Goal: Task Accomplishment & Management: Use online tool/utility

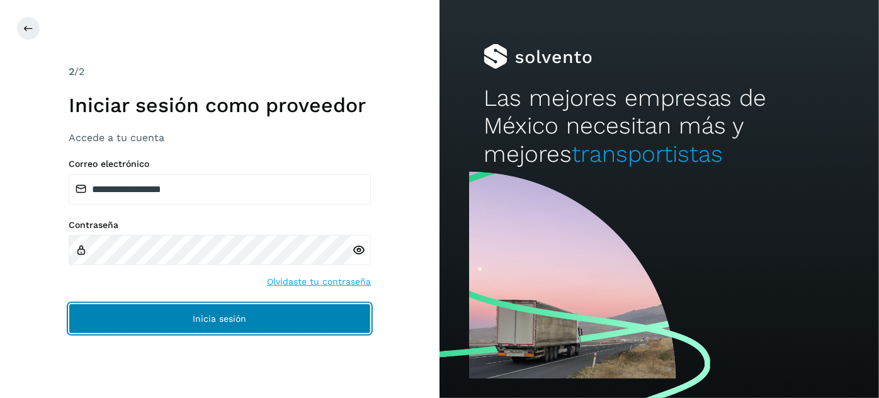
click at [284, 318] on button "Inicia sesión" at bounding box center [220, 319] width 302 height 30
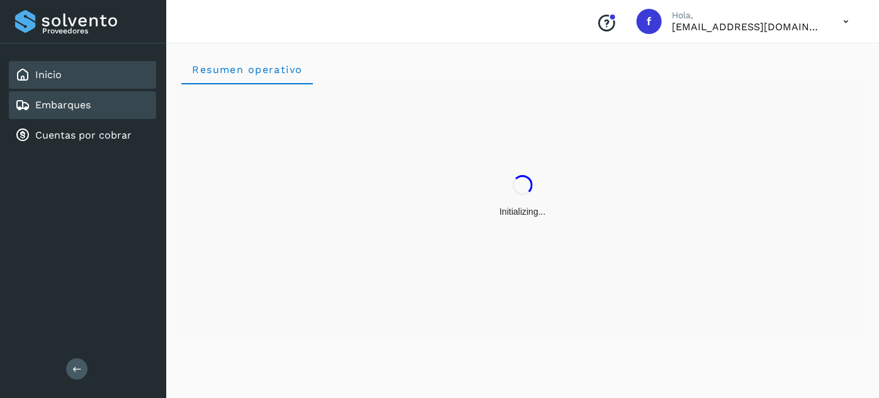
click at [101, 115] on div "Embarques" at bounding box center [82, 105] width 147 height 28
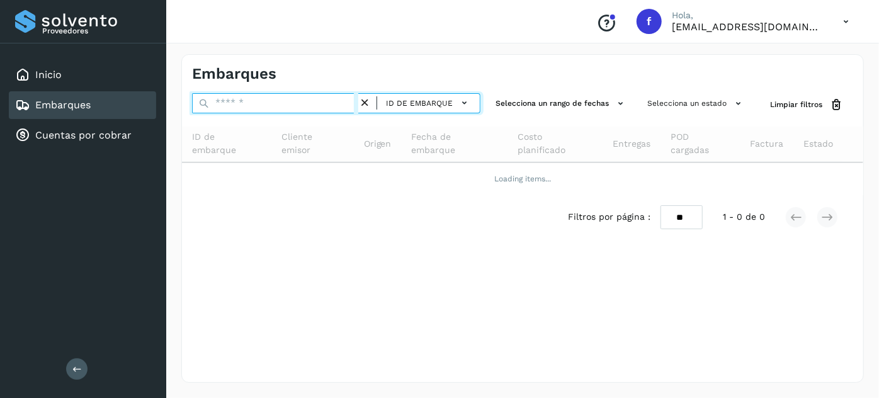
click at [247, 105] on input "text" at bounding box center [275, 103] width 166 height 20
paste input "**********"
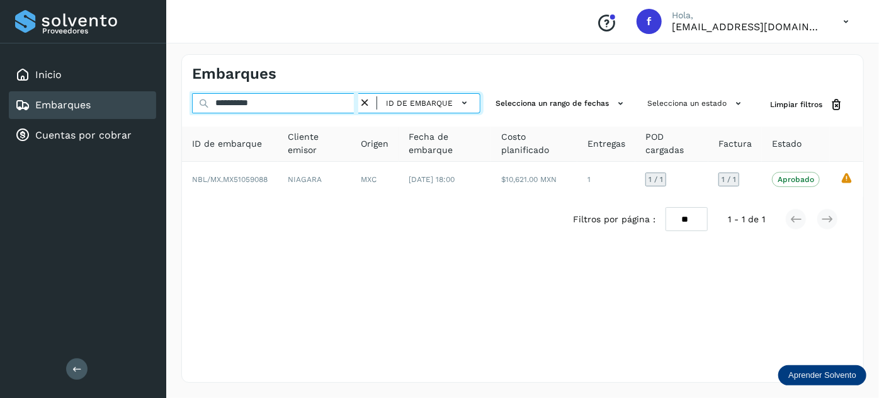
type input "**********"
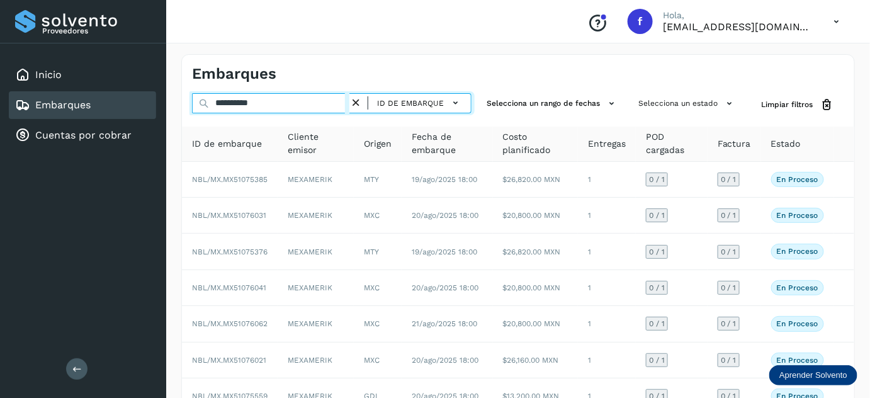
click at [285, 102] on input "**********" at bounding box center [270, 103] width 157 height 20
drag, startPoint x: 288, startPoint y: 100, endPoint x: 57, endPoint y: 101, distance: 231.7
click at [57, 101] on div "**********" at bounding box center [435, 291] width 870 height 582
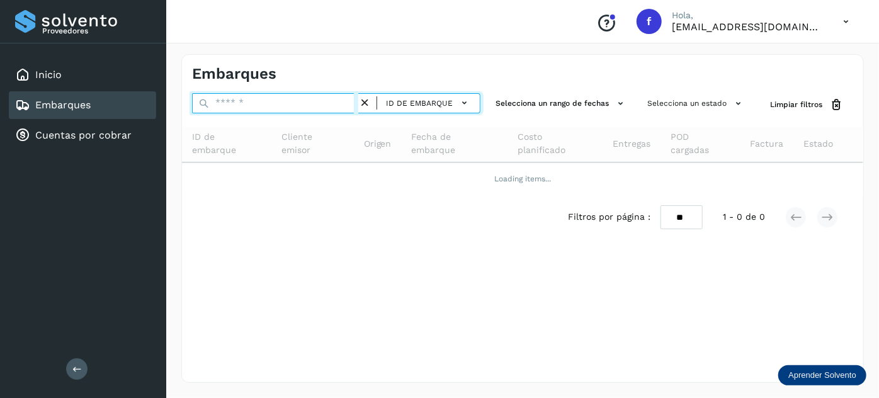
click at [296, 106] on input "text" at bounding box center [275, 103] width 166 height 20
paste input "**********"
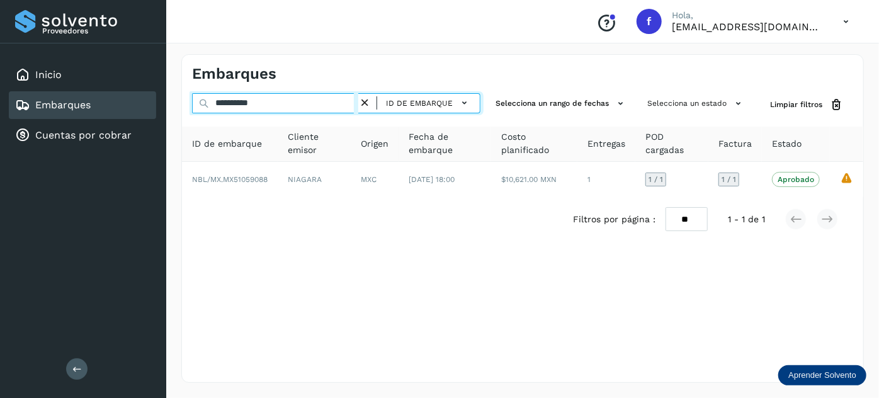
click at [254, 105] on input "**********" at bounding box center [275, 103] width 166 height 20
paste input "text"
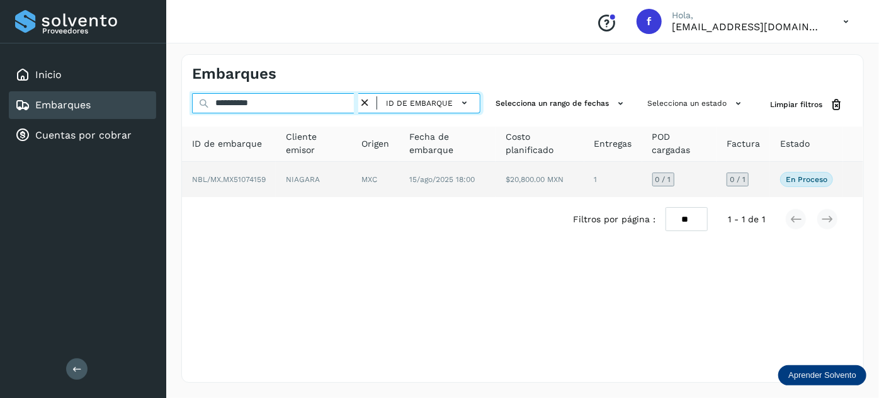
type input "**********"
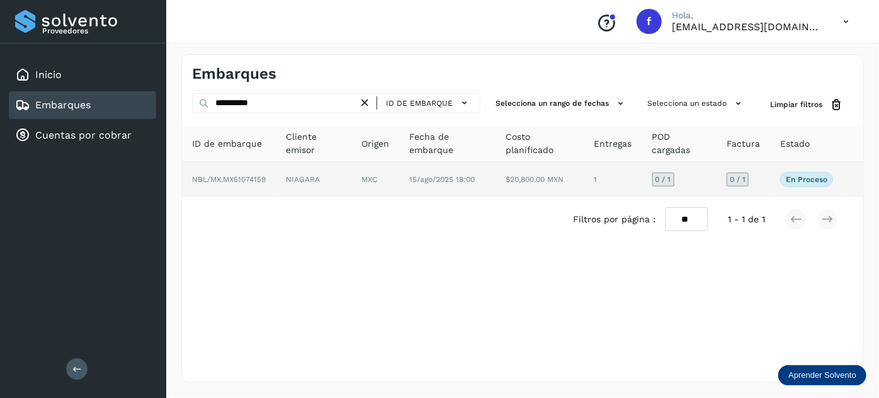
click at [584, 183] on td "$20,800.00 MXN" at bounding box center [613, 179] width 58 height 35
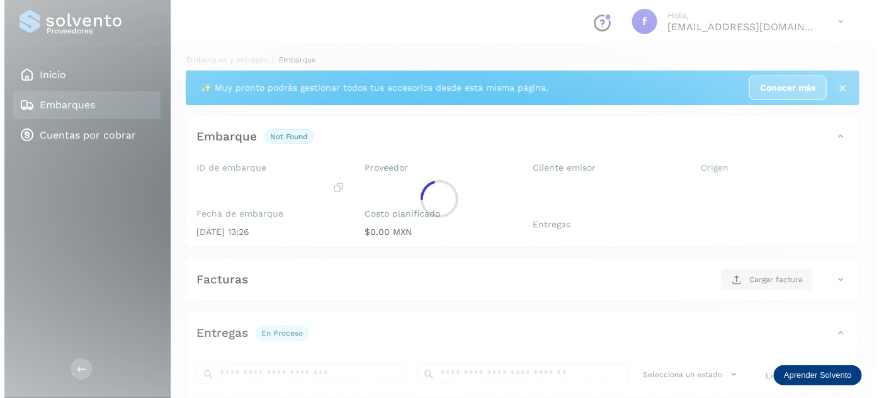
scroll to position [206, 0]
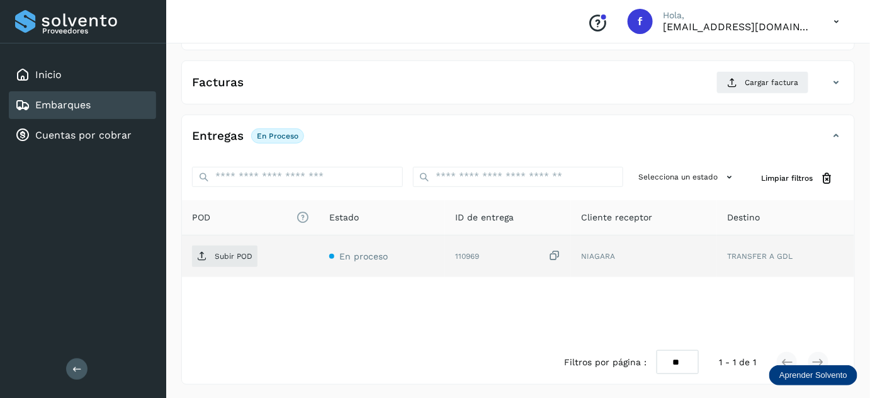
click at [557, 251] on icon at bounding box center [554, 255] width 13 height 13
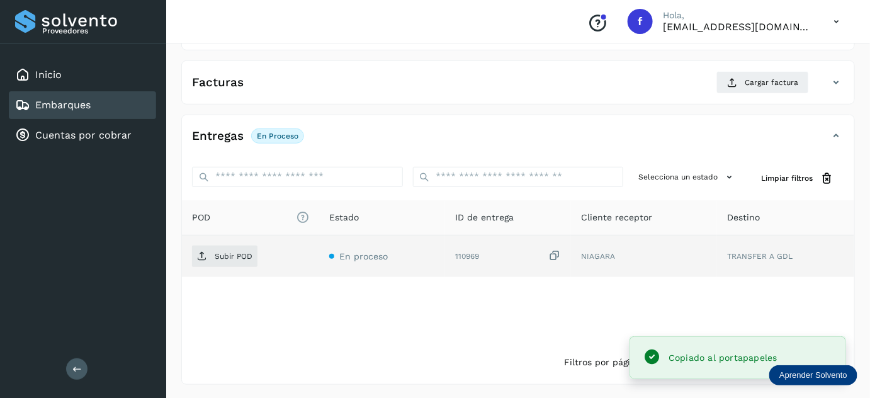
click at [556, 254] on icon at bounding box center [554, 255] width 13 height 13
drag, startPoint x: 263, startPoint y: 254, endPoint x: 254, endPoint y: 256, distance: 8.4
click at [262, 254] on div "Subir POD" at bounding box center [250, 256] width 117 height 21
click at [252, 256] on span "Subir POD" at bounding box center [224, 256] width 65 height 20
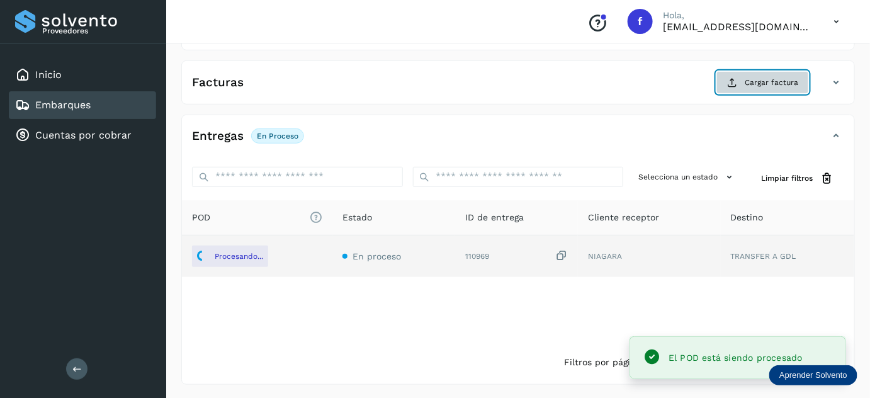
click at [747, 77] on span "Cargar factura" at bounding box center [772, 82] width 54 height 11
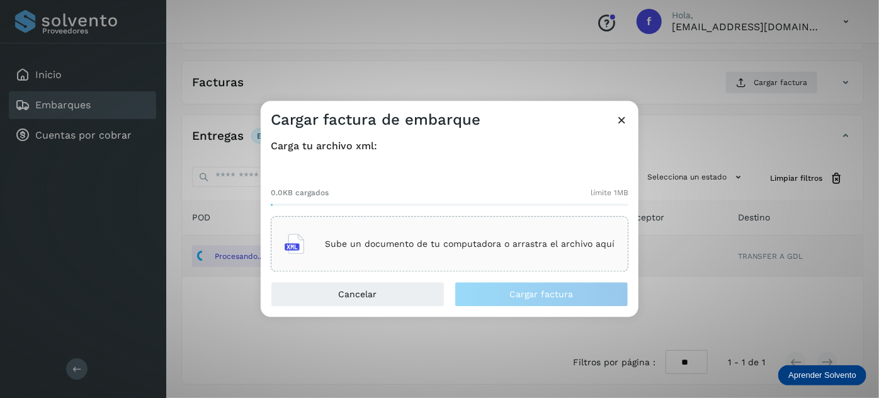
click at [458, 249] on main "Proveedores Inicio Embarques Cuentas por cobrar Salir Conoce nuestros beneficio…" at bounding box center [439, 97] width 879 height 606
click at [399, 247] on p "Sube un documento de tu computadora o arrastra el archivo aquí" at bounding box center [470, 244] width 290 height 11
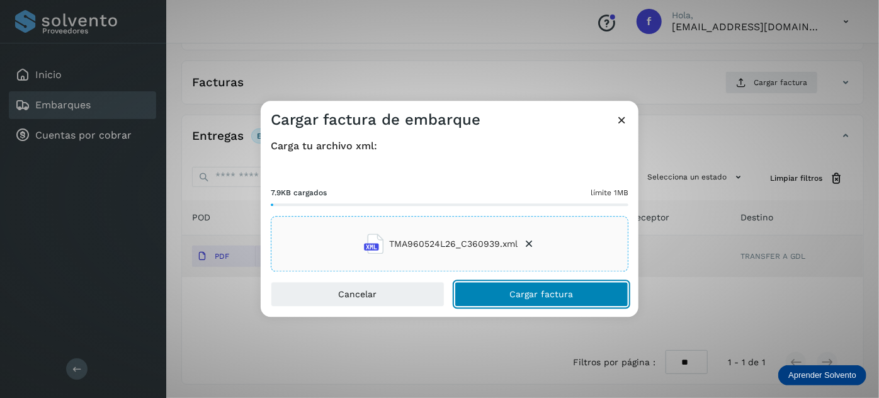
click at [503, 302] on button "Cargar factura" at bounding box center [542, 294] width 174 height 25
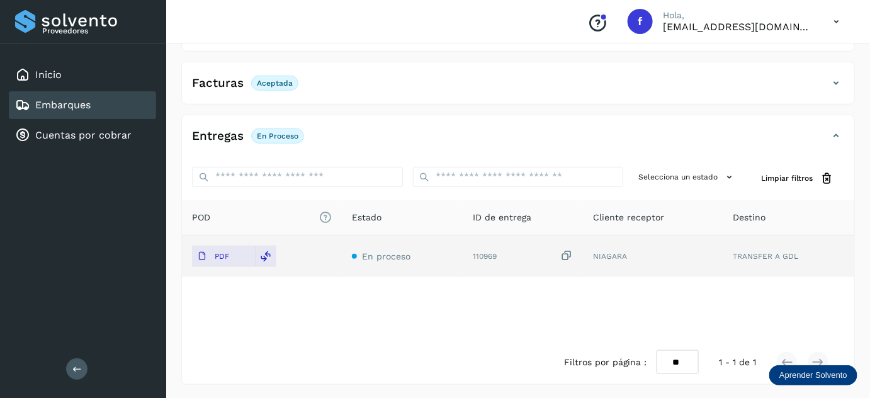
scroll to position [0, 0]
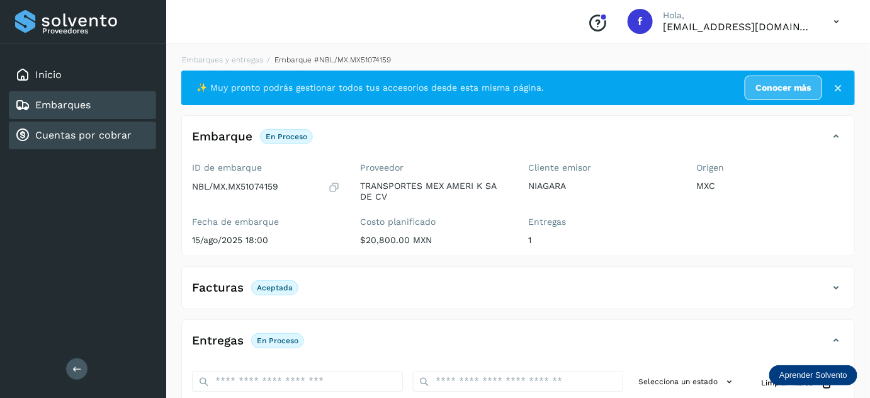
click at [89, 133] on link "Cuentas por cobrar" at bounding box center [83, 135] width 96 height 12
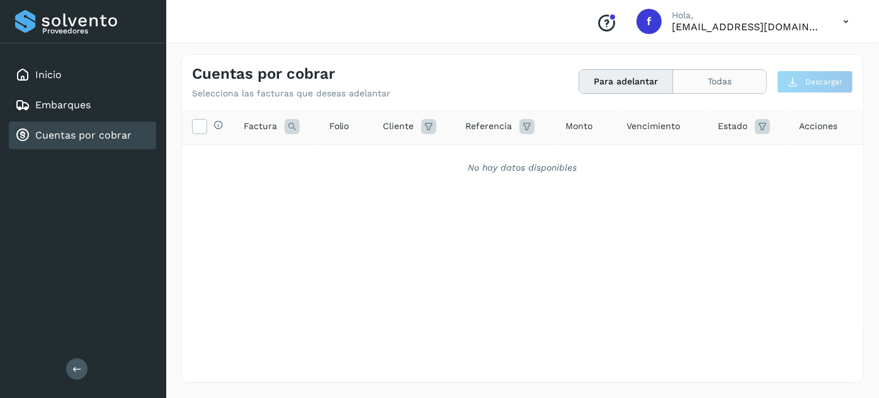
click at [731, 81] on button "Todas" at bounding box center [719, 81] width 93 height 23
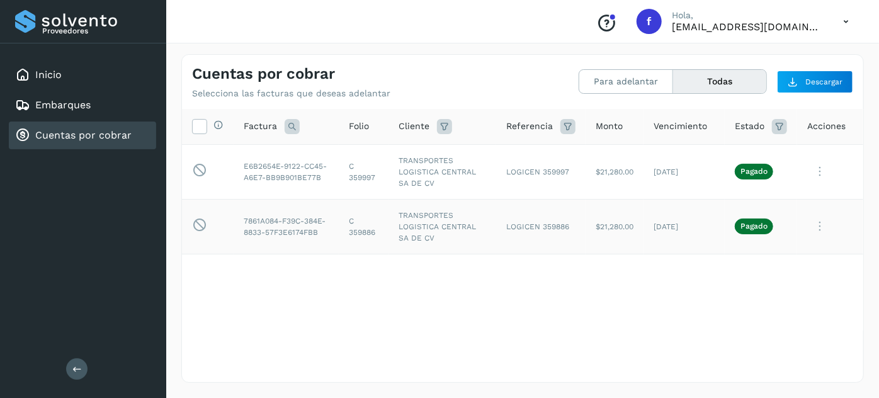
drag, startPoint x: 190, startPoint y: 211, endPoint x: 190, endPoint y: 240, distance: 29.0
click at [190, 240] on td "Esta factura no está disponible para adelanto" at bounding box center [208, 226] width 52 height 55
click at [443, 128] on icon at bounding box center [444, 126] width 15 height 15
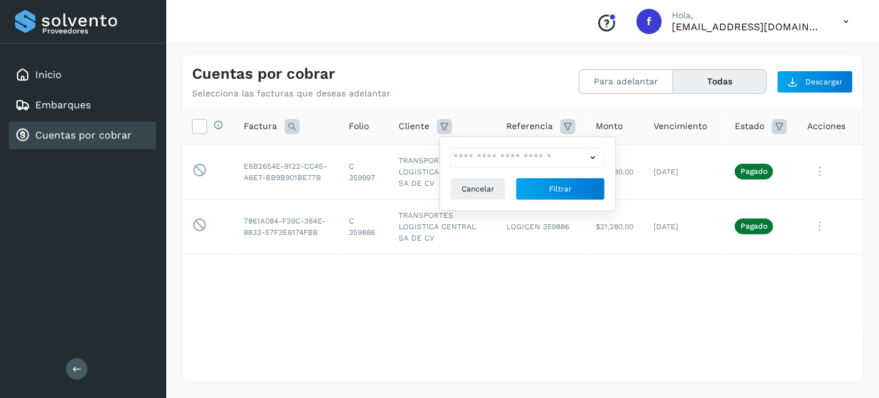
click at [443, 128] on icon at bounding box center [444, 126] width 15 height 15
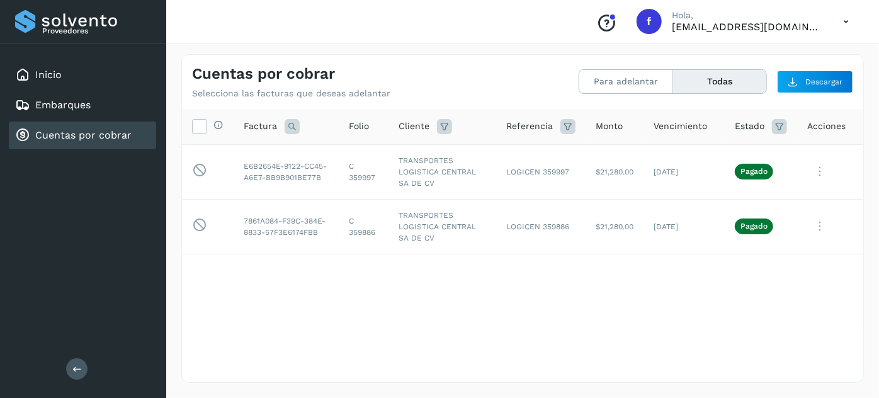
click at [448, 128] on icon at bounding box center [444, 126] width 15 height 15
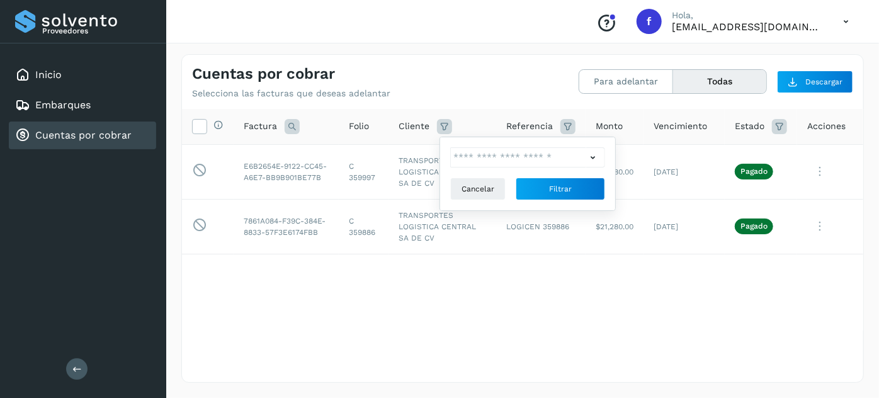
click at [592, 156] on icon at bounding box center [592, 157] width 13 height 13
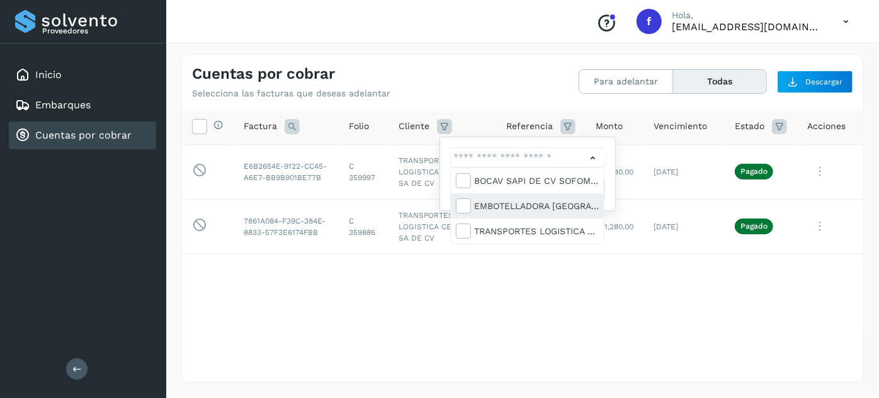
click at [519, 206] on div "EMBOTELLADORA [GEOGRAPHIC_DATA]" at bounding box center [536, 206] width 125 height 14
type input "**********"
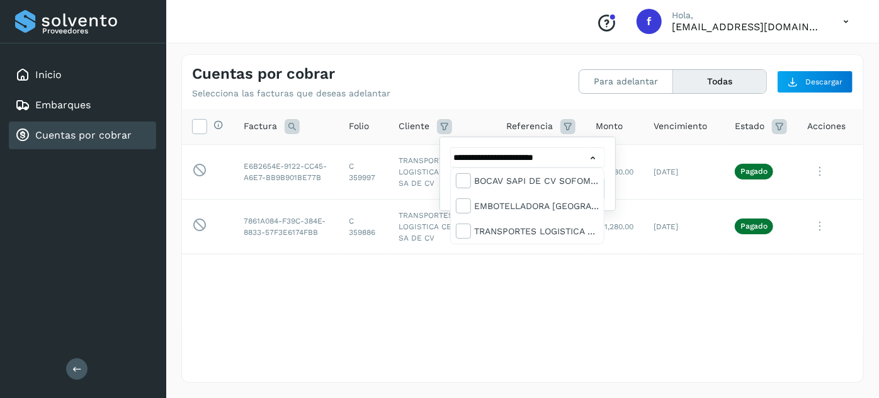
click at [445, 312] on div at bounding box center [439, 199] width 879 height 398
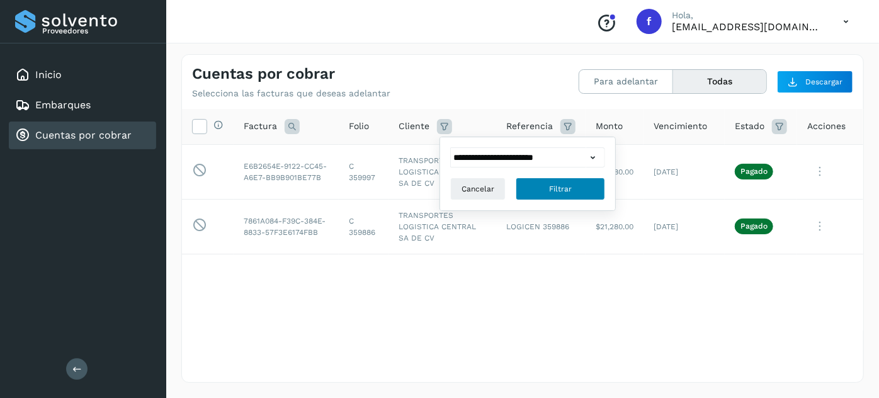
click at [559, 186] on span "Filtrar" at bounding box center [560, 188] width 23 height 11
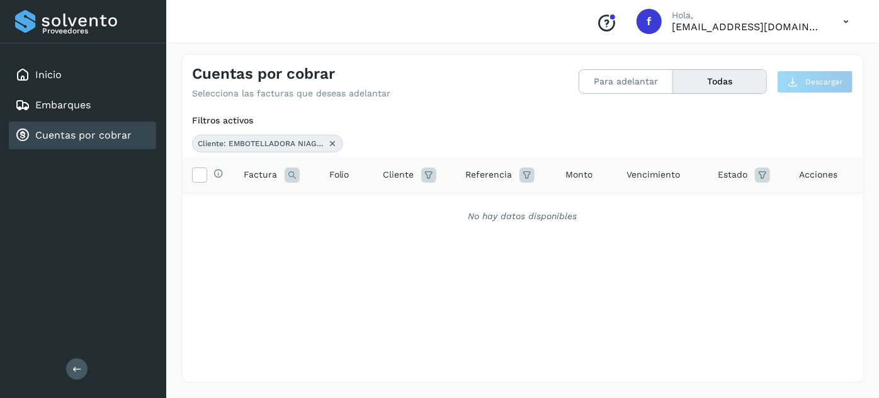
click at [331, 145] on icon at bounding box center [332, 144] width 10 height 10
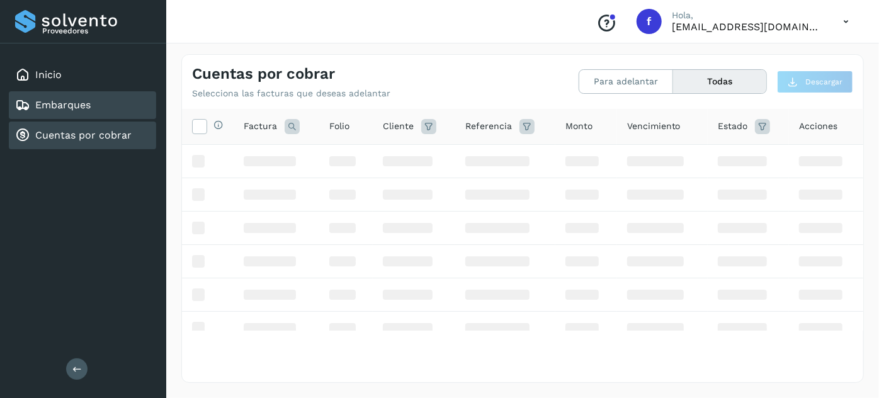
click at [76, 109] on link "Embarques" at bounding box center [62, 105] width 55 height 12
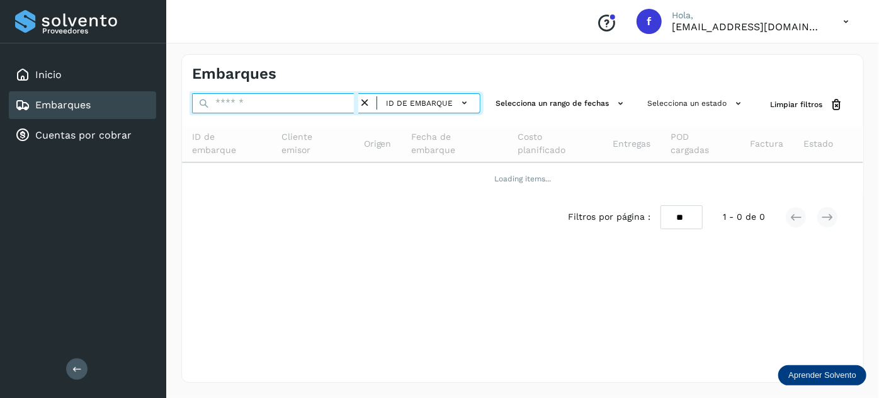
click at [295, 108] on input "text" at bounding box center [275, 103] width 166 height 20
paste input "**********"
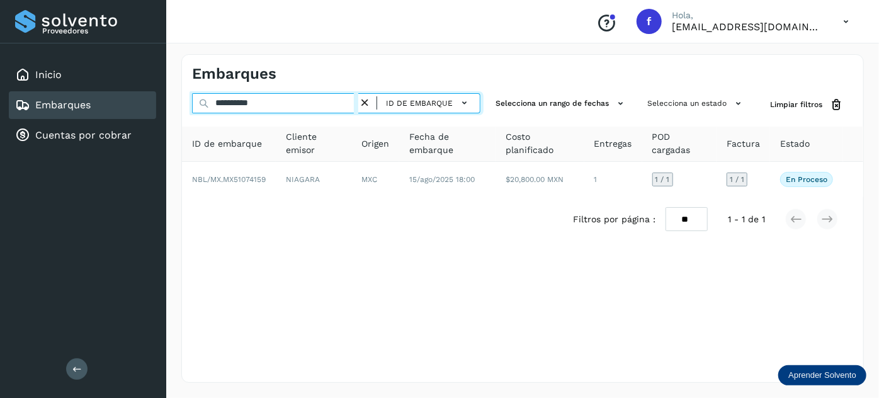
click at [258, 105] on input "**********" at bounding box center [275, 103] width 166 height 20
paste input "text"
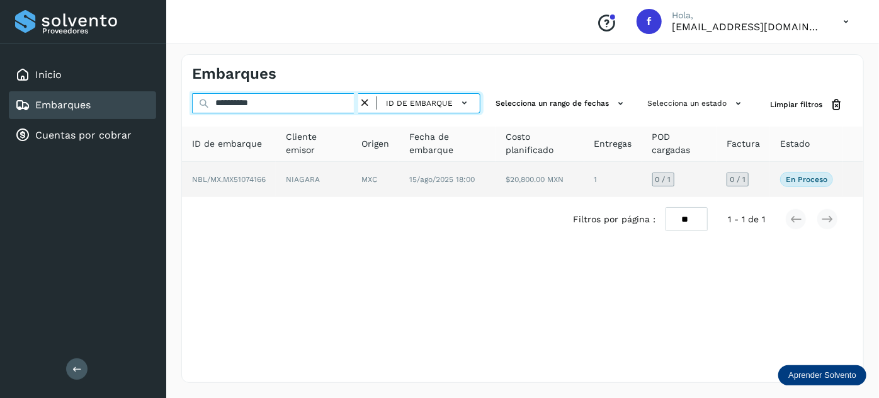
type input "**********"
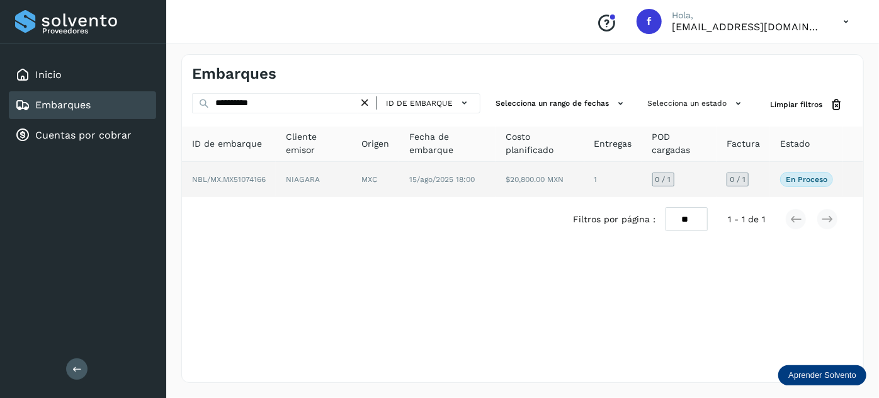
click at [496, 179] on td "15/ago/2025 18:00" at bounding box center [540, 179] width 89 height 35
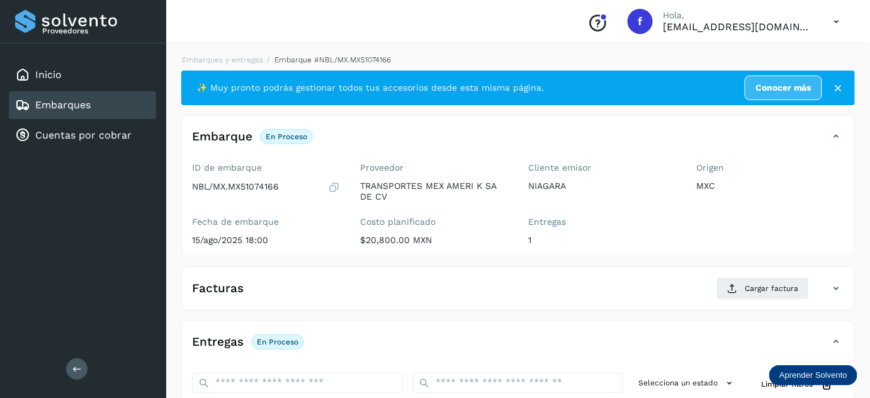
scroll to position [206, 0]
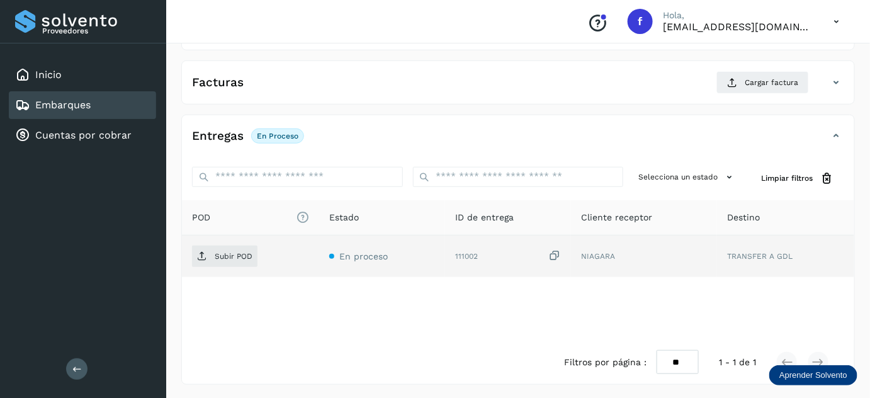
click at [557, 256] on icon at bounding box center [554, 255] width 13 height 13
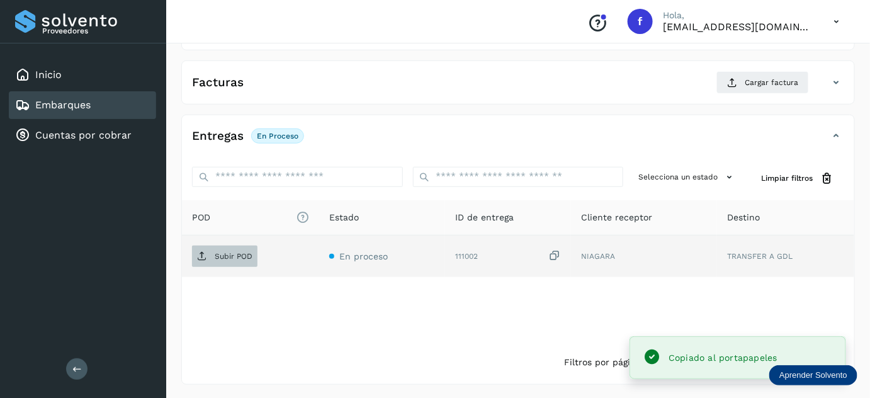
click at [232, 259] on span "Subir POD" at bounding box center [224, 256] width 65 height 20
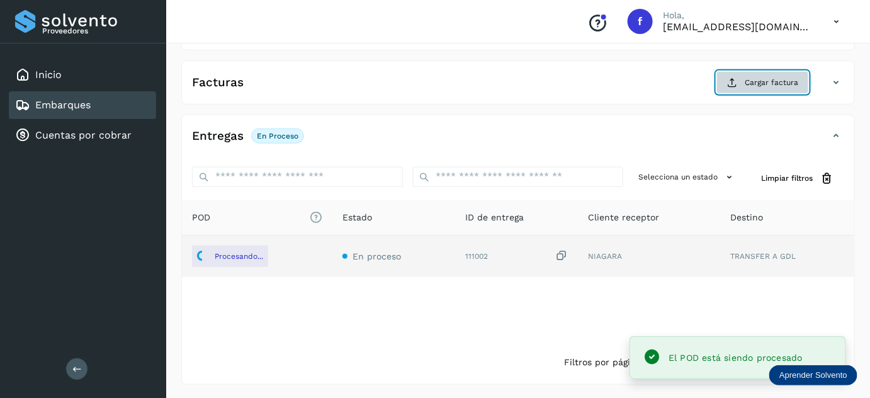
click at [764, 79] on span "Cargar factura" at bounding box center [772, 82] width 54 height 11
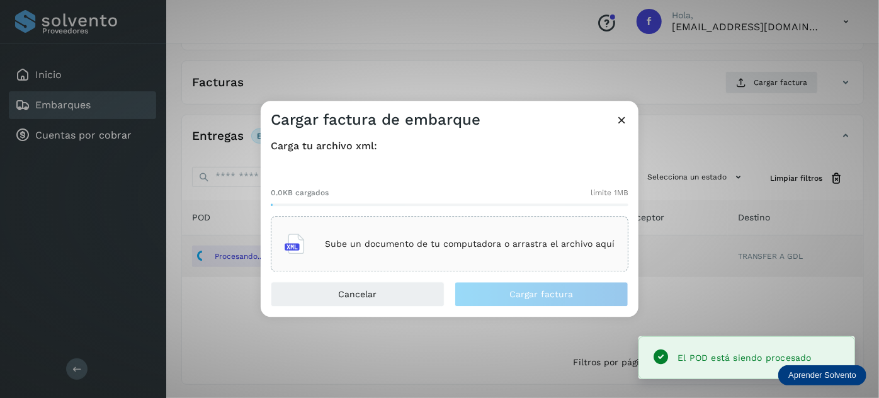
click at [393, 253] on div "Sube un documento de tu computadora o arrastra el archivo aquí" at bounding box center [450, 244] width 330 height 34
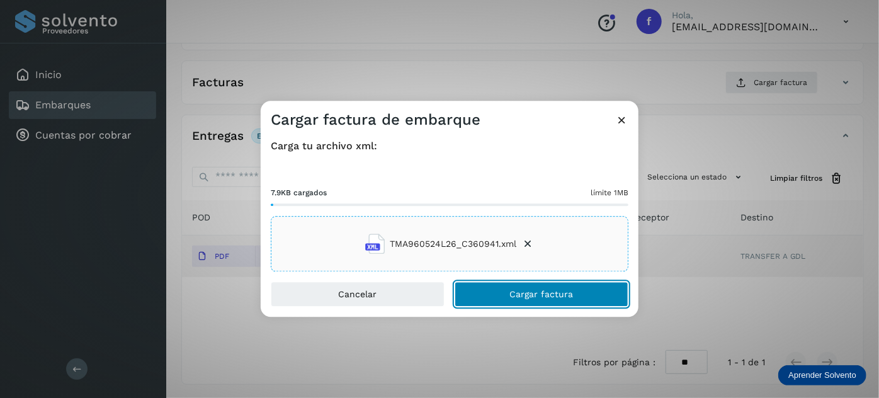
drag, startPoint x: 532, startPoint y: 298, endPoint x: 535, endPoint y: 256, distance: 42.3
click at [531, 297] on span "Cargar factura" at bounding box center [542, 294] width 64 height 9
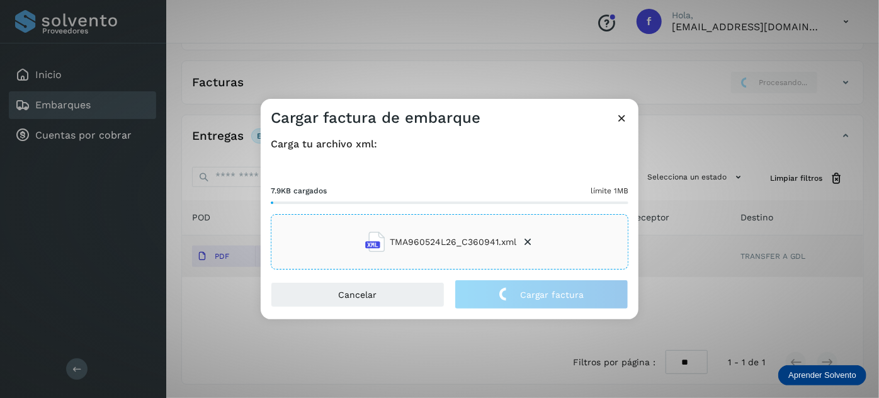
click at [200, 58] on div "Cargar factura de embarque Carga tu archivo xml: 7.9KB cargados límite 1MB TMA9…" at bounding box center [439, 199] width 879 height 398
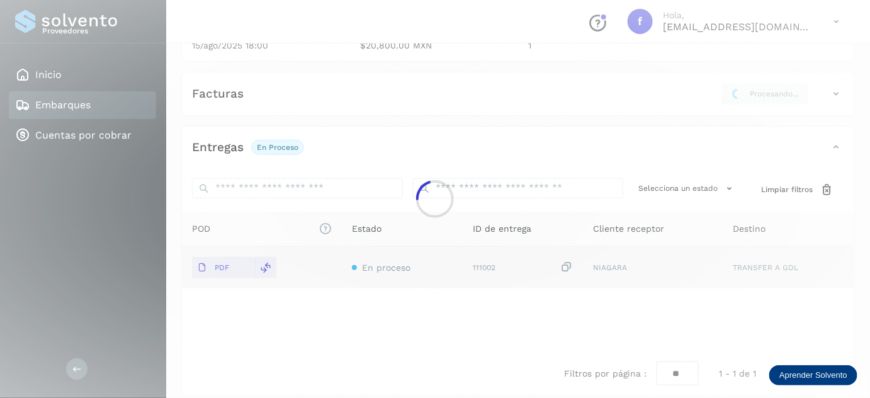
scroll to position [0, 0]
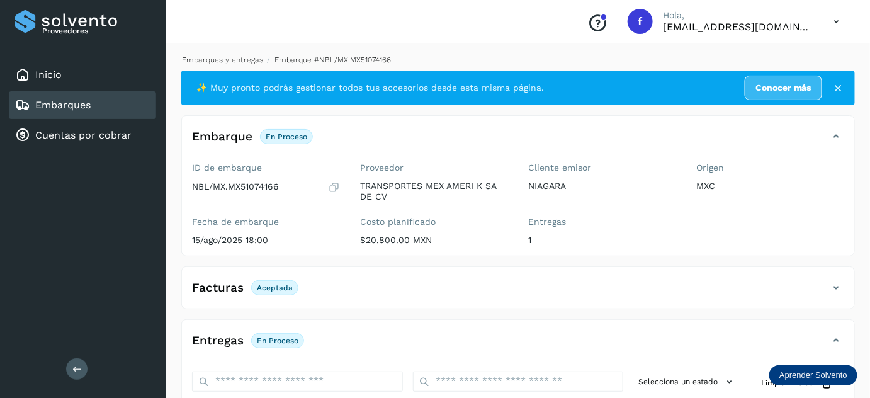
click at [202, 57] on link "Embarques y entregas" at bounding box center [222, 59] width 81 height 9
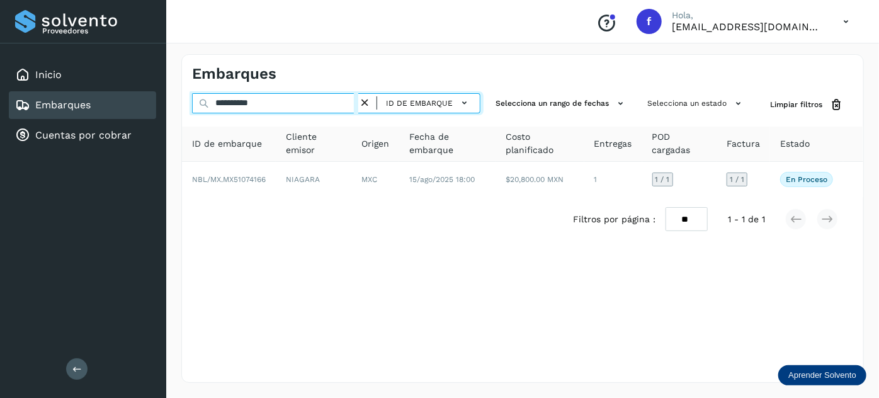
click at [245, 100] on input "**********" at bounding box center [275, 103] width 166 height 20
paste input "text"
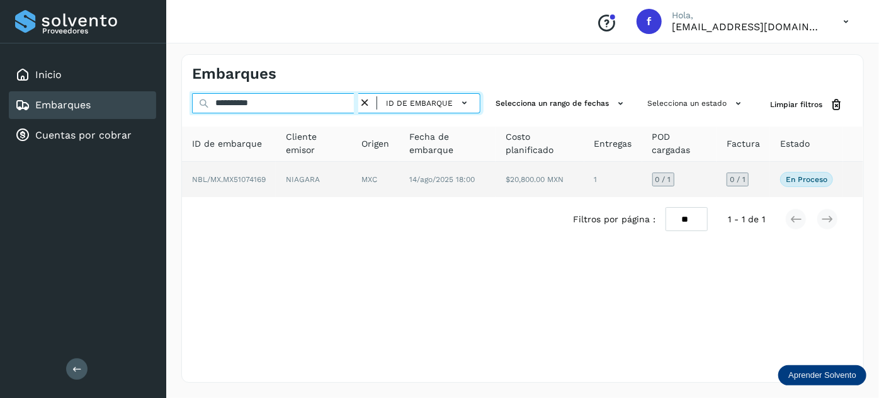
type input "**********"
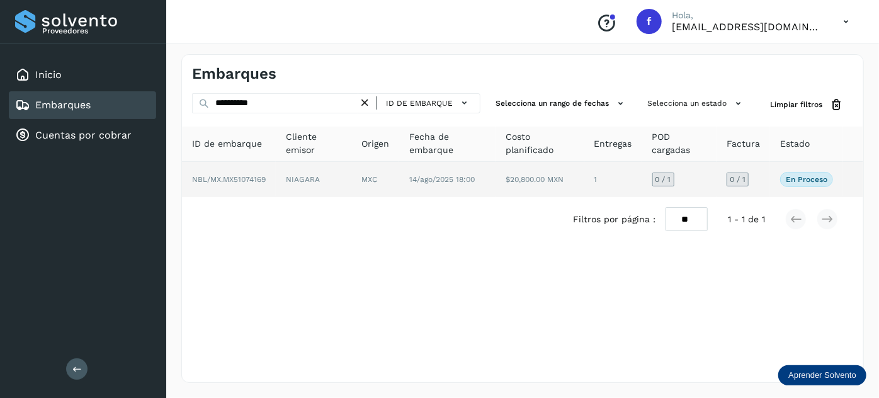
click at [496, 191] on td "14/ago/2025 18:00" at bounding box center [540, 179] width 89 height 35
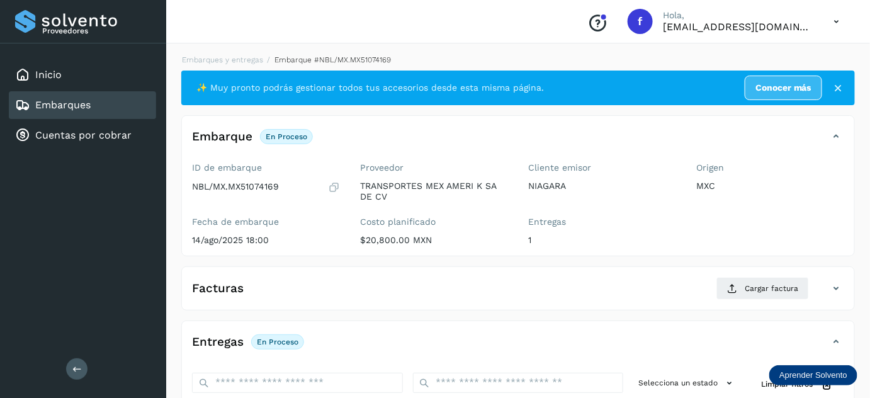
scroll to position [206, 0]
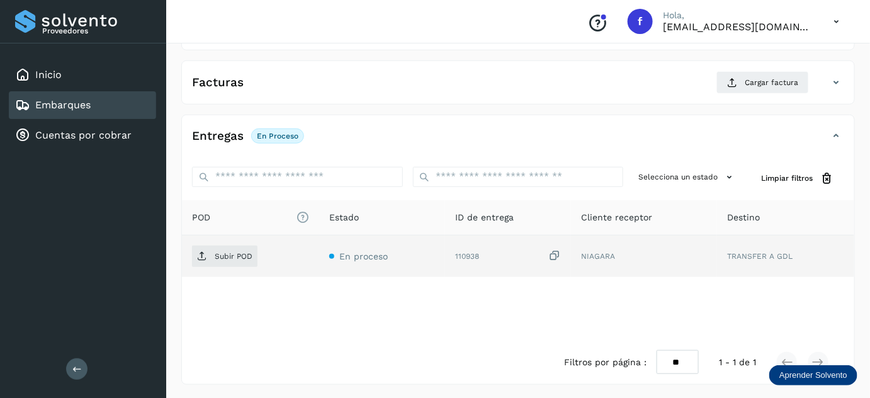
click at [557, 256] on icon at bounding box center [554, 255] width 13 height 13
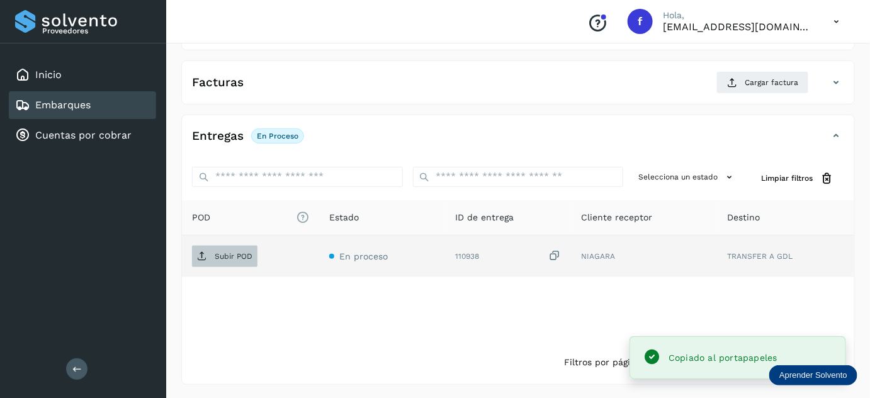
click at [230, 256] on p "Subir POD" at bounding box center [234, 256] width 38 height 9
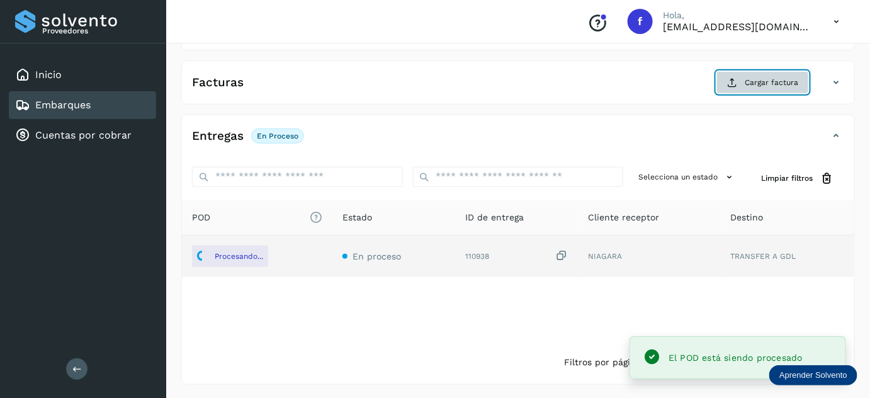
click at [756, 79] on span "Cargar factura" at bounding box center [772, 82] width 54 height 11
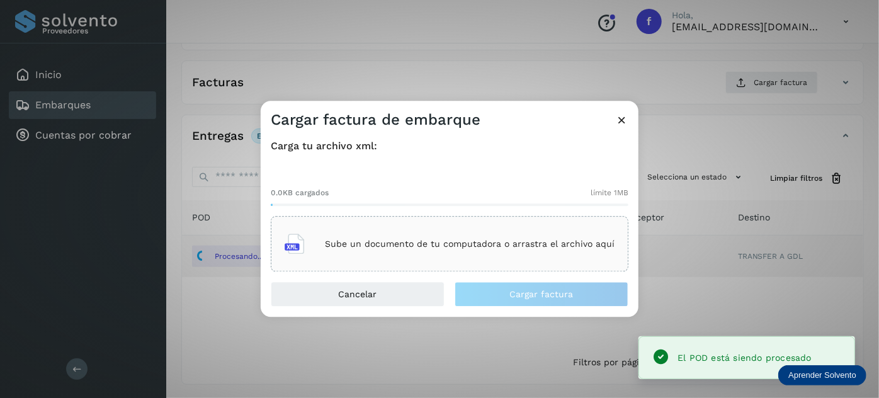
click at [426, 251] on div "Sube un documento de tu computadora o arrastra el archivo aquí" at bounding box center [450, 244] width 330 height 34
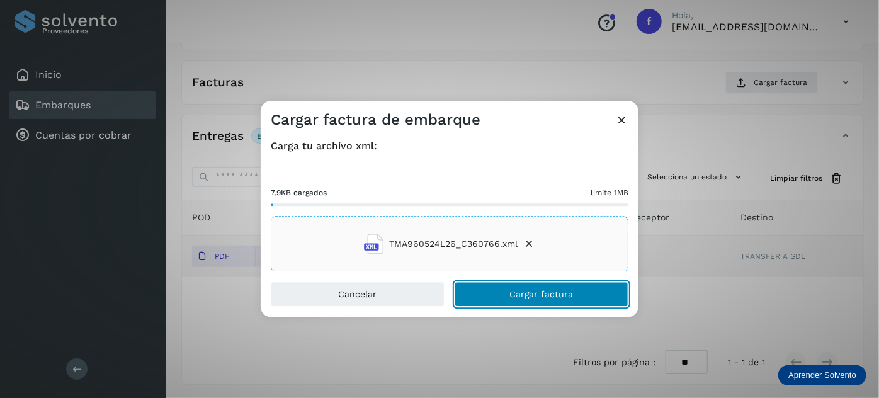
click at [510, 302] on button "Cargar factura" at bounding box center [542, 294] width 174 height 25
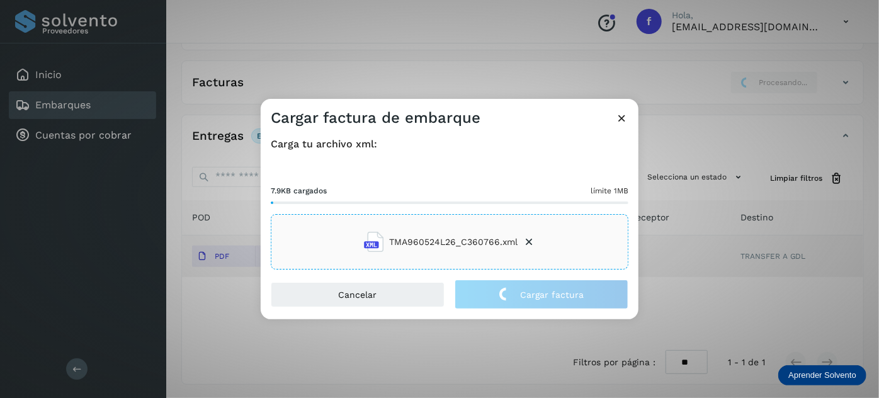
click at [360, 56] on div "Cargar factura de embarque Carga tu archivo xml: 7.9KB cargados límite 1MB TMA9…" at bounding box center [439, 199] width 879 height 398
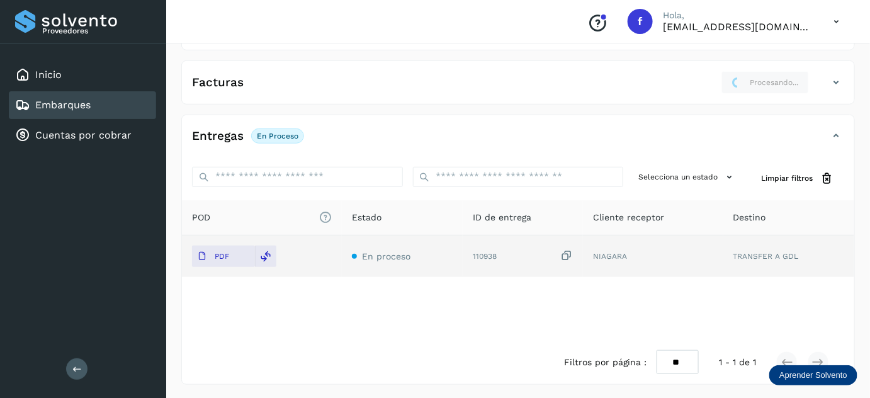
scroll to position [0, 0]
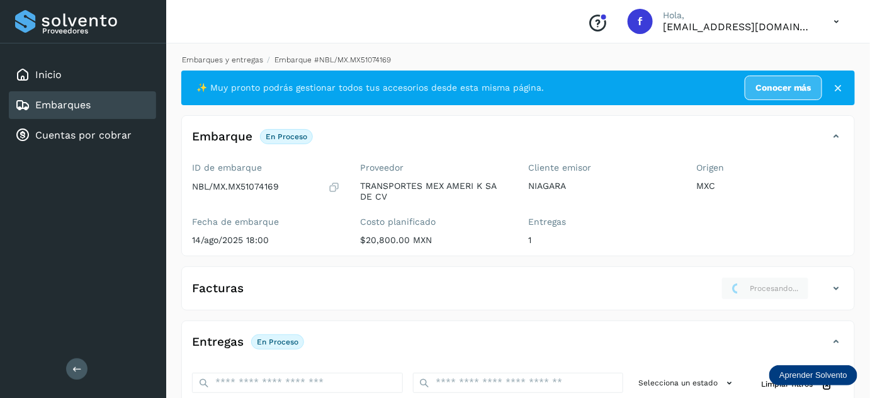
click at [211, 57] on link "Embarques y entregas" at bounding box center [222, 59] width 81 height 9
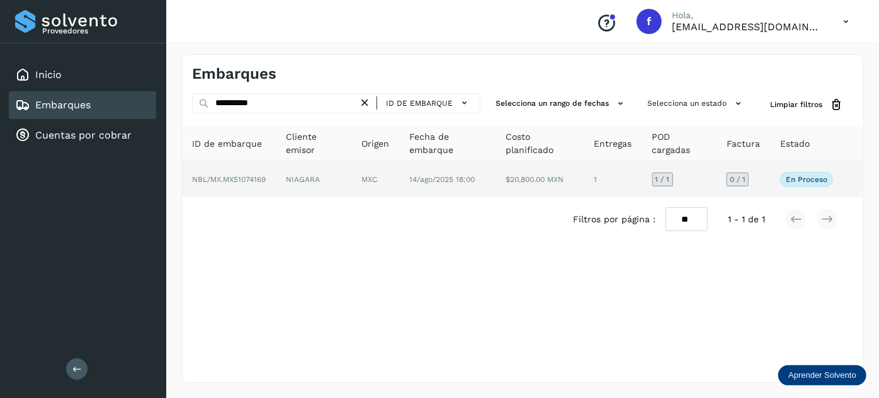
click at [496, 173] on td "14/ago/2025 18:00" at bounding box center [540, 179] width 89 height 35
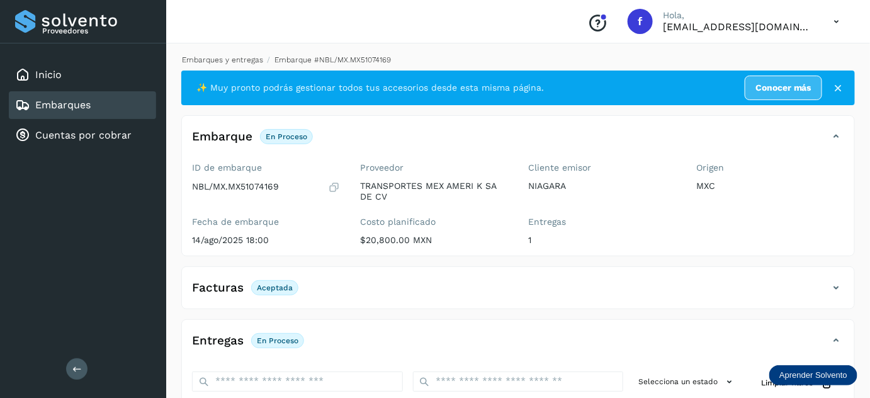
click at [235, 58] on link "Embarques y entregas" at bounding box center [222, 59] width 81 height 9
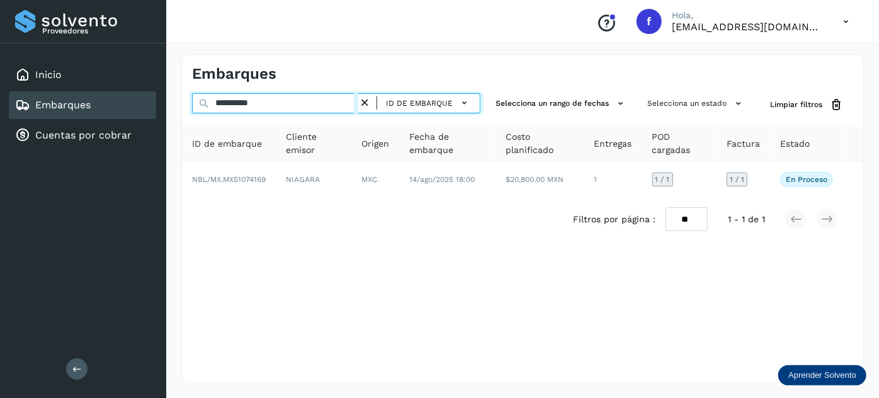
click at [252, 108] on input "**********" at bounding box center [275, 103] width 166 height 20
paste input "text"
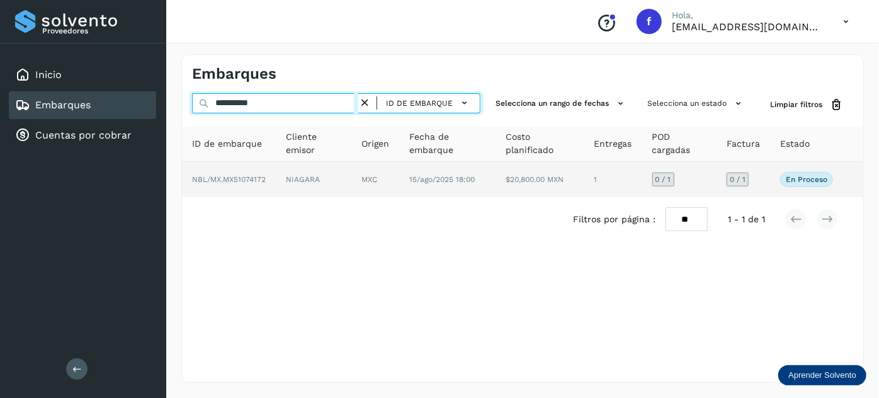
type input "**********"
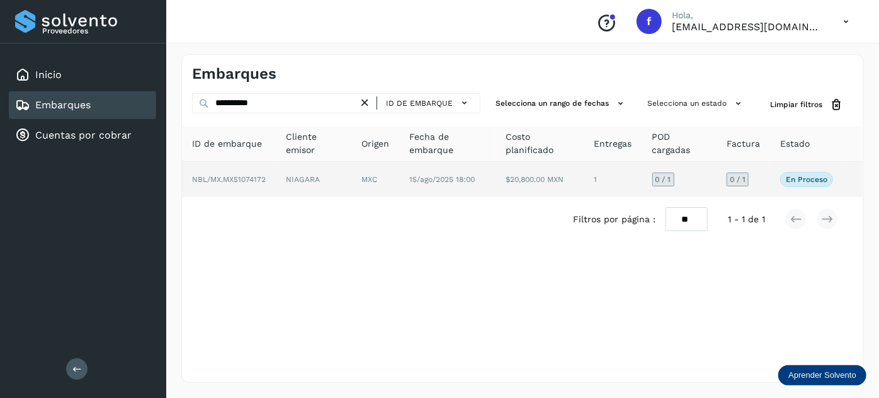
click at [584, 181] on td "$20,800.00 MXN" at bounding box center [613, 179] width 58 height 35
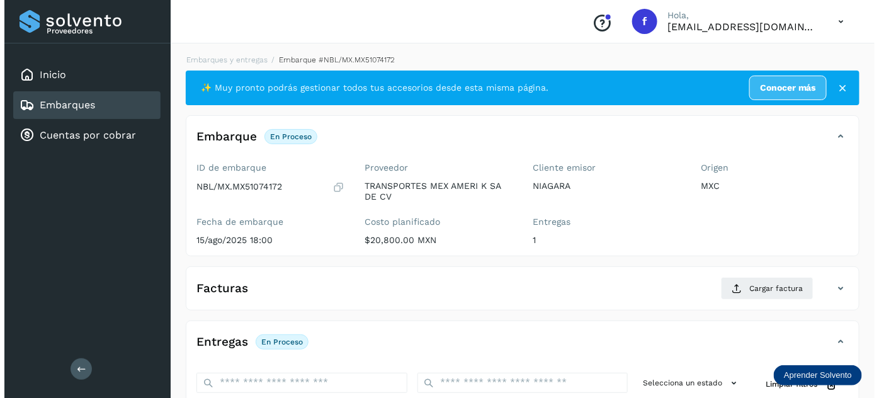
scroll to position [206, 0]
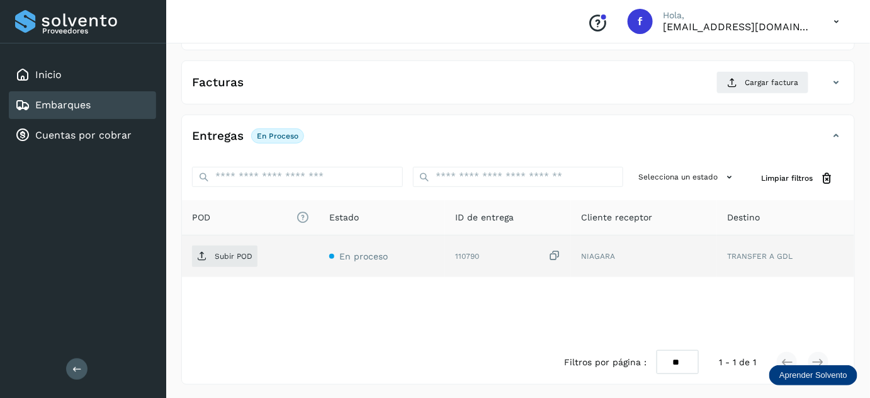
click at [554, 258] on icon at bounding box center [554, 255] width 13 height 13
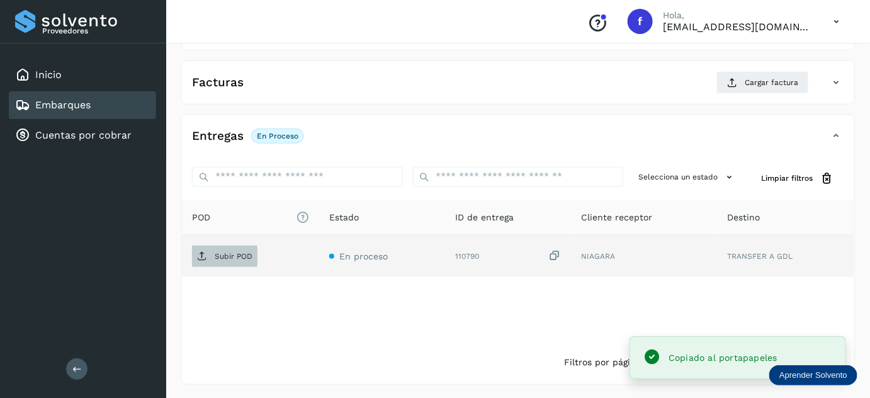
click at [222, 254] on p "Subir POD" at bounding box center [234, 256] width 38 height 9
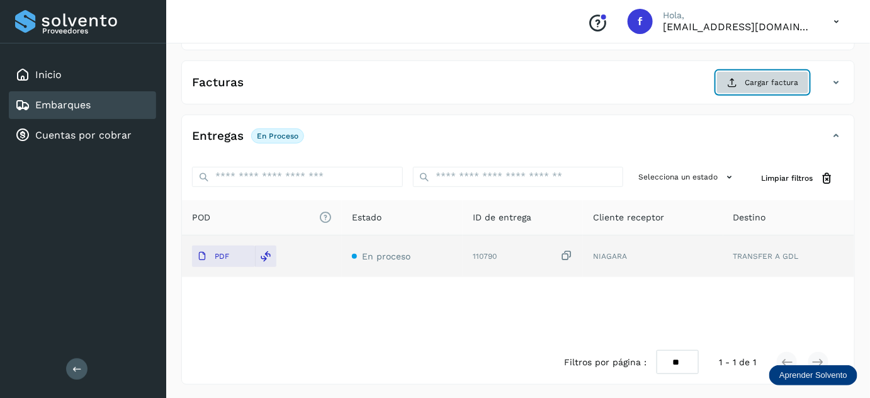
click at [771, 87] on button "Cargar factura" at bounding box center [763, 82] width 93 height 23
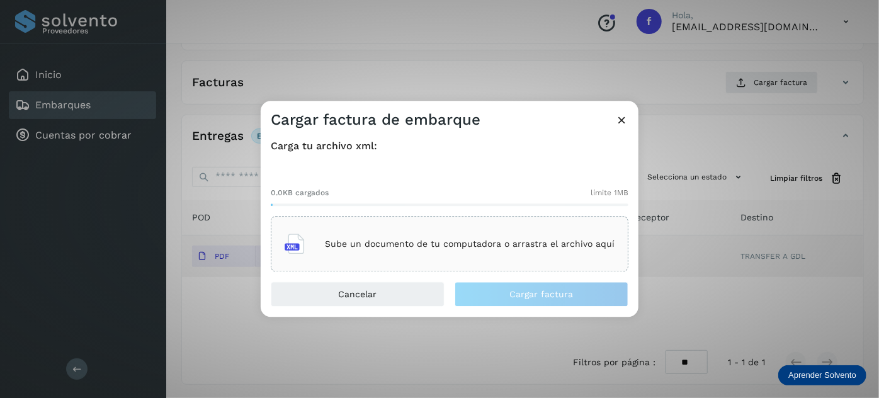
click at [438, 248] on p "Sube un documento de tu computadora o arrastra el archivo aquí" at bounding box center [470, 244] width 290 height 11
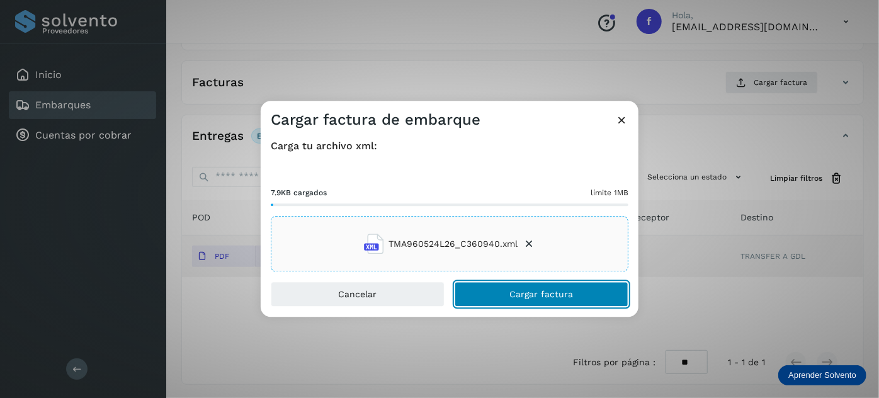
click at [491, 292] on button "Cargar factura" at bounding box center [542, 294] width 174 height 25
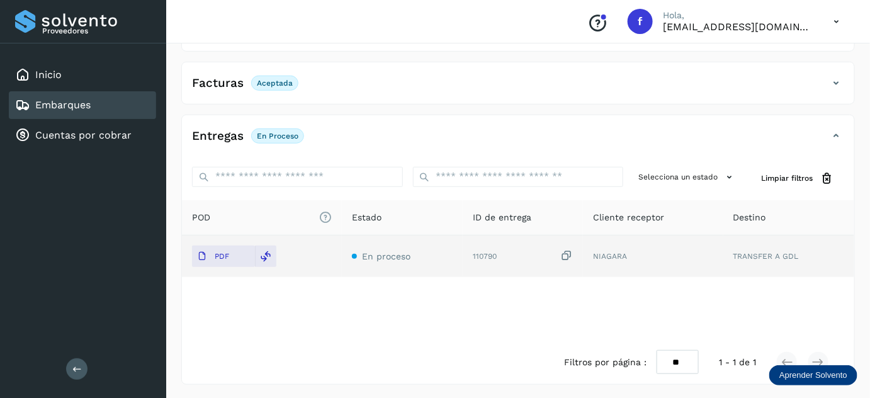
scroll to position [0, 0]
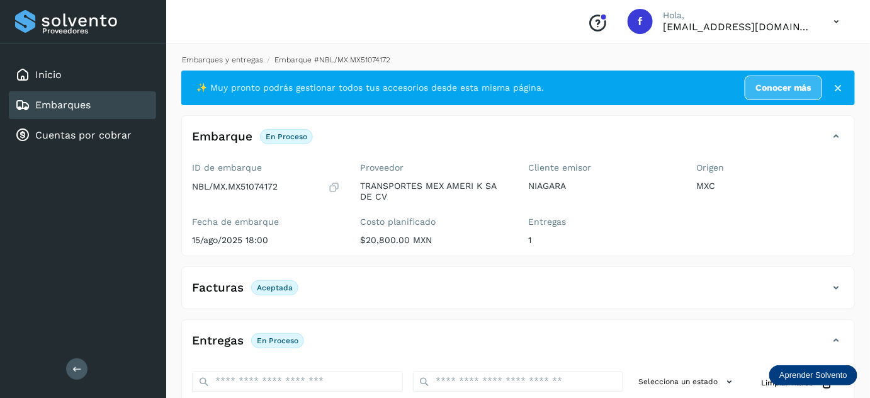
click at [242, 58] on link "Embarques y entregas" at bounding box center [222, 59] width 81 height 9
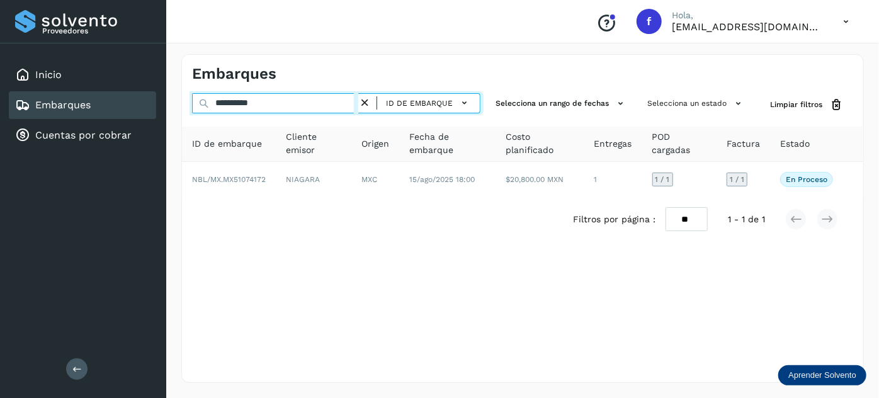
click at [253, 101] on input "**********" at bounding box center [275, 103] width 166 height 20
paste input "text"
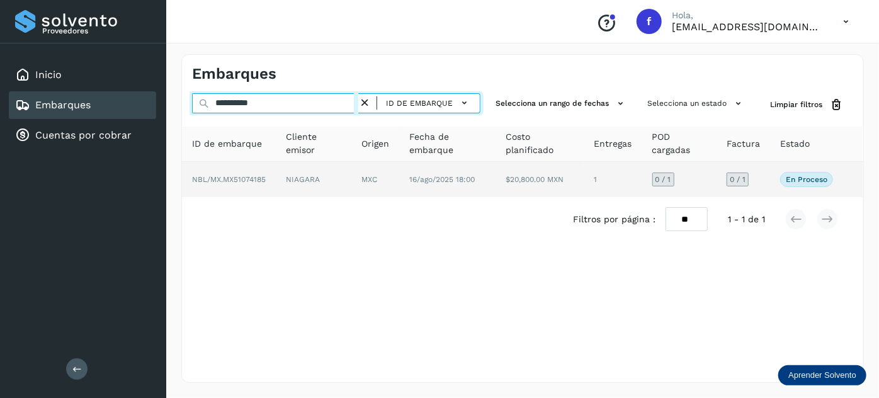
type input "**********"
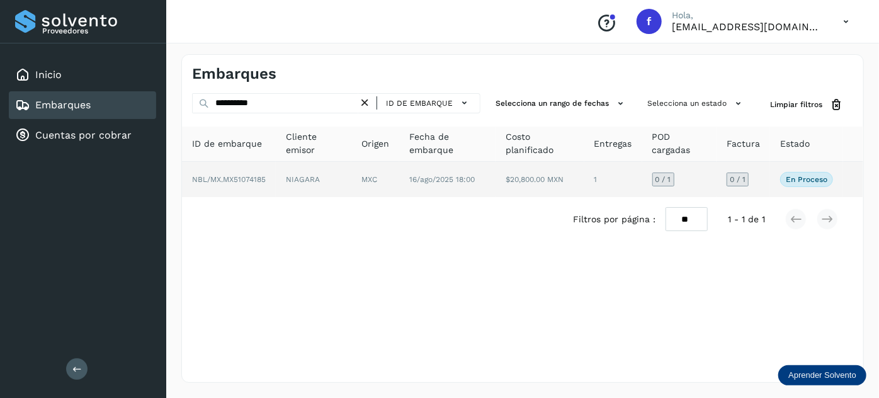
click at [496, 184] on td "16/ago/2025 18:00" at bounding box center [540, 179] width 89 height 35
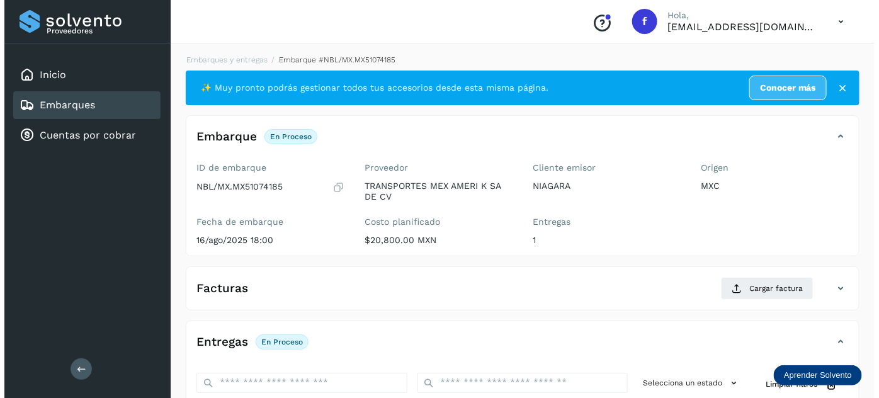
scroll to position [206, 0]
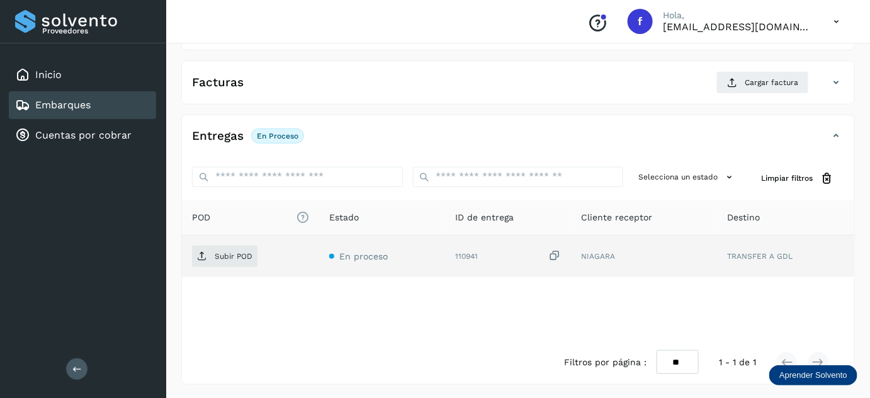
click at [552, 249] on icon at bounding box center [554, 255] width 13 height 13
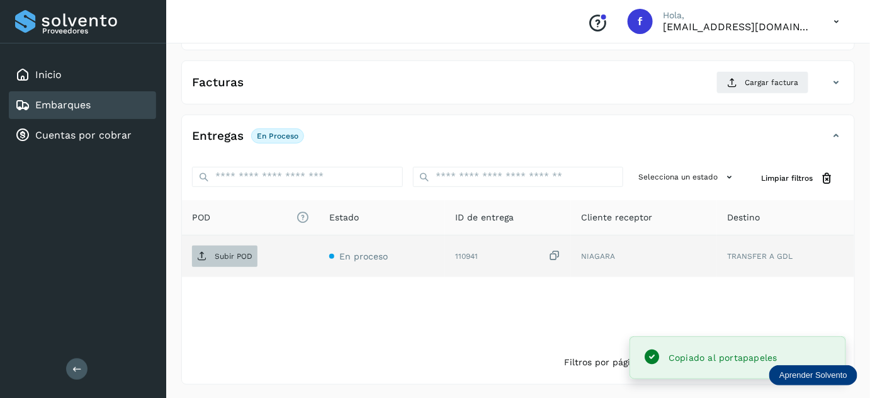
click at [249, 256] on p "Subir POD" at bounding box center [234, 256] width 38 height 9
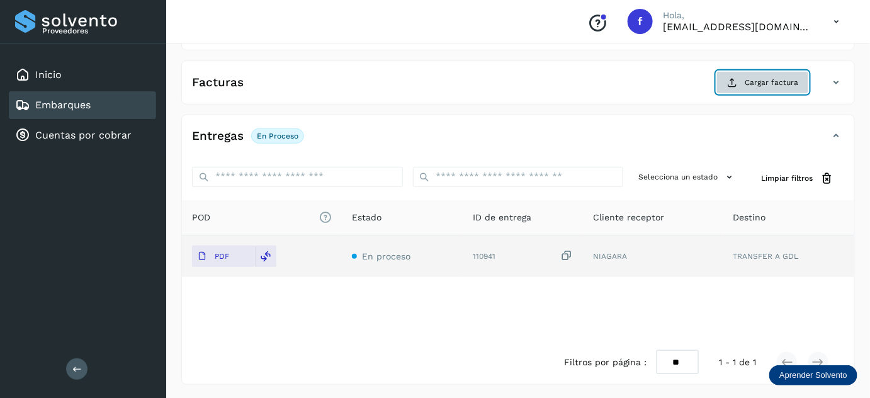
click at [751, 77] on span "Cargar factura" at bounding box center [772, 82] width 54 height 11
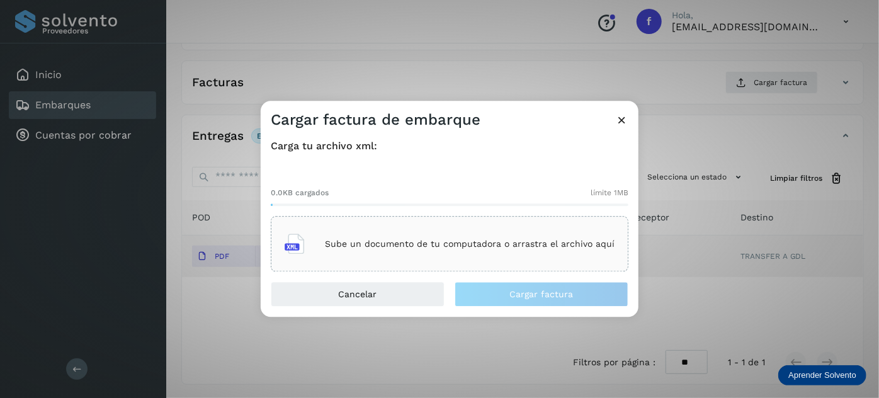
click at [421, 239] on div "Sube un documento de tu computadora o arrastra el archivo aquí" at bounding box center [450, 244] width 330 height 34
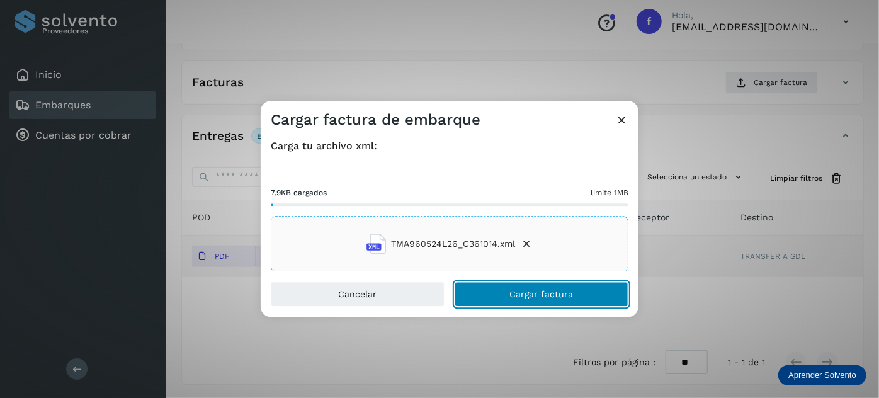
drag, startPoint x: 550, startPoint y: 302, endPoint x: 551, endPoint y: 278, distance: 23.3
click at [549, 302] on button "Cargar factura" at bounding box center [542, 294] width 174 height 25
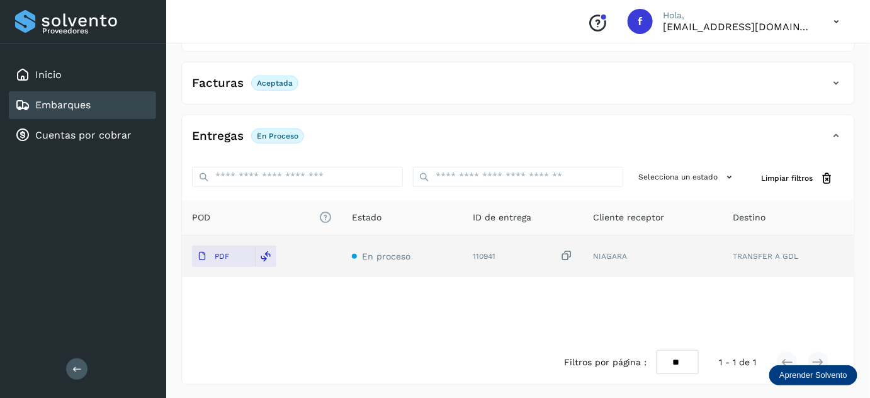
scroll to position [0, 0]
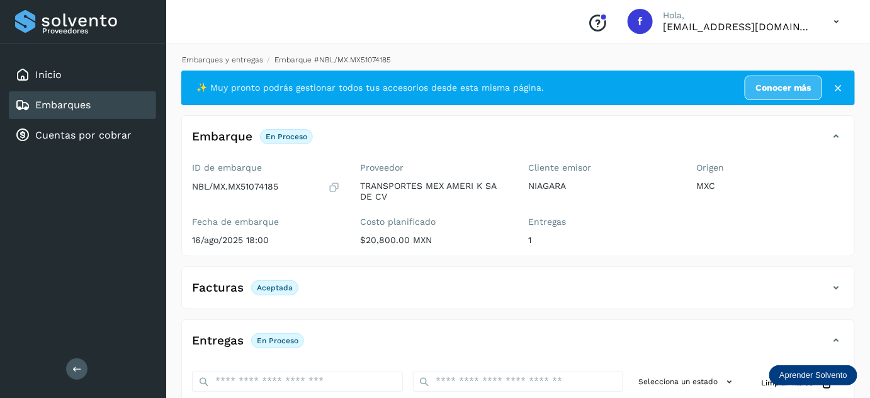
click at [223, 57] on link "Embarques y entregas" at bounding box center [222, 59] width 81 height 9
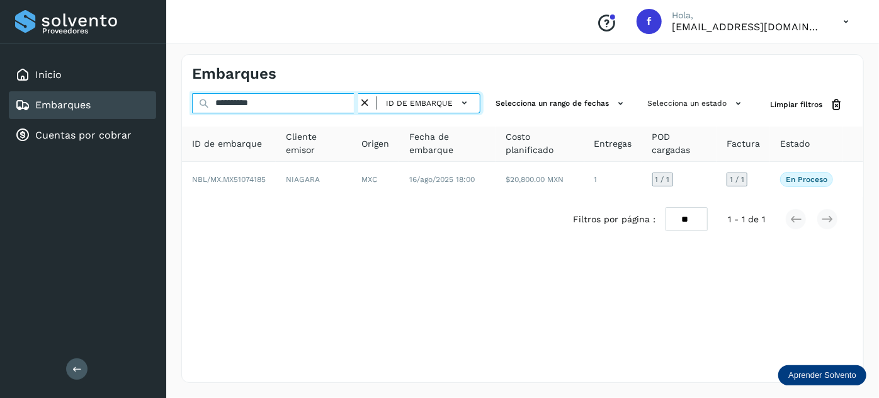
click at [250, 105] on input "**********" at bounding box center [275, 103] width 166 height 20
paste input "text"
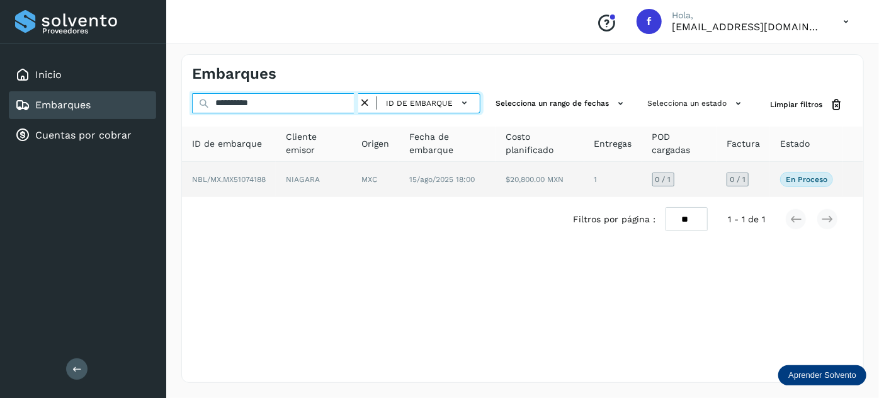
type input "**********"
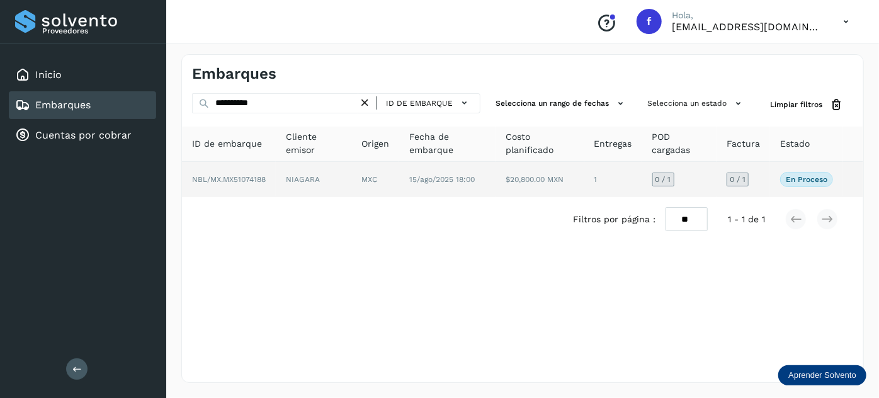
click at [453, 176] on span "15/ago/2025 18:00" at bounding box center [441, 179] width 65 height 9
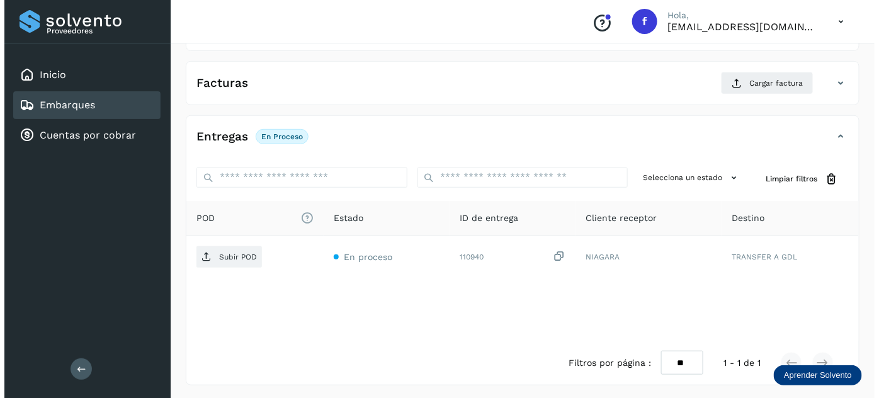
scroll to position [206, 0]
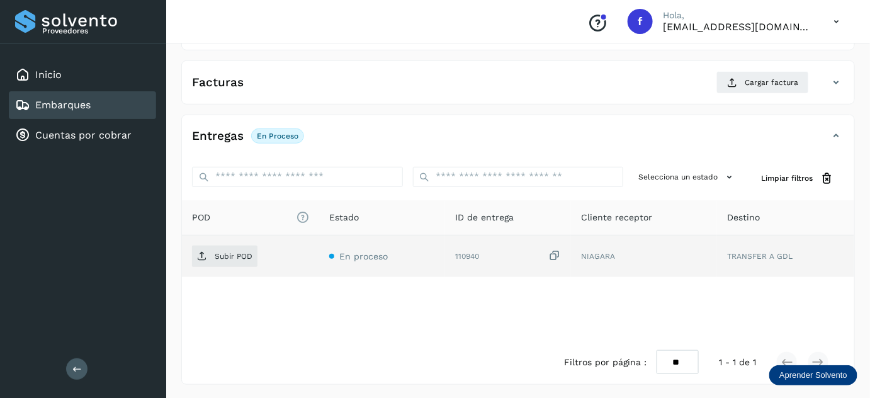
click at [557, 256] on icon at bounding box center [554, 255] width 13 height 13
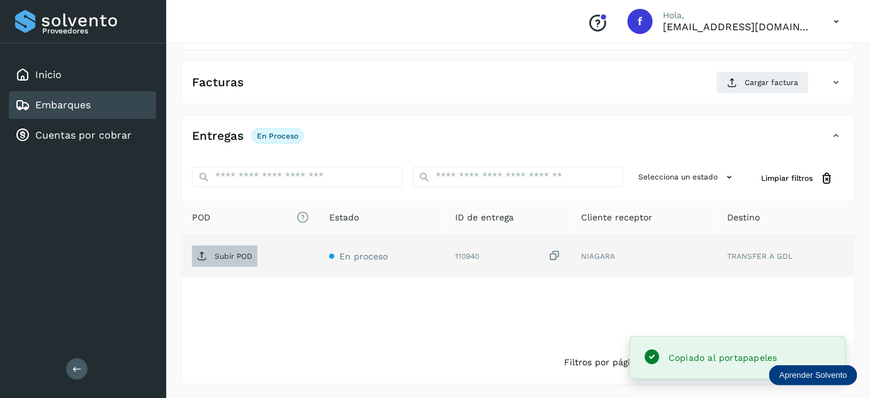
click at [246, 252] on p "Subir POD" at bounding box center [234, 256] width 38 height 9
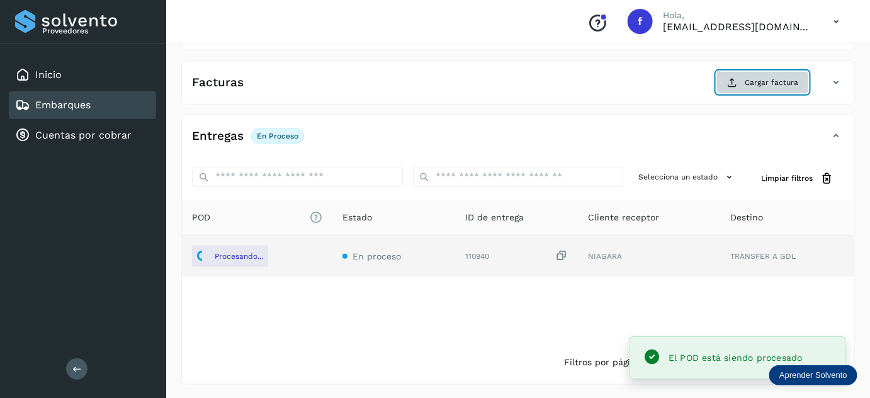
click at [762, 83] on span "Cargar factura" at bounding box center [772, 82] width 54 height 11
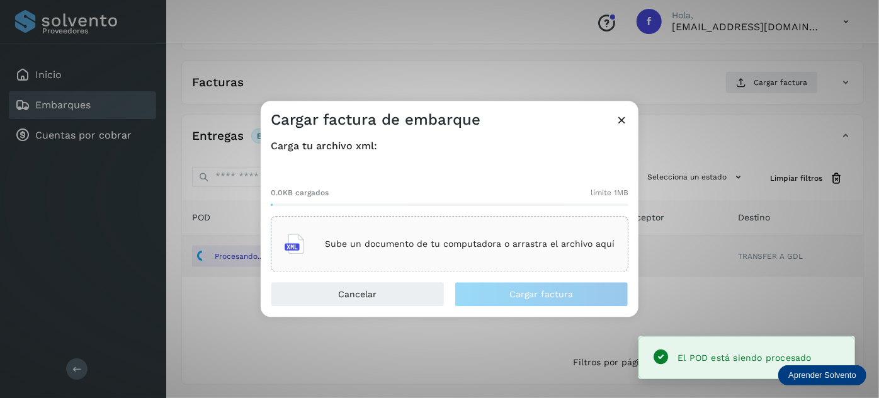
click at [423, 243] on p "Sube un documento de tu computadora o arrastra el archivo aquí" at bounding box center [470, 244] width 290 height 11
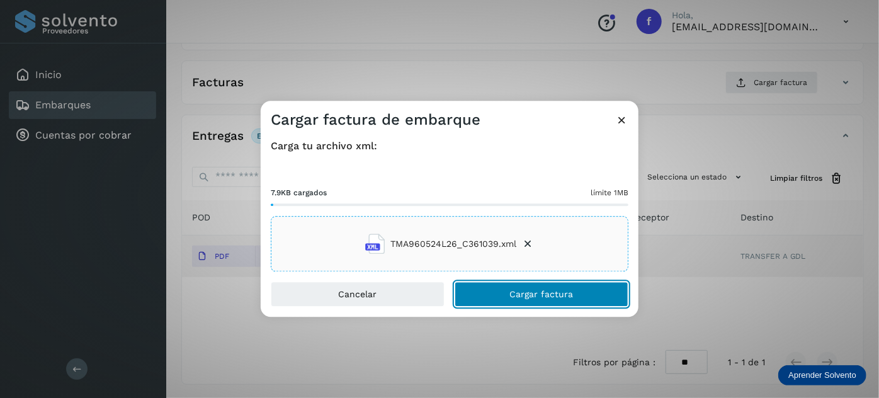
click at [480, 288] on button "Cargar factura" at bounding box center [542, 294] width 174 height 25
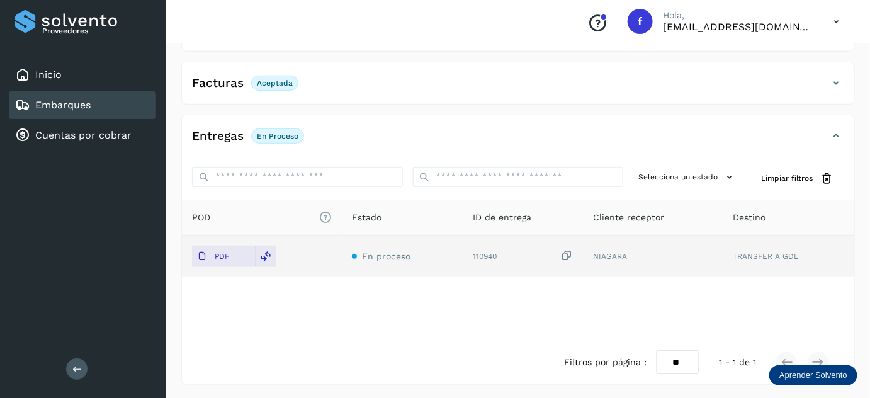
scroll to position [0, 0]
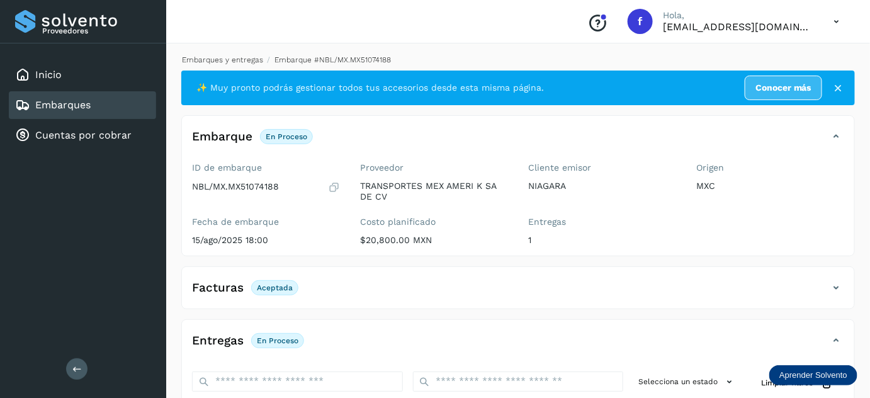
click at [217, 60] on link "Embarques y entregas" at bounding box center [222, 59] width 81 height 9
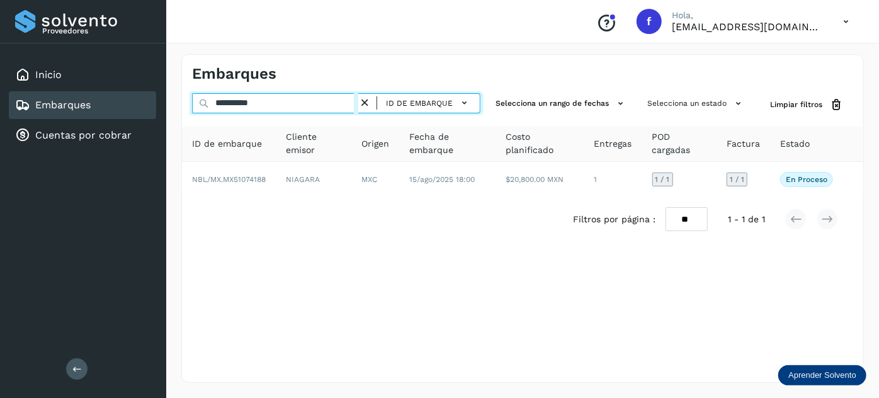
click at [239, 101] on input "**********" at bounding box center [275, 103] width 166 height 20
paste input "text"
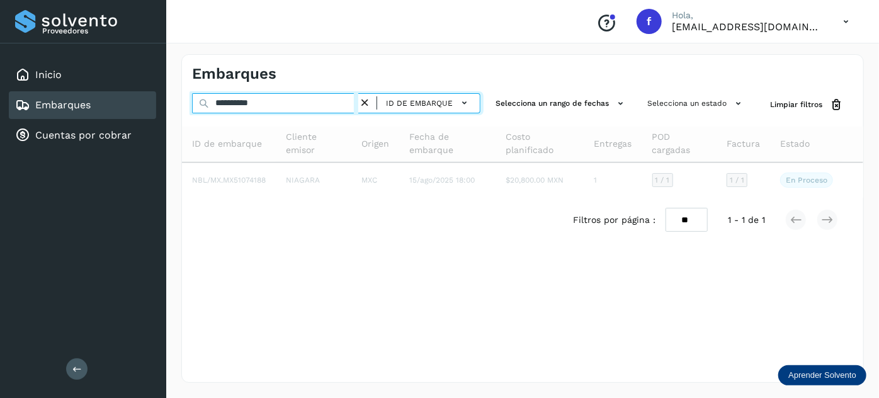
type input "**********"
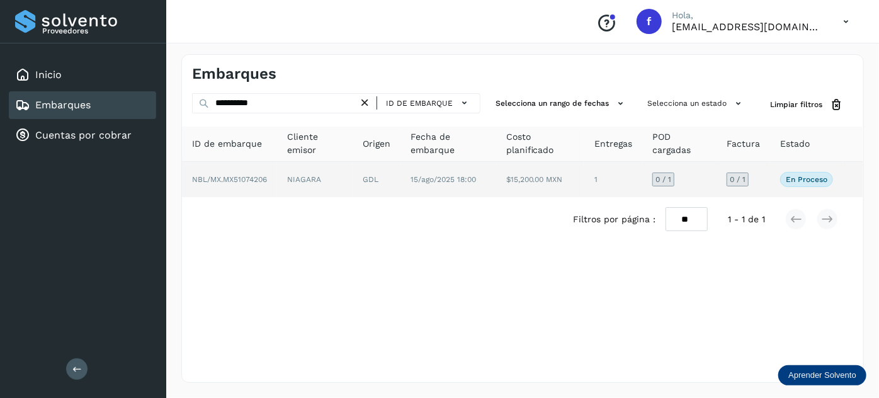
click at [353, 176] on td "NIAGARA" at bounding box center [377, 179] width 48 height 35
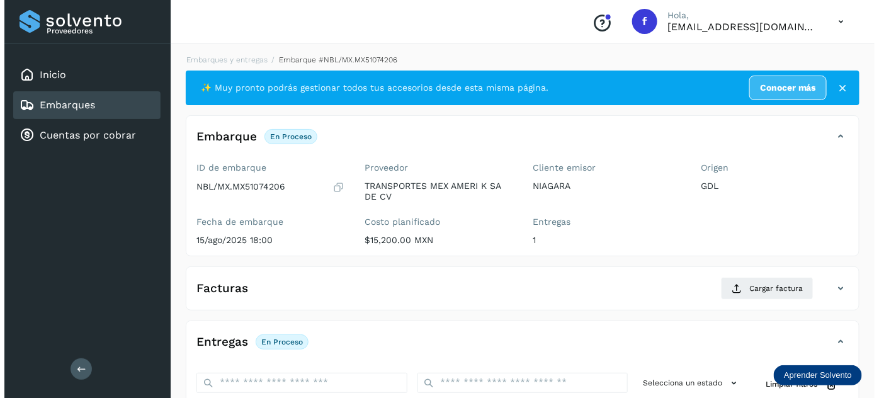
scroll to position [206, 0]
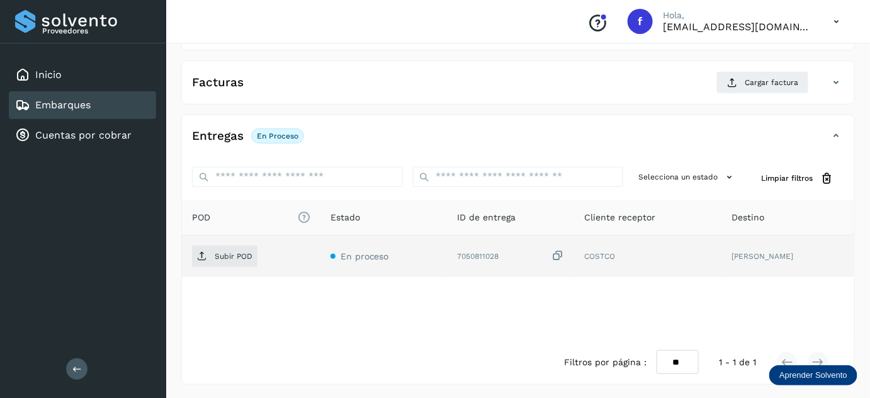
click at [565, 253] on icon at bounding box center [558, 255] width 13 height 13
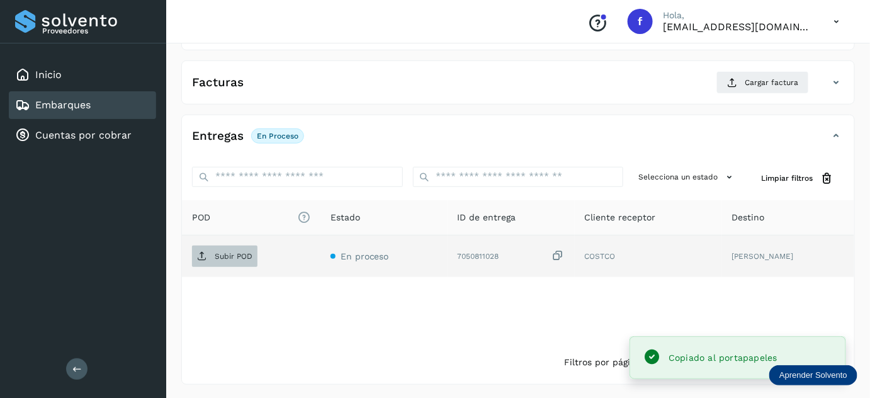
click at [221, 254] on p "Subir POD" at bounding box center [234, 256] width 38 height 9
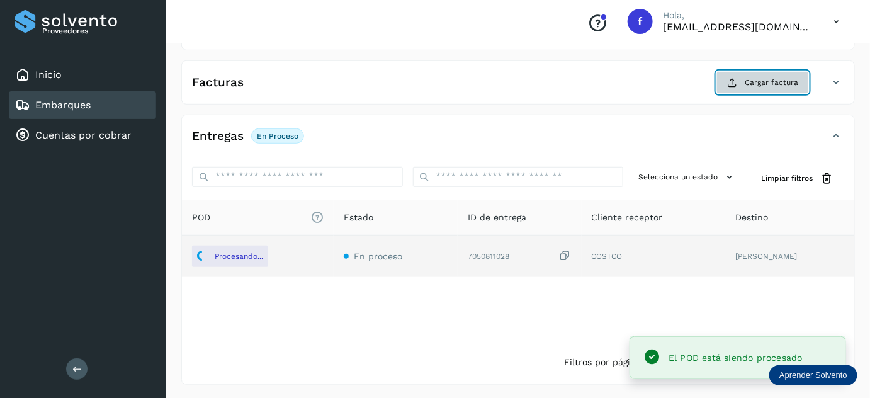
click at [747, 77] on span "Cargar factura" at bounding box center [772, 82] width 54 height 11
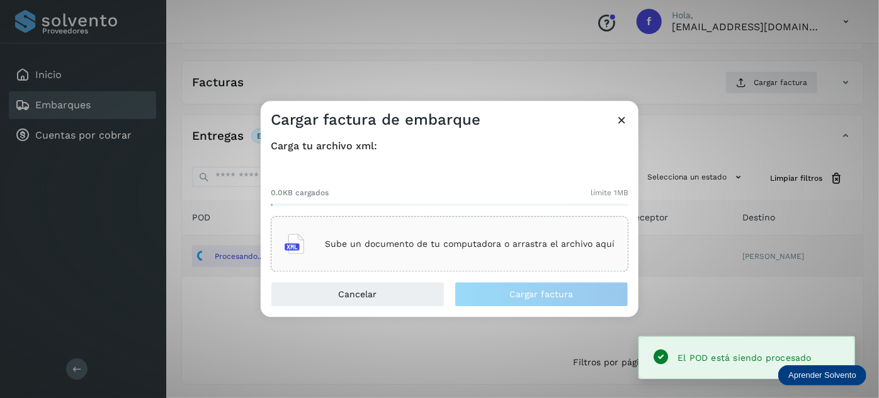
click at [365, 236] on div "Sube un documento de tu computadora o arrastra el archivo aquí" at bounding box center [450, 244] width 330 height 34
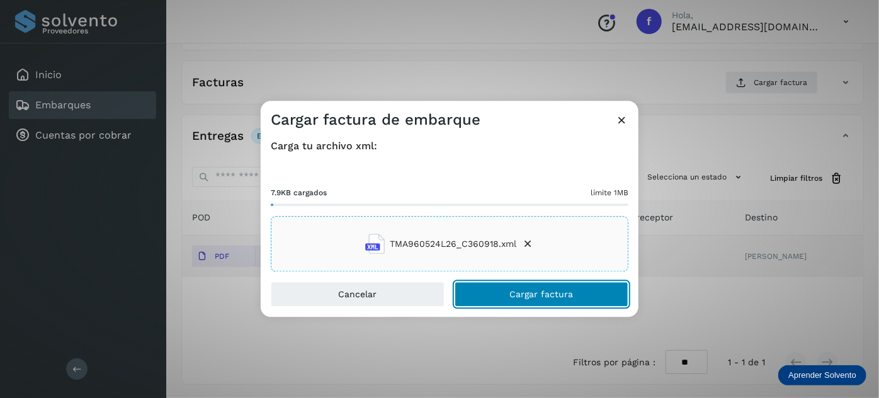
click at [509, 300] on button "Cargar factura" at bounding box center [542, 294] width 174 height 25
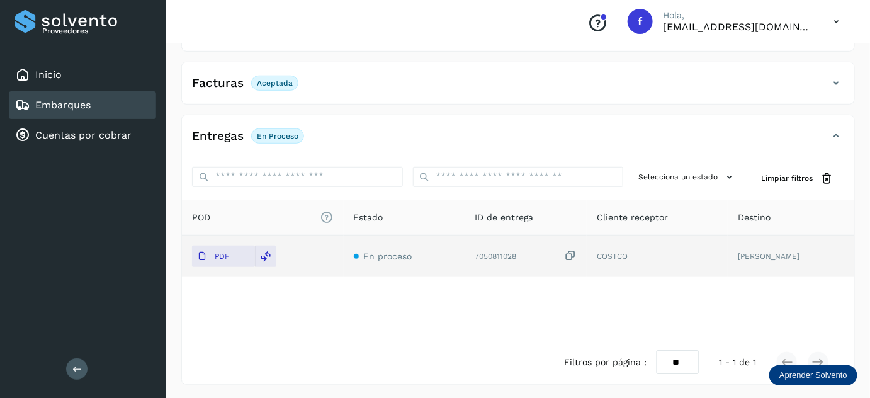
scroll to position [0, 0]
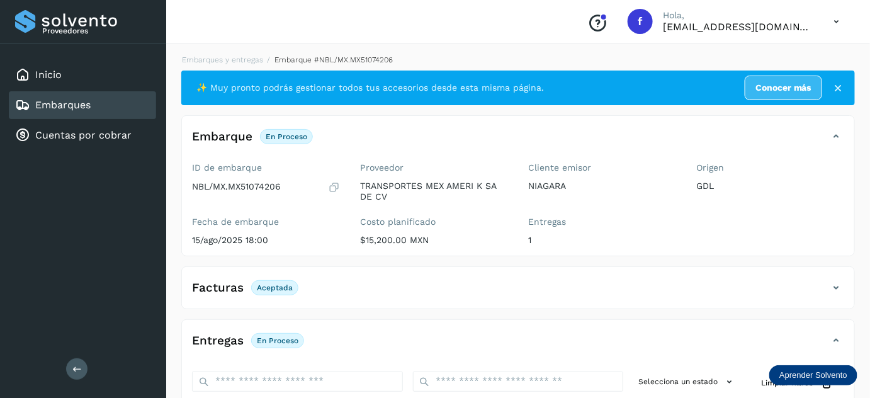
click at [263, 64] on li "Embarques y entregas" at bounding box center [328, 59] width 130 height 11
click at [237, 62] on link "Embarques y entregas" at bounding box center [222, 59] width 81 height 9
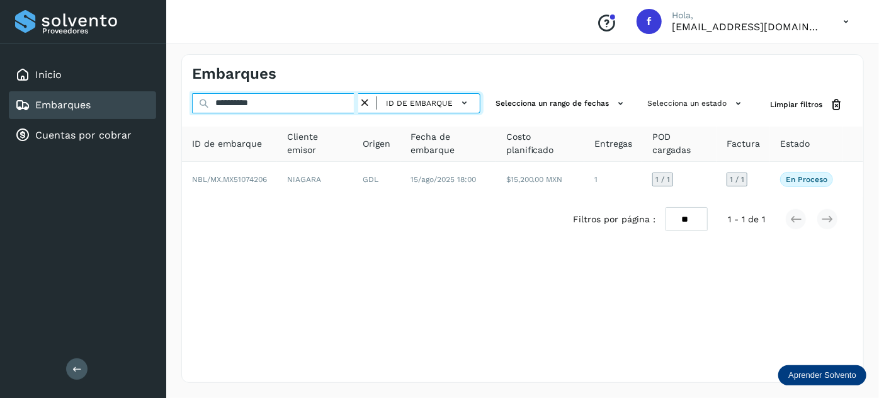
click at [246, 102] on input "**********" at bounding box center [275, 103] width 166 height 20
paste input "text"
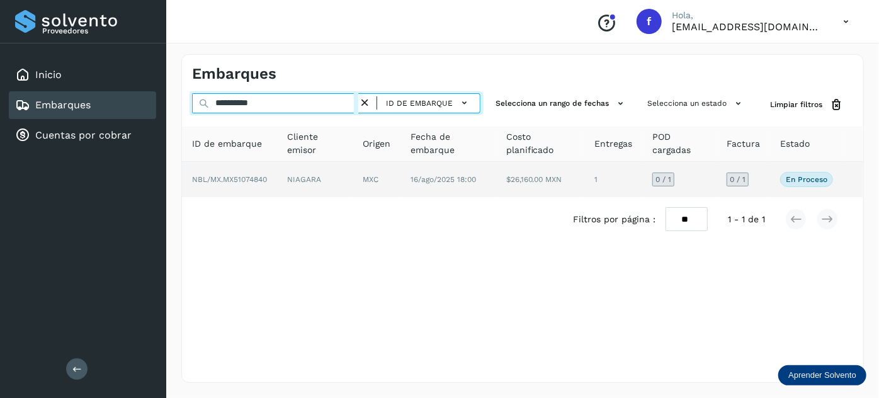
type input "**********"
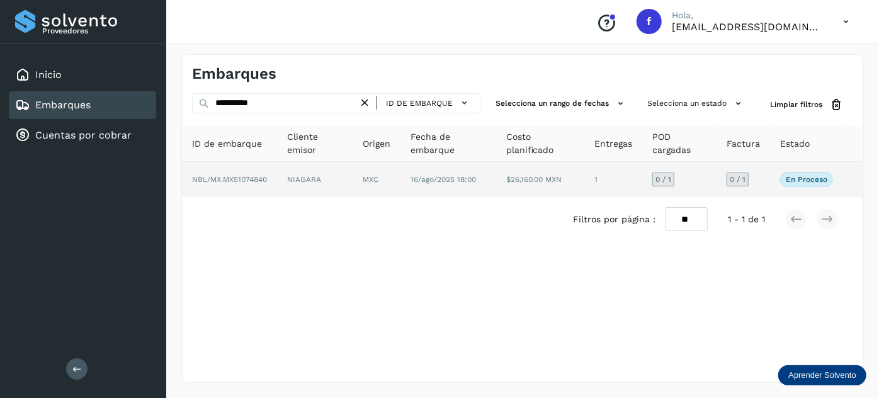
click at [496, 171] on td "16/ago/2025 18:00" at bounding box center [540, 179] width 88 height 35
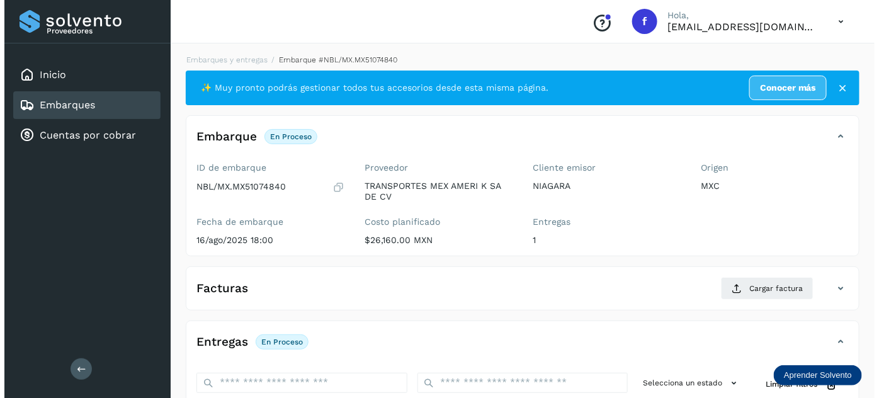
scroll to position [206, 0]
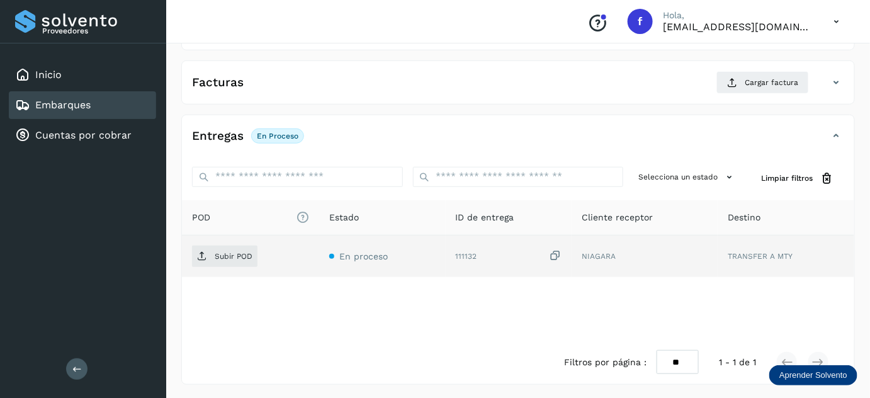
click at [555, 255] on icon at bounding box center [555, 255] width 13 height 13
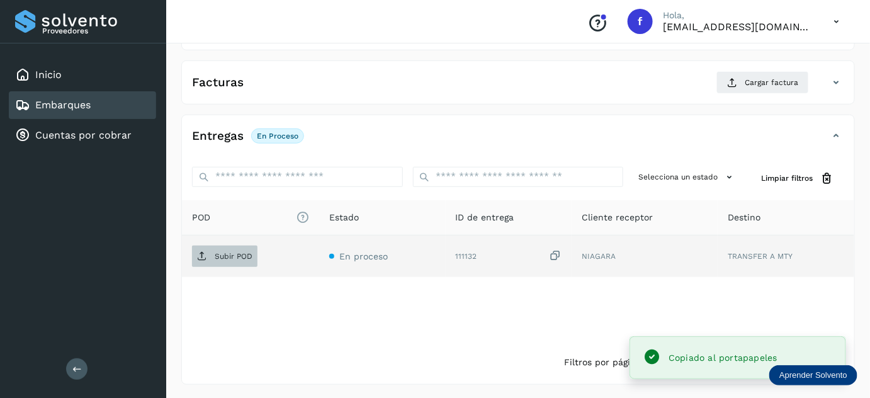
click at [232, 258] on p "Subir POD" at bounding box center [234, 256] width 38 height 9
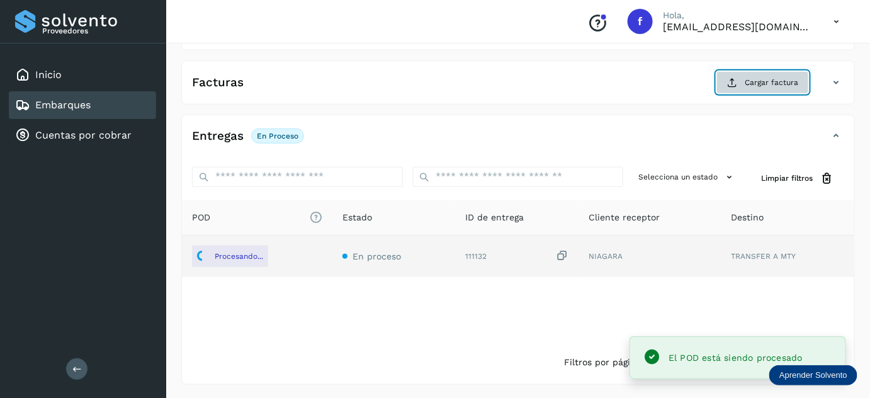
click at [753, 86] on span "Cargar factura" at bounding box center [772, 82] width 54 height 11
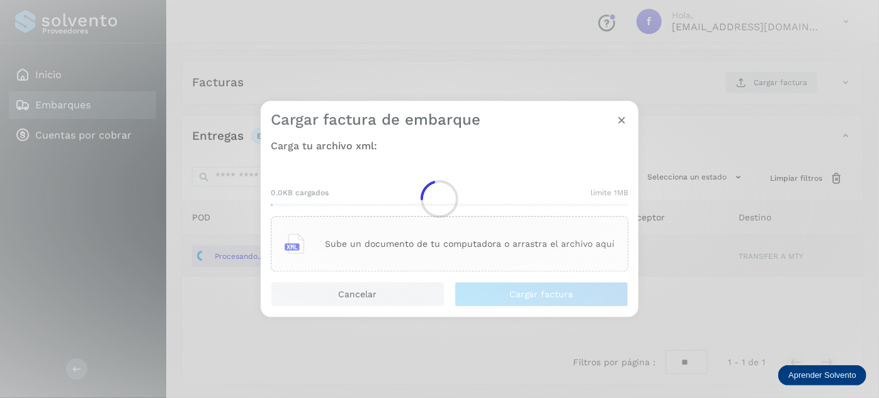
click at [462, 258] on main "Proveedores Inicio Embarques Cuentas por cobrar Salir Conoce nuestros beneficio…" at bounding box center [439, 97] width 879 height 606
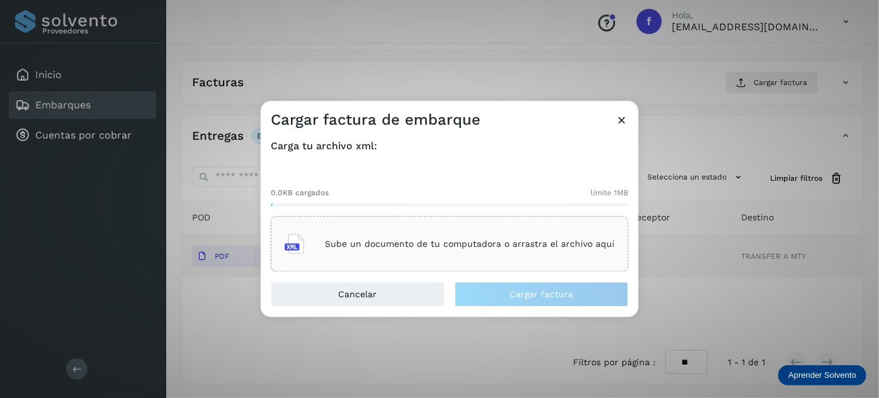
click at [385, 248] on p "Sube un documento de tu computadora o arrastra el archivo aquí" at bounding box center [470, 244] width 290 height 11
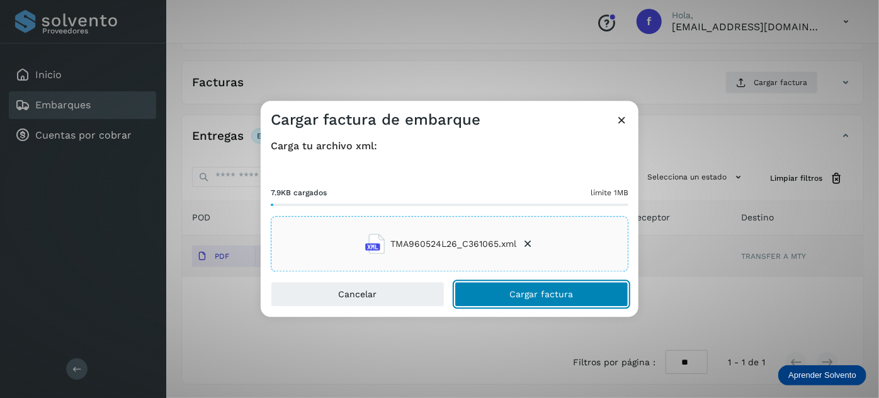
click at [495, 300] on button "Cargar factura" at bounding box center [542, 294] width 174 height 25
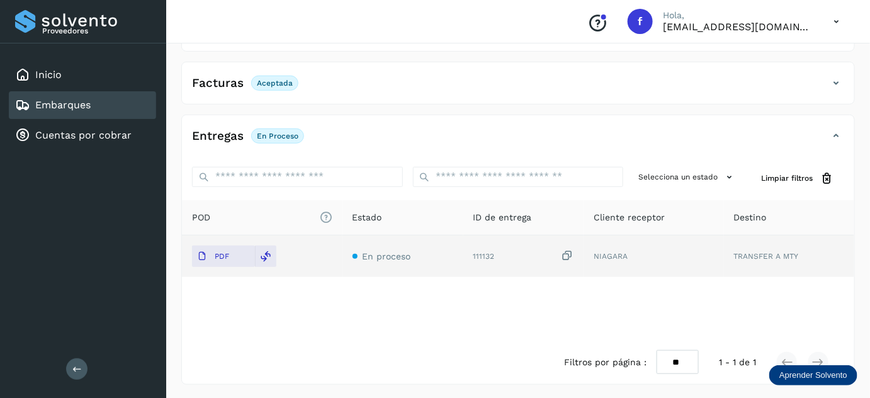
scroll to position [0, 0]
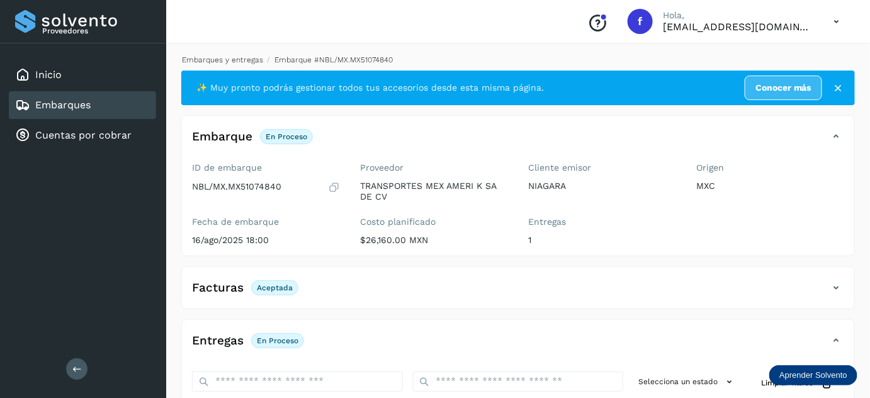
click at [244, 62] on link "Embarques y entregas" at bounding box center [222, 59] width 81 height 9
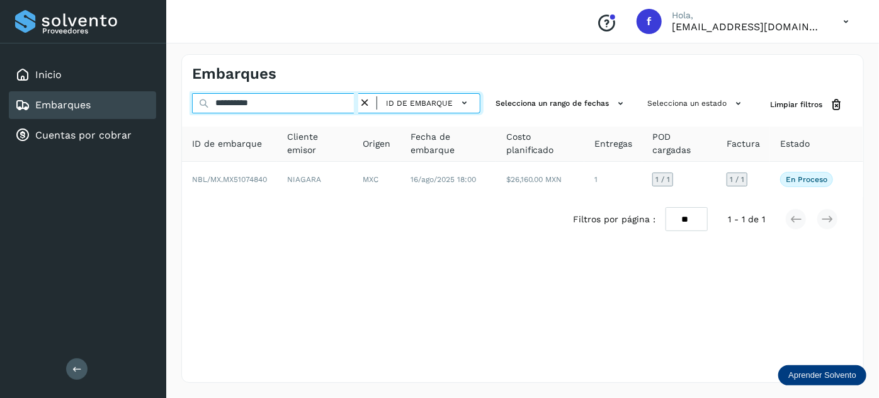
click at [240, 98] on input "**********" at bounding box center [275, 103] width 166 height 20
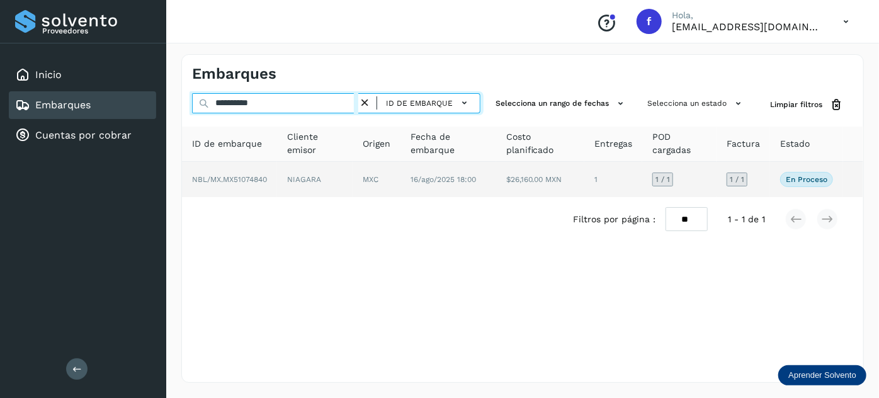
paste input "text"
type input "**********"
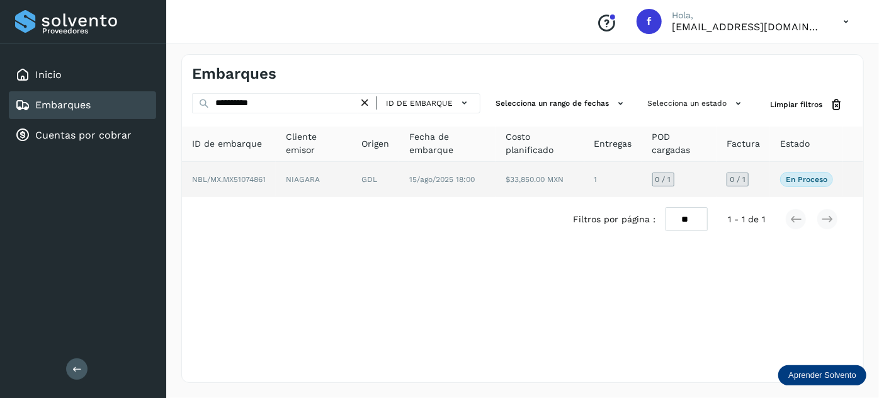
click at [496, 186] on td "15/ago/2025 18:00" at bounding box center [540, 179] width 89 height 35
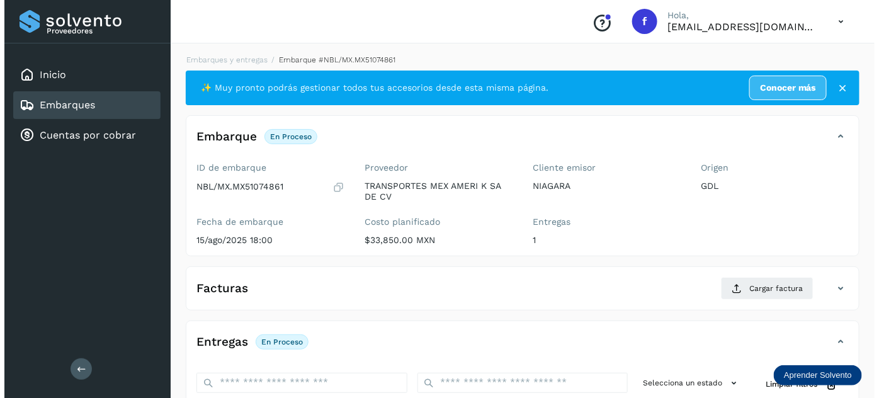
scroll to position [206, 0]
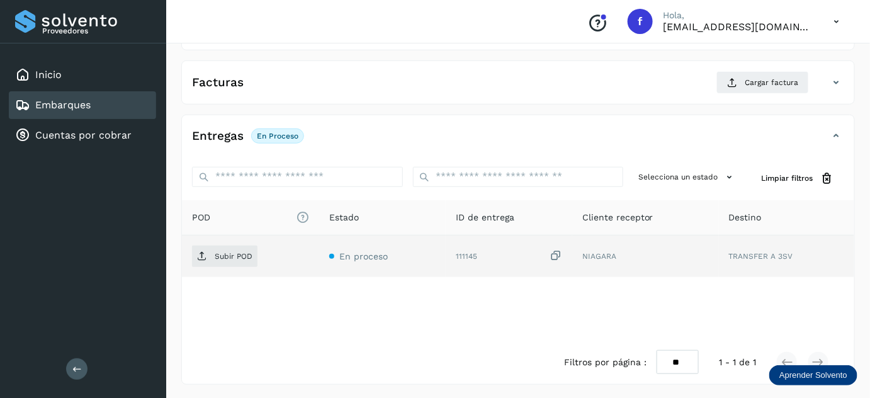
click at [554, 254] on icon at bounding box center [556, 255] width 13 height 13
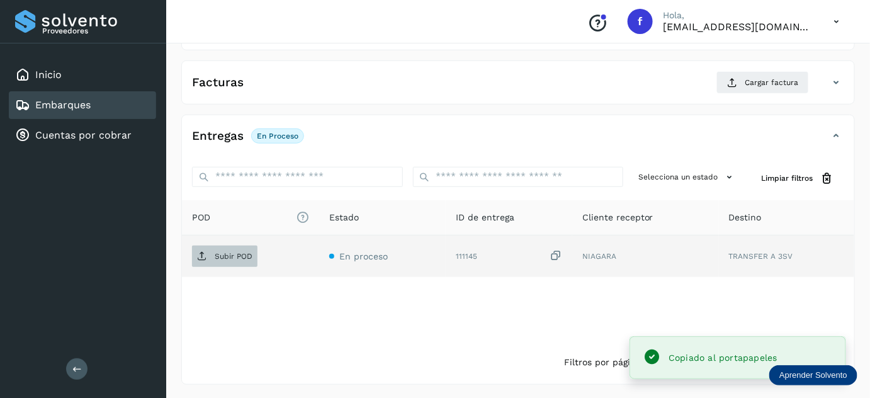
click at [219, 247] on span "Subir POD" at bounding box center [224, 256] width 65 height 20
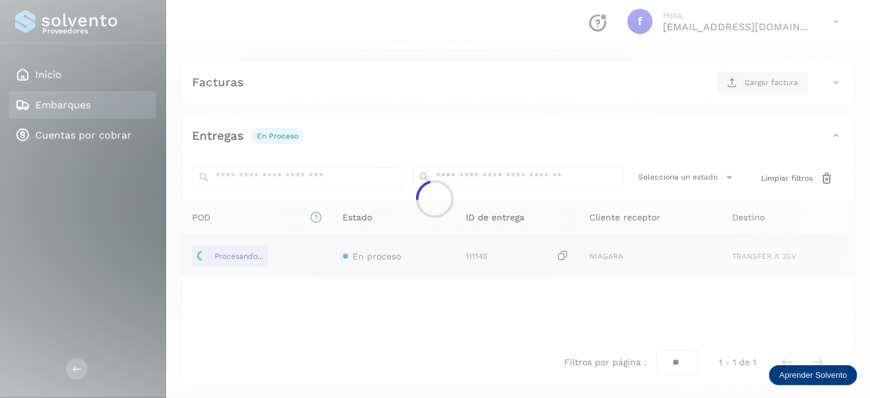
click at [742, 80] on div at bounding box center [435, 199] width 870 height 398
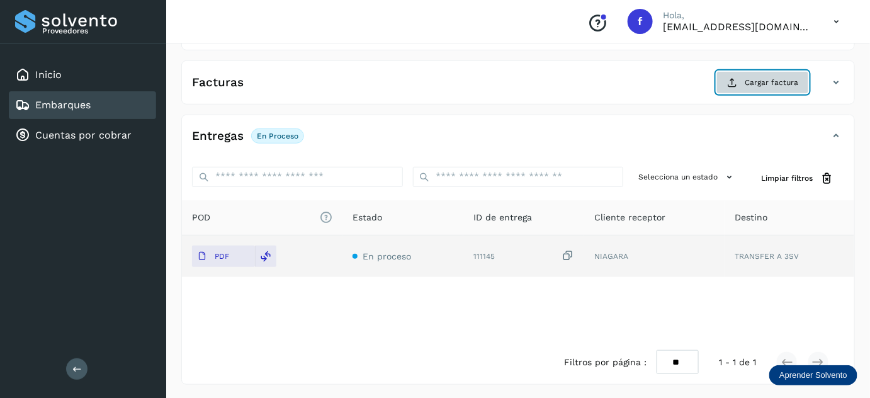
click at [742, 80] on button "Cargar factura" at bounding box center [763, 82] width 93 height 23
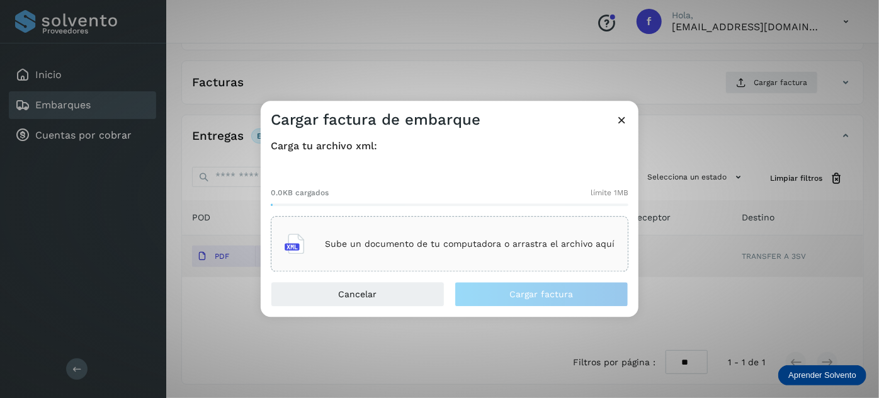
click at [451, 242] on p "Sube un documento de tu computadora o arrastra el archivo aquí" at bounding box center [470, 244] width 290 height 11
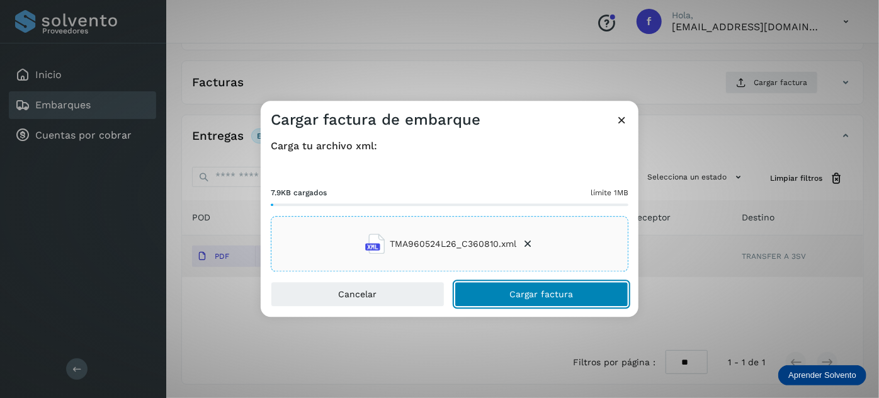
click at [508, 302] on button "Cargar factura" at bounding box center [542, 294] width 174 height 25
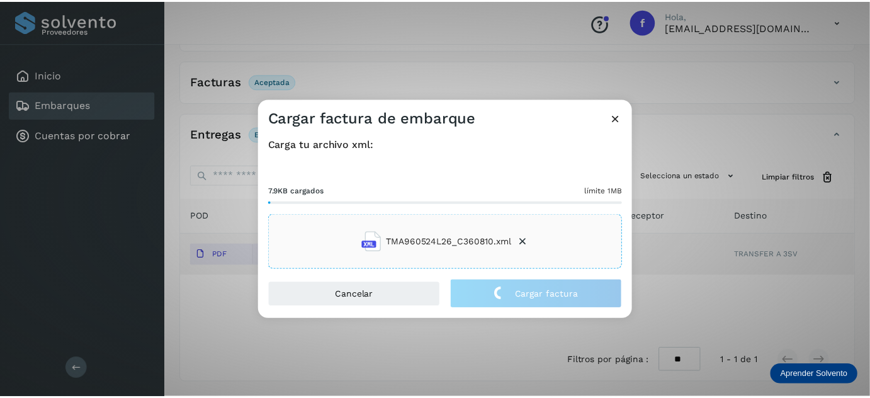
scroll to position [205, 0]
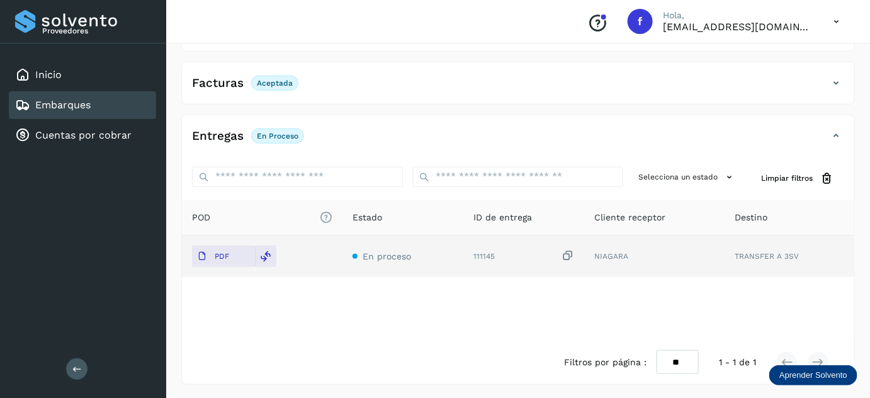
click at [120, 114] on div "Embarques" at bounding box center [82, 105] width 147 height 28
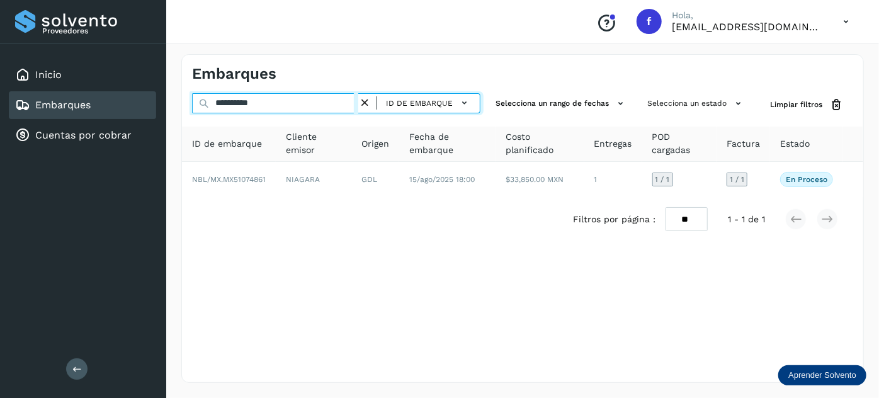
click at [249, 104] on input "**********" at bounding box center [275, 103] width 166 height 20
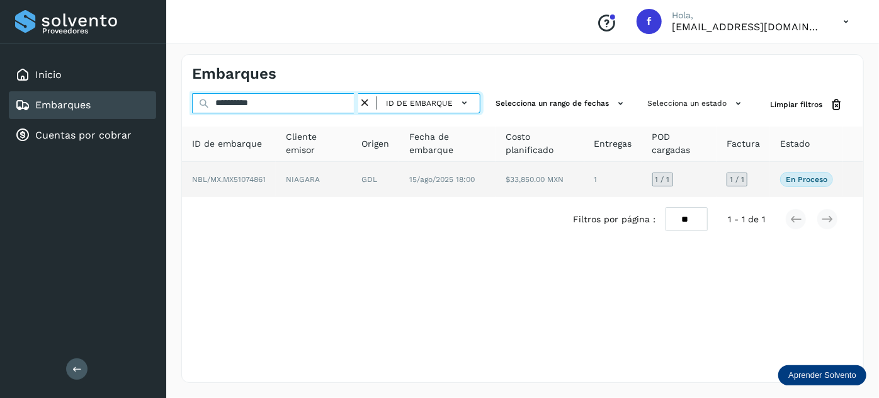
paste input "text"
type input "**********"
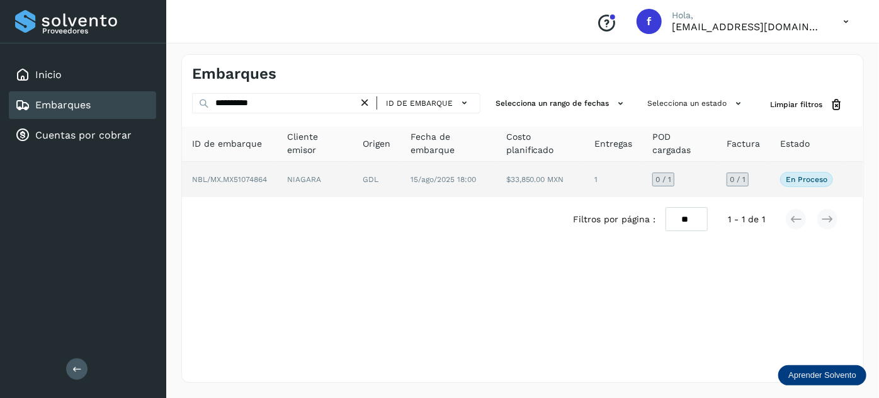
click at [584, 188] on td "$33,850.00 MXN" at bounding box center [613, 179] width 58 height 35
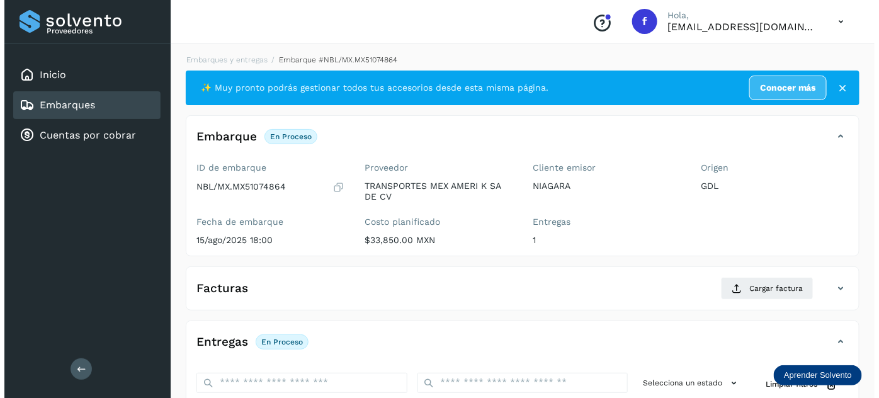
scroll to position [206, 0]
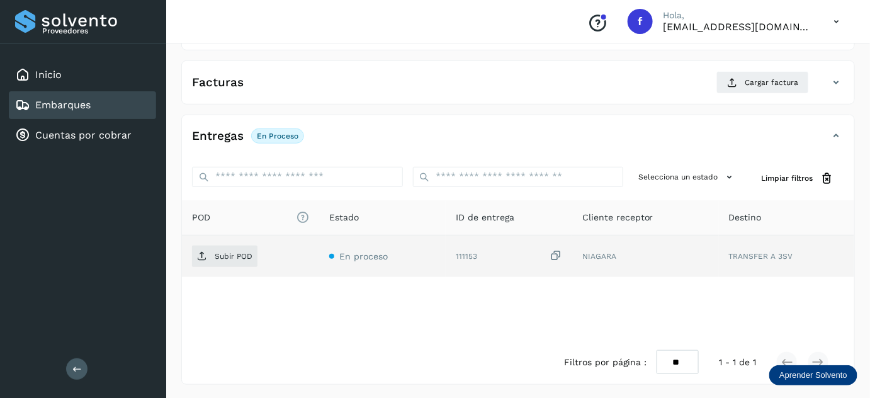
click at [557, 256] on icon at bounding box center [556, 255] width 13 height 13
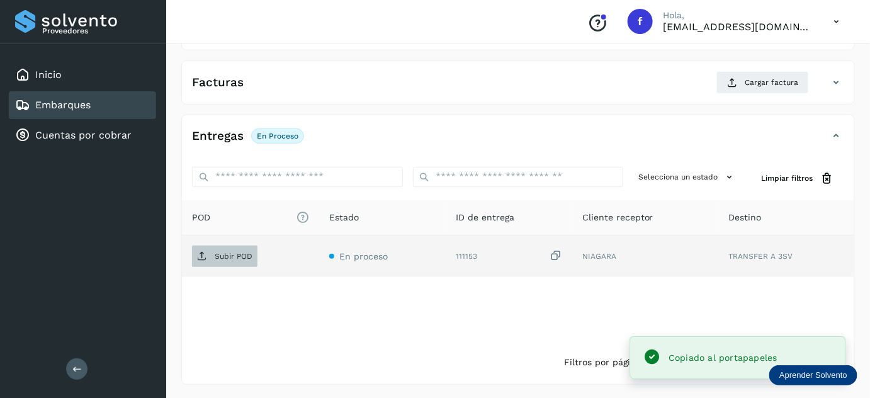
click at [248, 261] on span "Subir POD" at bounding box center [224, 256] width 65 height 20
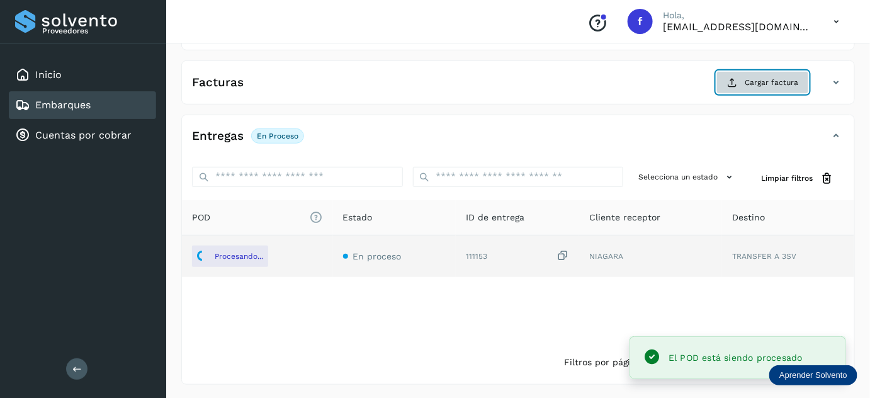
click at [751, 79] on span "Cargar factura" at bounding box center [772, 82] width 54 height 11
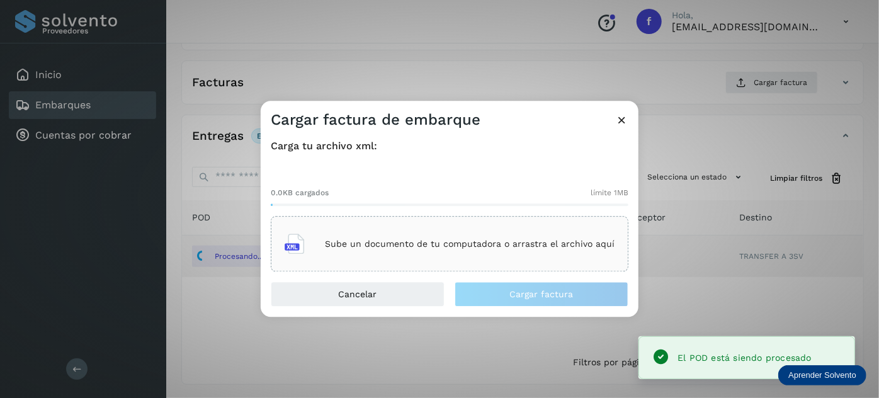
click at [354, 244] on p "Sube un documento de tu computadora o arrastra el archivo aquí" at bounding box center [470, 244] width 290 height 11
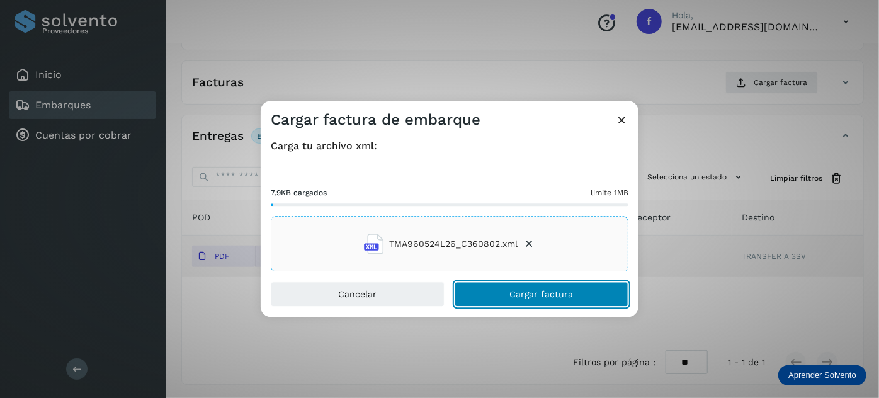
click at [518, 290] on span "Cargar factura" at bounding box center [542, 294] width 64 height 9
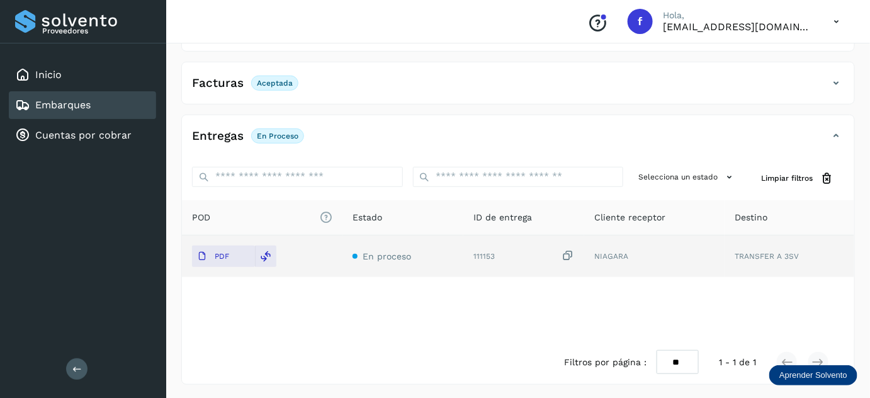
scroll to position [0, 0]
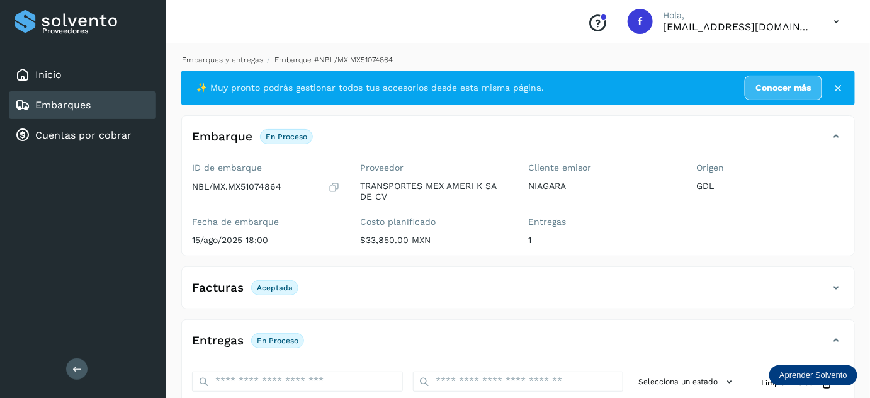
click at [233, 59] on link "Embarques y entregas" at bounding box center [222, 59] width 81 height 9
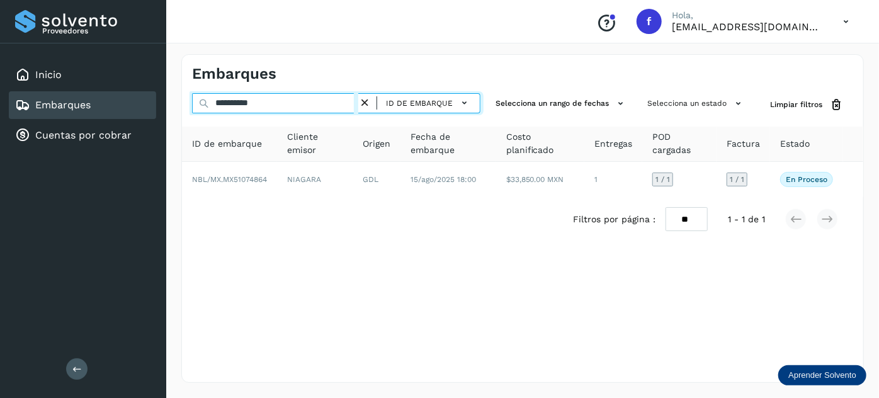
click at [254, 105] on input "**********" at bounding box center [275, 103] width 166 height 20
paste input "text"
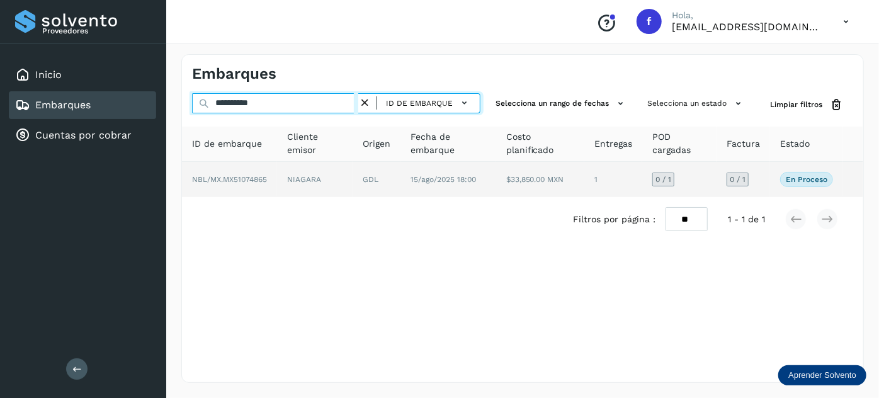
type input "**********"
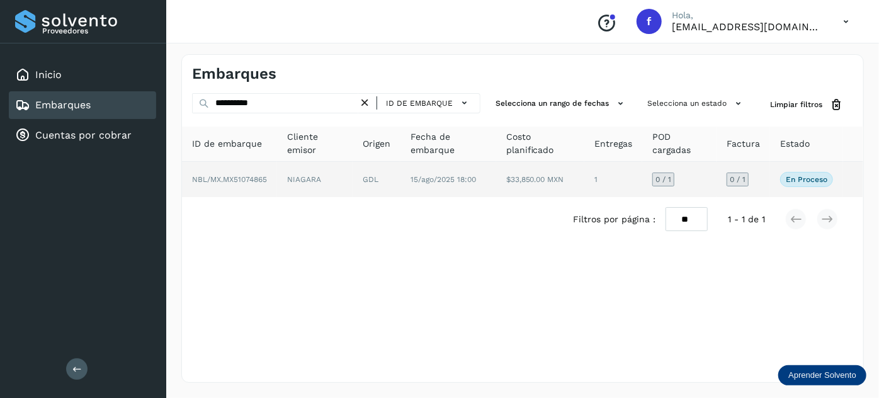
click at [496, 175] on td "15/ago/2025 18:00" at bounding box center [540, 179] width 88 height 35
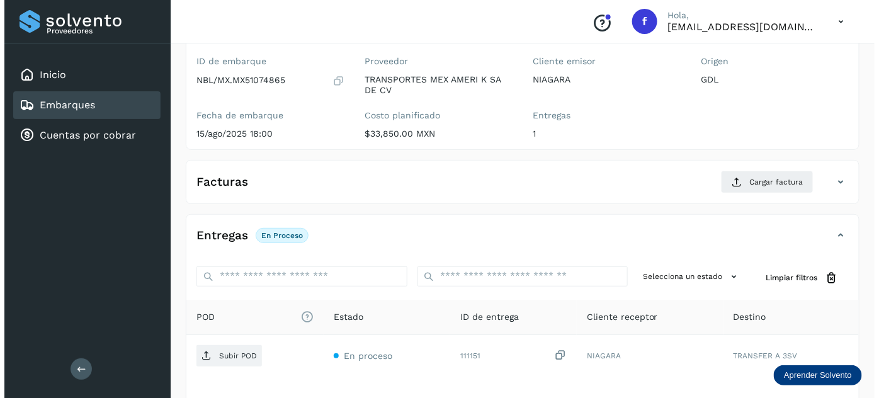
scroll to position [206, 0]
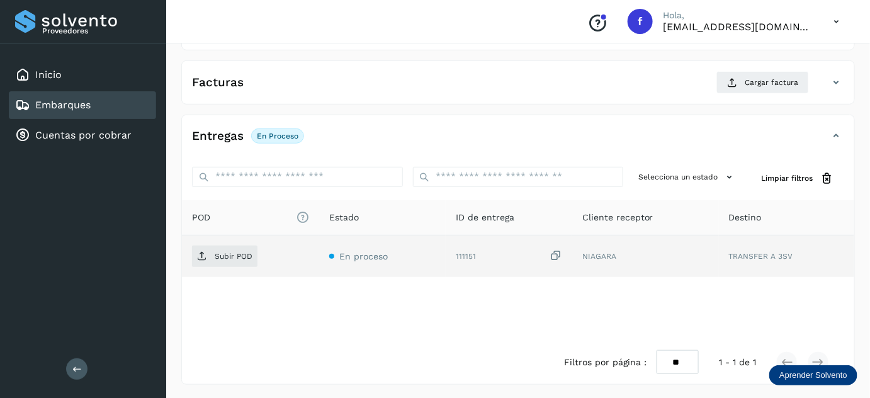
click at [557, 255] on icon at bounding box center [556, 255] width 13 height 13
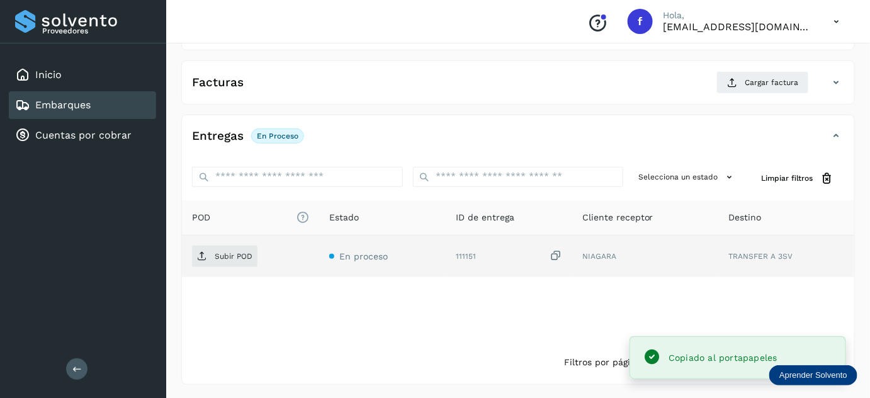
click at [319, 259] on td "Subir POD" at bounding box center [382, 257] width 127 height 42
click at [207, 256] on icon at bounding box center [202, 256] width 10 height 10
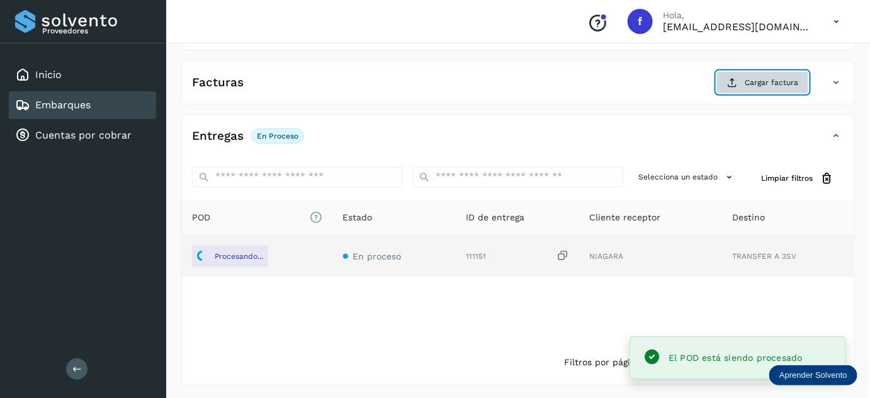
click at [754, 86] on span "Cargar factura" at bounding box center [772, 82] width 54 height 11
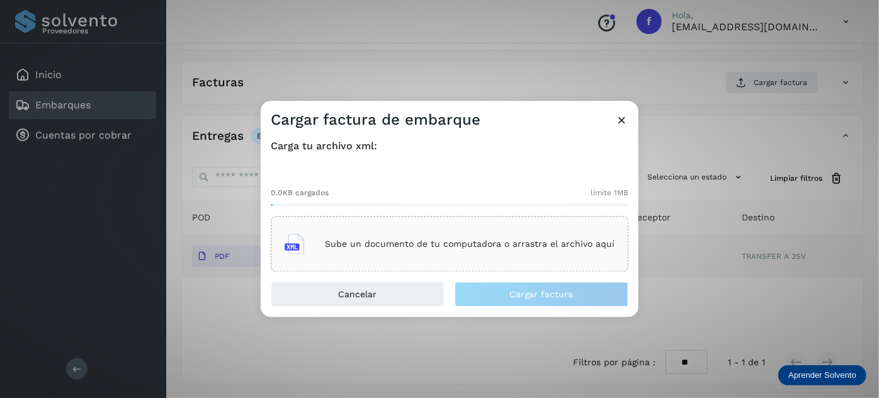
click at [416, 241] on p "Sube un documento de tu computadora o arrastra el archivo aquí" at bounding box center [470, 244] width 290 height 11
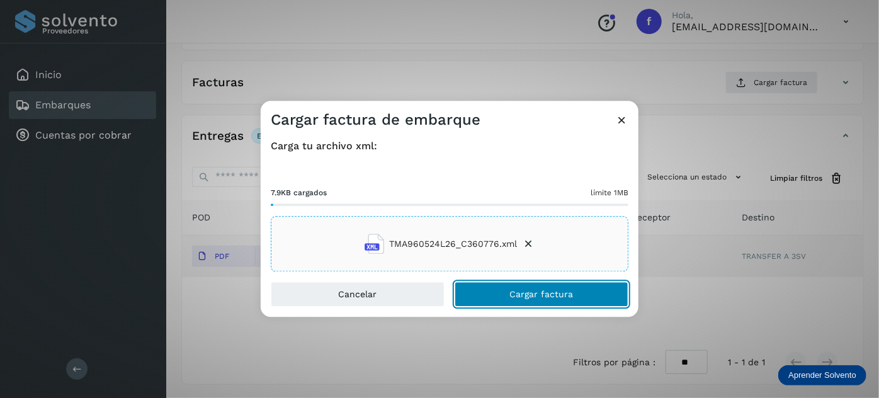
click at [487, 296] on button "Cargar factura" at bounding box center [542, 294] width 174 height 25
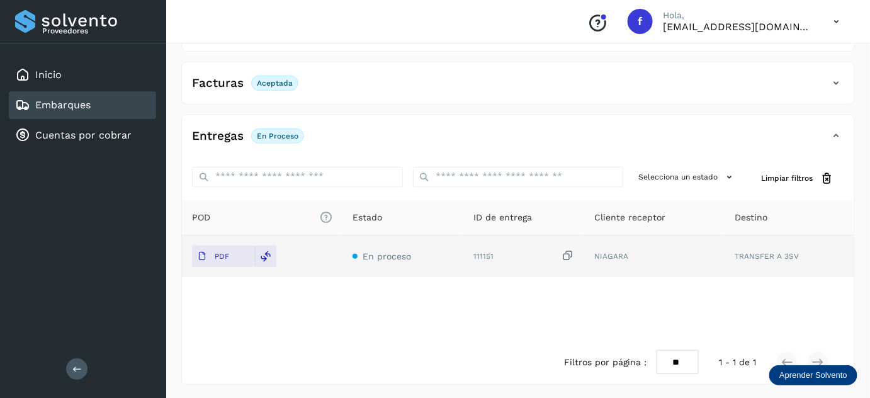
scroll to position [0, 0]
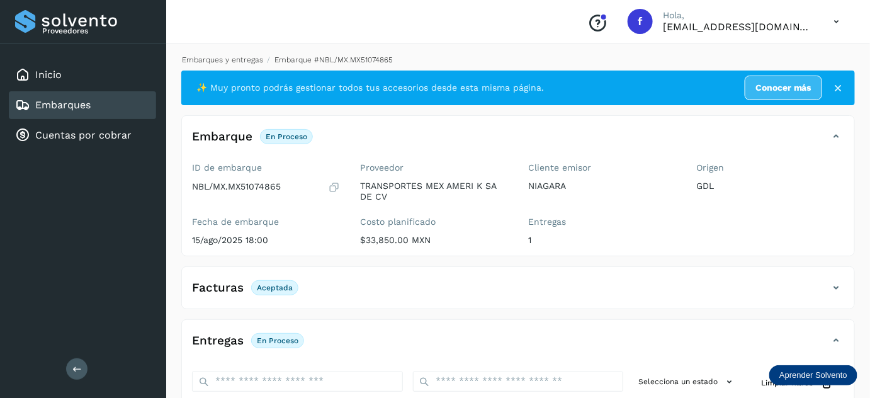
click at [247, 60] on link "Embarques y entregas" at bounding box center [222, 59] width 81 height 9
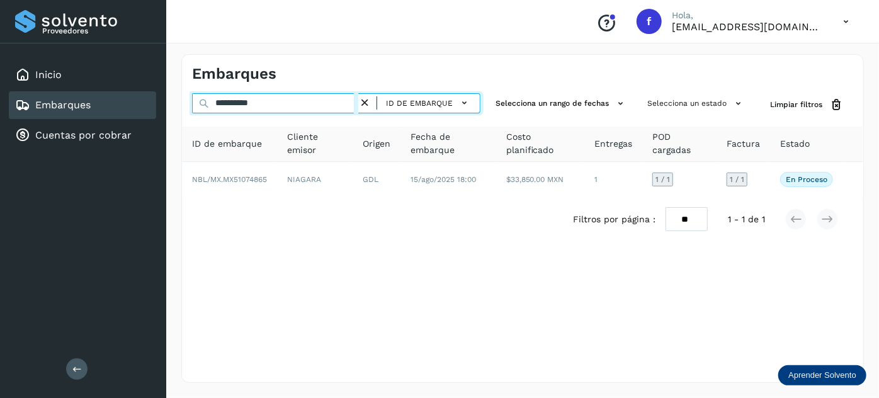
click at [240, 103] on input "**********" at bounding box center [275, 103] width 166 height 20
click at [241, 103] on input "**********" at bounding box center [275, 103] width 166 height 20
paste input "text"
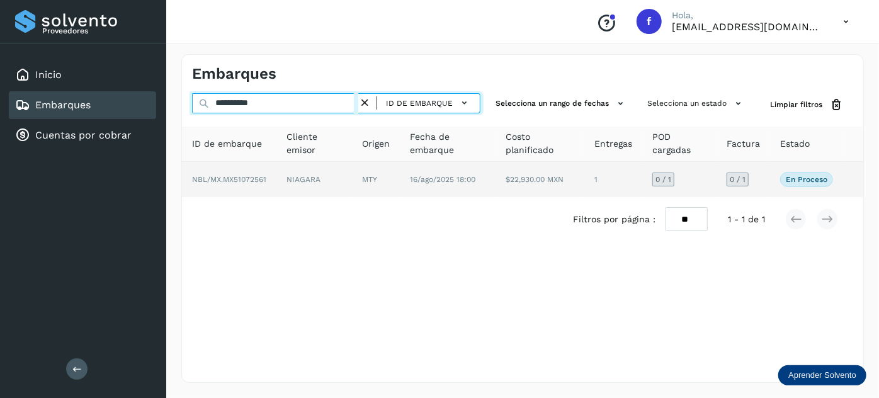
type input "**********"
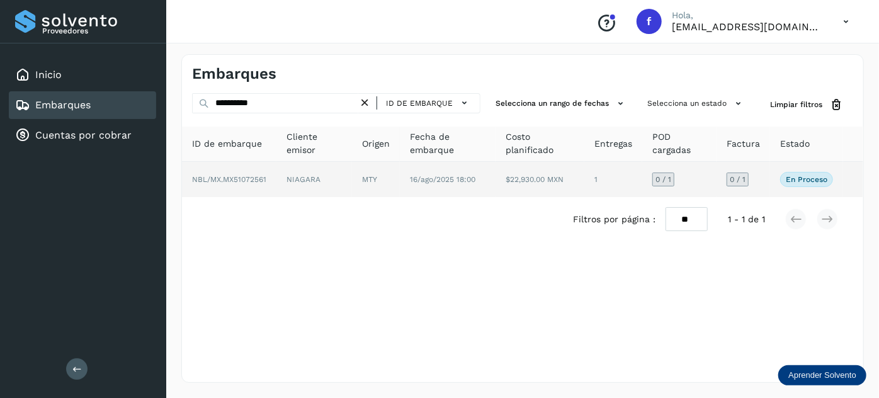
click at [352, 175] on td "NIAGARA" at bounding box center [376, 179] width 48 height 35
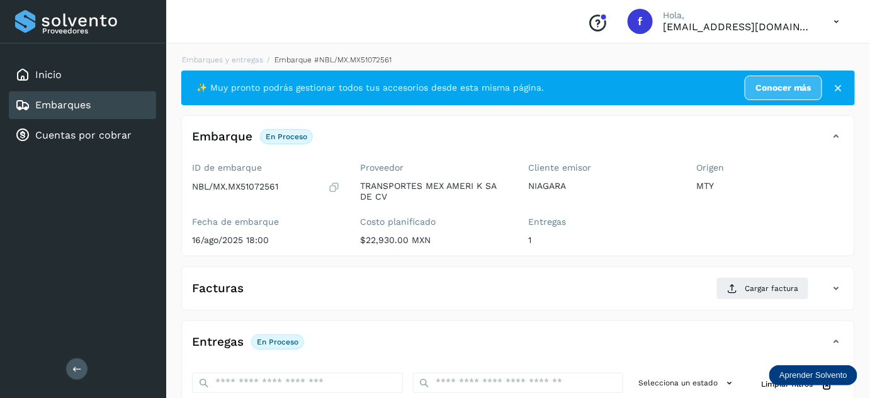
scroll to position [206, 0]
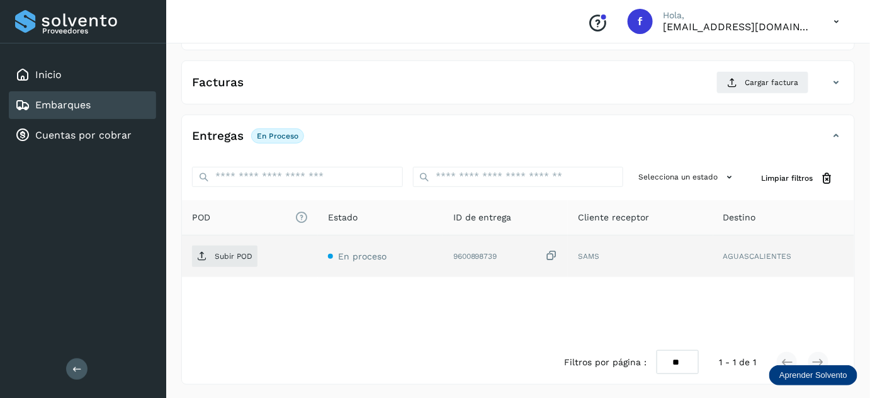
click at [551, 257] on icon at bounding box center [551, 255] width 13 height 13
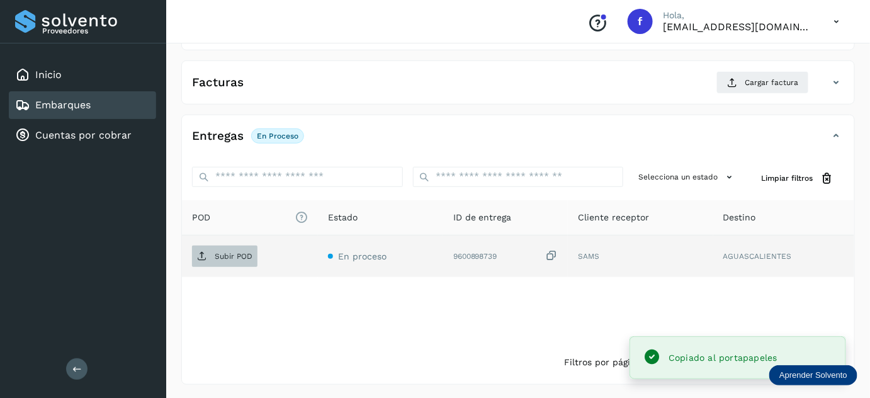
click at [234, 254] on p "Subir POD" at bounding box center [234, 256] width 38 height 9
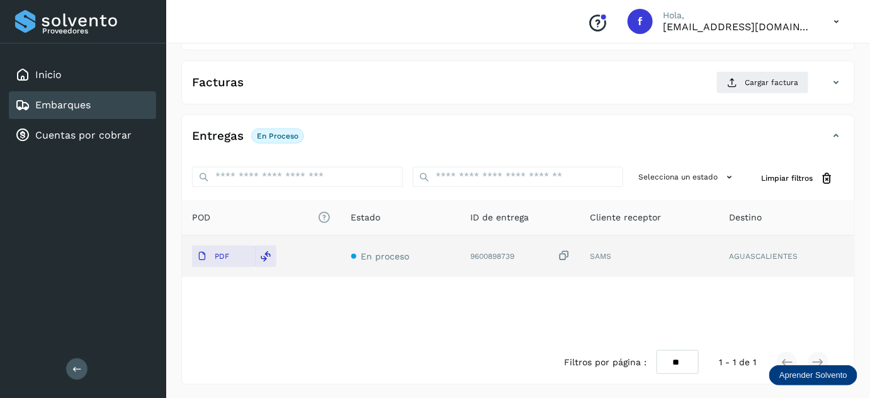
scroll to position [0, 0]
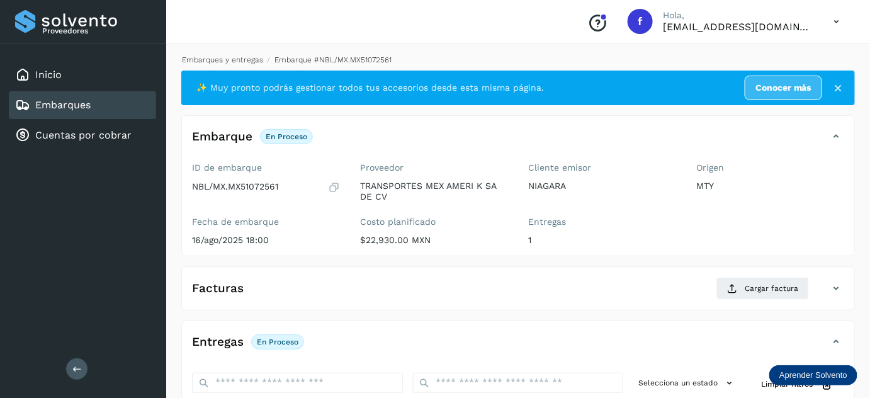
click at [215, 60] on link "Embarques y entregas" at bounding box center [222, 59] width 81 height 9
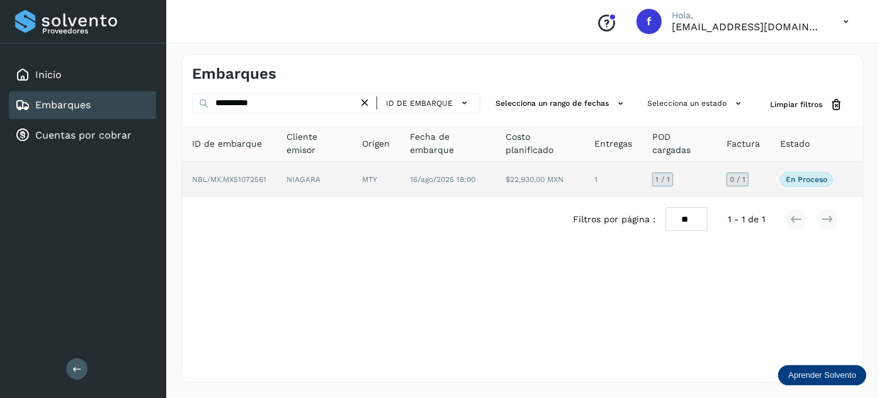
click at [496, 176] on td "16/ago/2025 18:00" at bounding box center [540, 179] width 89 height 35
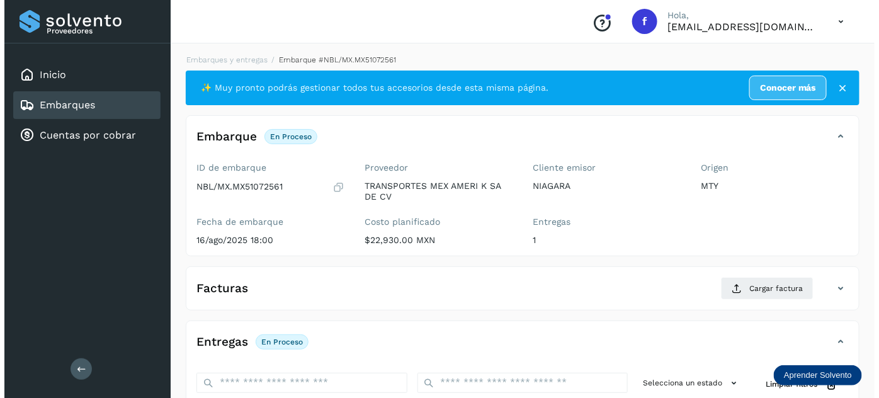
scroll to position [206, 0]
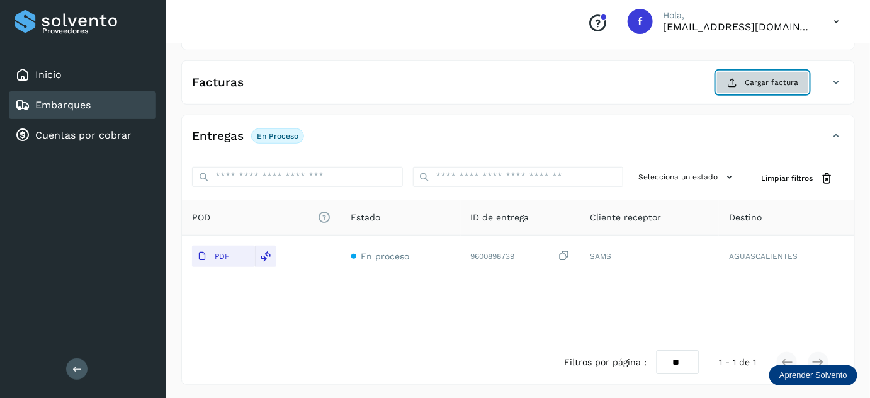
click at [746, 77] on span "Cargar factura" at bounding box center [772, 82] width 54 height 11
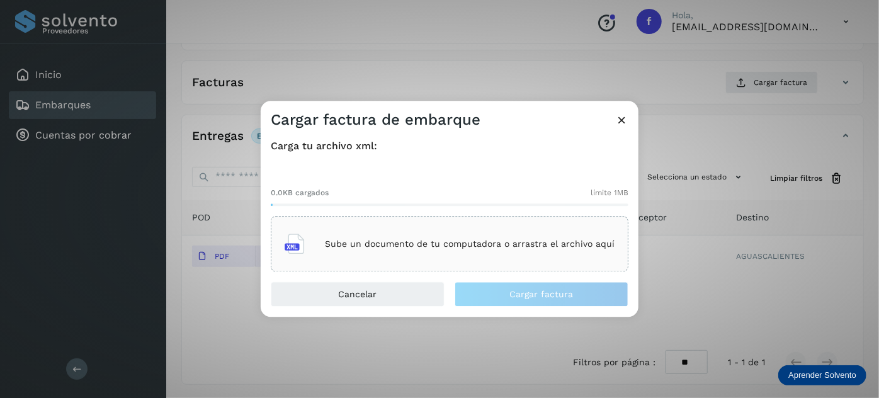
click at [446, 244] on p "Sube un documento de tu computadora o arrastra el archivo aquí" at bounding box center [470, 244] width 290 height 11
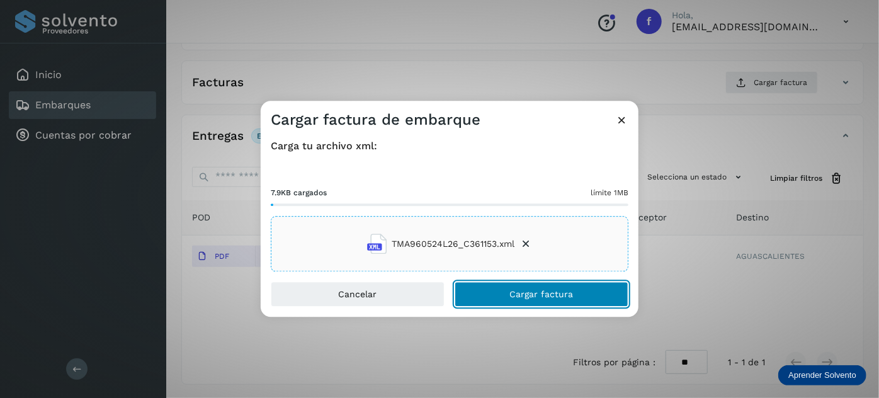
click at [510, 299] on button "Cargar factura" at bounding box center [542, 294] width 174 height 25
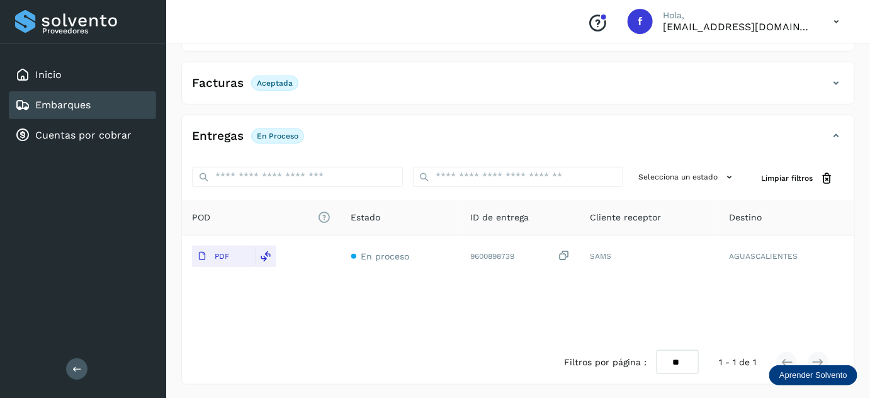
scroll to position [0, 0]
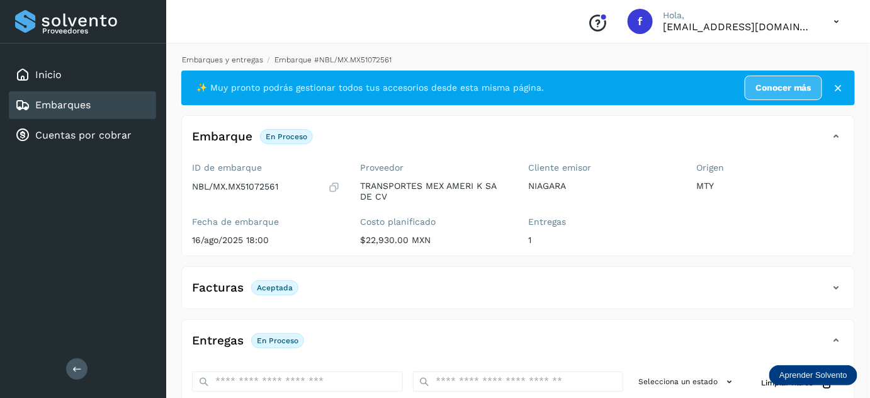
click at [237, 58] on link "Embarques y entregas" at bounding box center [222, 59] width 81 height 9
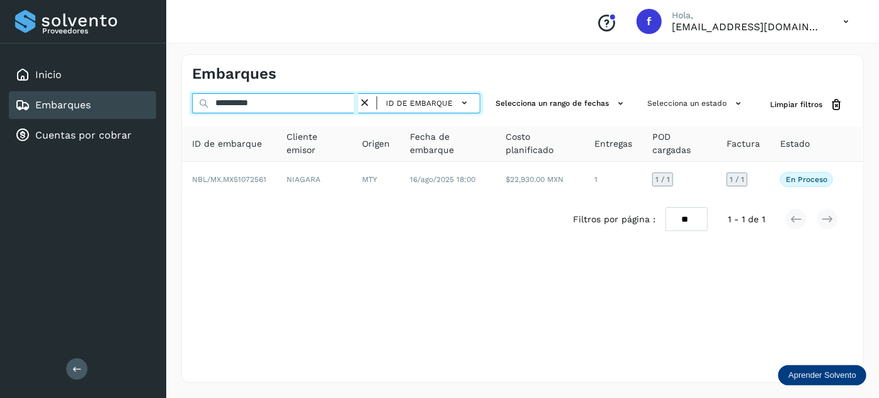
drag, startPoint x: 248, startPoint y: 94, endPoint x: 241, endPoint y: 94, distance: 6.9
click at [246, 94] on input "**********" at bounding box center [275, 103] width 166 height 20
click at [241, 94] on input "**********" at bounding box center [275, 103] width 166 height 20
paste input "text"
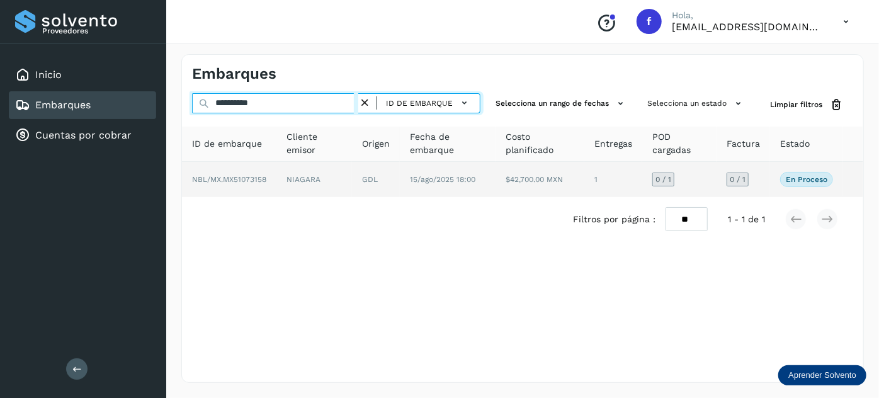
type input "**********"
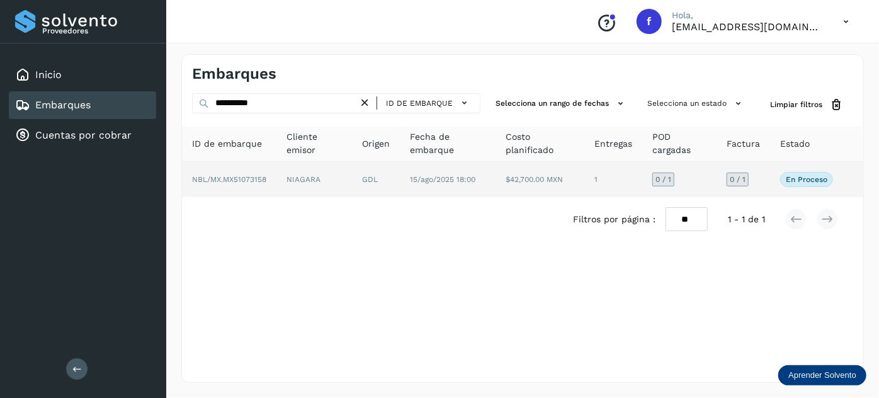
click at [400, 181] on td "GDL" at bounding box center [448, 179] width 96 height 35
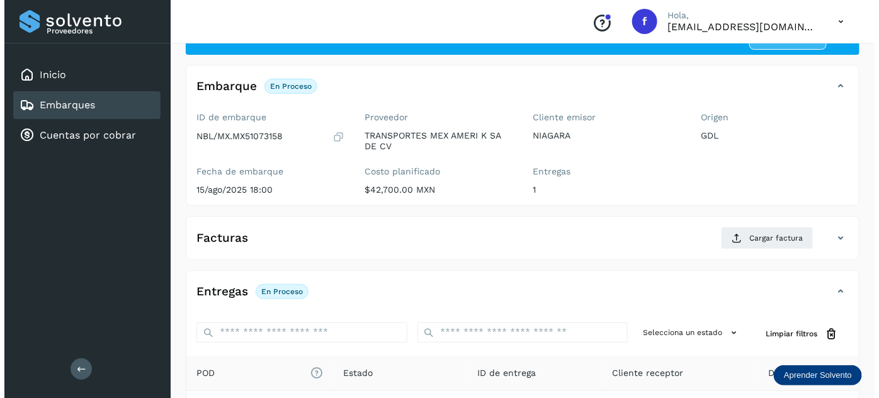
scroll to position [206, 0]
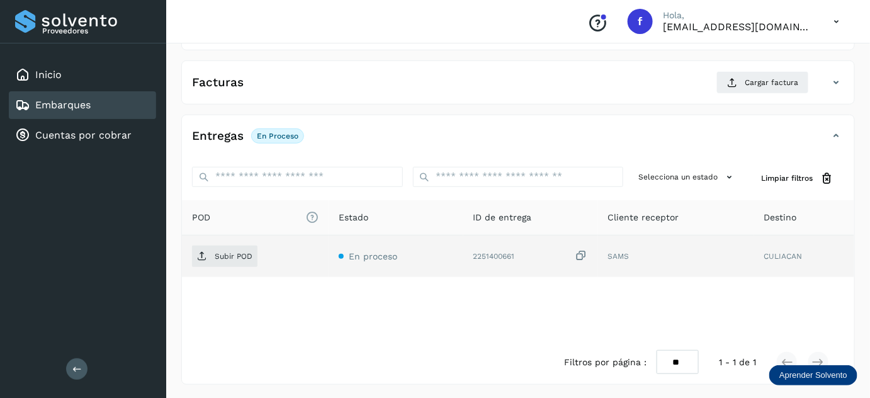
click at [579, 253] on icon at bounding box center [582, 255] width 13 height 13
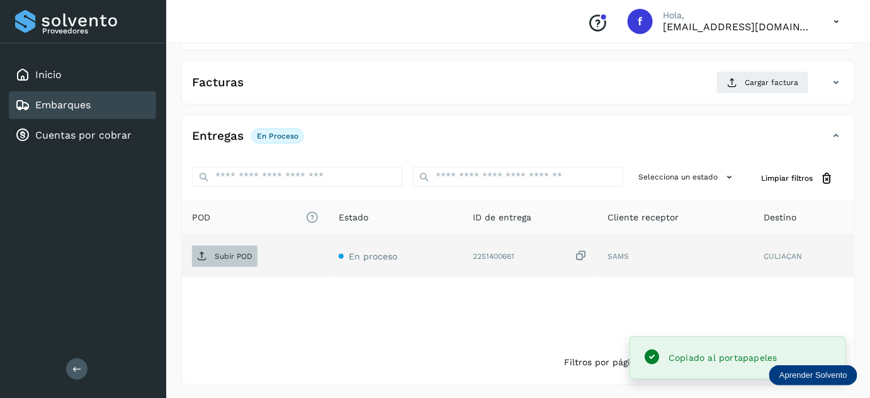
click at [242, 258] on p "Subir POD" at bounding box center [234, 256] width 38 height 9
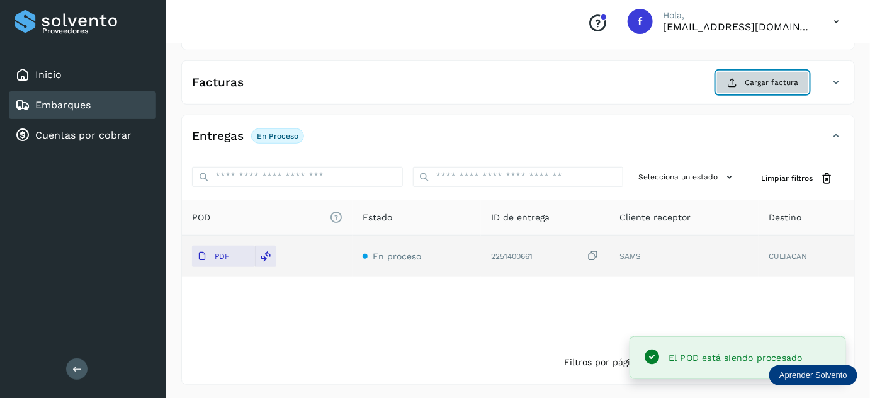
click at [759, 88] on button "Cargar factura" at bounding box center [763, 82] width 93 height 23
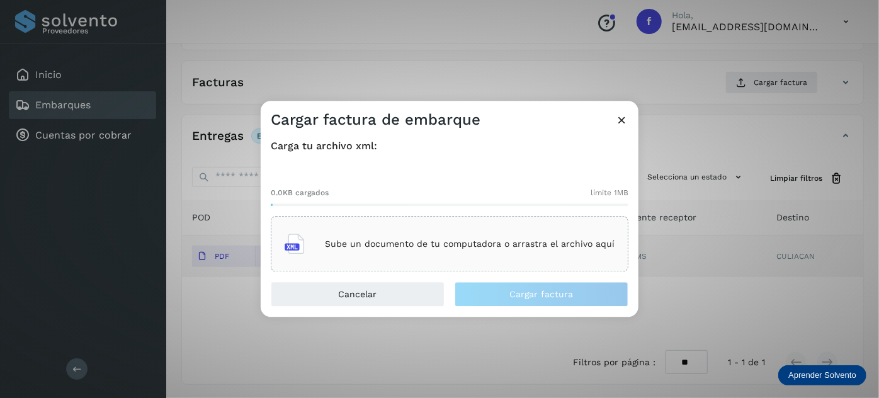
click at [424, 236] on div "Sube un documento de tu computadora o arrastra el archivo aquí" at bounding box center [450, 244] width 330 height 34
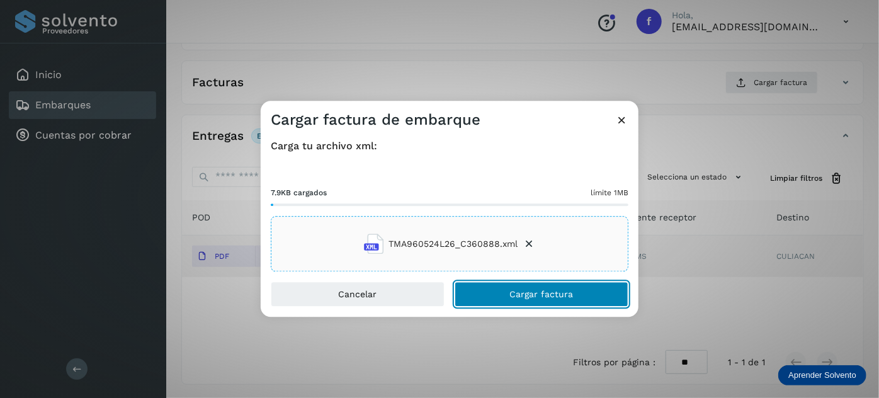
click at [522, 300] on button "Cargar factura" at bounding box center [542, 294] width 174 height 25
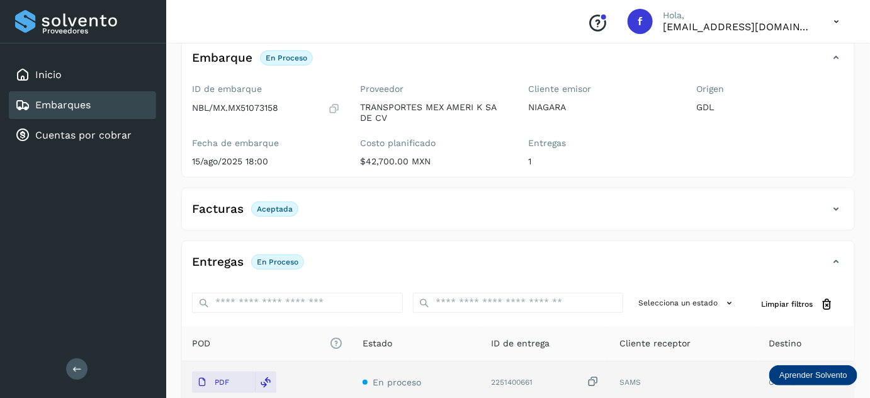
scroll to position [0, 0]
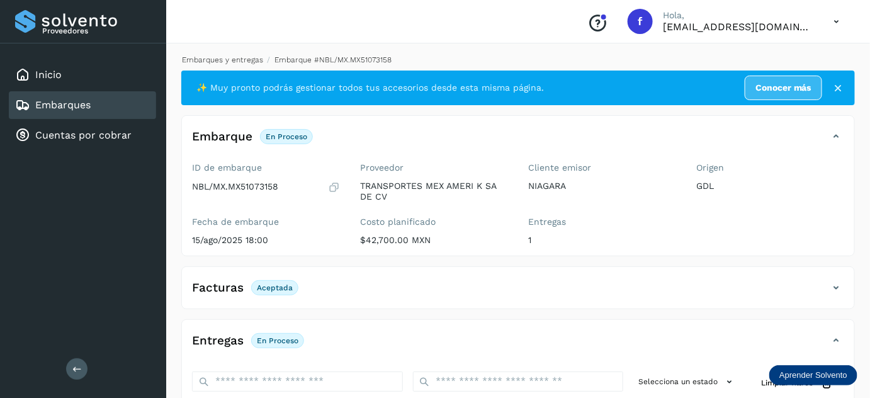
click at [212, 55] on link "Embarques y entregas" at bounding box center [222, 59] width 81 height 9
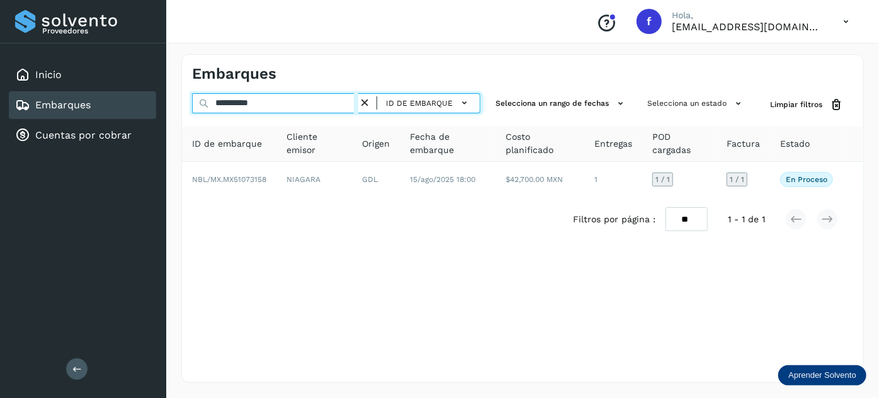
click at [246, 104] on input "**********" at bounding box center [275, 103] width 166 height 20
paste input "text"
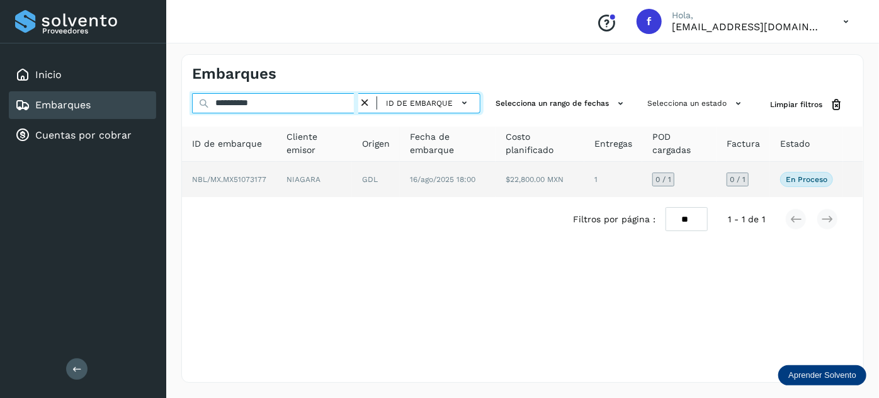
type input "**********"
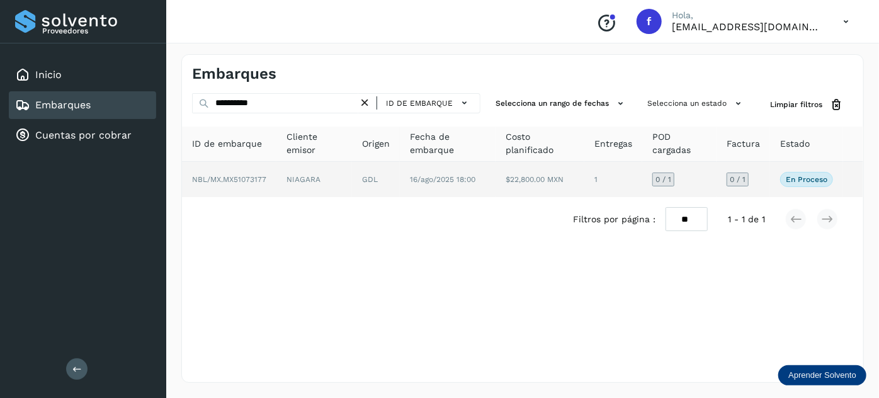
click at [352, 176] on td "NIAGARA" at bounding box center [376, 179] width 48 height 35
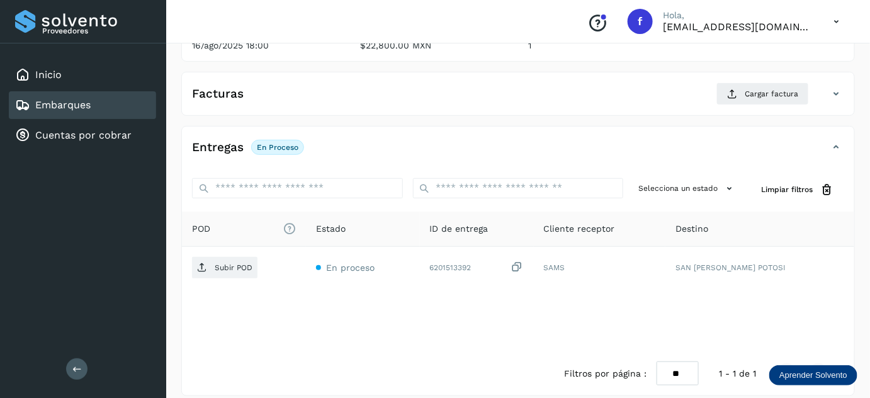
scroll to position [197, 0]
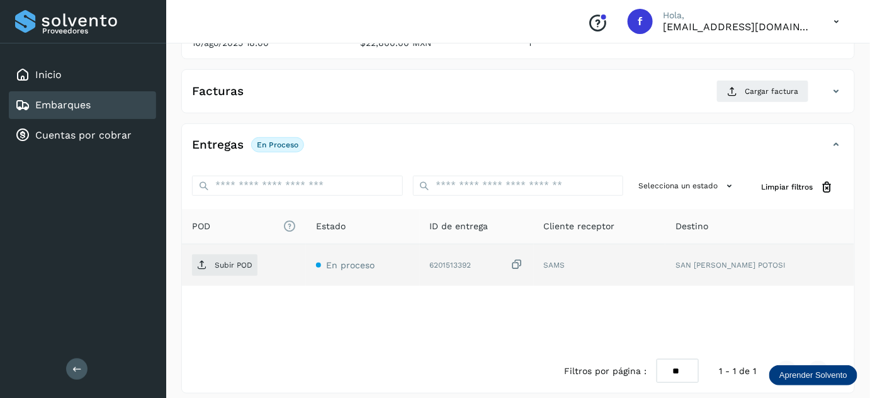
click at [524, 263] on icon at bounding box center [517, 264] width 13 height 13
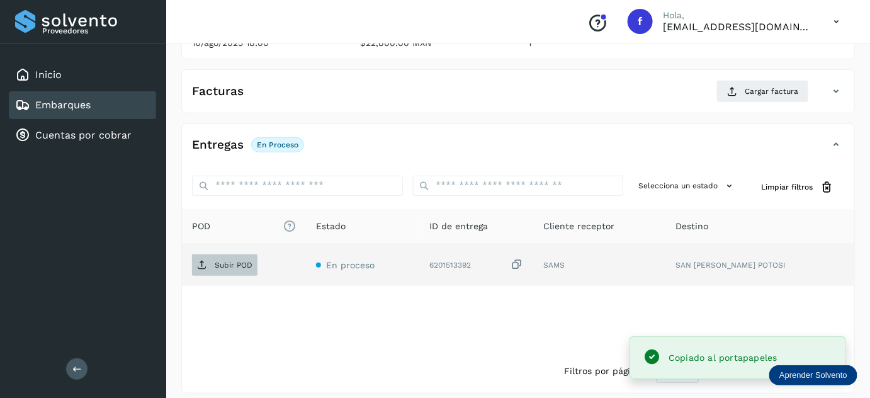
click at [225, 263] on p "Subir POD" at bounding box center [234, 265] width 38 height 9
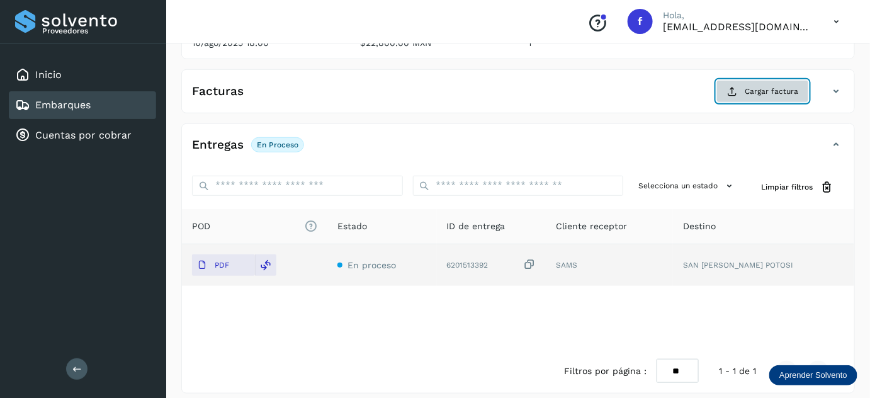
click at [754, 96] on button "Cargar factura" at bounding box center [763, 91] width 93 height 23
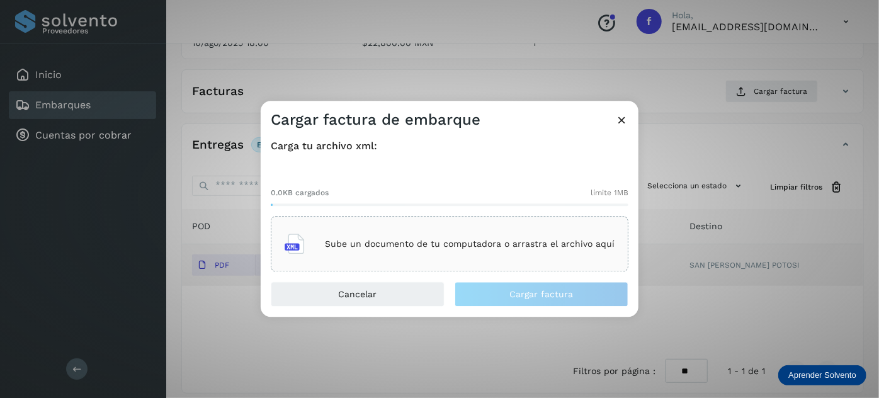
click at [450, 239] on p "Sube un documento de tu computadora o arrastra el archivo aquí" at bounding box center [470, 244] width 290 height 11
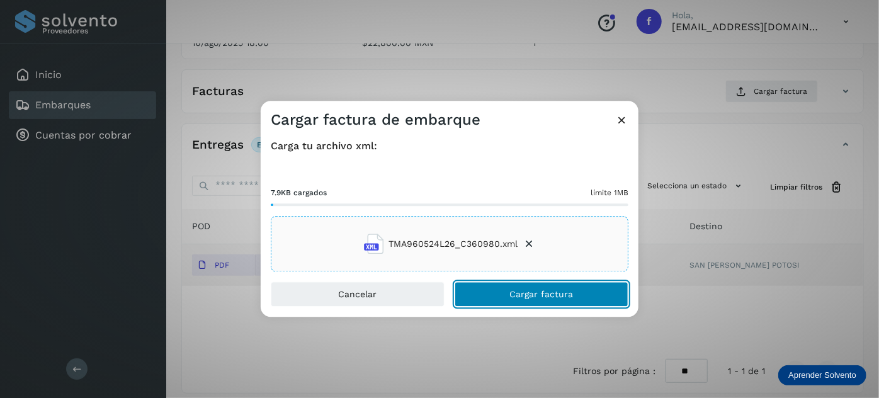
click at [552, 290] on span "Cargar factura" at bounding box center [542, 294] width 64 height 9
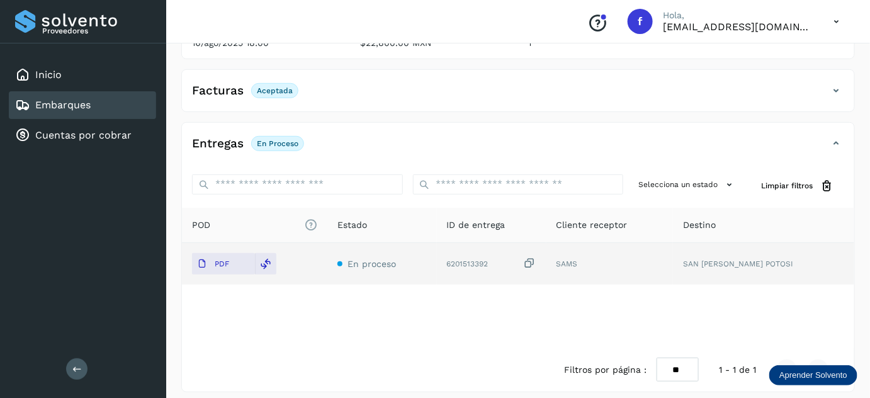
scroll to position [0, 0]
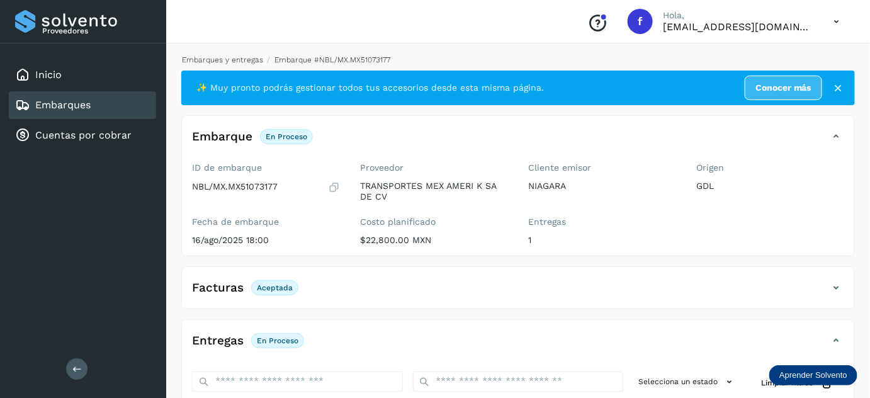
click at [217, 60] on link "Embarques y entregas" at bounding box center [222, 59] width 81 height 9
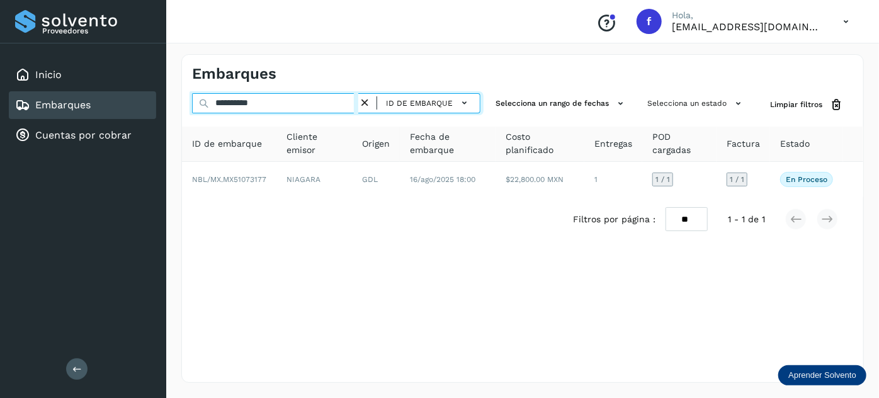
click at [245, 103] on input "**********" at bounding box center [275, 103] width 166 height 20
paste input "text"
type input "**********"
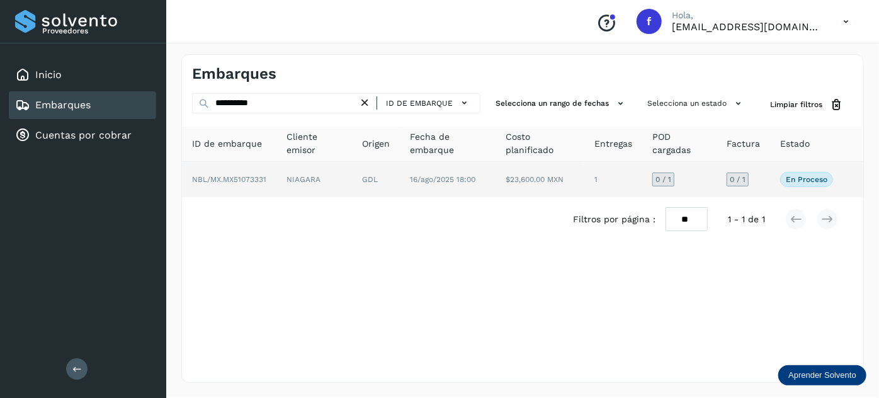
click at [440, 178] on span "16/ago/2025 18:00" at bounding box center [442, 179] width 65 height 9
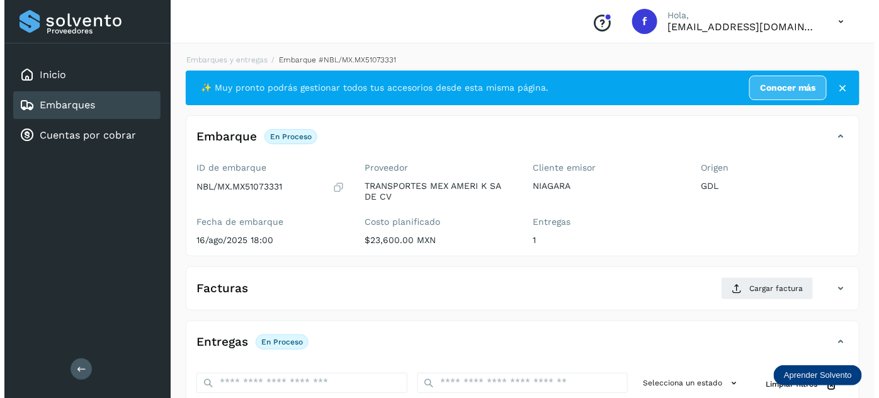
scroll to position [206, 0]
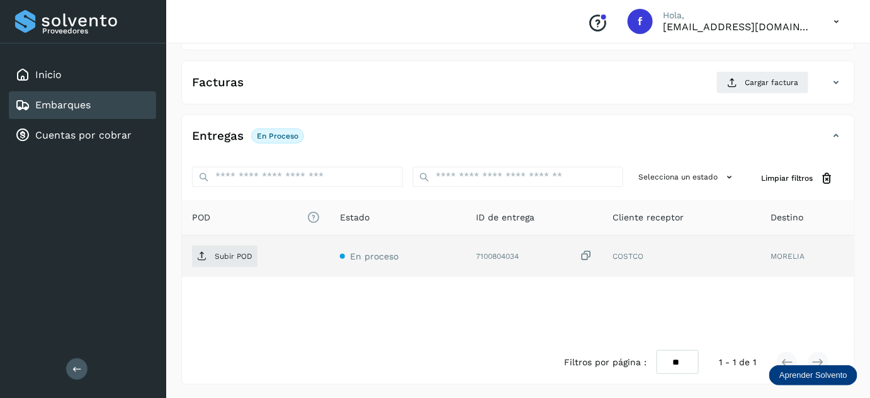
click at [588, 254] on icon at bounding box center [586, 255] width 13 height 13
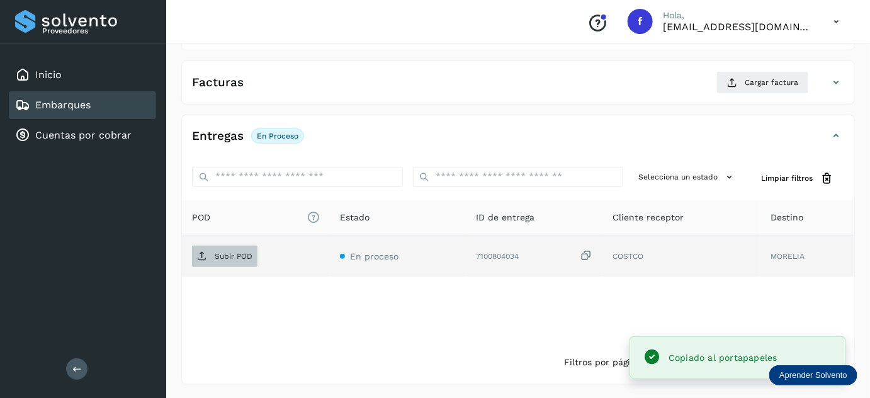
click at [237, 258] on p "Subir POD" at bounding box center [234, 256] width 38 height 9
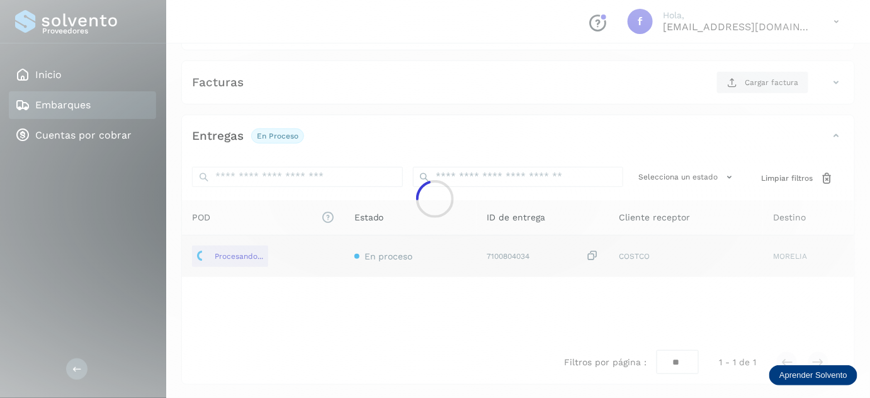
click at [217, 38] on div at bounding box center [435, 199] width 870 height 398
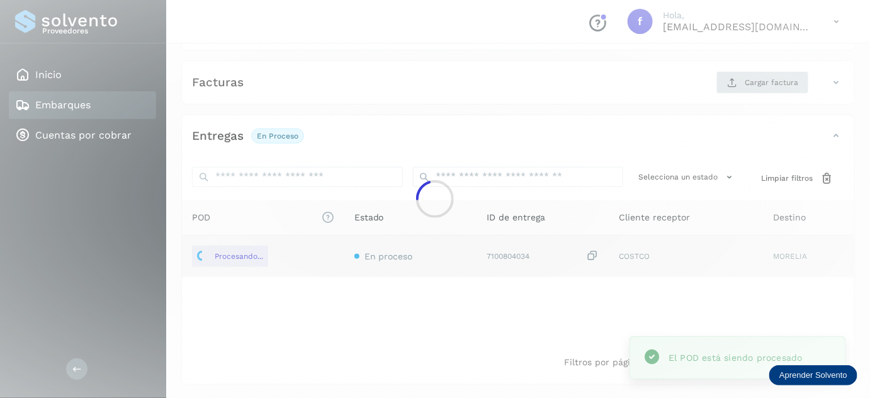
click at [739, 76] on div at bounding box center [435, 199] width 870 height 398
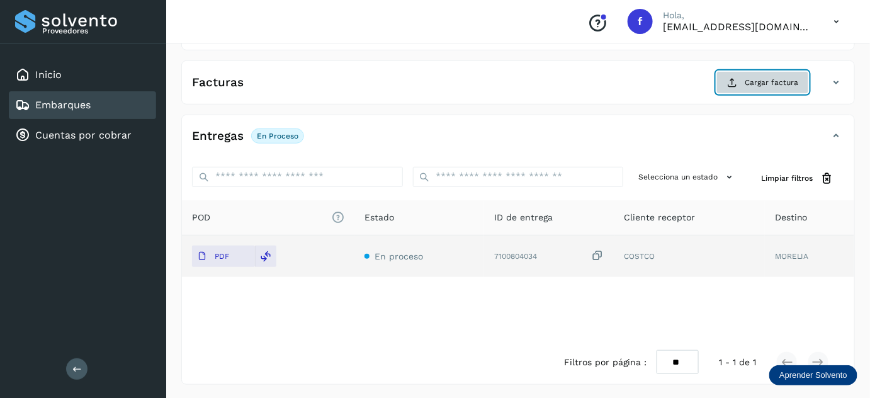
click at [734, 83] on icon at bounding box center [732, 82] width 10 height 10
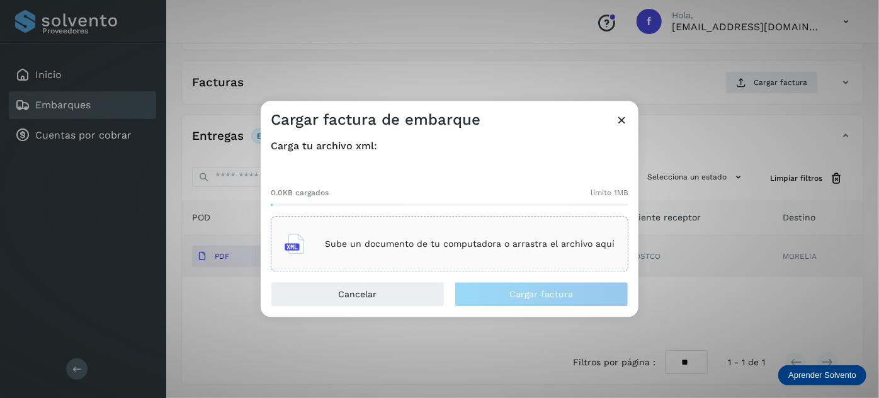
click at [446, 241] on p "Sube un documento de tu computadora o arrastra el archivo aquí" at bounding box center [470, 244] width 290 height 11
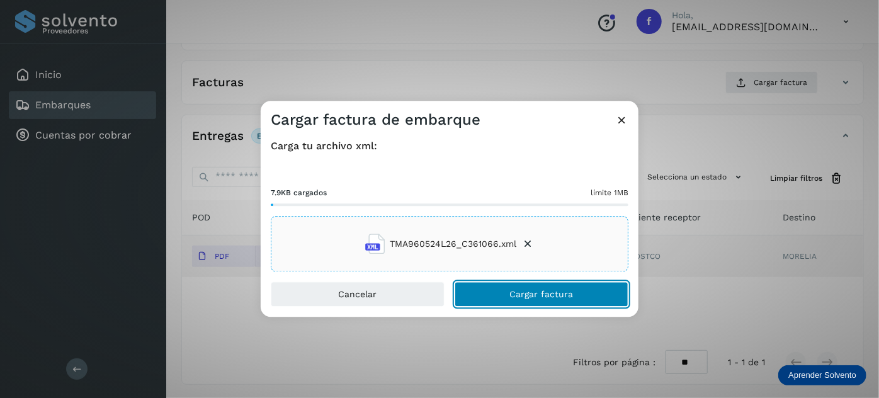
click at [514, 298] on span "Cargar factura" at bounding box center [542, 294] width 64 height 9
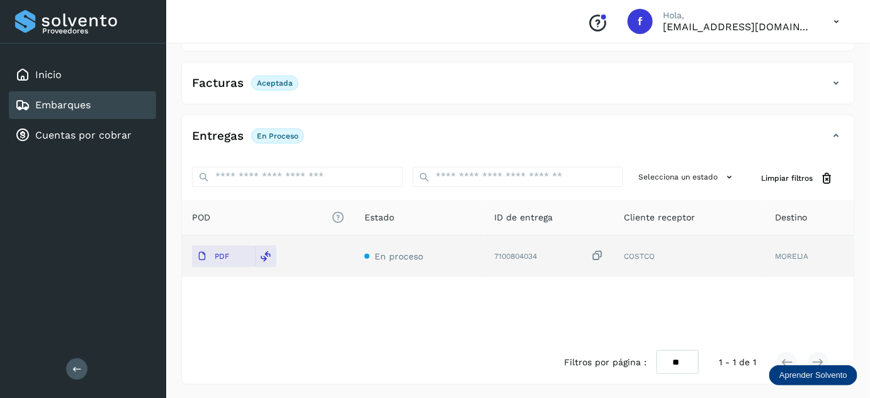
scroll to position [0, 0]
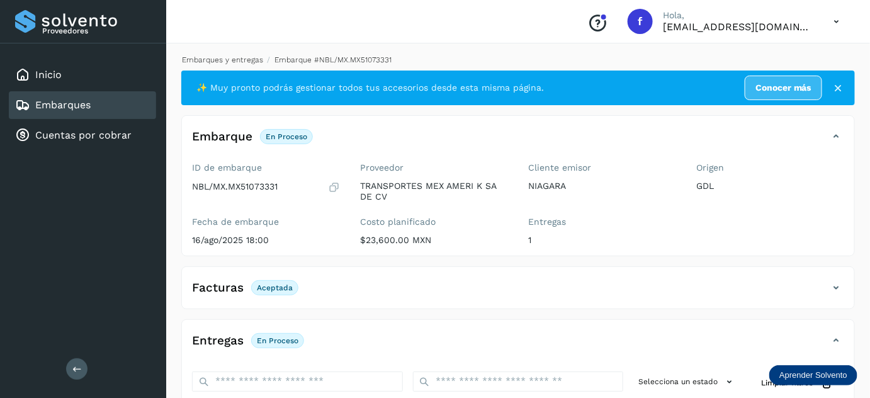
click at [242, 60] on link "Embarques y entregas" at bounding box center [222, 59] width 81 height 9
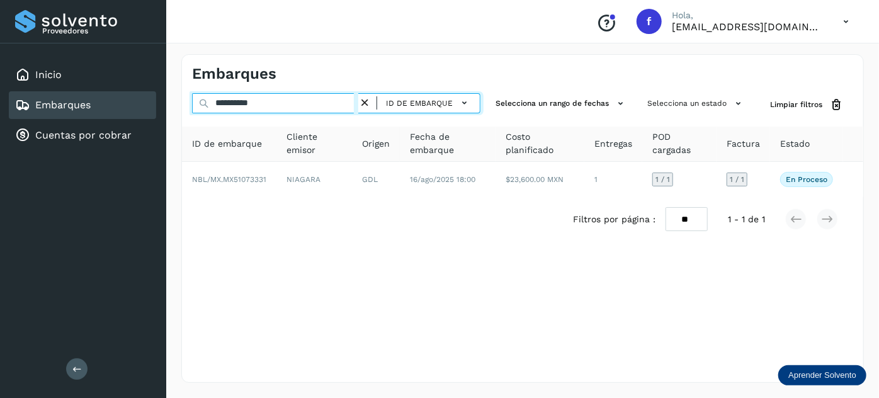
click at [247, 106] on input "**********" at bounding box center [275, 103] width 166 height 20
paste input "text"
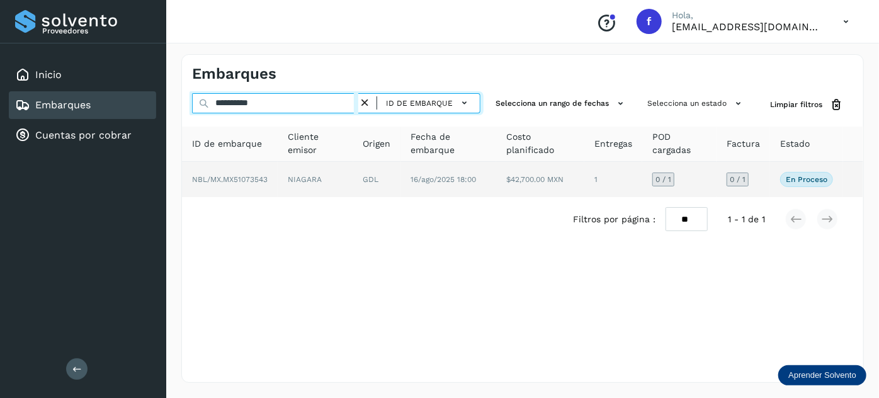
type input "**********"
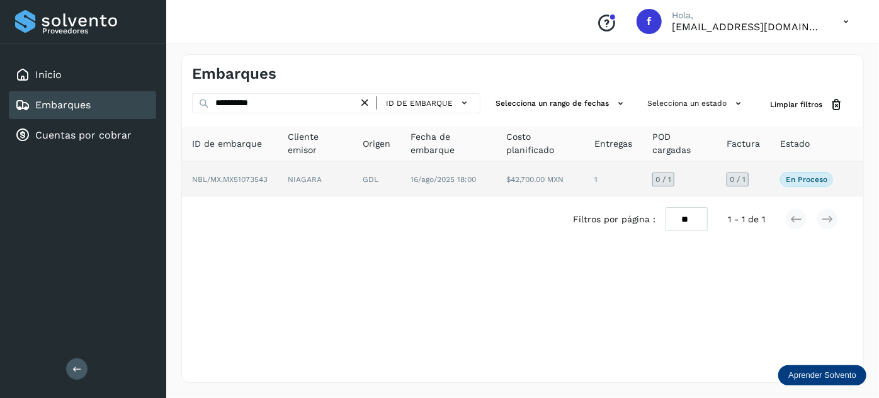
click at [353, 169] on td "NIAGARA" at bounding box center [377, 179] width 48 height 35
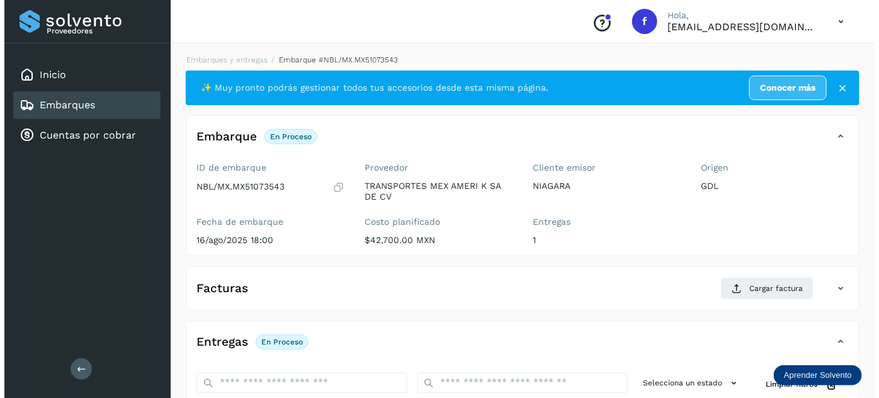
scroll to position [206, 0]
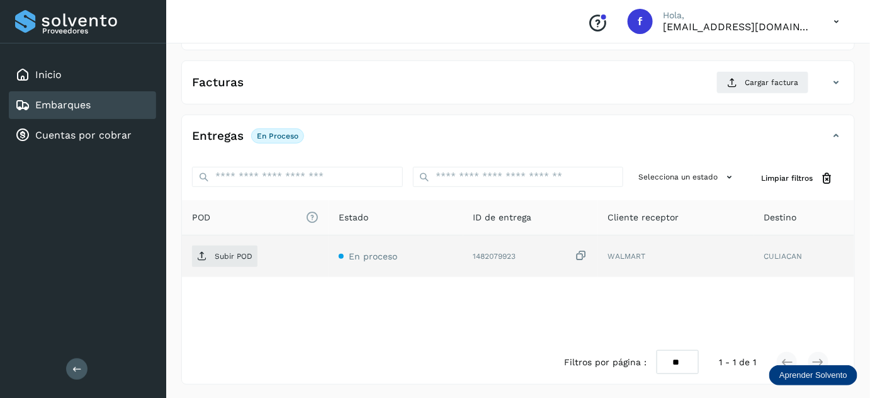
click at [579, 258] on icon at bounding box center [582, 255] width 13 height 13
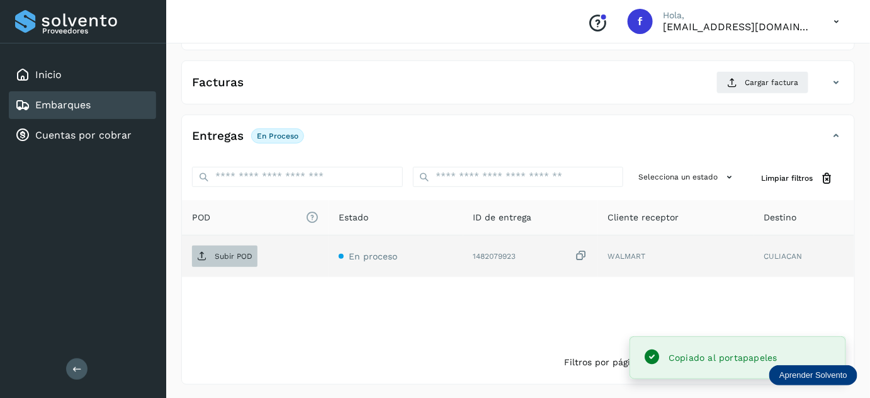
click at [235, 258] on span "Subir POD" at bounding box center [224, 256] width 65 height 20
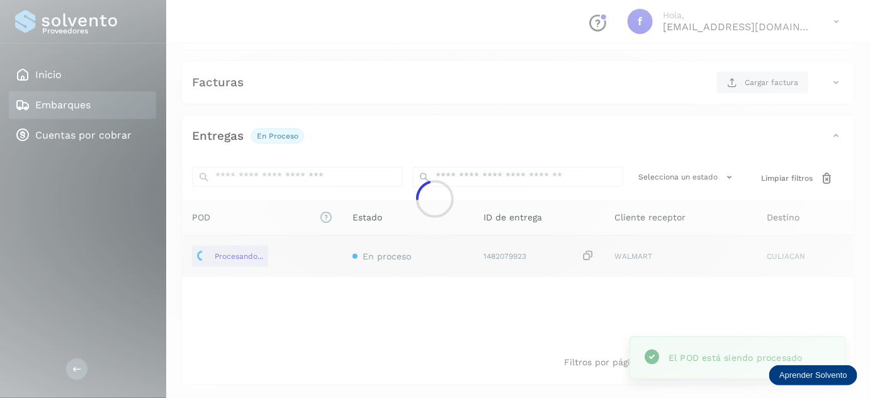
click at [751, 82] on div at bounding box center [435, 199] width 870 height 398
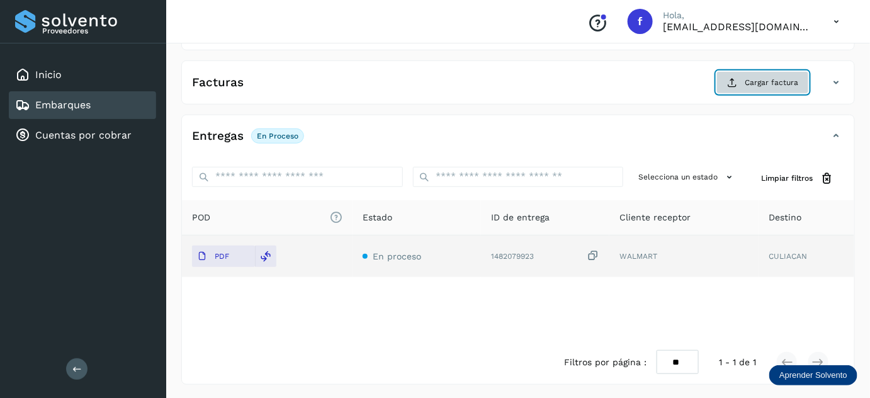
click at [752, 79] on span "Cargar factura" at bounding box center [772, 82] width 54 height 11
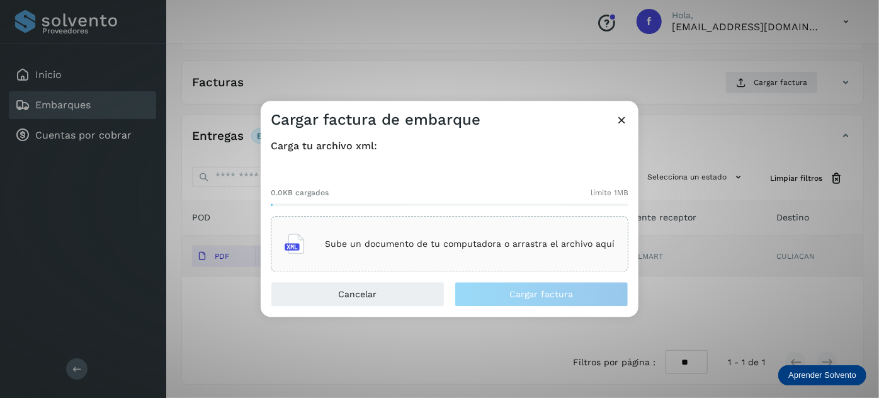
click at [395, 246] on p "Sube un documento de tu computadora o arrastra el archivo aquí" at bounding box center [470, 244] width 290 height 11
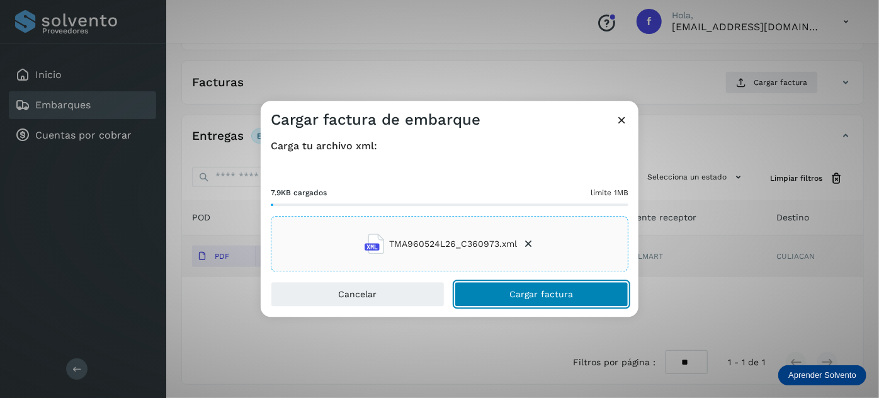
click at [489, 288] on button "Cargar factura" at bounding box center [542, 294] width 174 height 25
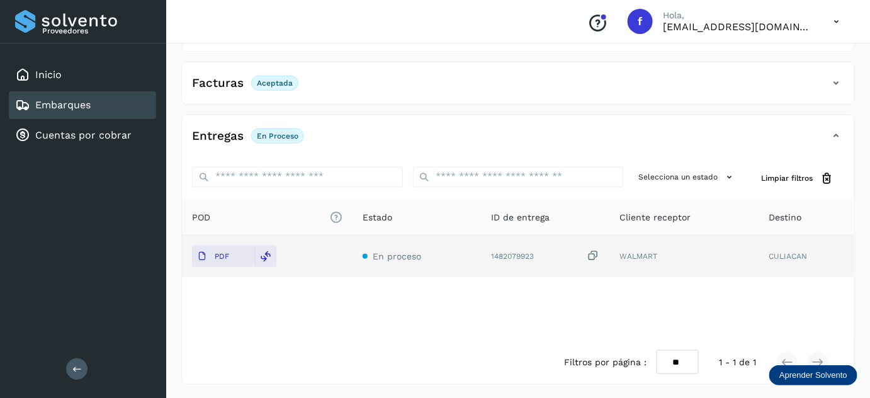
scroll to position [0, 0]
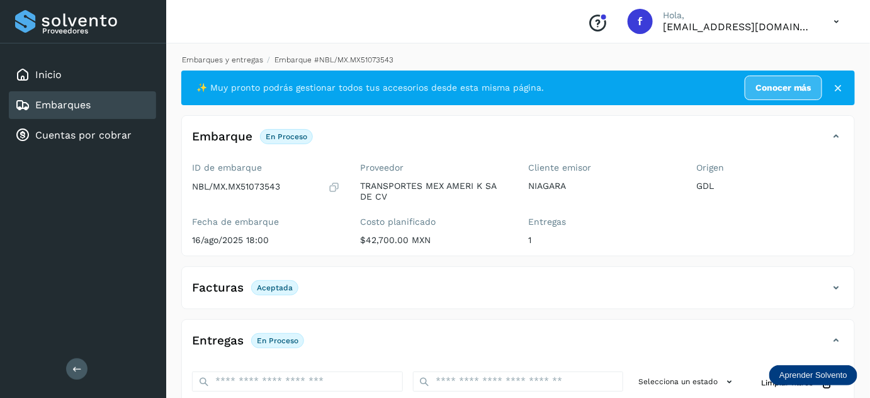
click at [225, 59] on link "Embarques y entregas" at bounding box center [222, 59] width 81 height 9
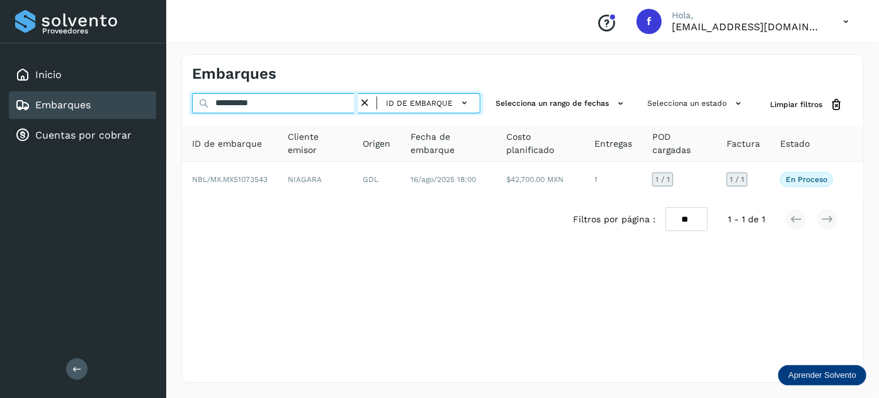
click at [249, 103] on input "**********" at bounding box center [275, 103] width 166 height 20
paste input "text"
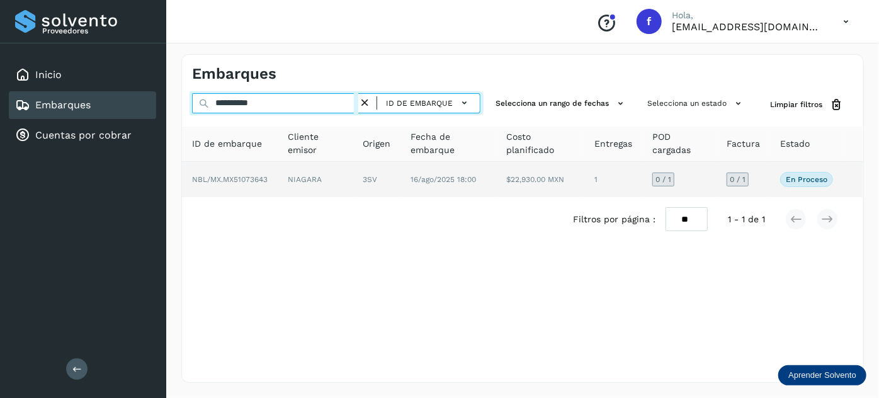
type input "**********"
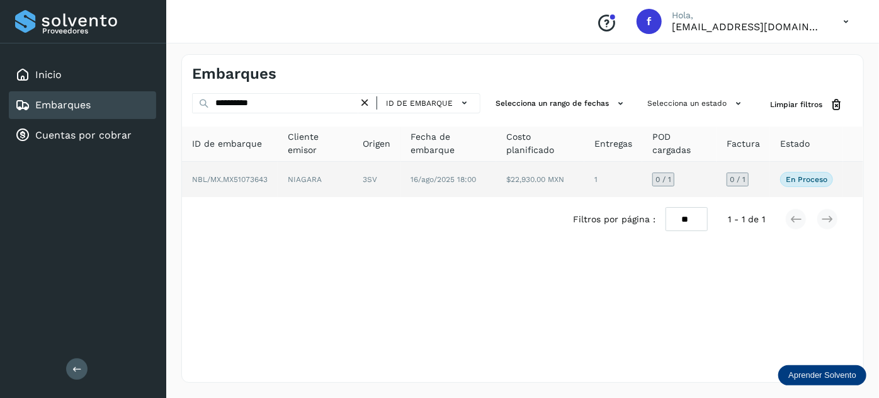
click at [401, 190] on td "3SV" at bounding box center [449, 179] width 96 height 35
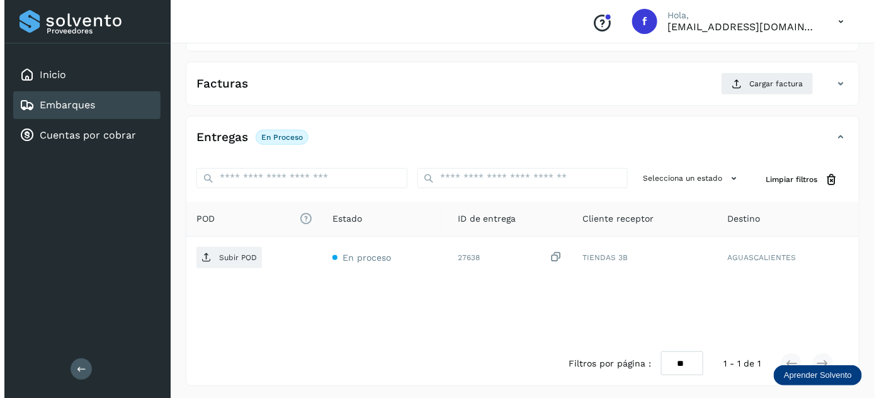
scroll to position [206, 0]
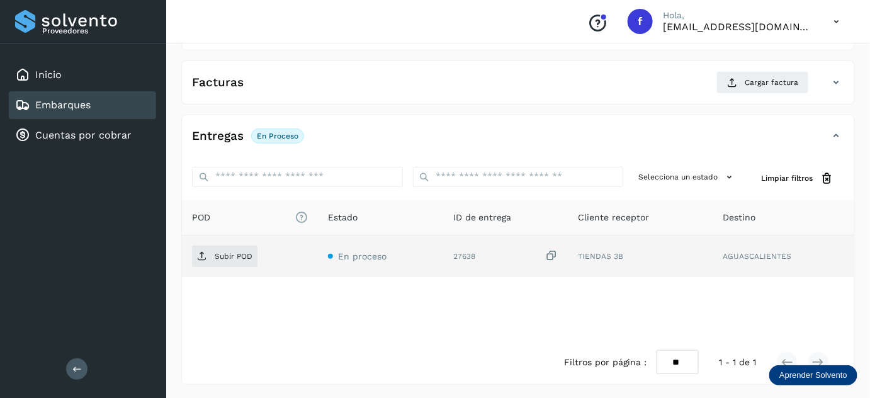
drag, startPoint x: 557, startPoint y: 254, endPoint x: 535, endPoint y: 261, distance: 22.9
click at [555, 255] on icon at bounding box center [551, 255] width 13 height 13
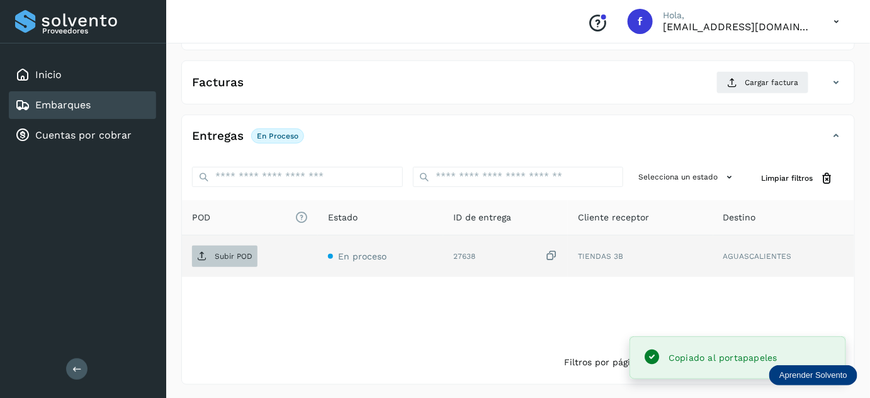
click at [240, 249] on span "Subir POD" at bounding box center [224, 256] width 65 height 20
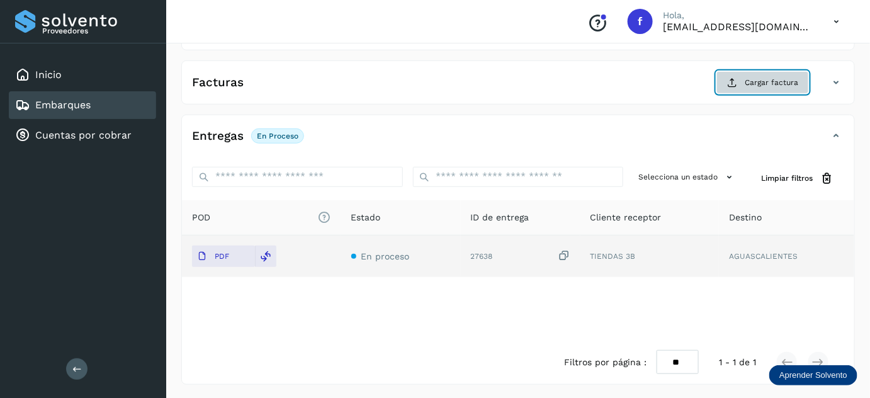
click at [751, 78] on span "Cargar factura" at bounding box center [772, 82] width 54 height 11
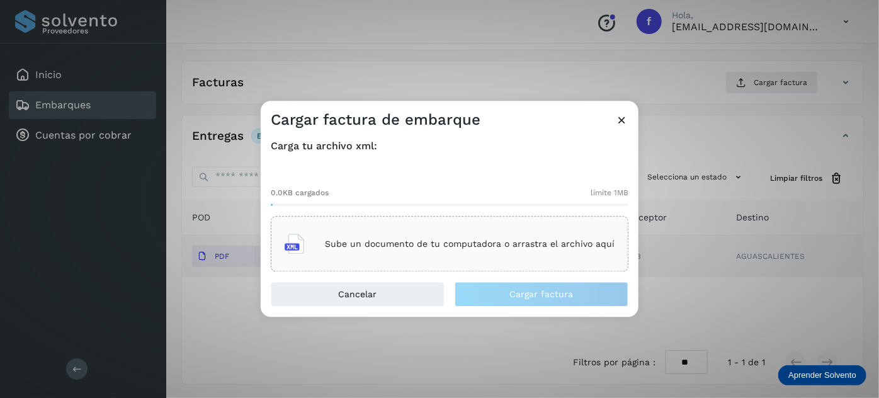
click at [417, 244] on p "Sube un documento de tu computadora o arrastra el archivo aquí" at bounding box center [470, 244] width 290 height 11
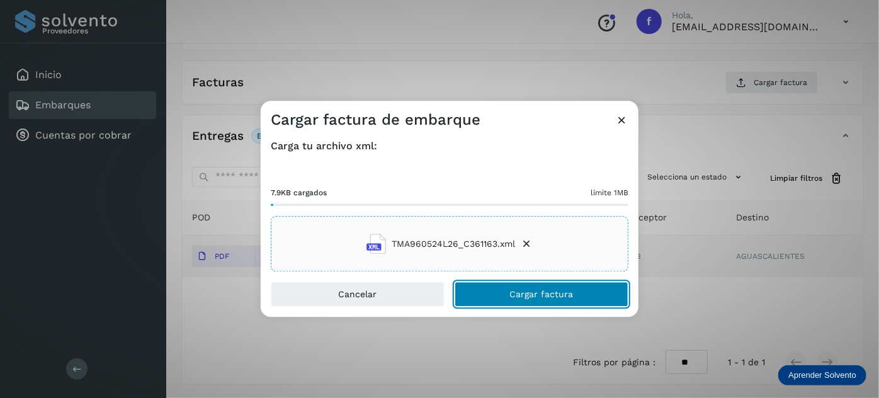
click at [499, 293] on button "Cargar factura" at bounding box center [542, 294] width 174 height 25
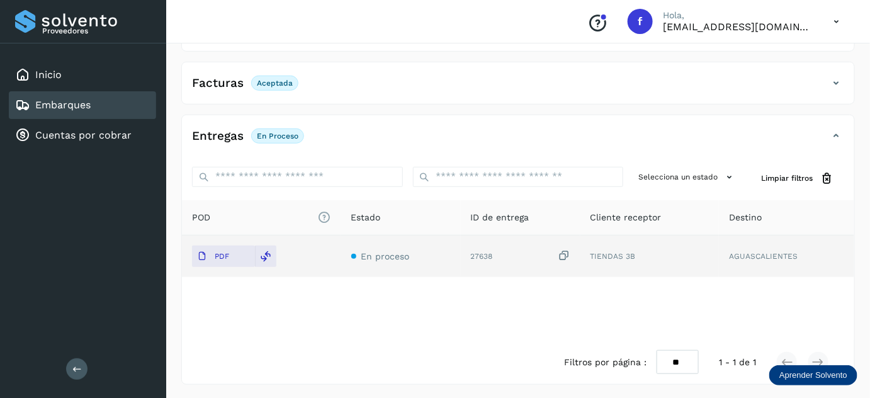
scroll to position [0, 0]
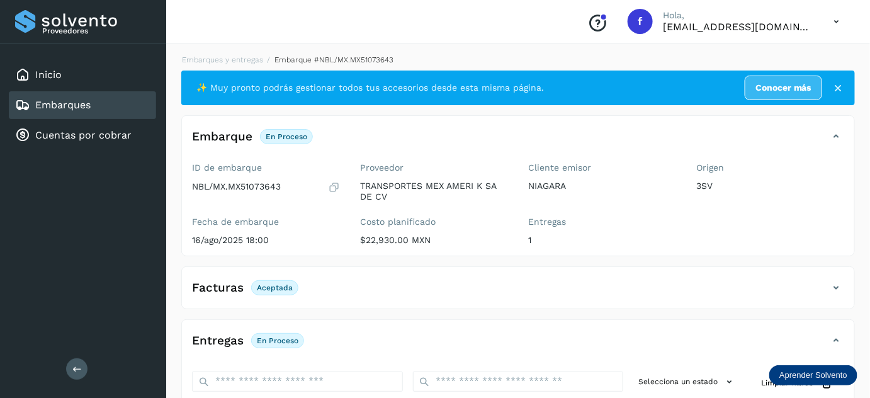
click at [111, 103] on div "Embarques" at bounding box center [82, 105] width 147 height 28
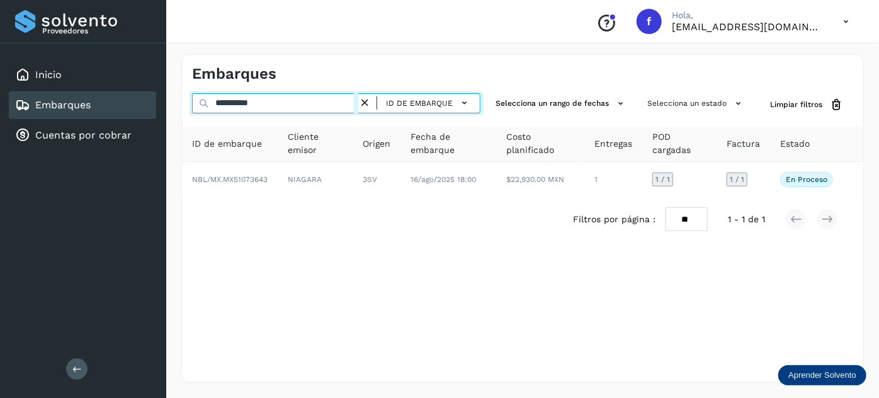
click at [245, 104] on input "**********" at bounding box center [275, 103] width 166 height 20
paste input "text"
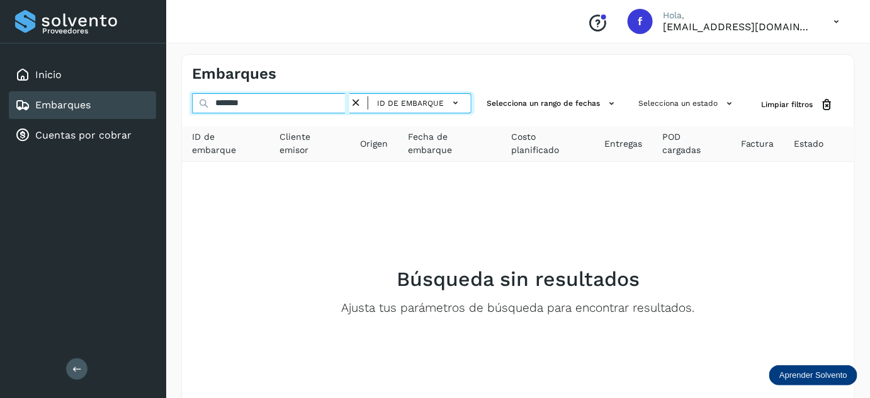
click at [235, 107] on input "*******" at bounding box center [270, 103] width 157 height 20
paste input "***"
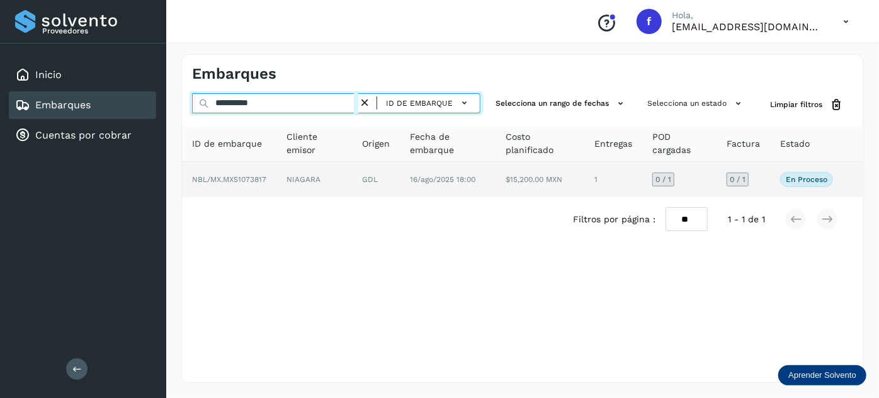
type input "**********"
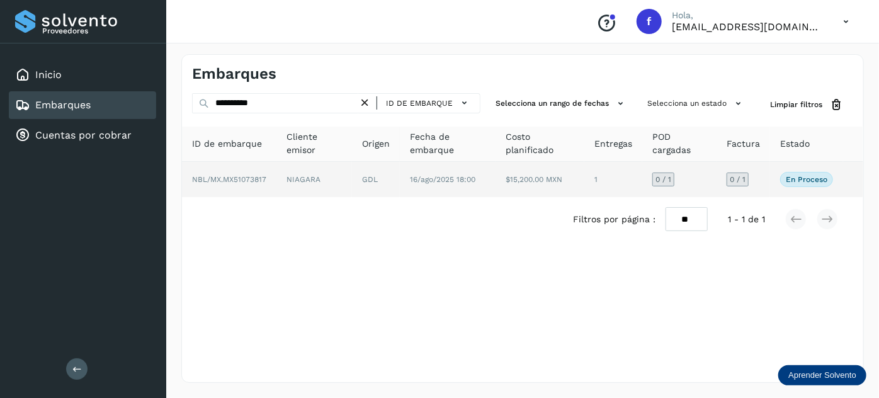
click at [584, 186] on td "$15,200.00 MXN" at bounding box center [613, 179] width 58 height 35
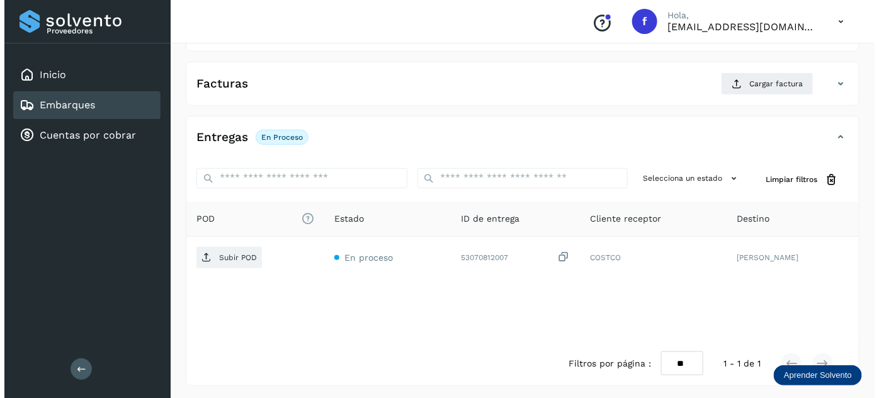
scroll to position [206, 0]
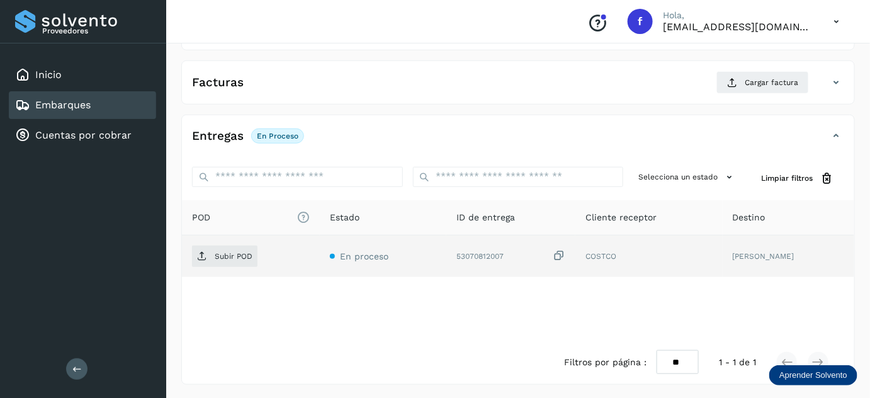
click at [565, 254] on icon at bounding box center [559, 255] width 13 height 13
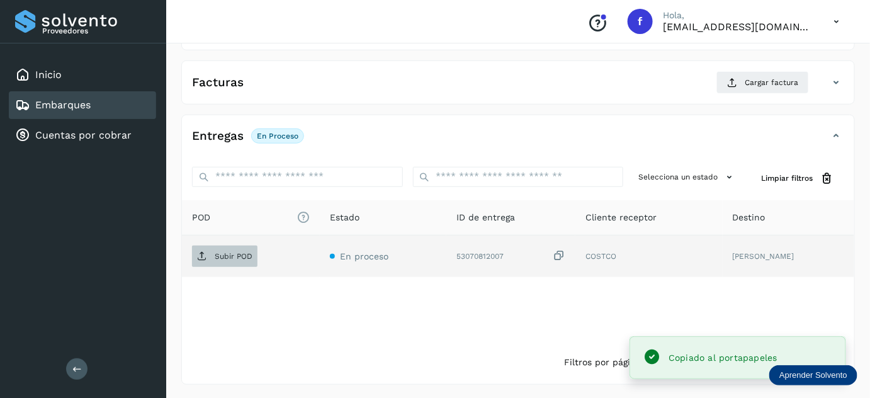
click at [247, 258] on p "Subir POD" at bounding box center [234, 256] width 38 height 9
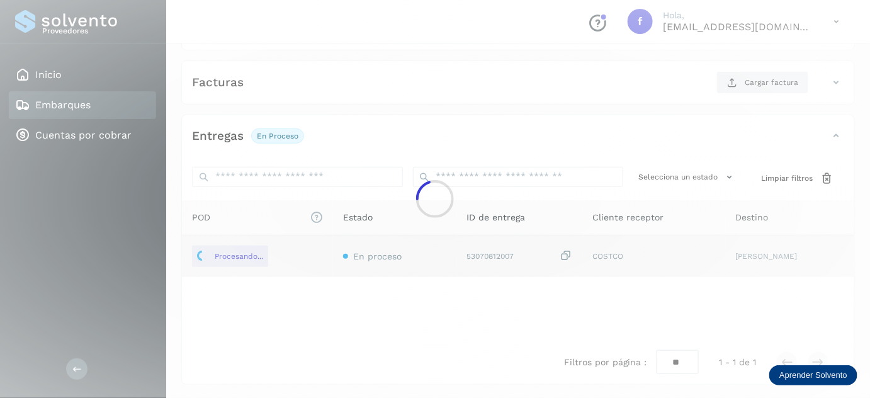
click at [752, 84] on div at bounding box center [435, 199] width 870 height 398
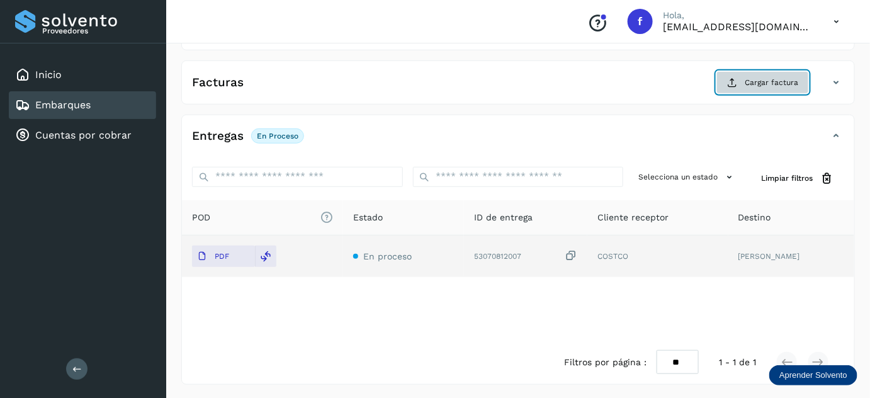
click at [739, 87] on button "Cargar factura" at bounding box center [763, 82] width 93 height 23
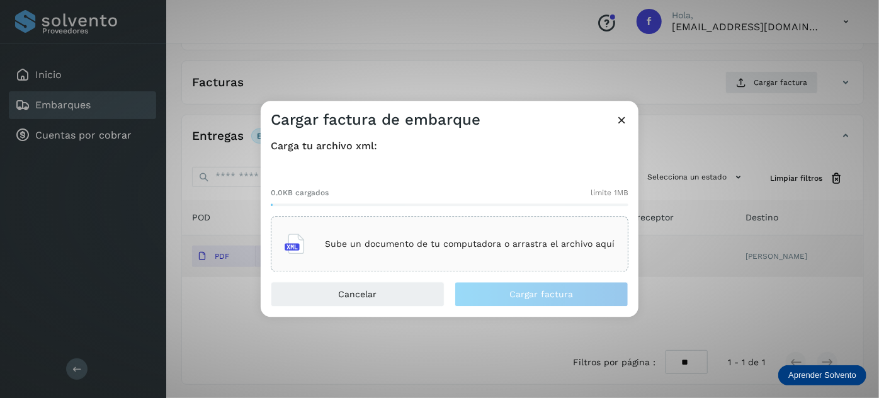
click at [476, 247] on p "Sube un documento de tu computadora o arrastra el archivo aquí" at bounding box center [470, 244] width 290 height 11
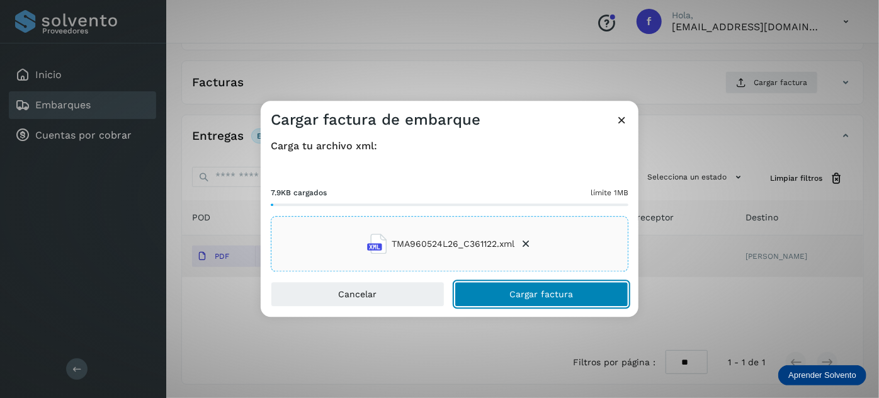
click at [497, 296] on button "Cargar factura" at bounding box center [542, 294] width 174 height 25
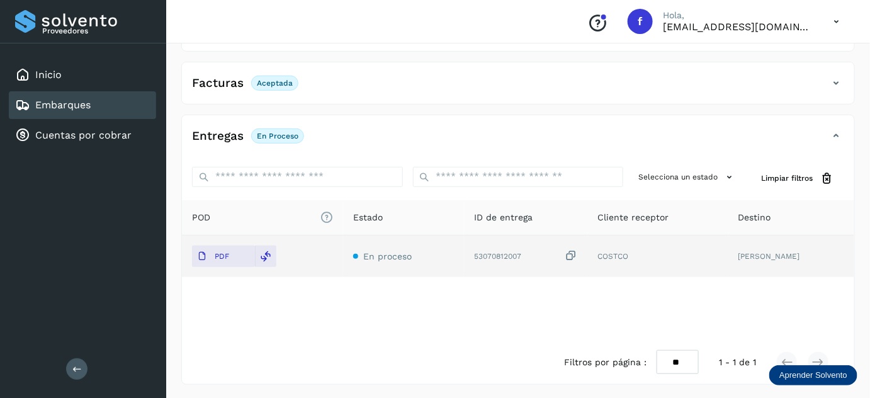
scroll to position [0, 0]
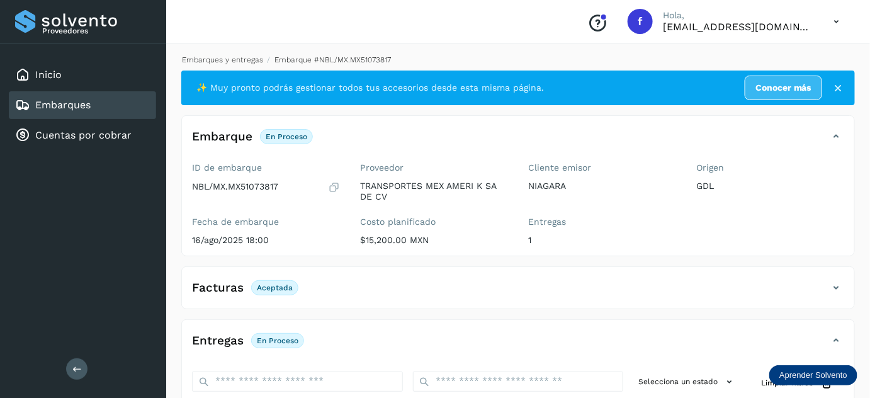
click at [245, 62] on link "Embarques y entregas" at bounding box center [222, 59] width 81 height 9
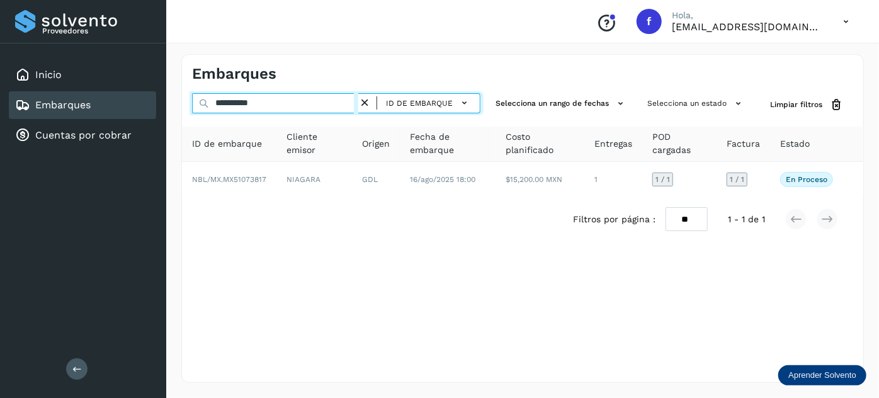
click at [250, 102] on input "**********" at bounding box center [275, 103] width 166 height 20
paste input "text"
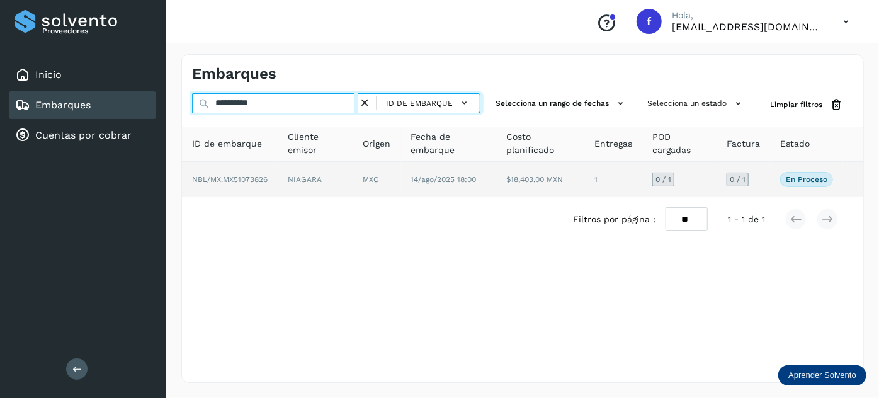
type input "**********"
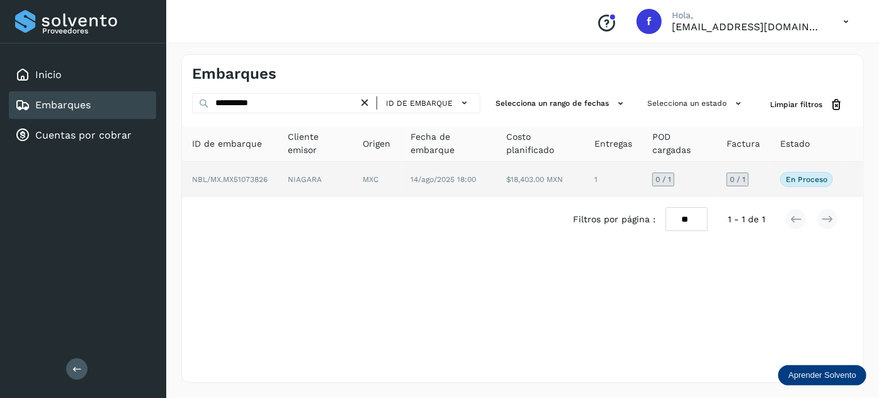
click at [401, 188] on td "MXC" at bounding box center [449, 179] width 96 height 35
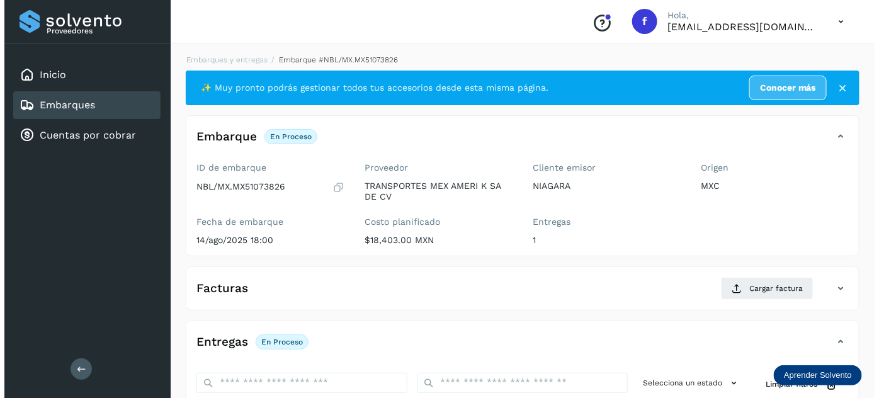
scroll to position [206, 0]
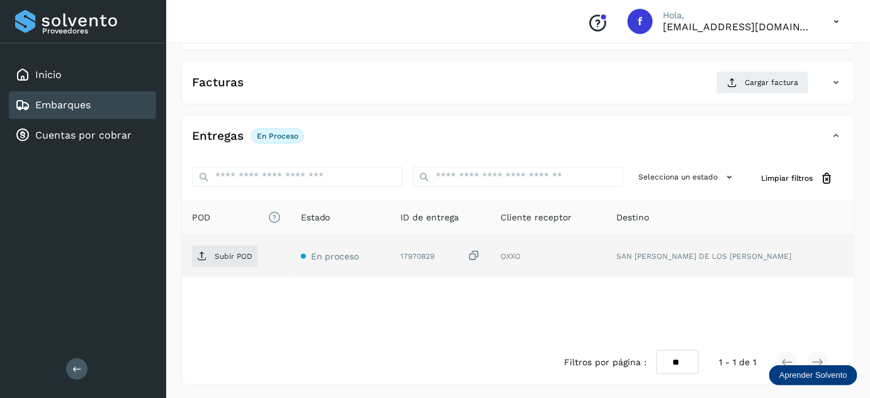
drag, startPoint x: 507, startPoint y: 256, endPoint x: 392, endPoint y: 268, distance: 115.9
click at [480, 255] on icon at bounding box center [474, 255] width 13 height 13
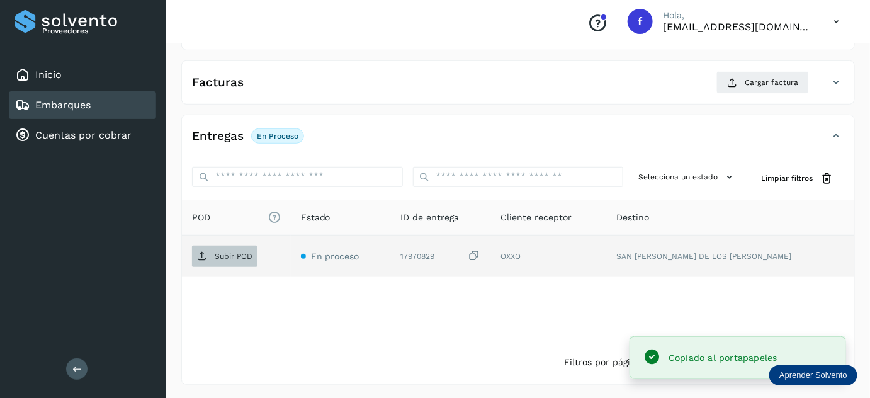
click at [225, 258] on p "Subir POD" at bounding box center [234, 256] width 38 height 9
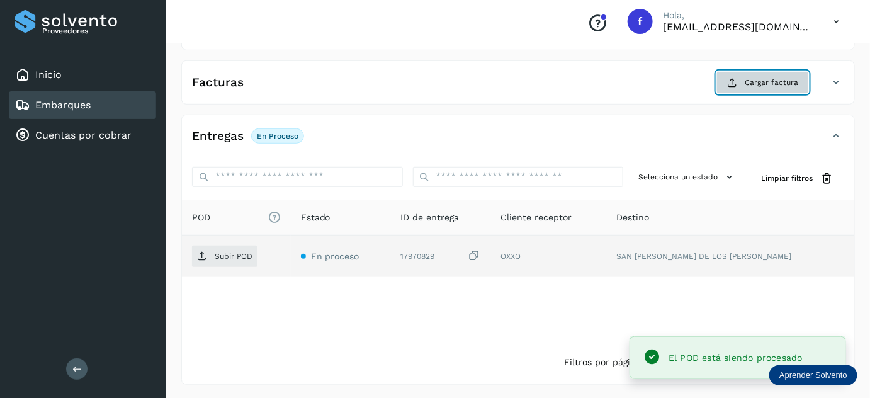
click at [750, 88] on button "Cargar factura" at bounding box center [763, 82] width 93 height 23
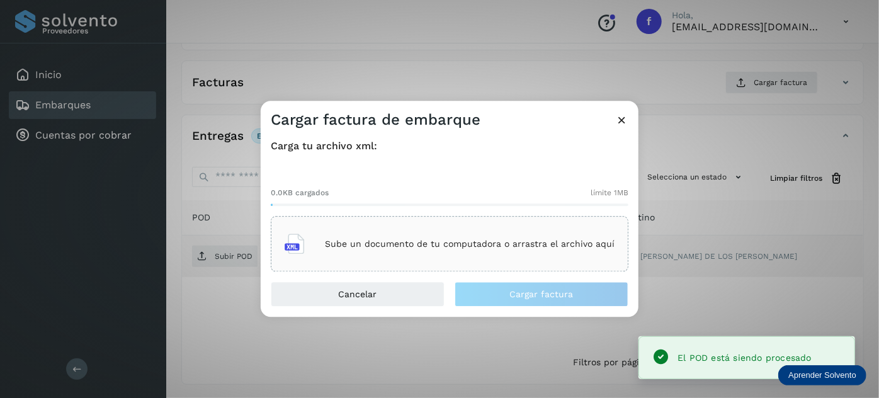
click at [408, 248] on p "Sube un documento de tu computadora o arrastra el archivo aquí" at bounding box center [470, 244] width 290 height 11
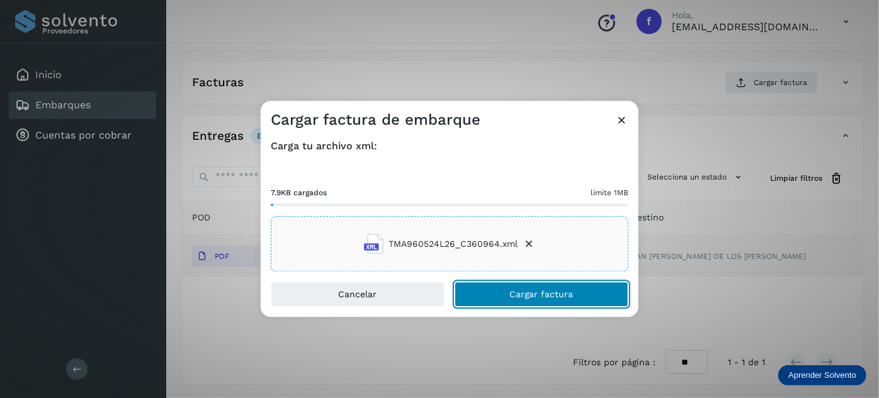
click at [519, 295] on span "Cargar factura" at bounding box center [542, 294] width 64 height 9
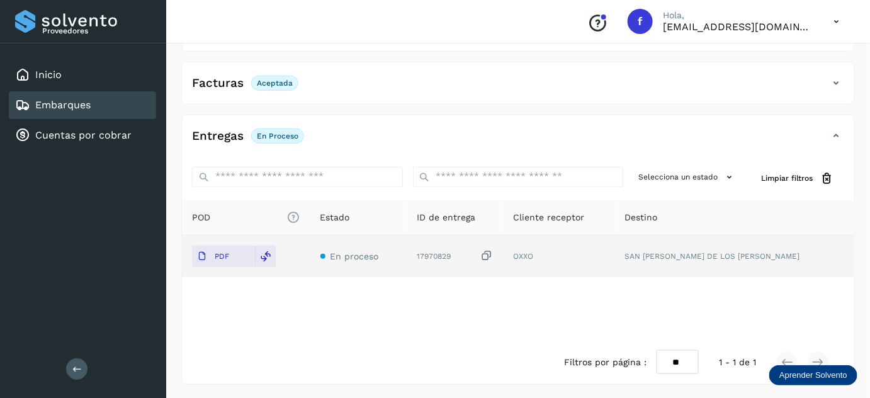
scroll to position [0, 0]
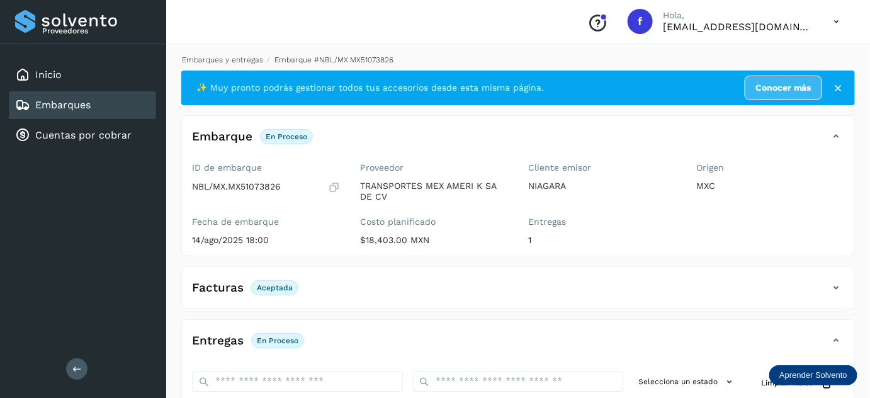
click at [230, 58] on link "Embarques y entregas" at bounding box center [222, 59] width 81 height 9
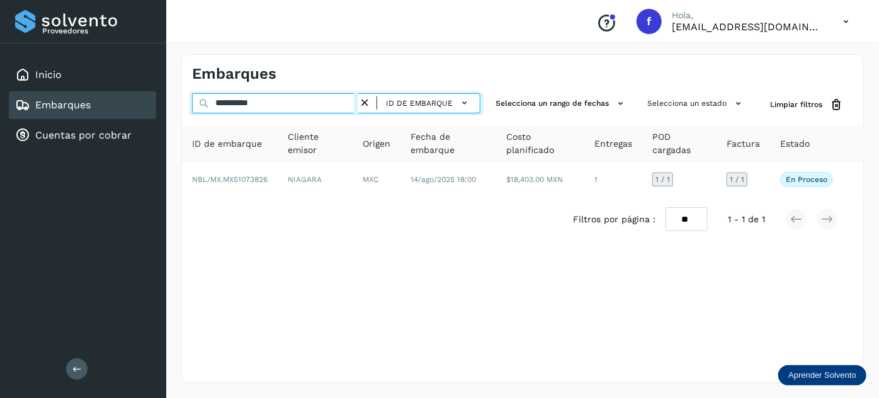
click at [243, 107] on input "**********" at bounding box center [275, 103] width 166 height 20
paste input "text"
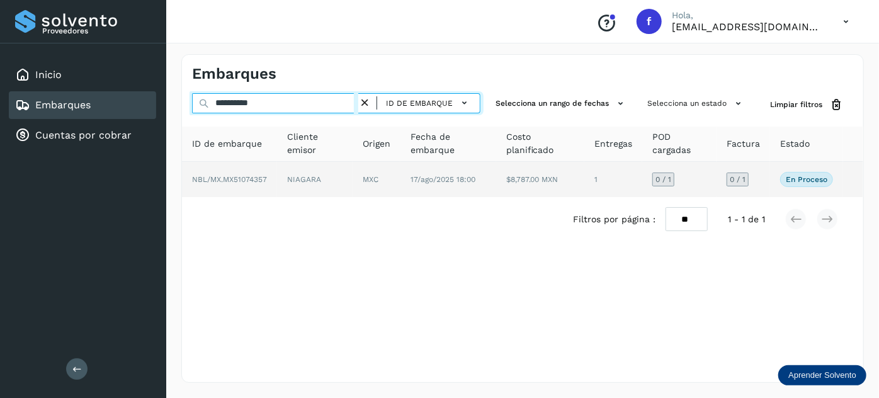
type input "**********"
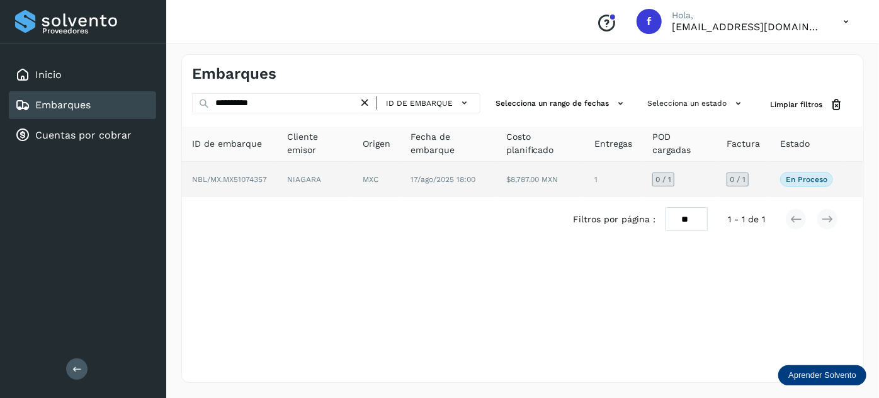
click at [353, 174] on td "NIAGARA" at bounding box center [377, 179] width 48 height 35
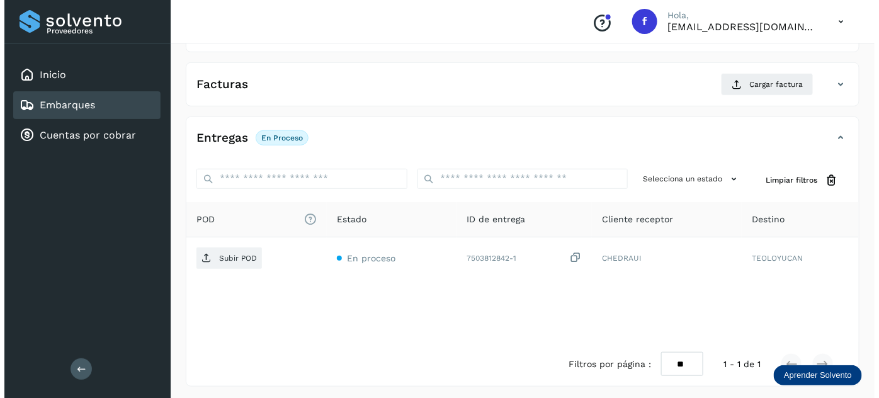
scroll to position [206, 0]
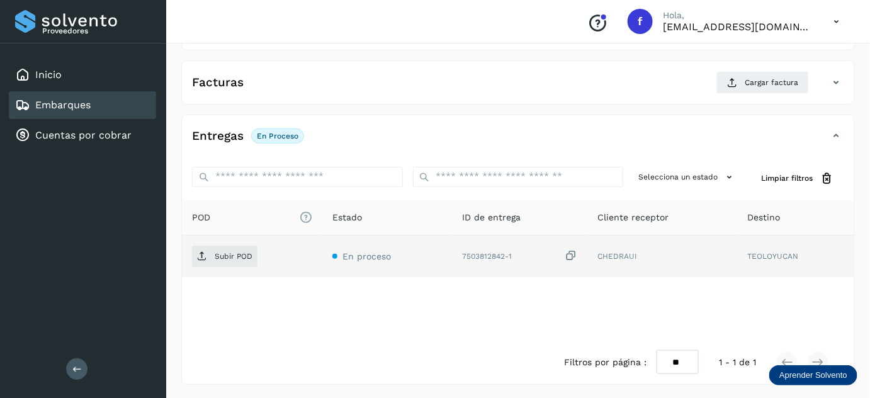
click at [572, 254] on icon at bounding box center [571, 255] width 13 height 13
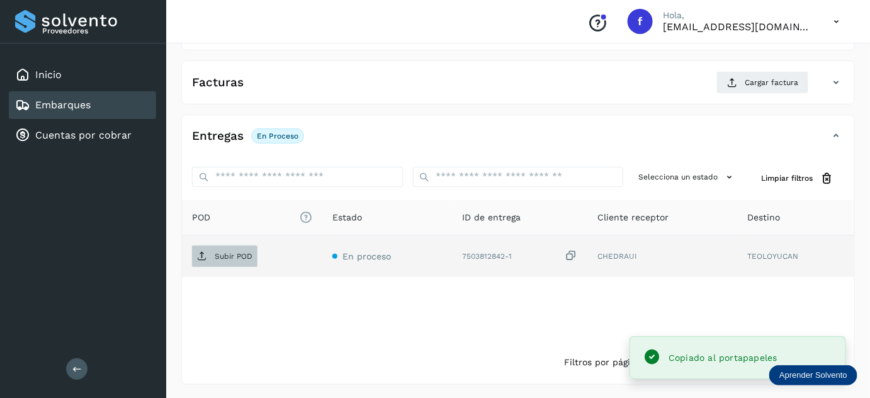
click at [231, 252] on p "Subir POD" at bounding box center [234, 256] width 38 height 9
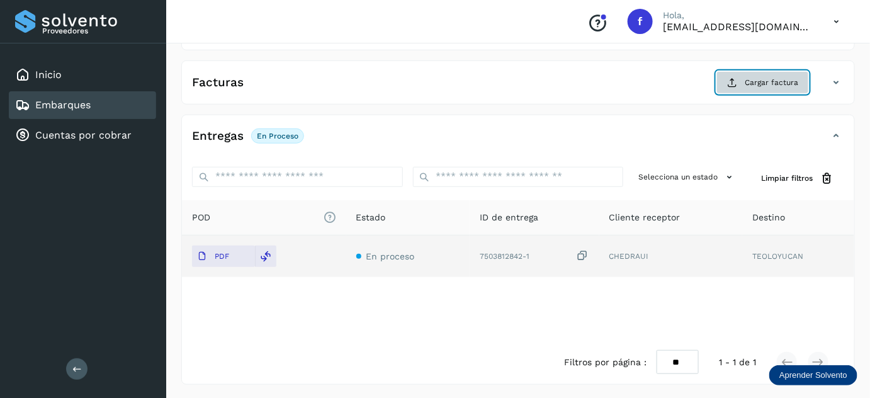
click at [749, 80] on span "Cargar factura" at bounding box center [772, 82] width 54 height 11
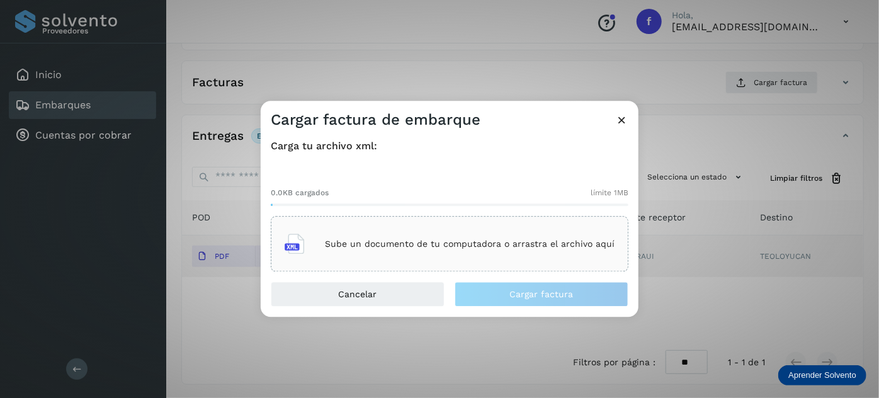
click at [424, 241] on p "Sube un documento de tu computadora o arrastra el archivo aquí" at bounding box center [470, 244] width 290 height 11
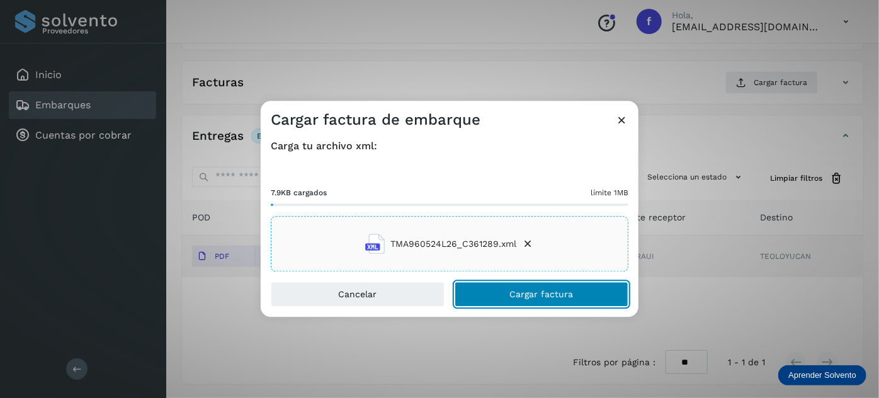
click at [491, 295] on button "Cargar factura" at bounding box center [542, 294] width 174 height 25
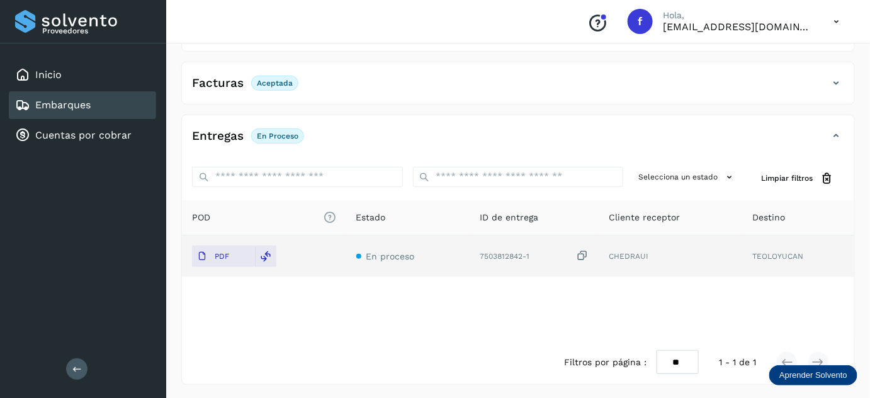
scroll to position [0, 0]
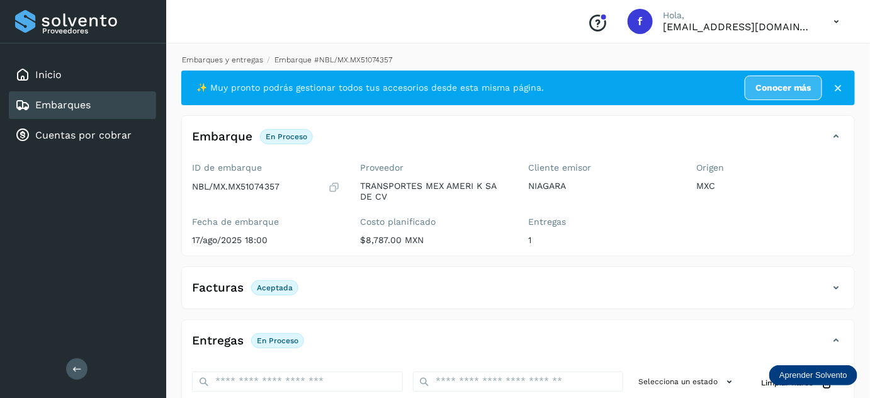
click at [232, 58] on link "Embarques y entregas" at bounding box center [222, 59] width 81 height 9
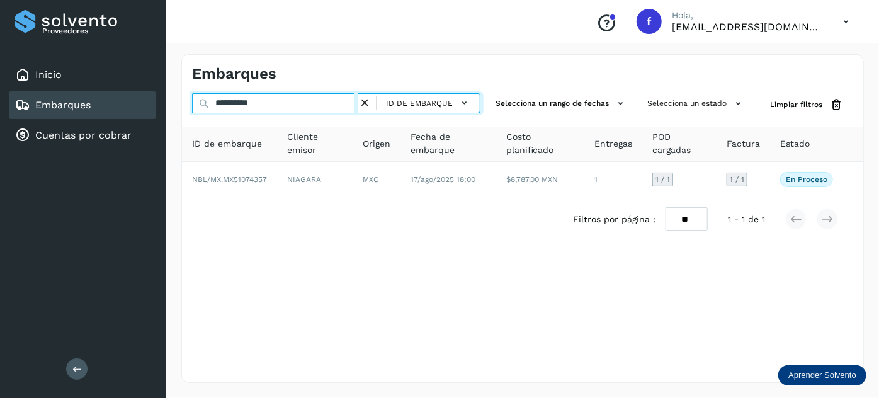
click at [248, 106] on input "**********" at bounding box center [275, 103] width 166 height 20
paste input "text"
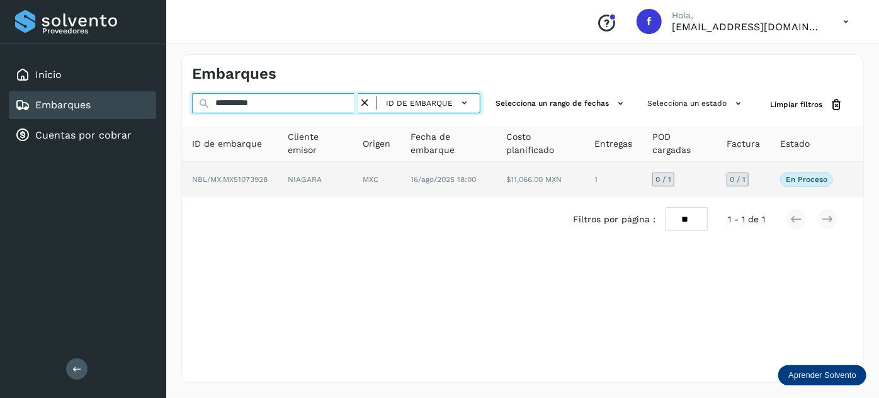
type input "**********"
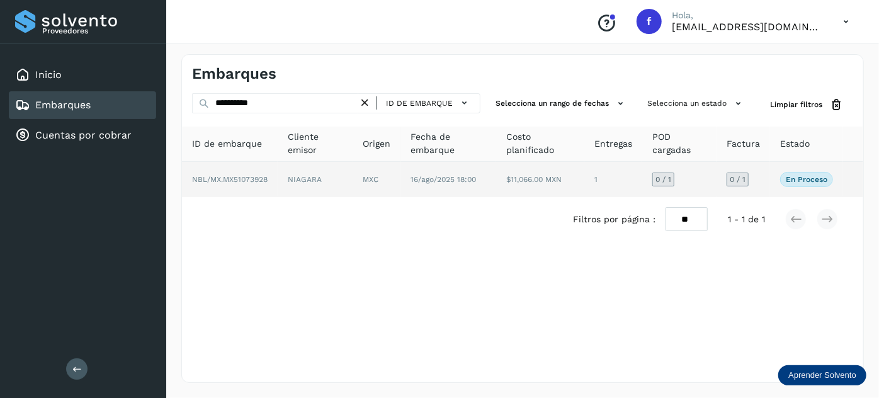
click at [401, 169] on td "MXC" at bounding box center [449, 179] width 96 height 35
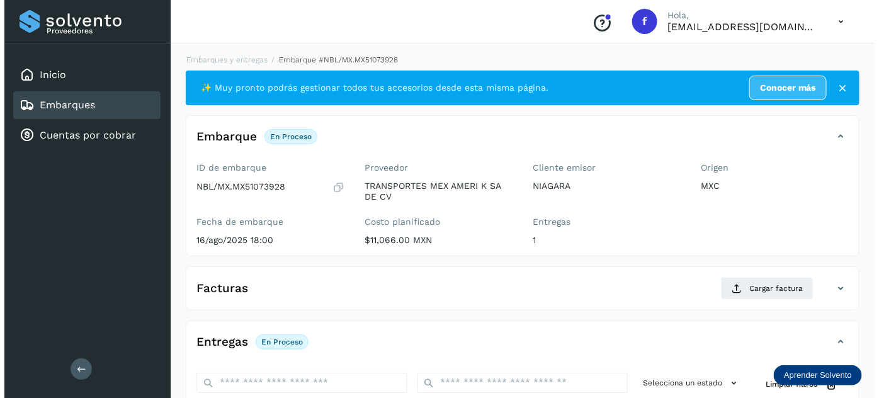
scroll to position [206, 0]
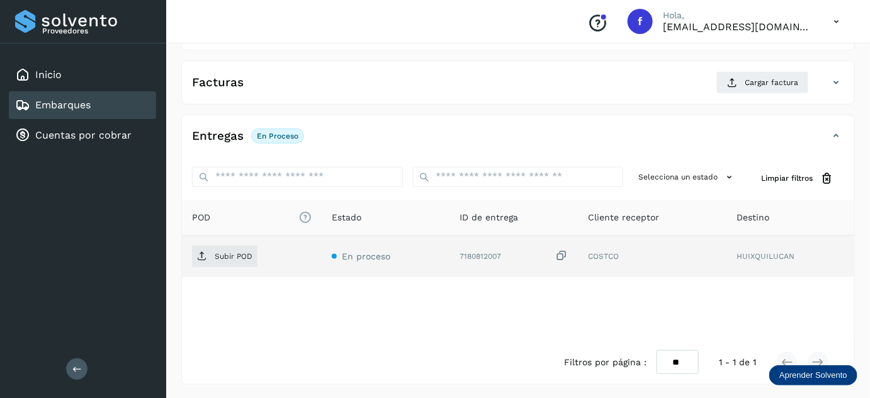
click at [563, 255] on icon at bounding box center [561, 255] width 13 height 13
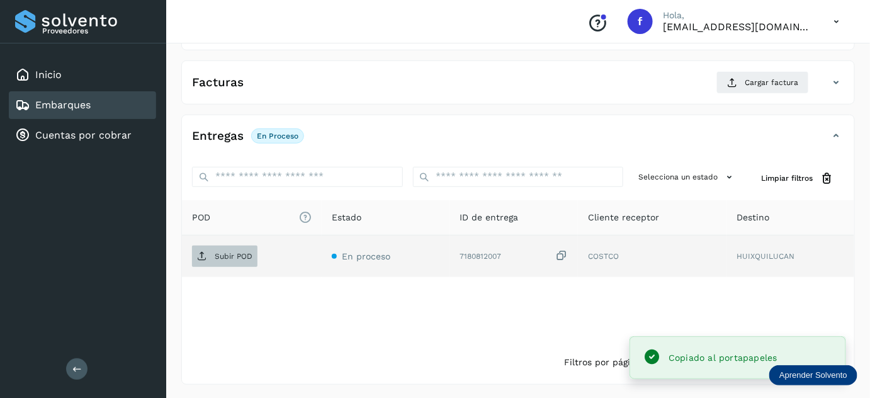
click at [230, 258] on p "Subir POD" at bounding box center [234, 256] width 38 height 9
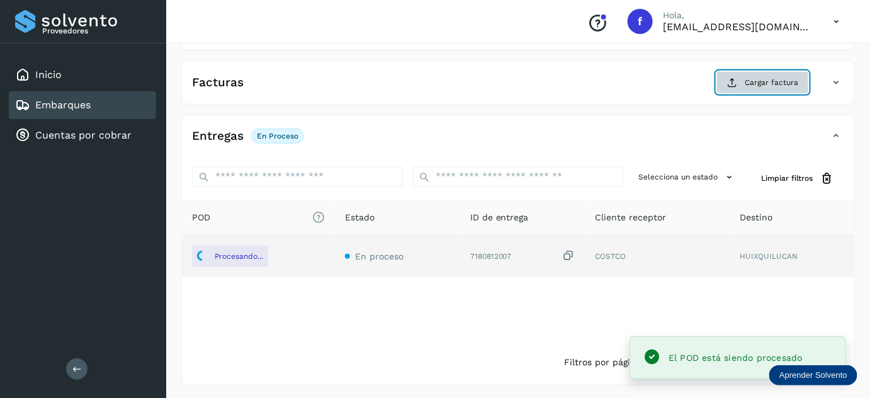
click at [736, 81] on icon at bounding box center [732, 82] width 10 height 10
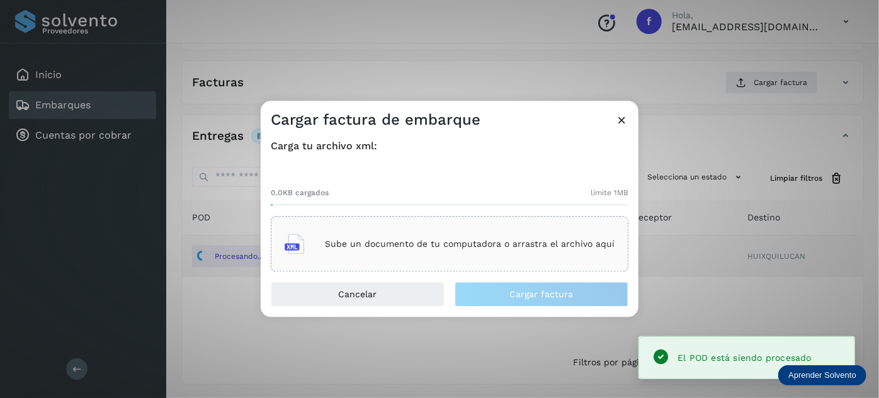
click at [478, 237] on div "Sube un documento de tu computadora o arrastra el archivo aquí" at bounding box center [450, 244] width 330 height 34
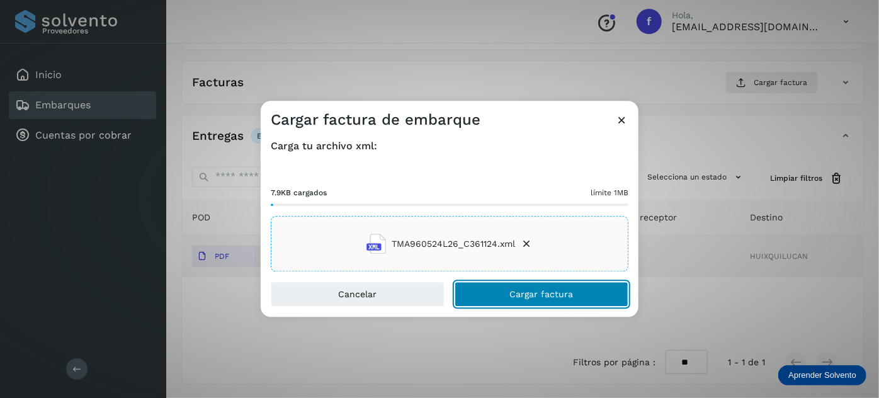
click at [530, 293] on span "Cargar factura" at bounding box center [542, 294] width 64 height 9
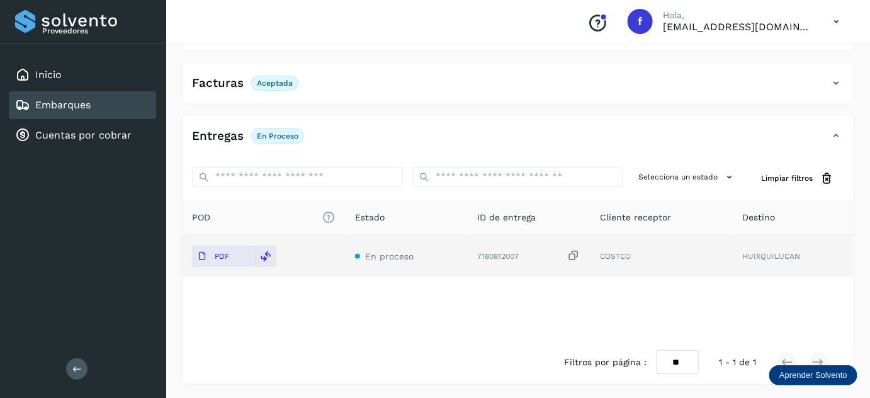
scroll to position [0, 0]
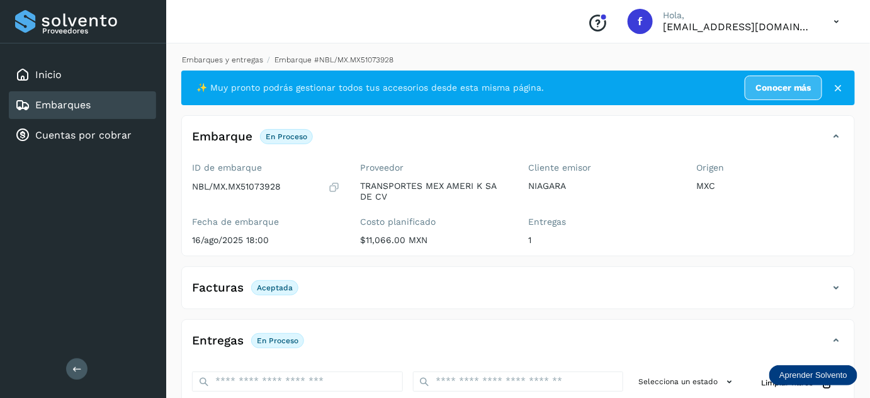
click at [232, 60] on link "Embarques y entregas" at bounding box center [222, 59] width 81 height 9
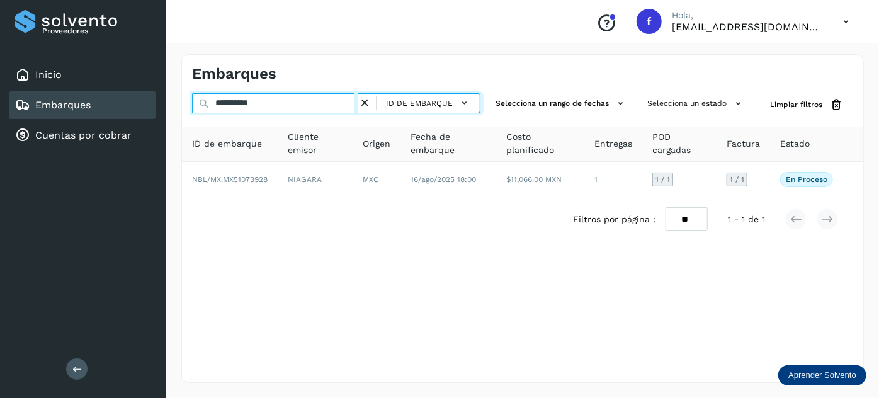
click at [251, 98] on input "**********" at bounding box center [275, 103] width 166 height 20
paste input "text"
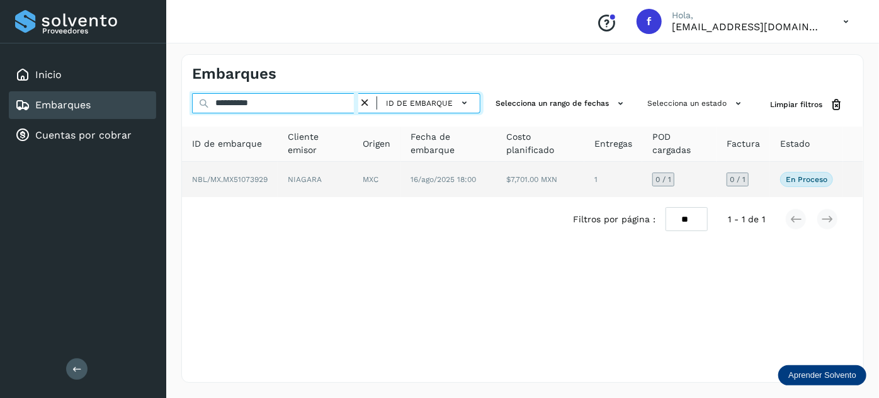
type input "**********"
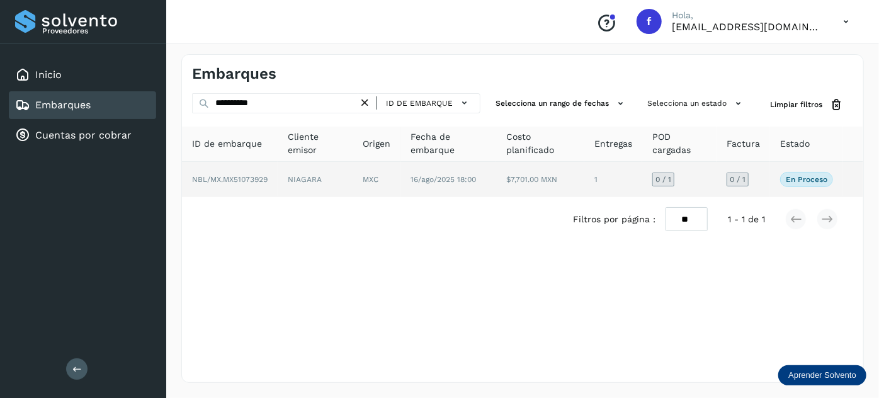
click at [496, 186] on td "16/ago/2025 18:00" at bounding box center [540, 179] width 88 height 35
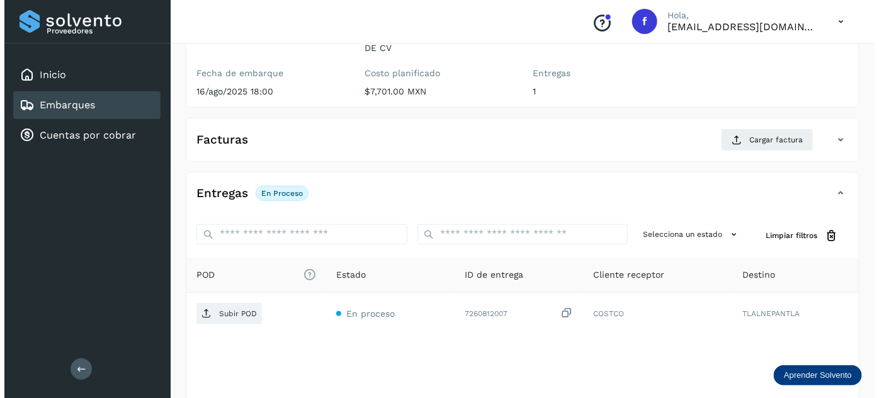
scroll to position [206, 0]
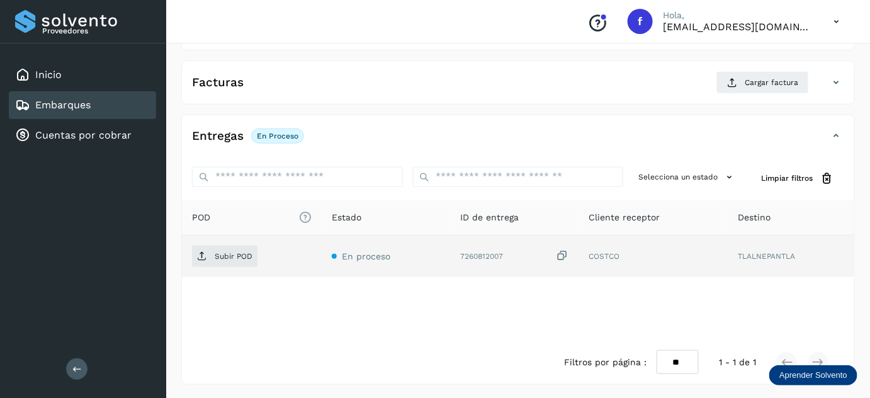
click at [564, 252] on icon at bounding box center [562, 255] width 13 height 13
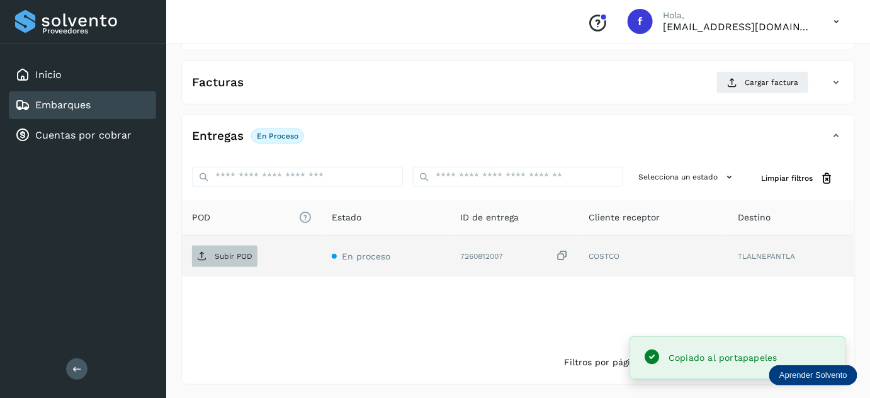
click at [233, 253] on p "Subir POD" at bounding box center [234, 256] width 38 height 9
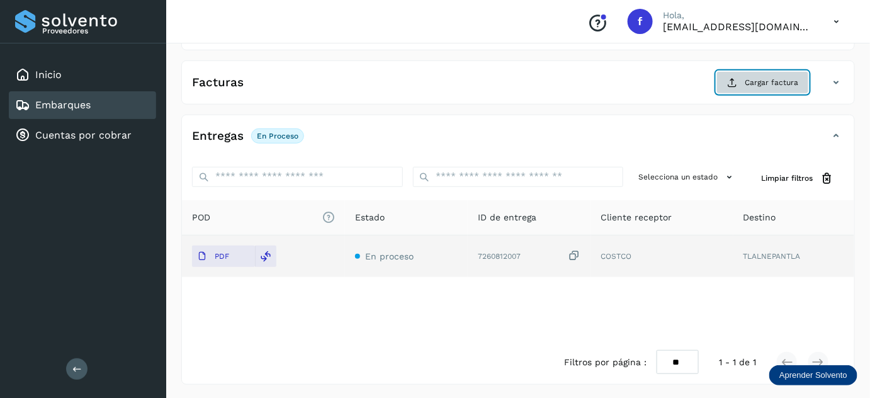
click at [742, 80] on button "Cargar factura" at bounding box center [763, 82] width 93 height 23
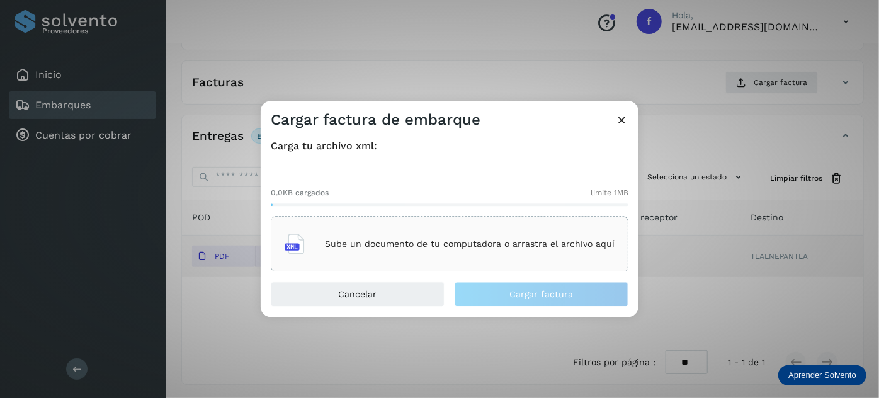
click at [411, 246] on p "Sube un documento de tu computadora o arrastra el archivo aquí" at bounding box center [470, 244] width 290 height 11
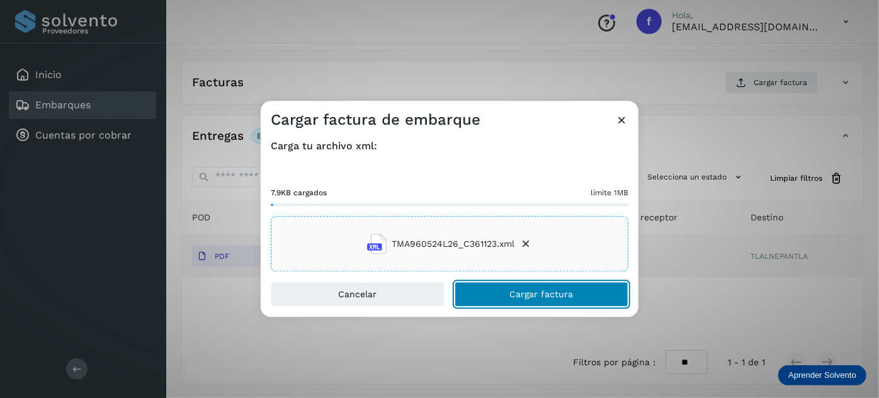
click at [489, 288] on button "Cargar factura" at bounding box center [542, 294] width 174 height 25
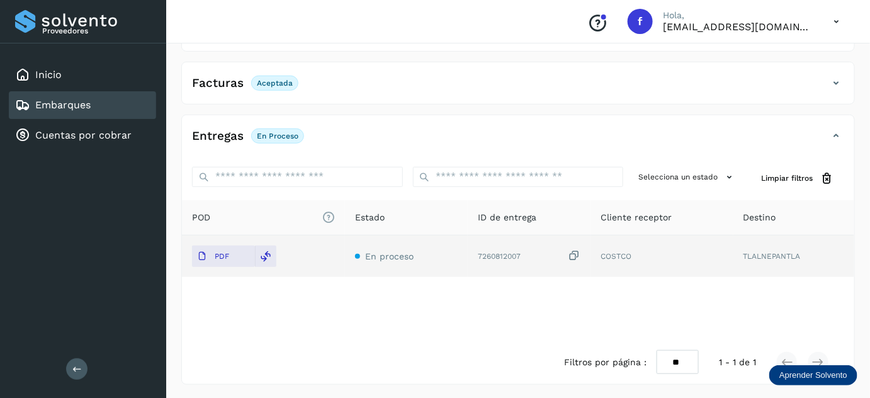
scroll to position [0, 0]
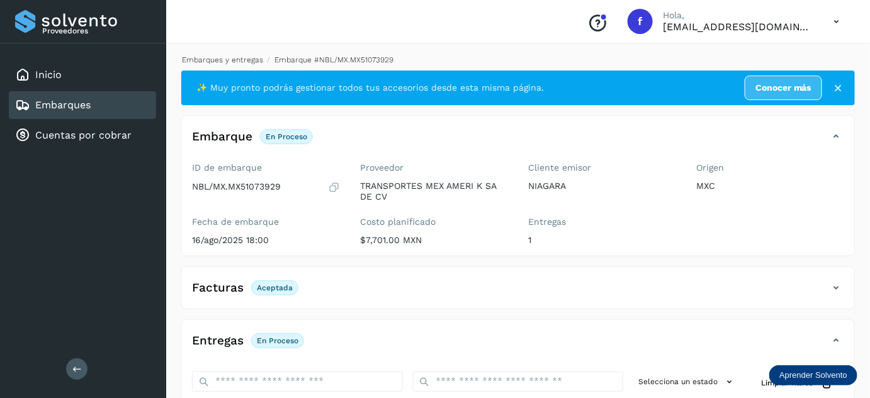
click at [246, 62] on link "Embarques y entregas" at bounding box center [222, 59] width 81 height 9
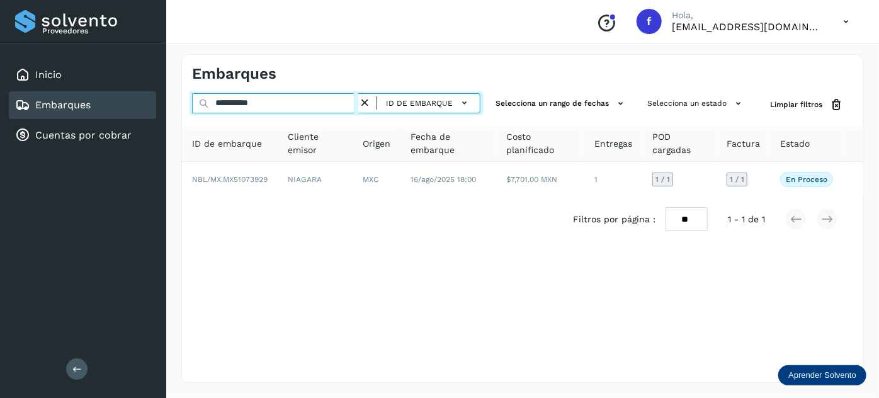
click at [251, 102] on input "**********" at bounding box center [275, 103] width 166 height 20
paste input "text"
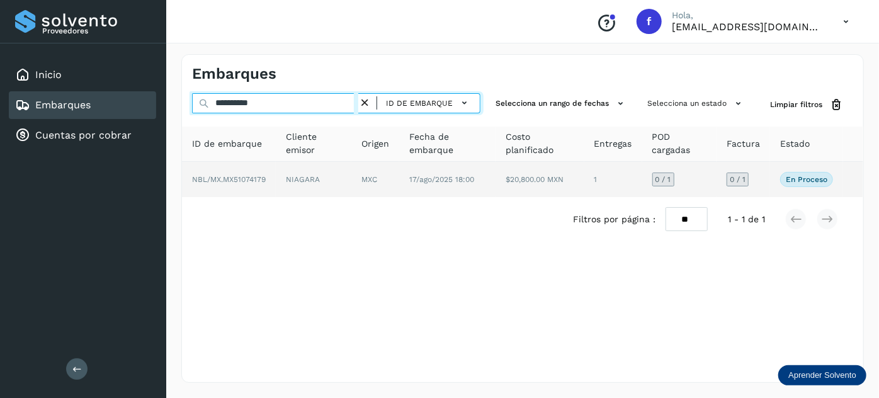
type input "**********"
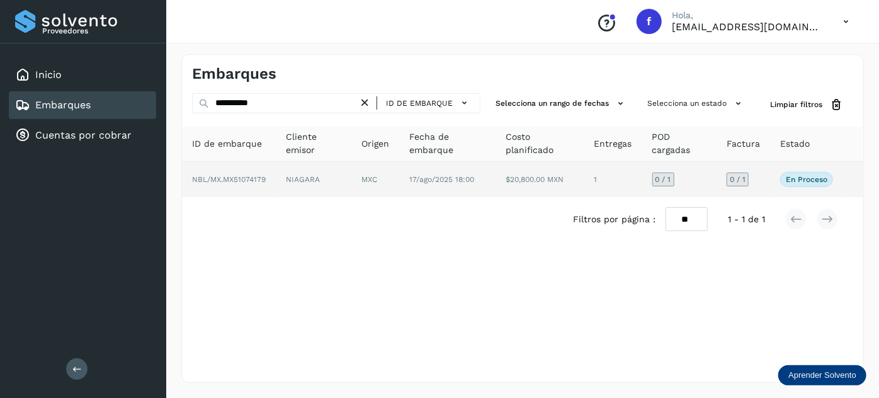
click at [584, 184] on td "$20,800.00 MXN" at bounding box center [613, 179] width 58 height 35
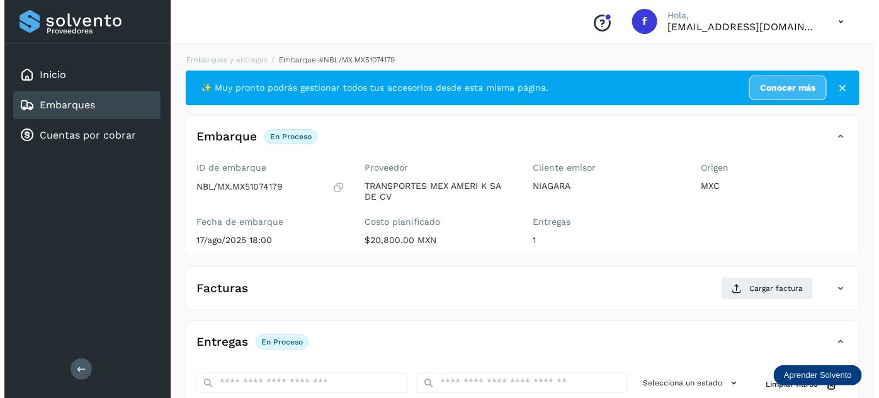
scroll to position [206, 0]
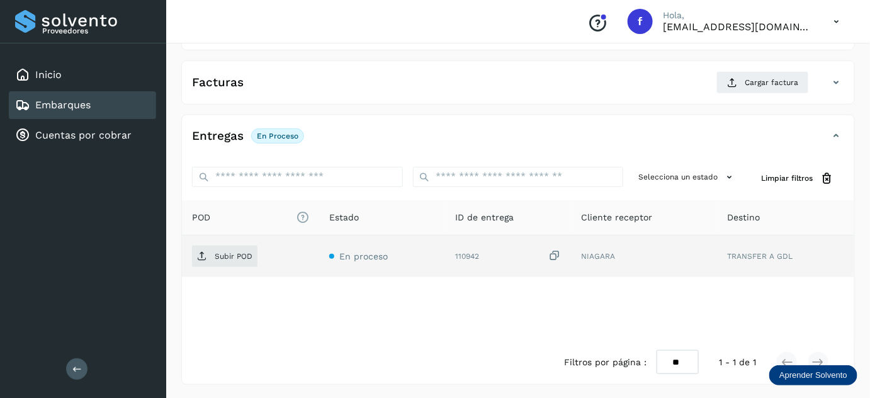
click at [553, 253] on icon at bounding box center [554, 255] width 13 height 13
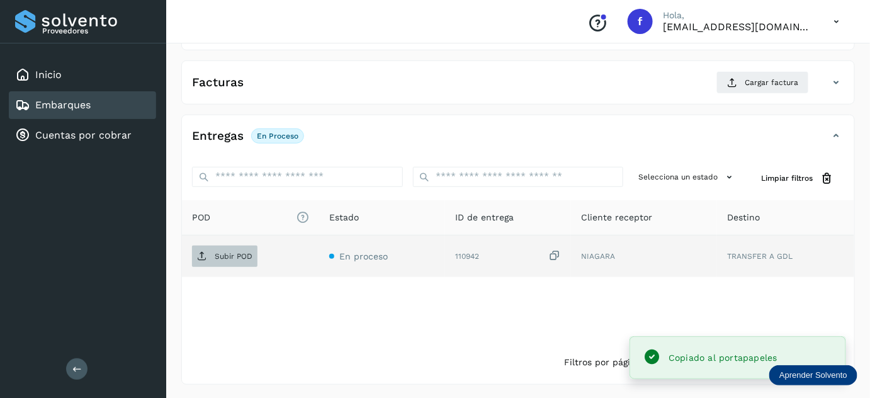
click at [245, 259] on span "Subir POD" at bounding box center [224, 256] width 65 height 20
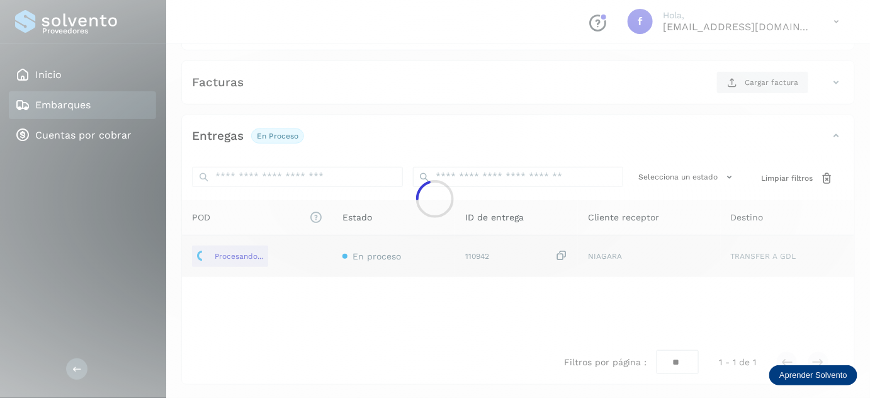
click at [741, 87] on div at bounding box center [435, 199] width 870 height 398
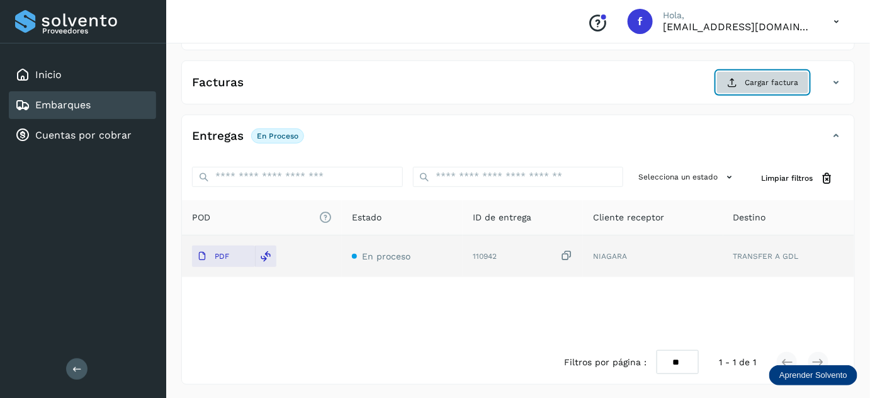
click at [737, 79] on icon at bounding box center [732, 82] width 10 height 10
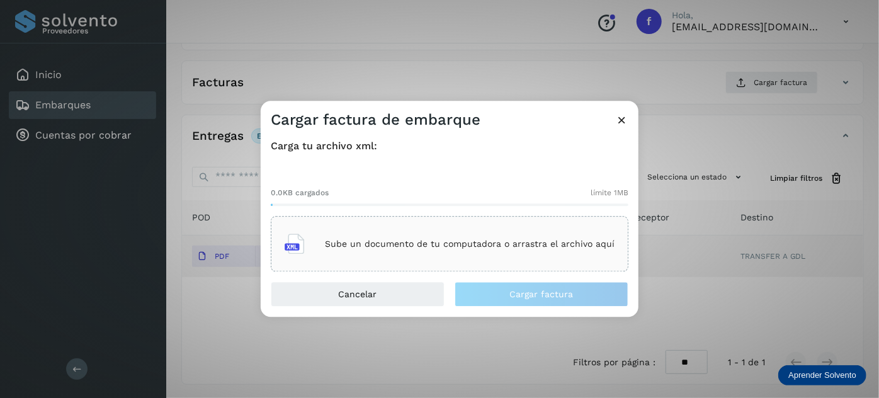
click at [392, 250] on div "Sube un documento de tu computadora o arrastra el archivo aquí" at bounding box center [450, 244] width 330 height 34
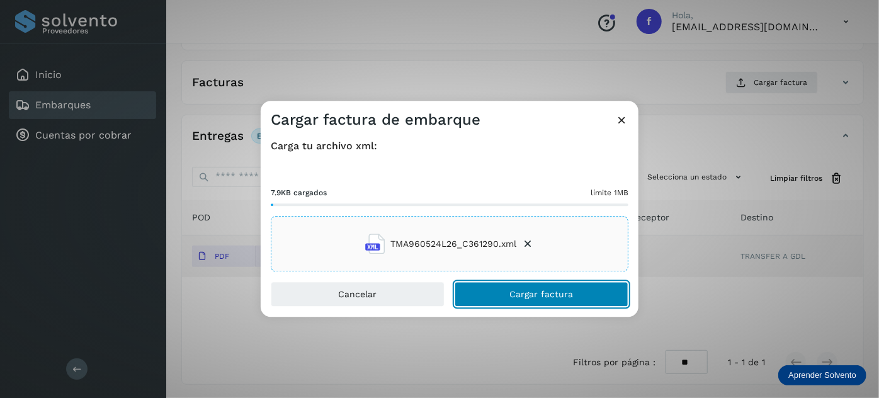
click at [535, 298] on span "Cargar factura" at bounding box center [542, 294] width 64 height 9
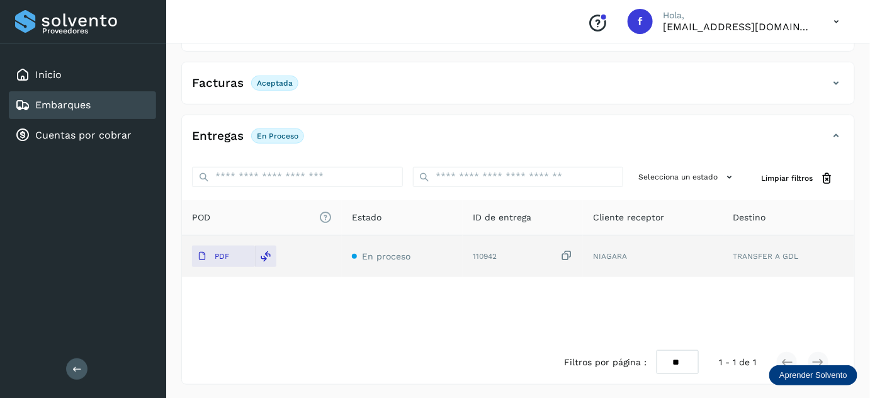
scroll to position [0, 0]
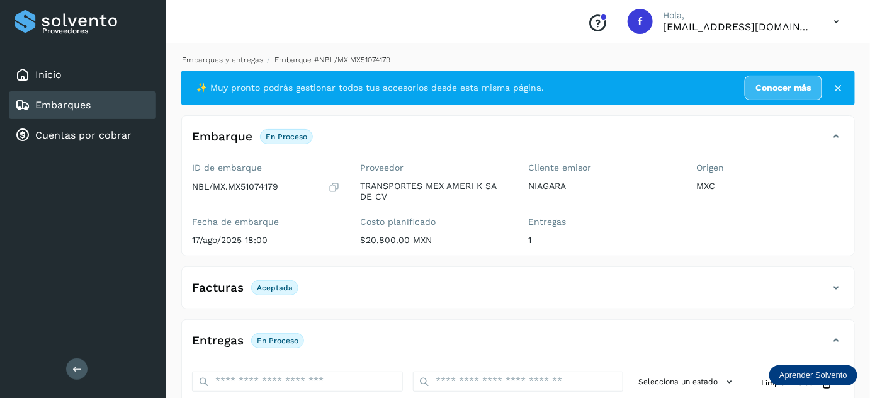
click at [219, 62] on link "Embarques y entregas" at bounding box center [222, 59] width 81 height 9
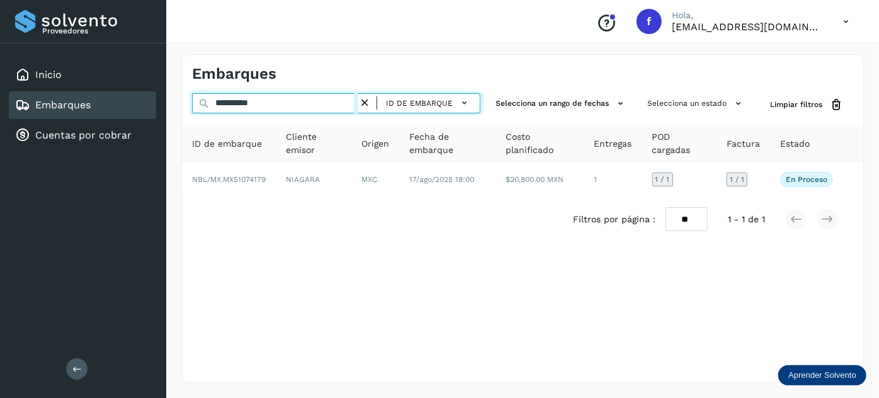
click at [233, 100] on input "**********" at bounding box center [275, 103] width 166 height 20
paste input "text"
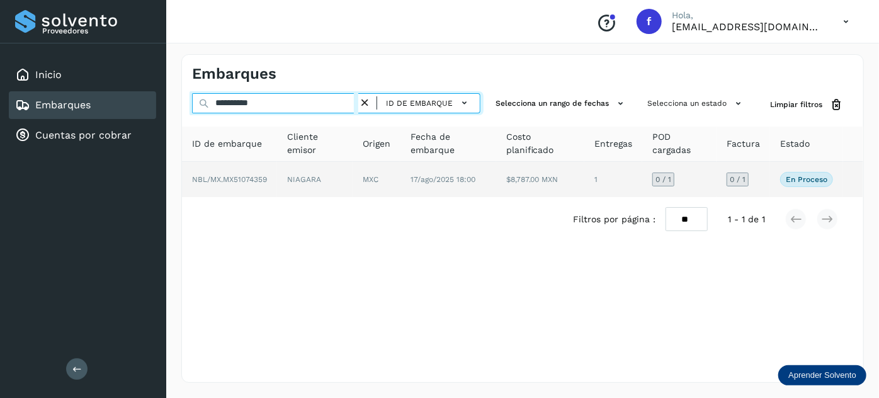
type input "**********"
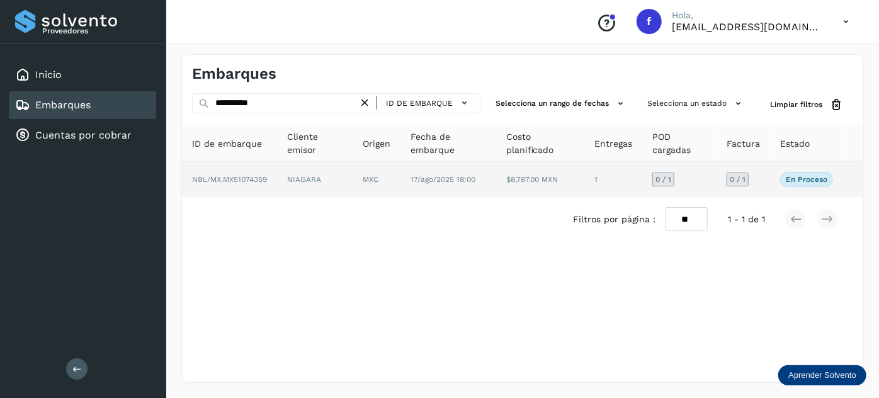
click at [584, 190] on td "$8,787.00 MXN" at bounding box center [613, 179] width 58 height 35
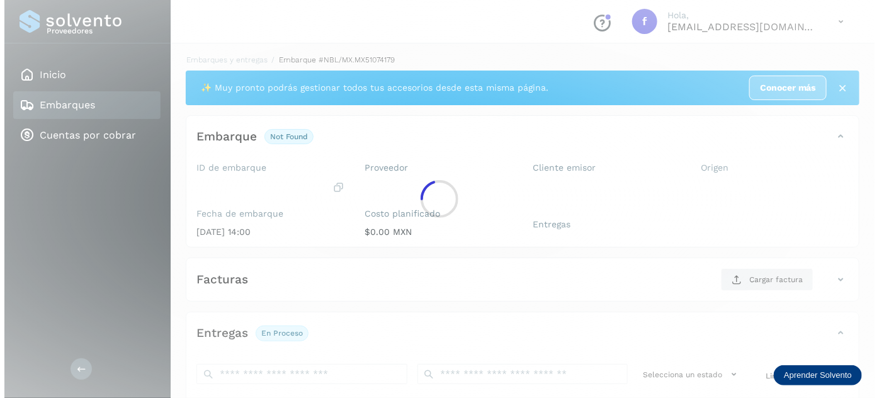
scroll to position [206, 0]
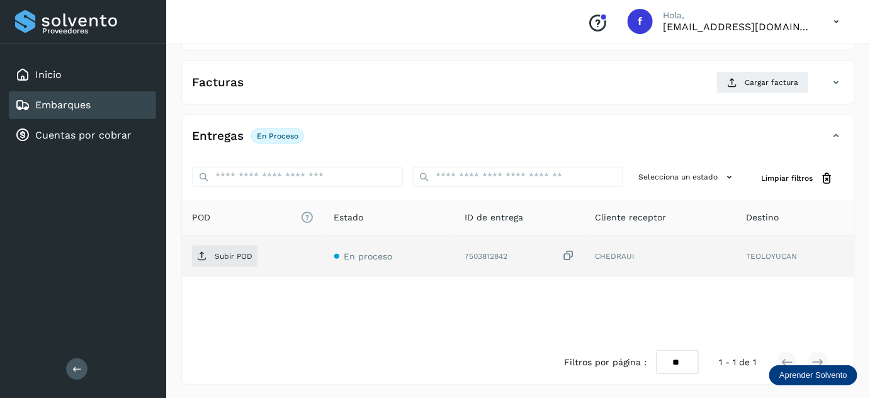
click at [565, 257] on icon at bounding box center [568, 255] width 13 height 13
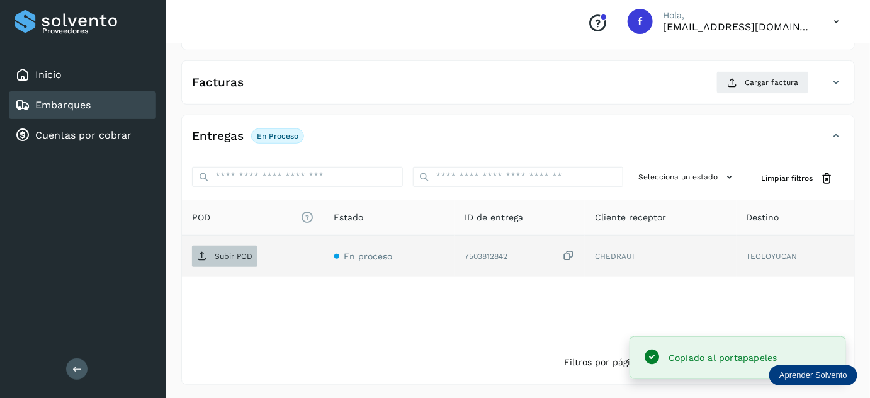
click at [200, 255] on icon at bounding box center [202, 256] width 10 height 10
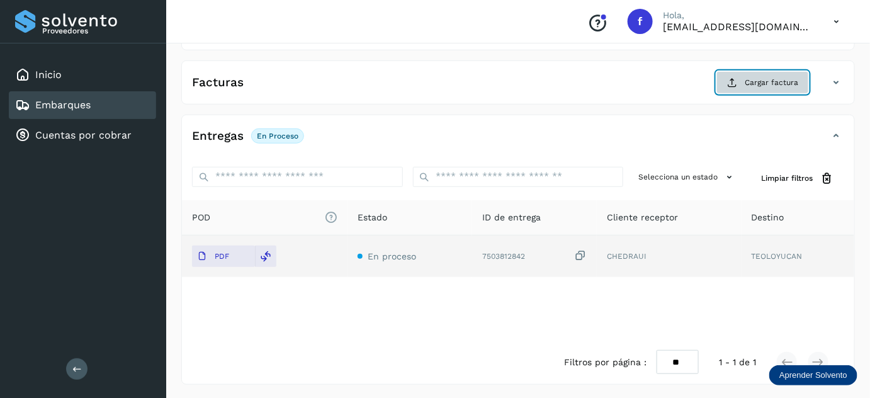
click at [744, 85] on button "Cargar factura" at bounding box center [763, 82] width 93 height 23
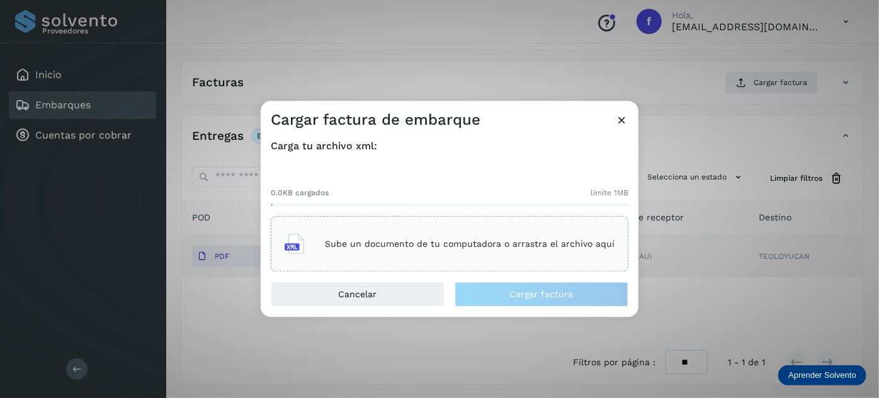
click at [394, 248] on p "Sube un documento de tu computadora o arrastra el archivo aquí" at bounding box center [470, 244] width 290 height 11
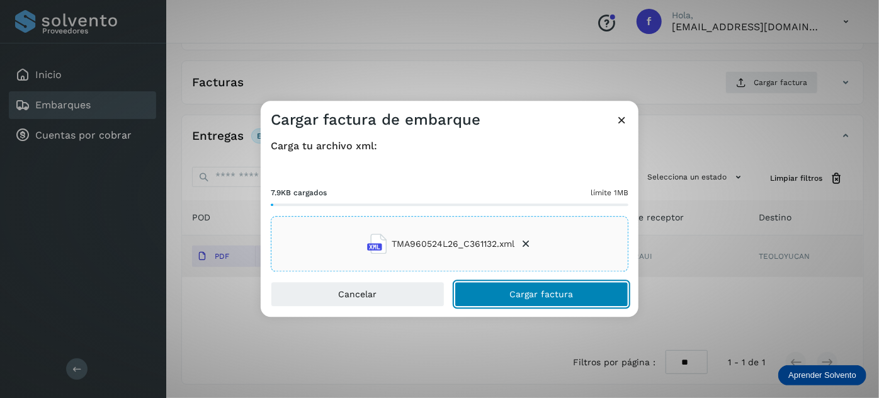
click at [494, 291] on button "Cargar factura" at bounding box center [542, 294] width 174 height 25
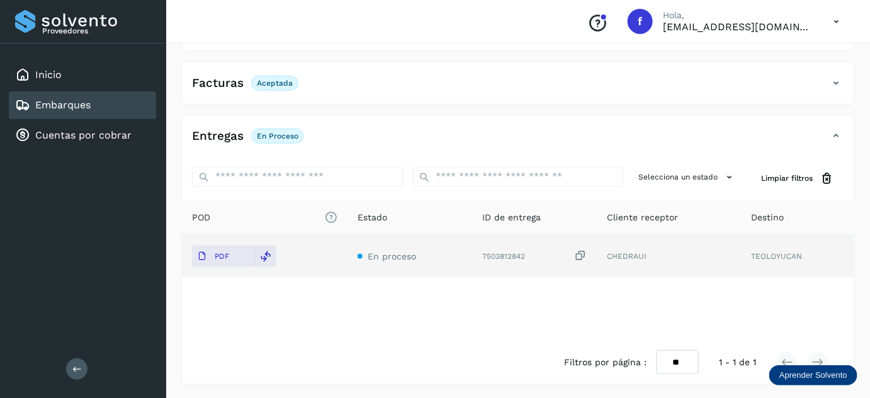
scroll to position [0, 0]
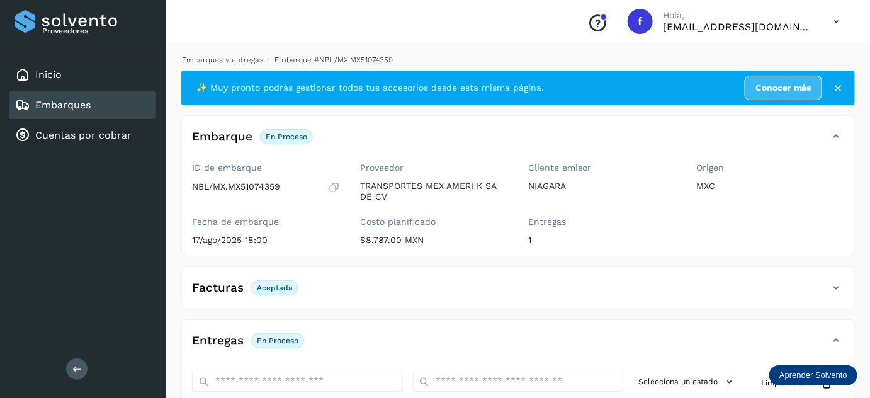
click at [225, 59] on link "Embarques y entregas" at bounding box center [222, 59] width 81 height 9
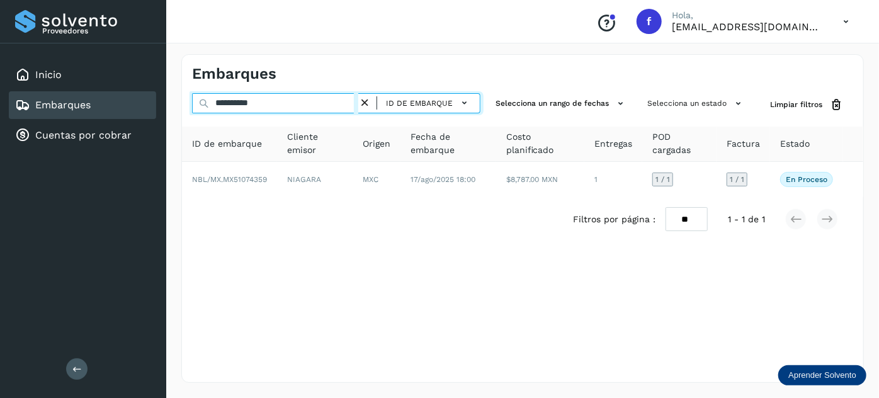
click at [247, 106] on input "**********" at bounding box center [275, 103] width 166 height 20
paste input "text"
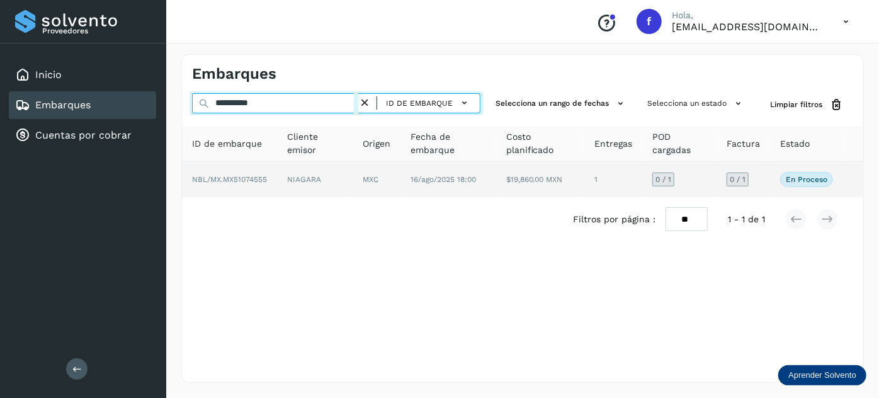
type input "**********"
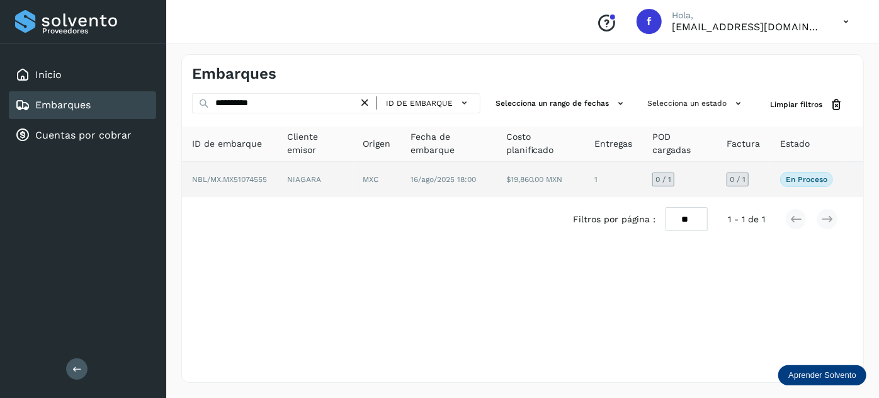
click at [353, 182] on td "NIAGARA" at bounding box center [377, 179] width 48 height 35
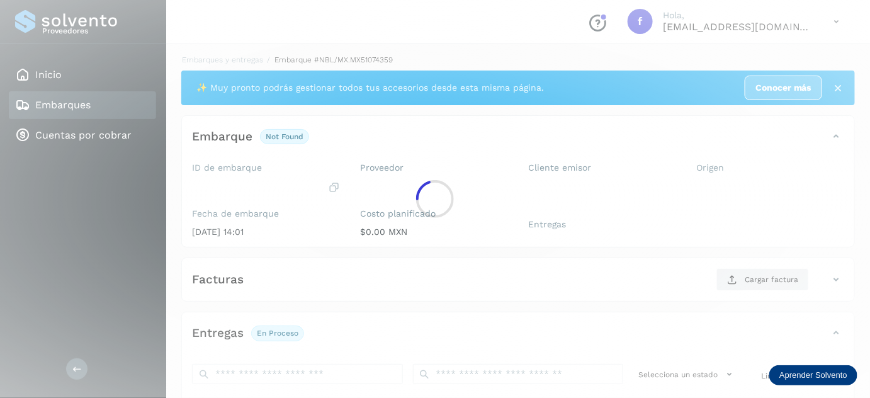
scroll to position [198, 0]
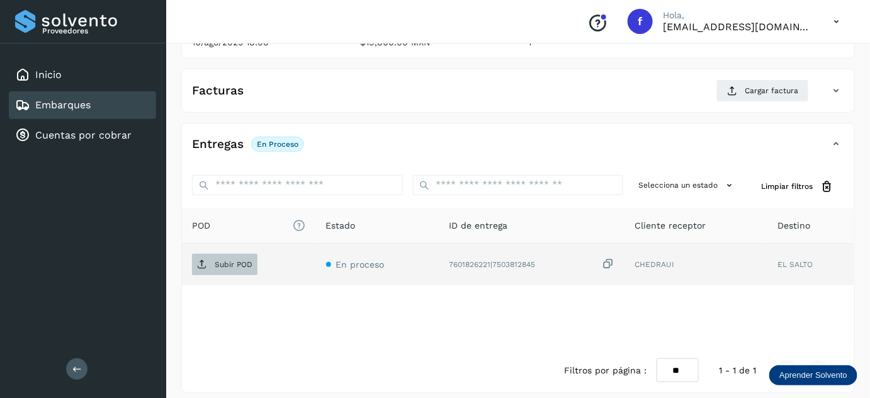
click at [234, 263] on p "Subir POD" at bounding box center [234, 264] width 38 height 9
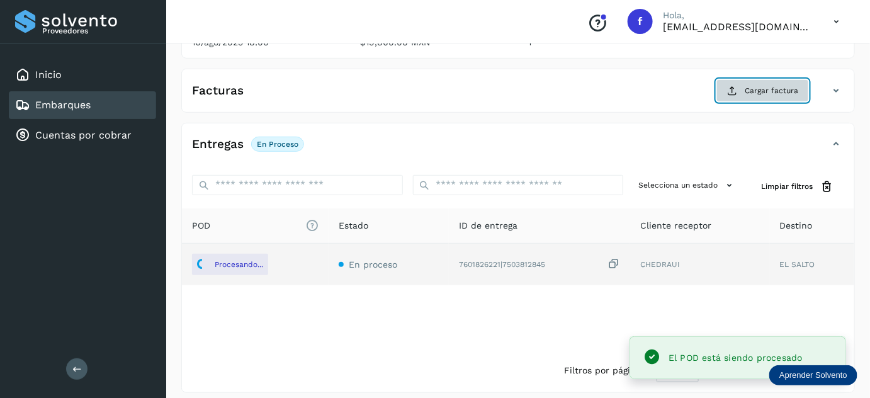
click at [752, 95] on span "Cargar factura" at bounding box center [772, 90] width 54 height 11
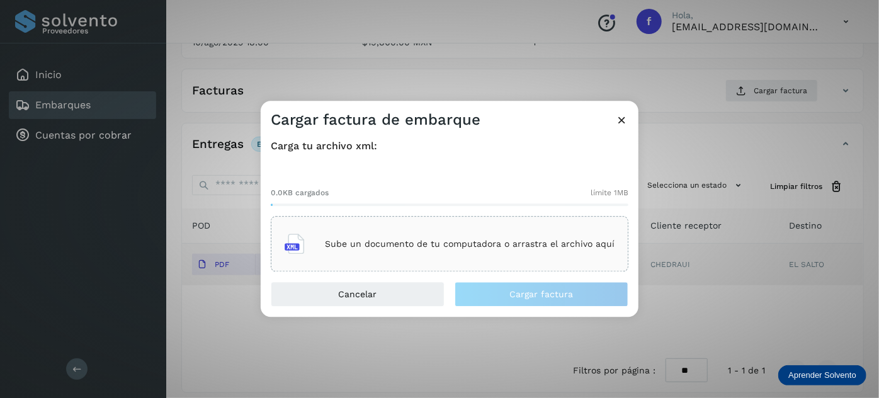
click at [487, 249] on p "Sube un documento de tu computadora o arrastra el archivo aquí" at bounding box center [470, 244] width 290 height 11
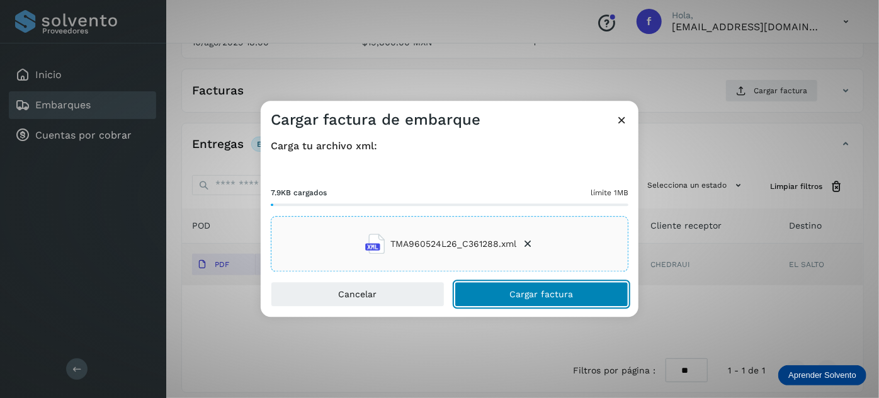
click at [515, 302] on button "Cargar factura" at bounding box center [542, 294] width 174 height 25
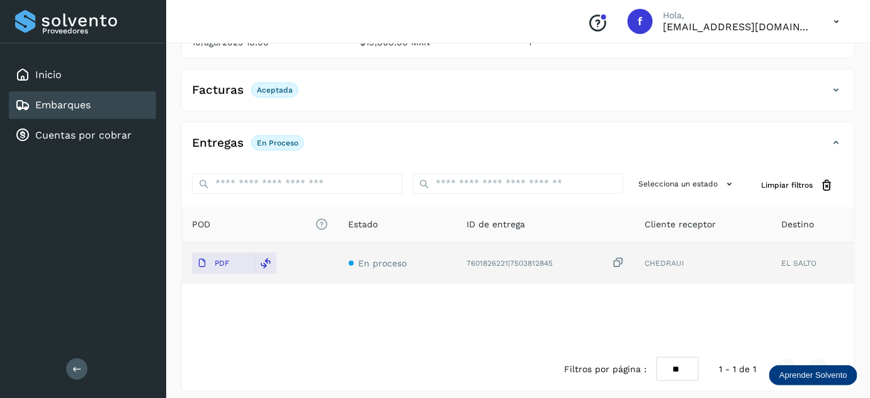
scroll to position [0, 0]
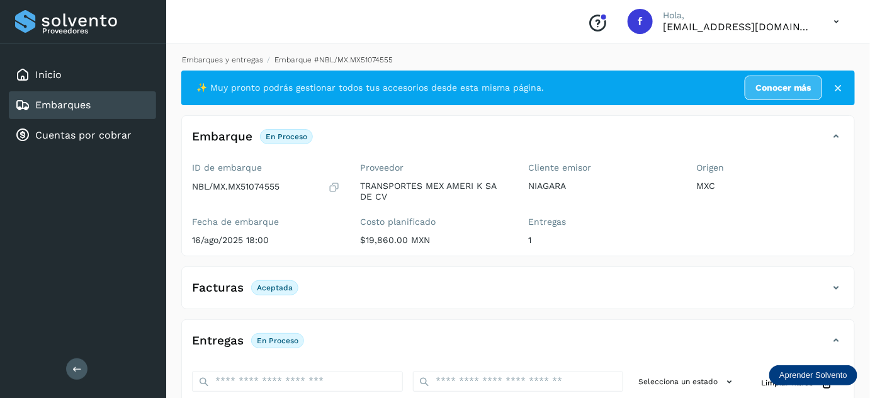
click at [236, 62] on link "Embarques y entregas" at bounding box center [222, 59] width 81 height 9
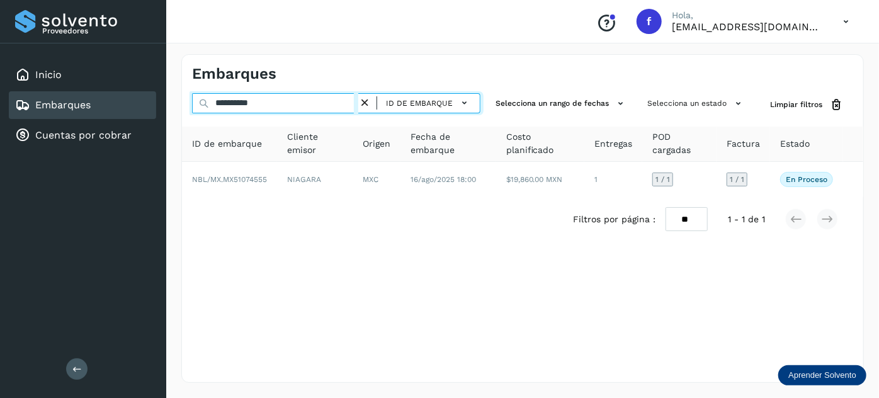
click at [242, 105] on input "**********" at bounding box center [275, 103] width 166 height 20
paste input "text"
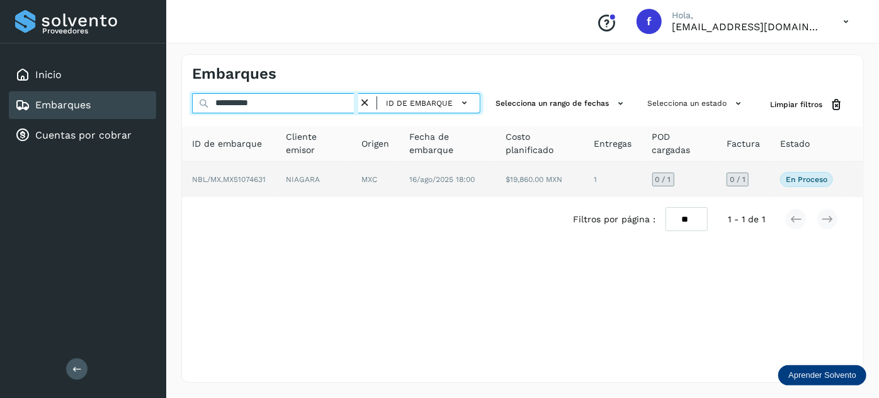
type input "**********"
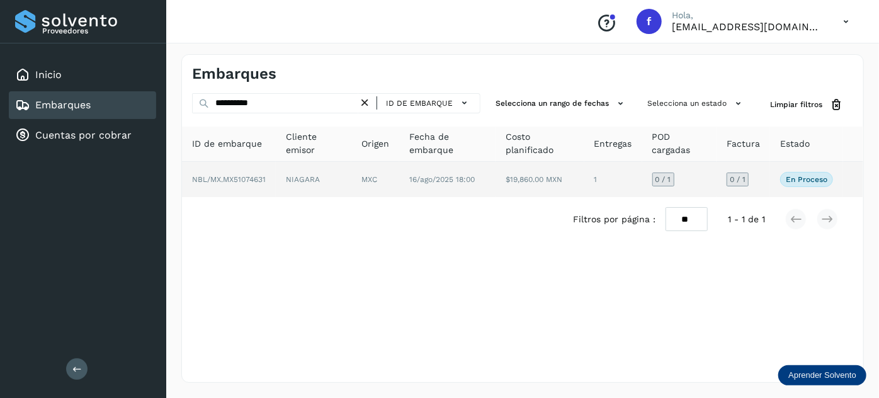
click at [496, 170] on td "16/ago/2025 18:00" at bounding box center [540, 179] width 89 height 35
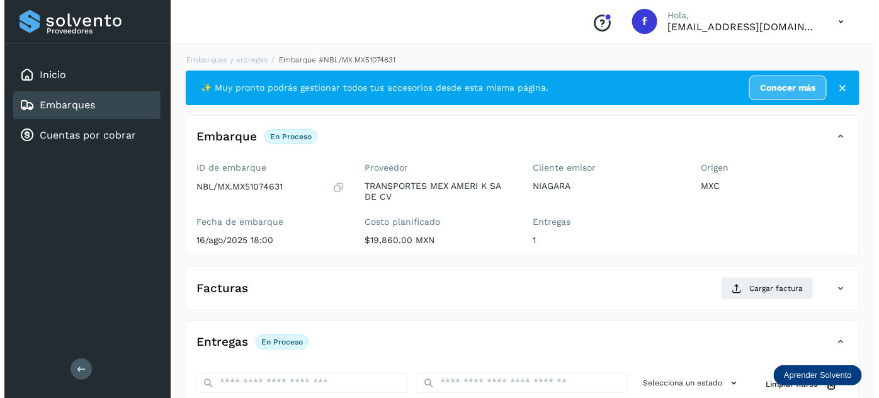
scroll to position [206, 0]
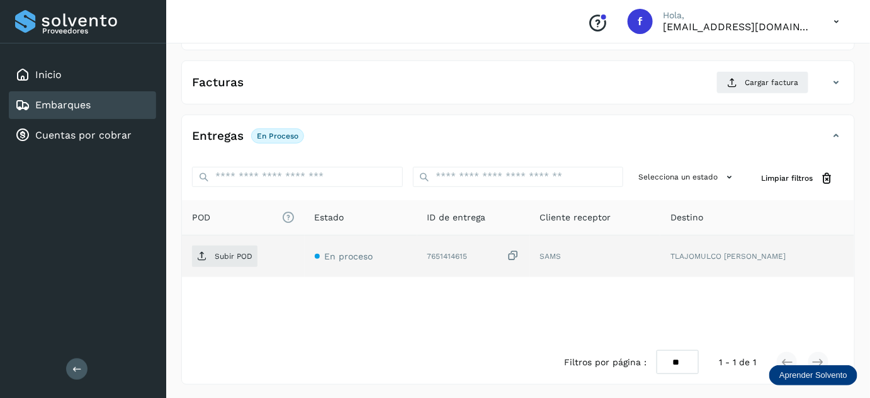
click at [520, 258] on icon at bounding box center [514, 255] width 13 height 13
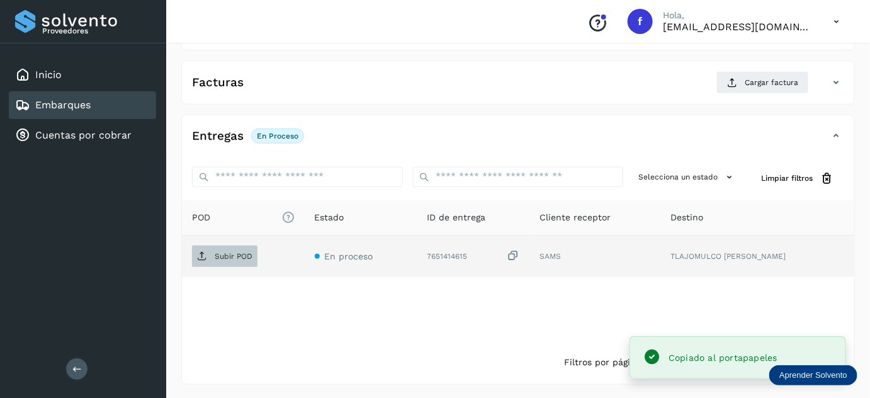
click at [202, 260] on span "Subir POD" at bounding box center [224, 256] width 65 height 20
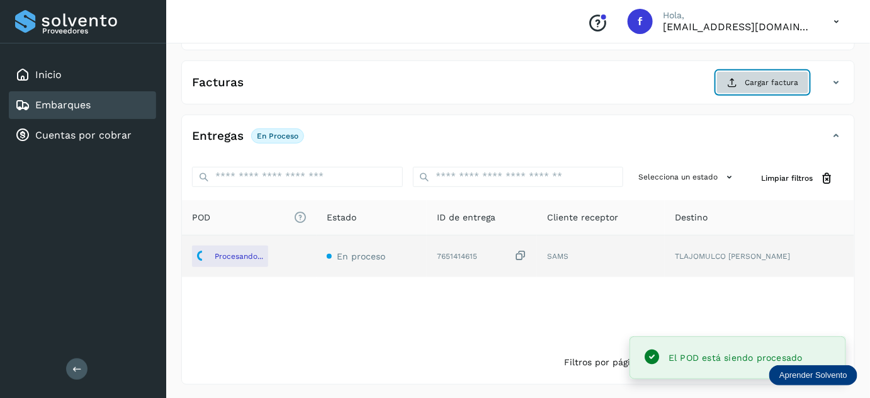
click at [789, 77] on span "Cargar factura" at bounding box center [772, 82] width 54 height 11
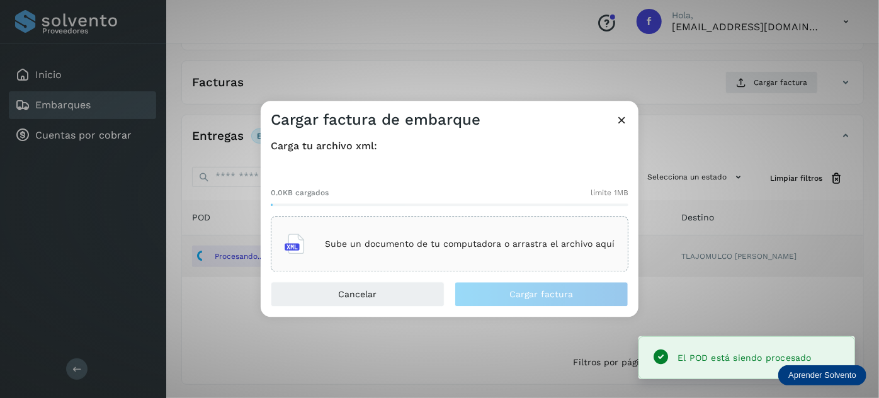
click at [416, 233] on div "Sube un documento de tu computadora o arrastra el archivo aquí" at bounding box center [450, 244] width 330 height 34
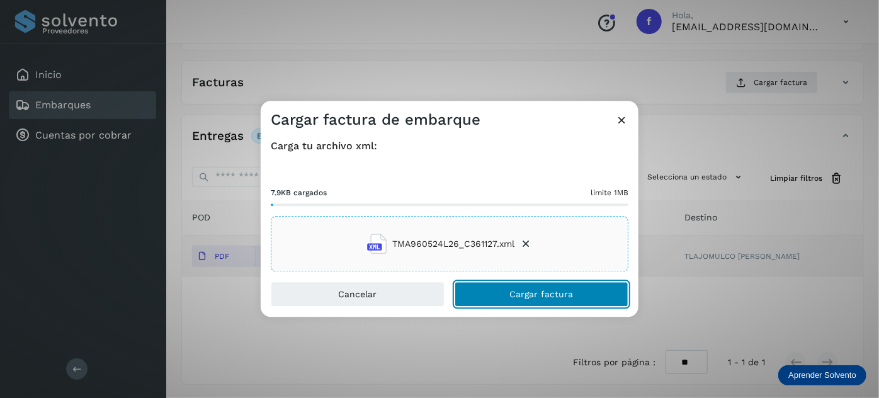
click at [526, 292] on span "Cargar factura" at bounding box center [542, 294] width 64 height 9
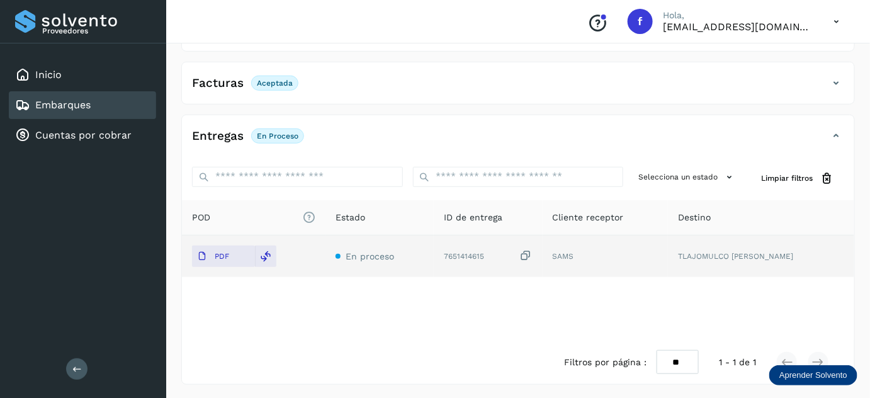
scroll to position [0, 0]
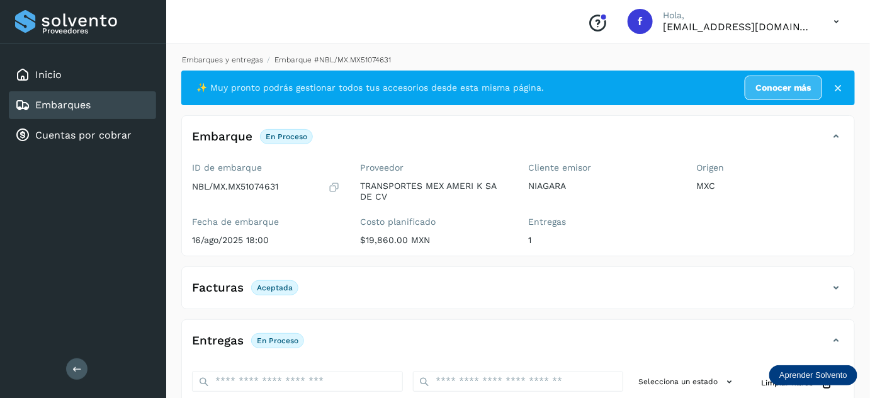
click at [214, 58] on link "Embarques y entregas" at bounding box center [222, 59] width 81 height 9
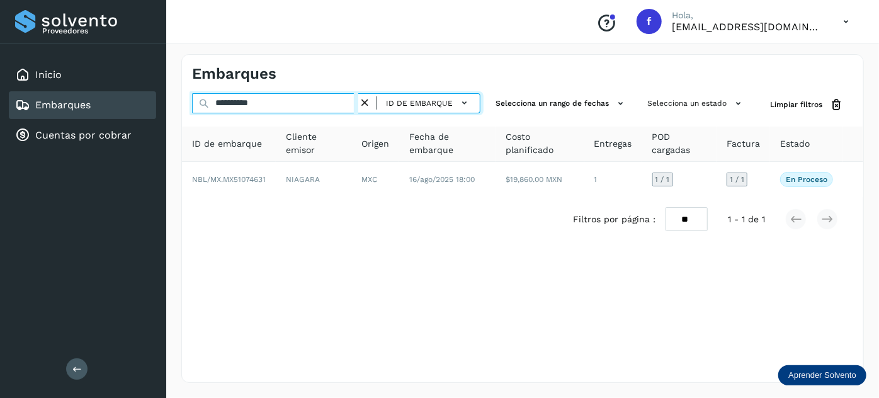
click at [234, 98] on input "**********" at bounding box center [275, 103] width 166 height 20
paste input "text"
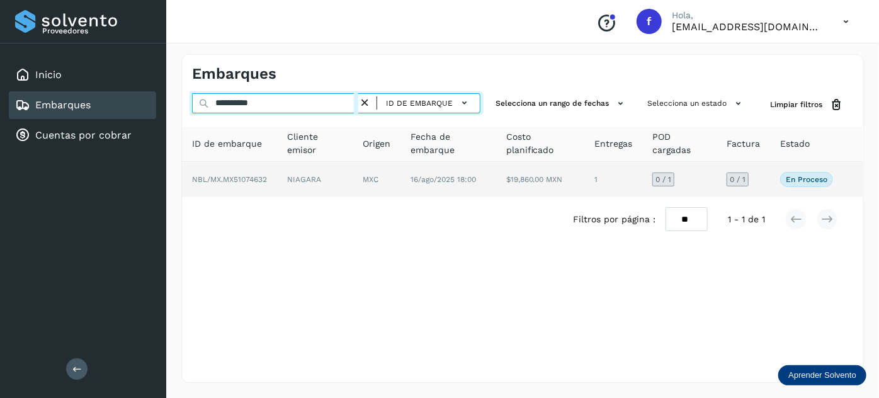
type input "**********"
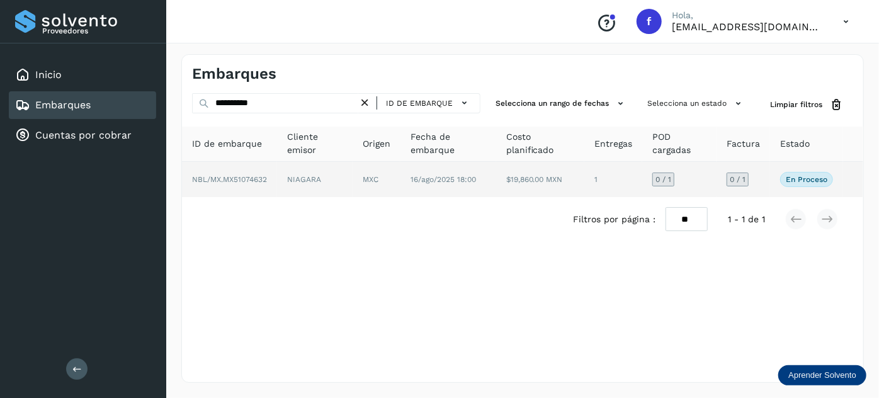
click at [451, 179] on span "16/ago/2025 18:00" at bounding box center [443, 179] width 65 height 9
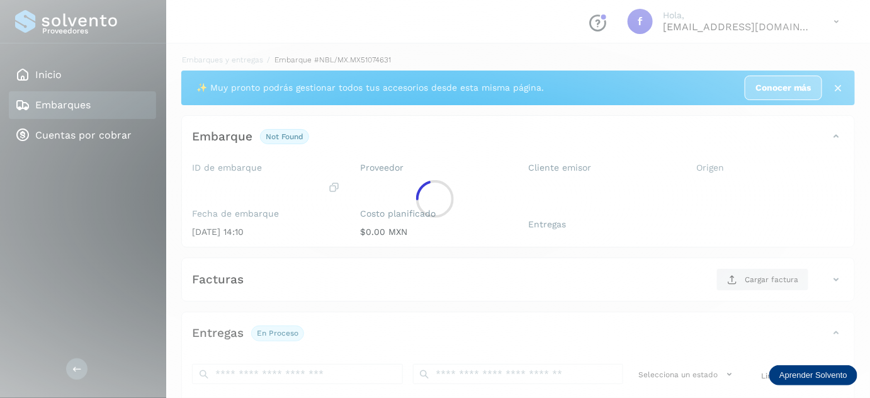
scroll to position [198, 0]
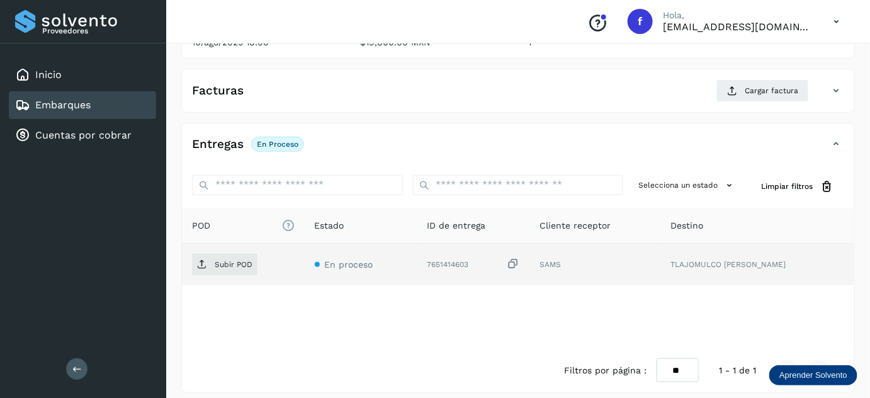
click at [520, 264] on icon at bounding box center [514, 264] width 13 height 13
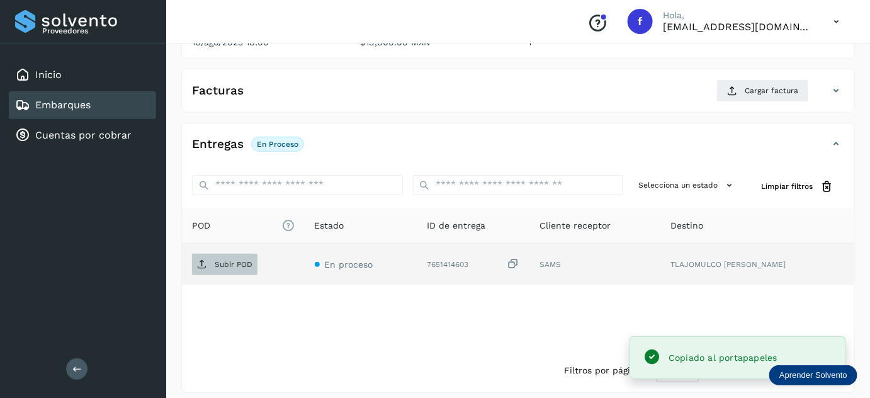
click at [229, 267] on span "Subir POD" at bounding box center [224, 264] width 65 height 20
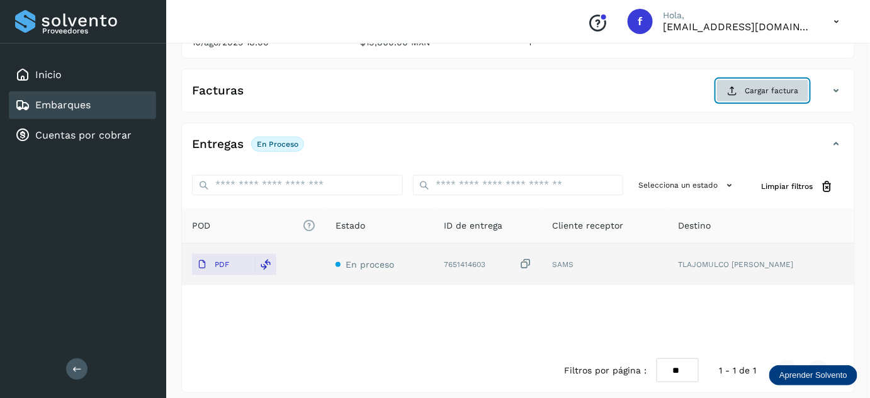
click at [751, 85] on span "Cargar factura" at bounding box center [772, 90] width 54 height 11
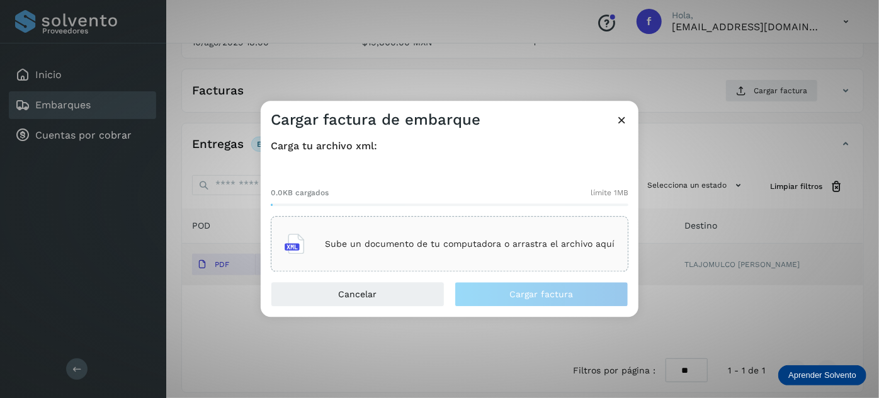
click at [429, 246] on p "Sube un documento de tu computadora o arrastra el archivo aquí" at bounding box center [470, 244] width 290 height 11
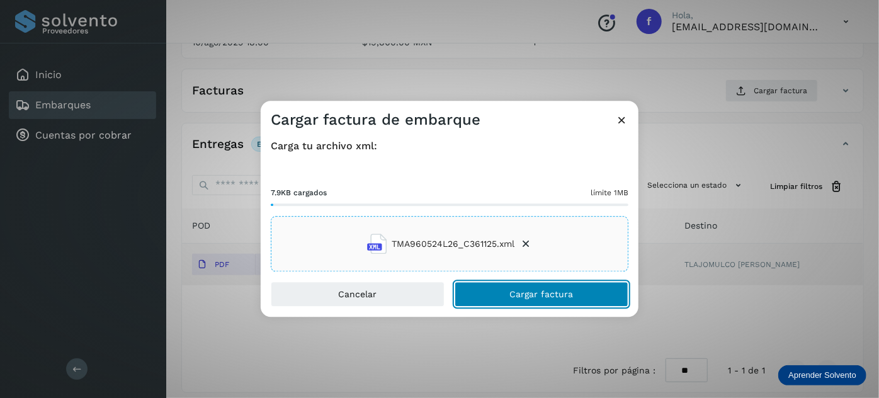
click at [520, 300] on button "Cargar factura" at bounding box center [542, 294] width 174 height 25
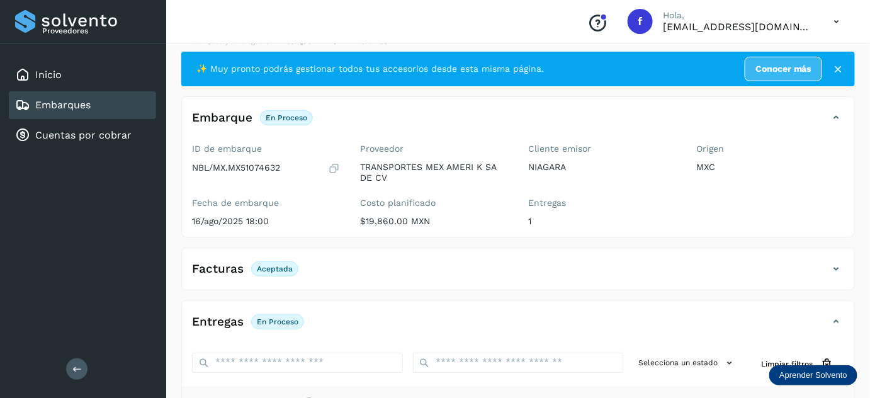
scroll to position [0, 0]
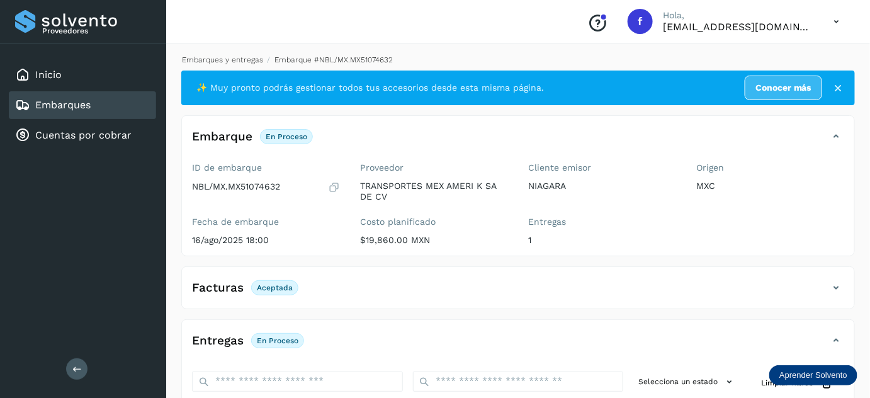
click at [219, 63] on link "Embarques y entregas" at bounding box center [222, 59] width 81 height 9
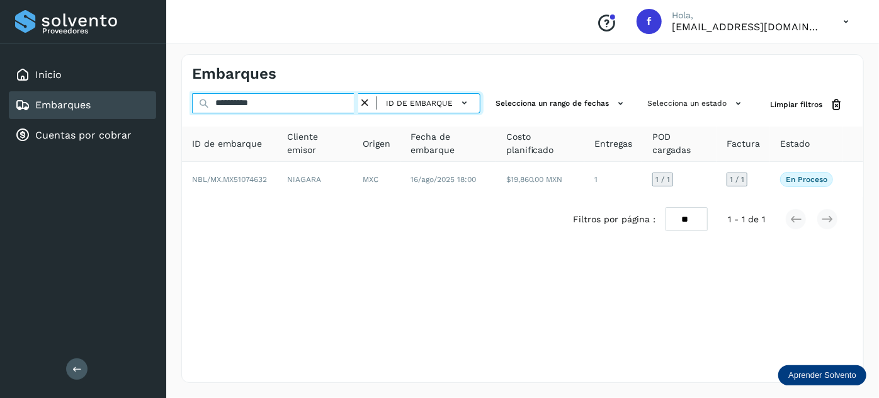
click at [261, 102] on input "**********" at bounding box center [275, 103] width 166 height 20
paste input "text"
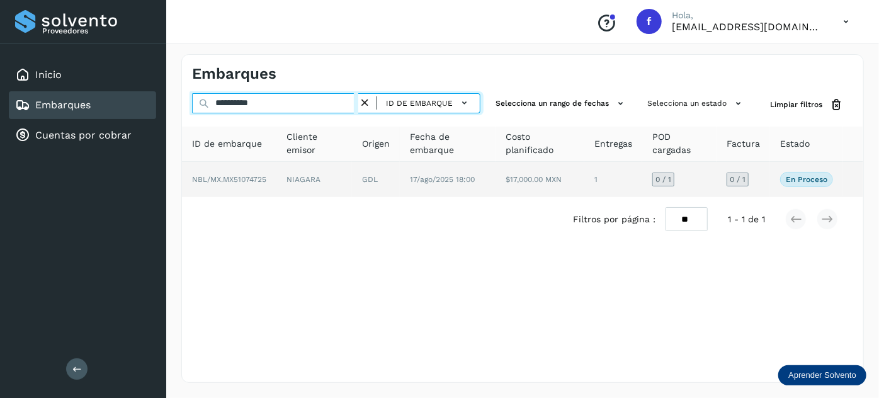
type input "**********"
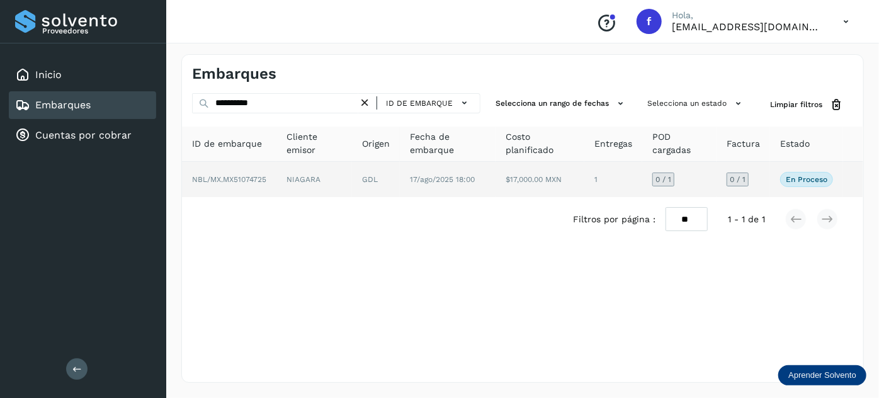
click at [400, 185] on td "GDL" at bounding box center [448, 179] width 96 height 35
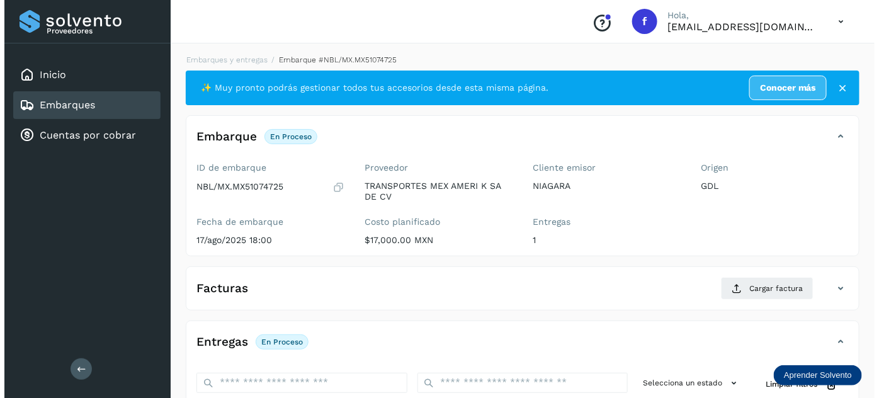
scroll to position [206, 0]
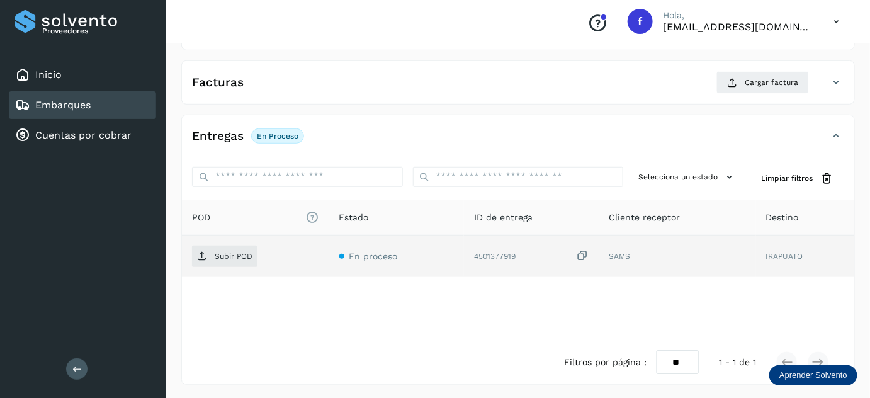
click at [583, 254] on icon at bounding box center [583, 255] width 13 height 13
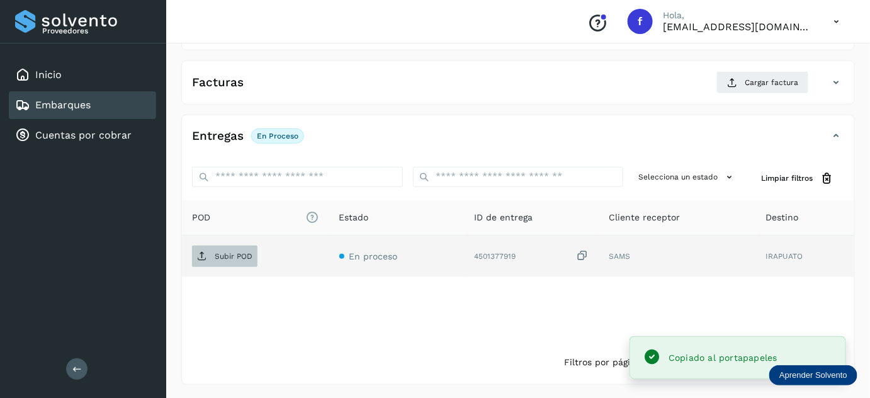
click at [217, 261] on span "Subir POD" at bounding box center [224, 256] width 65 height 20
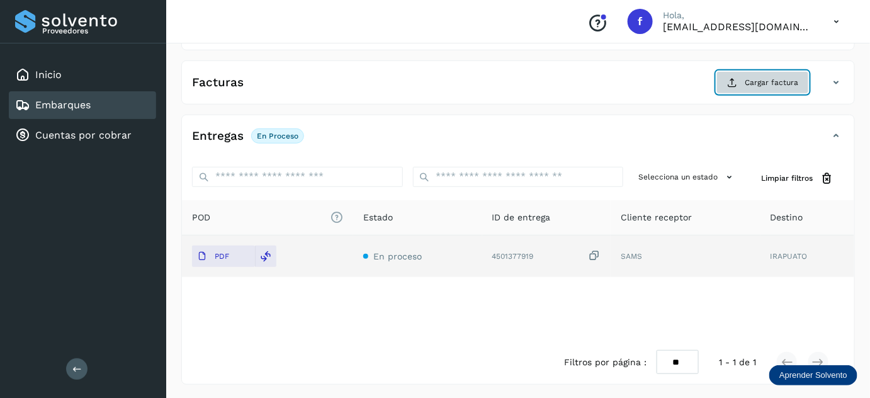
click at [759, 83] on span "Cargar factura" at bounding box center [772, 82] width 54 height 11
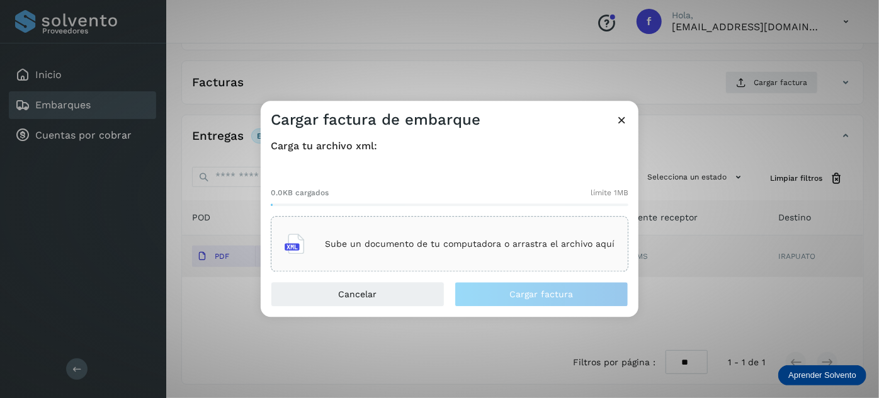
click at [411, 236] on div "Sube un documento de tu computadora o arrastra el archivo aquí" at bounding box center [450, 244] width 330 height 34
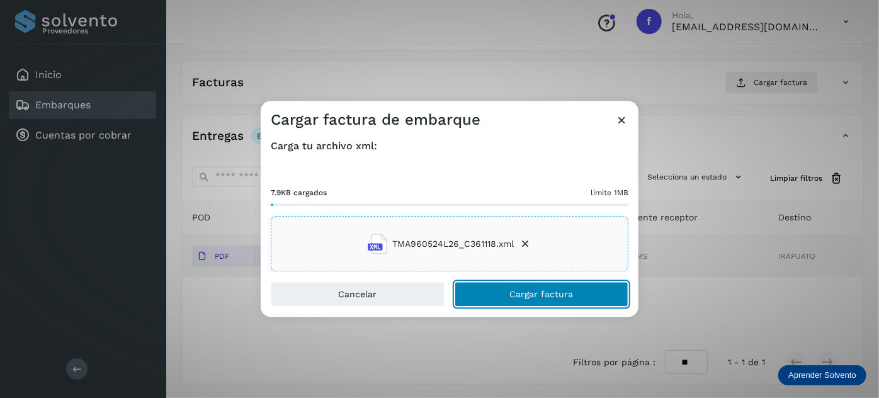
click at [475, 293] on button "Cargar factura" at bounding box center [542, 294] width 174 height 25
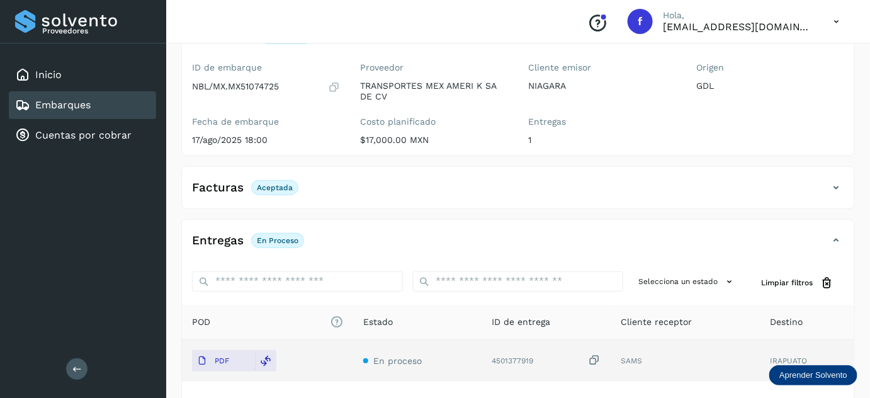
scroll to position [0, 0]
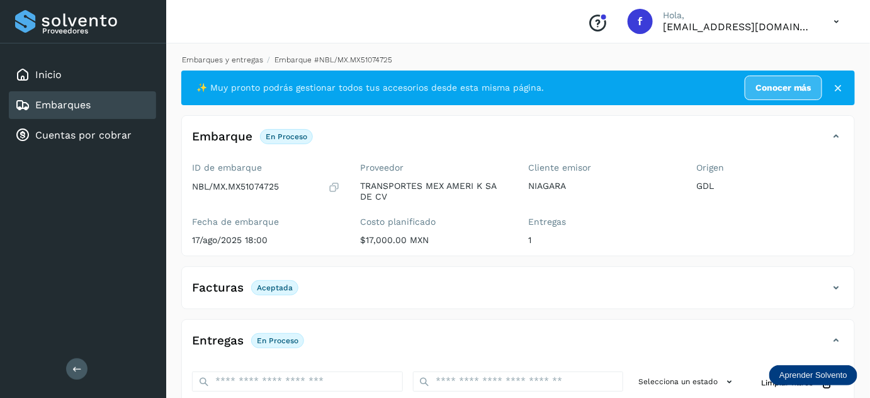
click at [225, 60] on link "Embarques y entregas" at bounding box center [222, 59] width 81 height 9
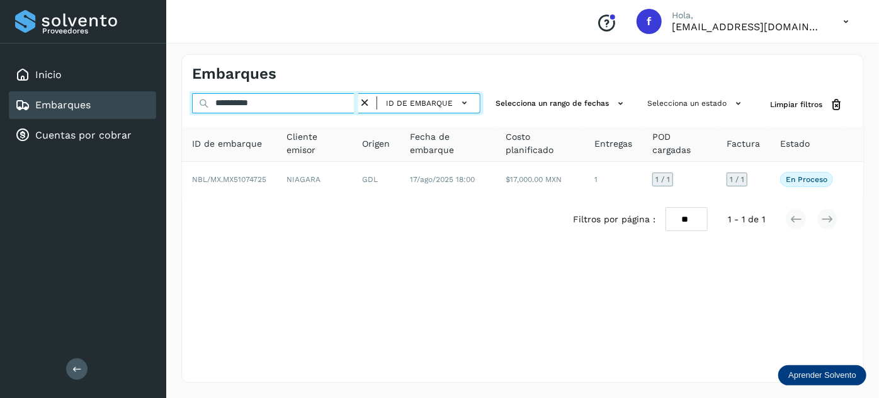
click at [242, 99] on input "**********" at bounding box center [275, 103] width 166 height 20
paste input "text"
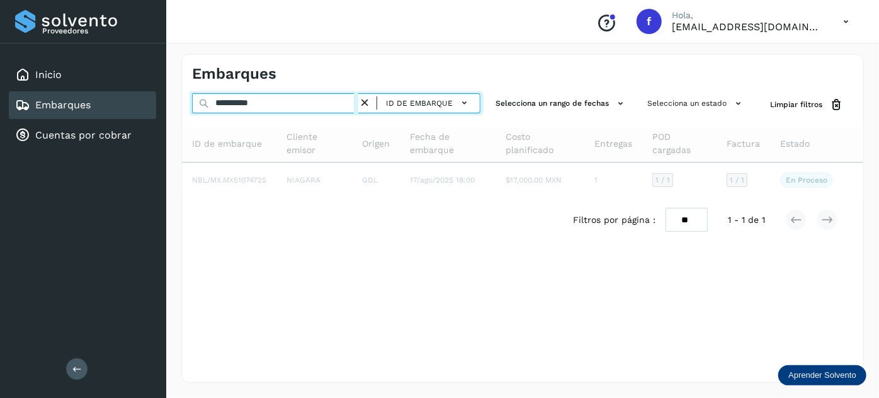
type input "**********"
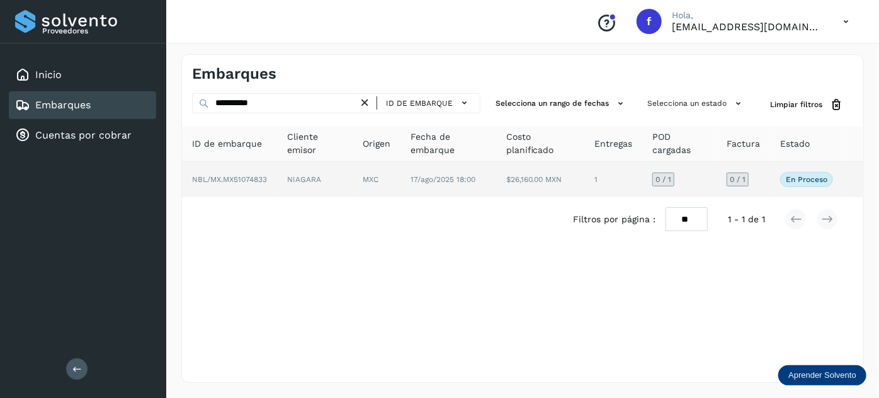
click at [353, 187] on td "NIAGARA" at bounding box center [377, 179] width 48 height 35
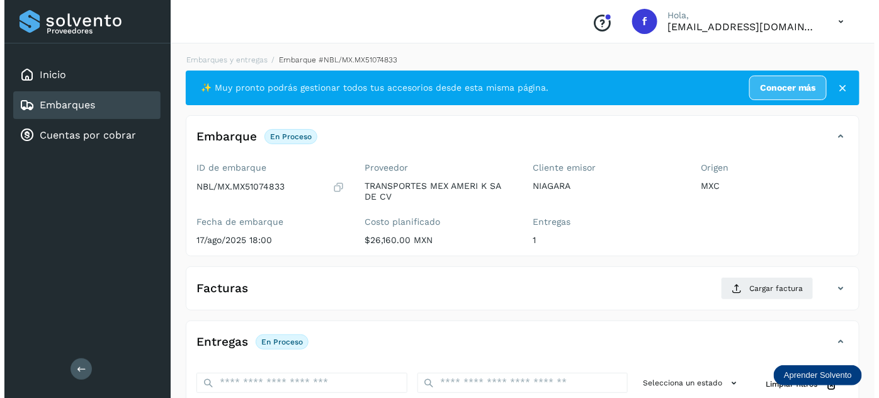
scroll to position [206, 0]
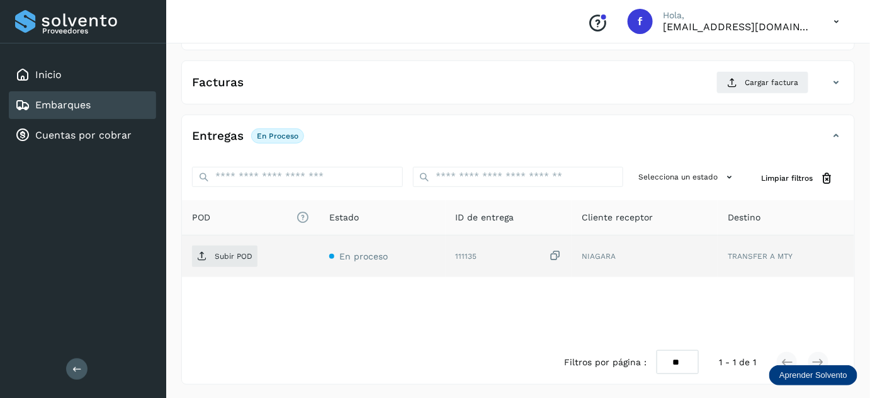
click at [557, 253] on icon at bounding box center [555, 255] width 13 height 13
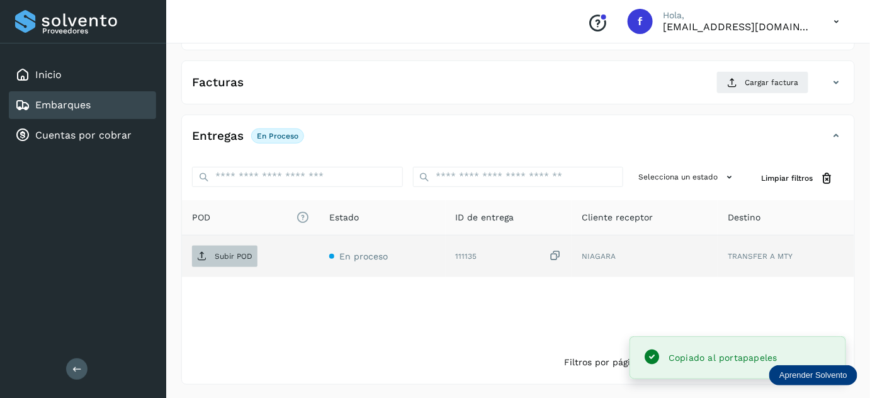
click at [249, 249] on span "Subir POD" at bounding box center [224, 256] width 65 height 20
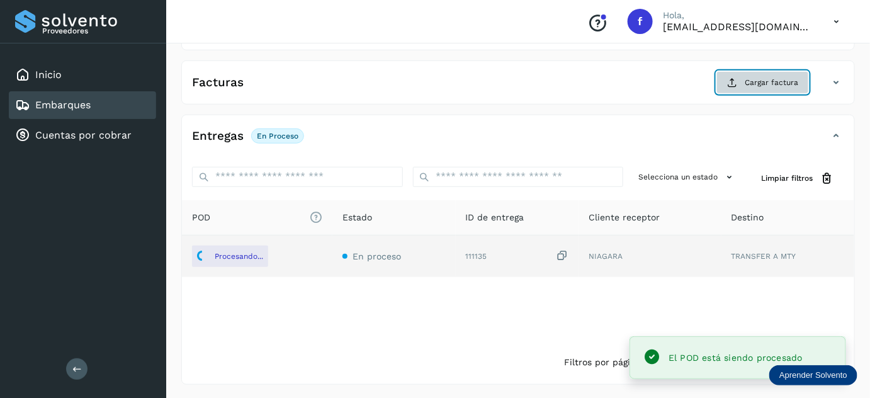
click at [751, 79] on span "Cargar factura" at bounding box center [772, 82] width 54 height 11
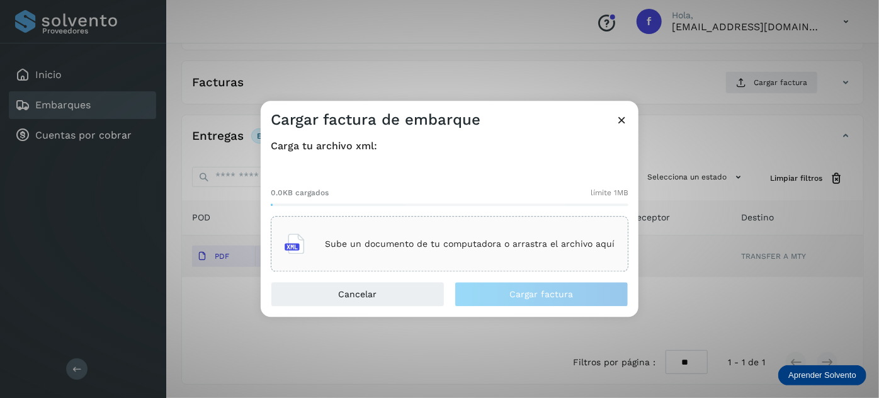
click at [427, 241] on p "Sube un documento de tu computadora o arrastra el archivo aquí" at bounding box center [470, 244] width 290 height 11
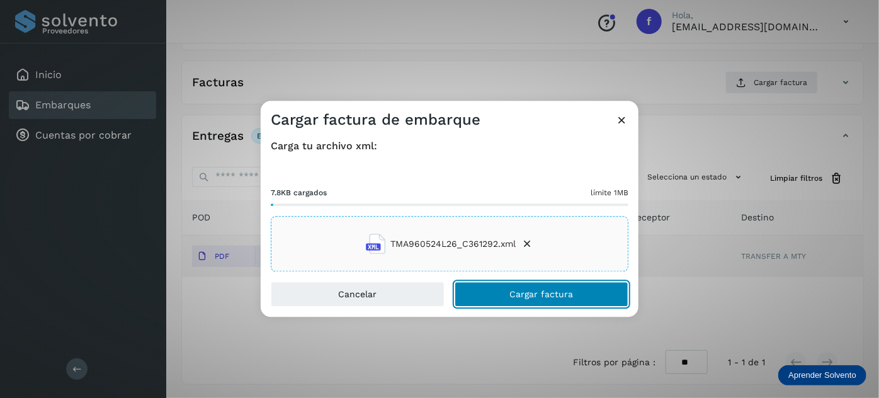
click at [500, 293] on button "Cargar factura" at bounding box center [542, 294] width 174 height 25
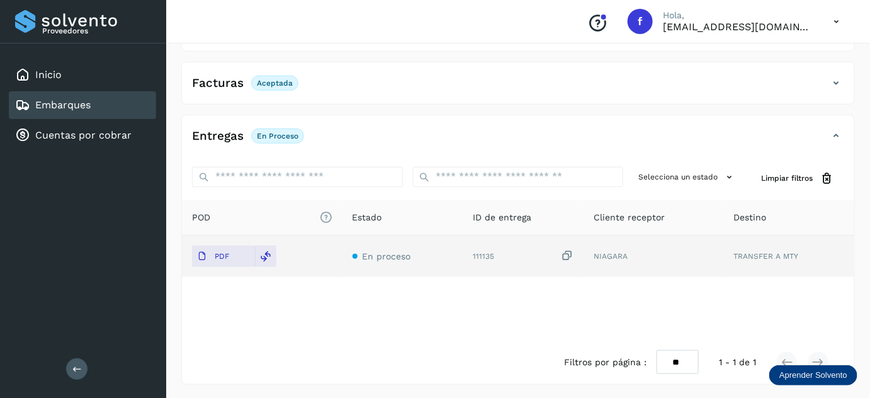
scroll to position [0, 0]
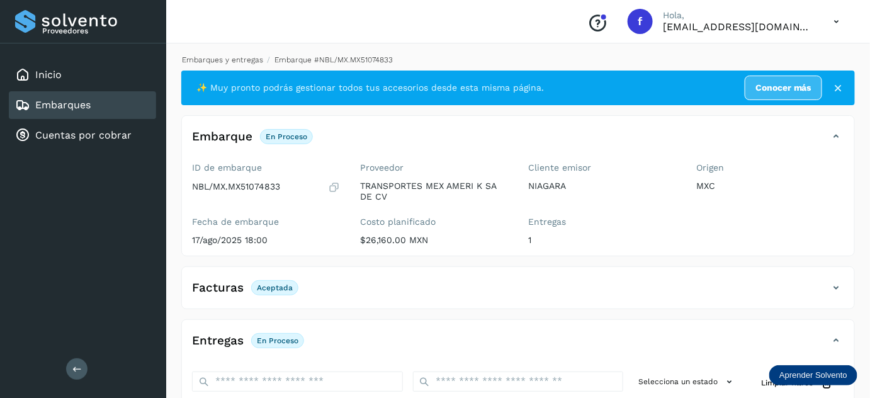
click at [230, 57] on link "Embarques y entregas" at bounding box center [222, 59] width 81 height 9
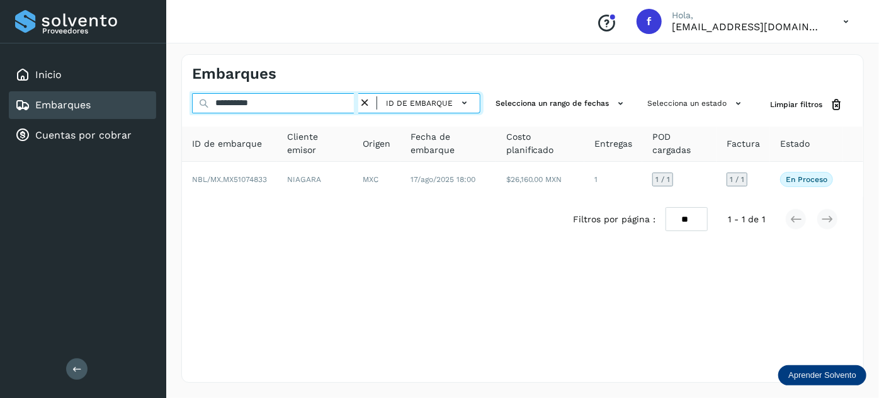
click at [252, 105] on input "**********" at bounding box center [275, 103] width 166 height 20
paste input "text"
type input "**********"
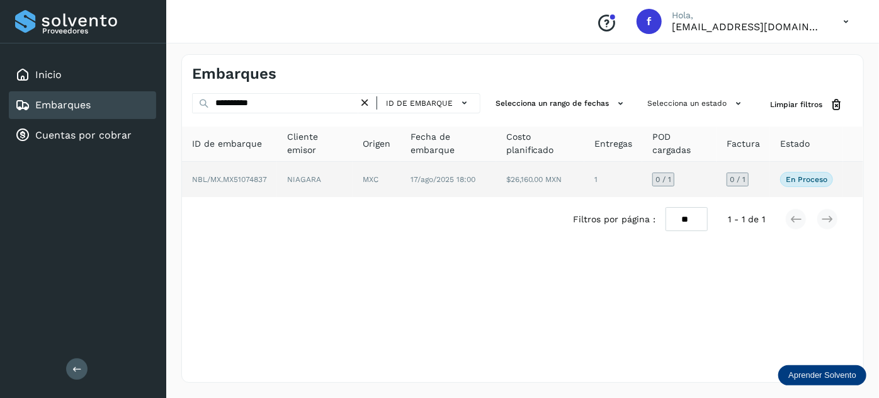
click at [496, 185] on td "17/ago/2025 18:00" at bounding box center [540, 179] width 88 height 35
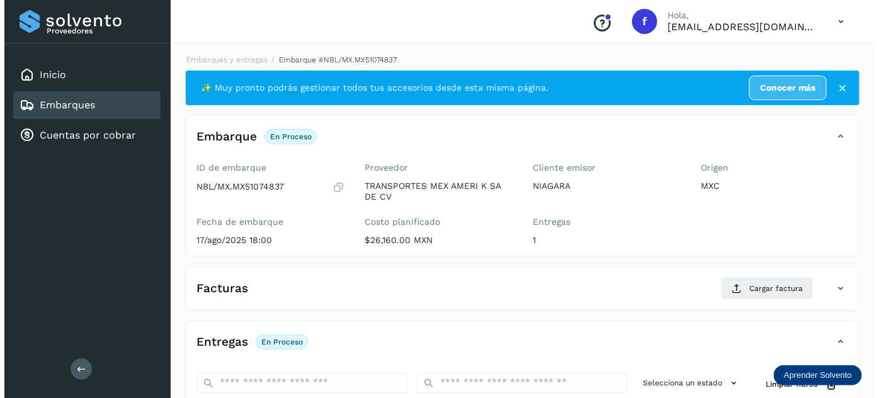
scroll to position [206, 0]
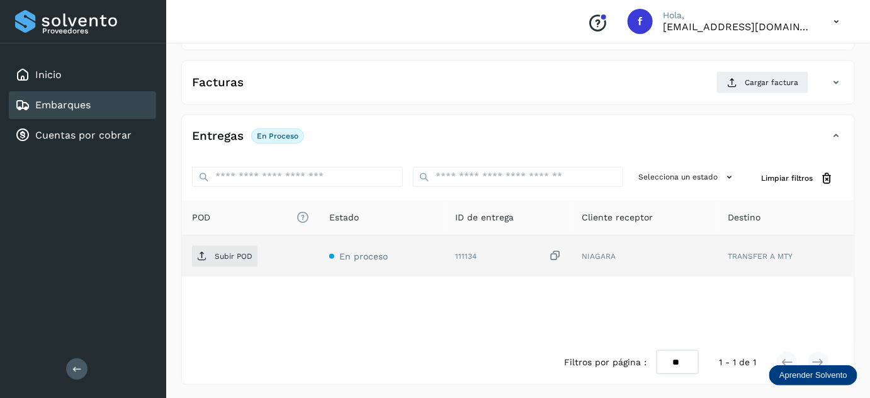
click at [557, 253] on icon at bounding box center [555, 255] width 13 height 13
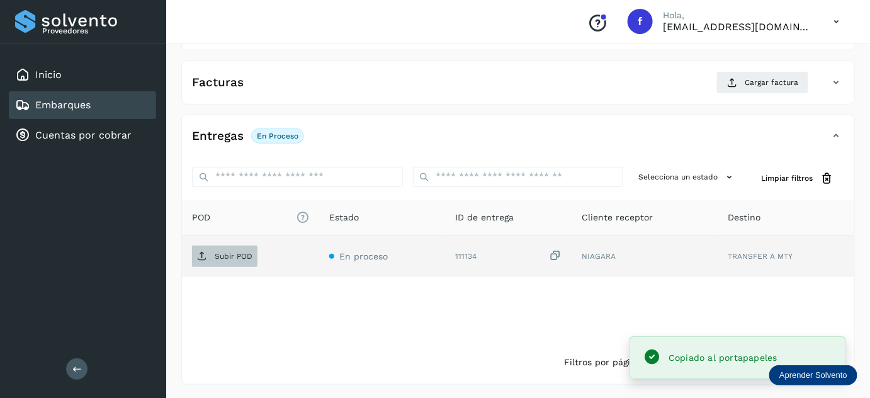
click at [224, 252] on p "Subir POD" at bounding box center [234, 256] width 38 height 9
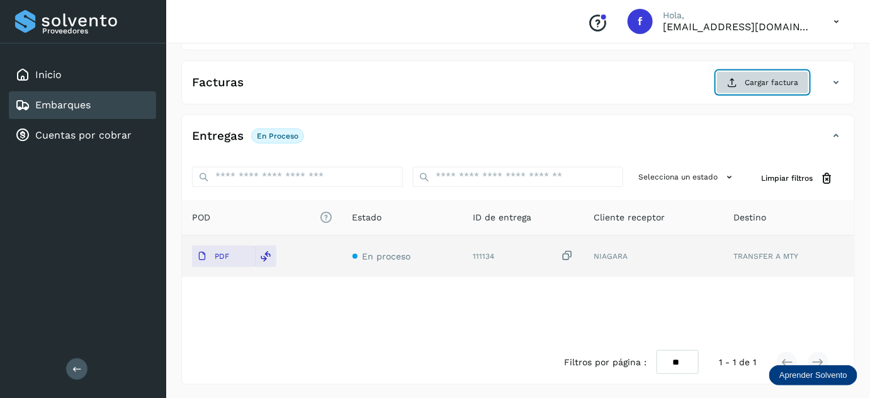
click at [751, 82] on span "Cargar factura" at bounding box center [772, 82] width 54 height 11
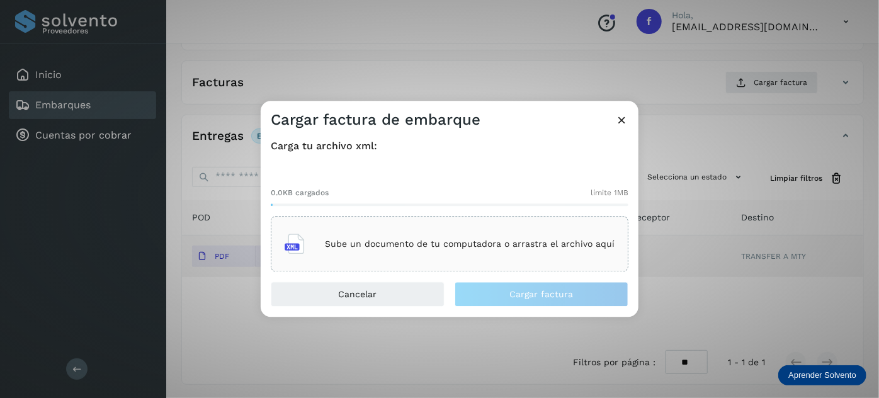
click at [467, 241] on p "Sube un documento de tu computadora o arrastra el archivo aquí" at bounding box center [470, 244] width 290 height 11
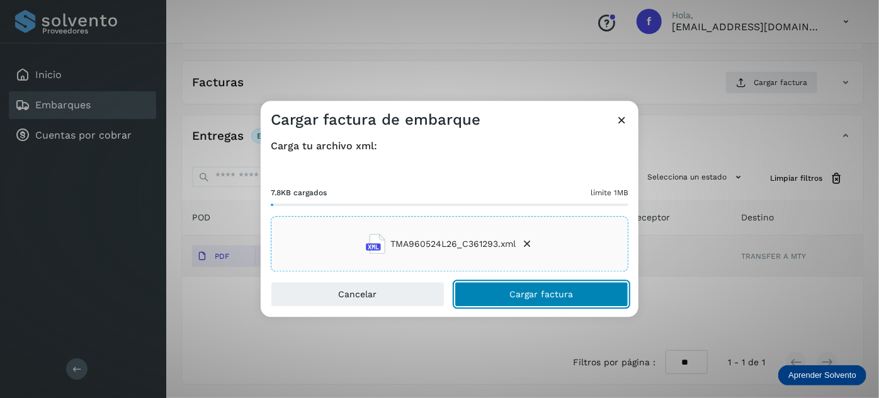
click at [502, 300] on button "Cargar factura" at bounding box center [542, 294] width 174 height 25
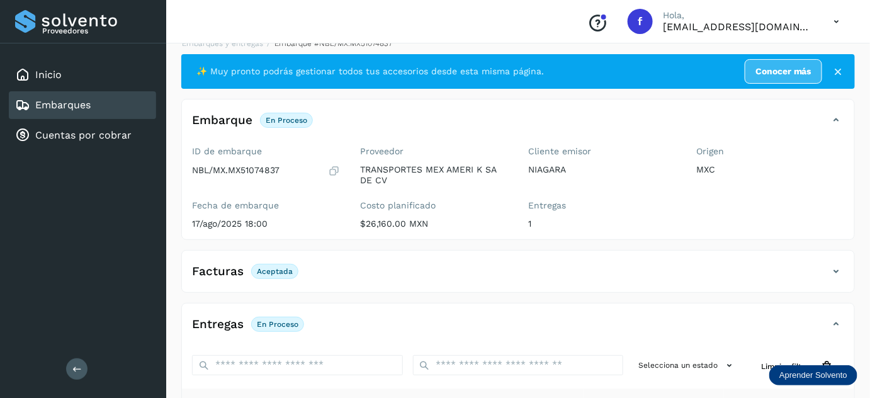
scroll to position [0, 0]
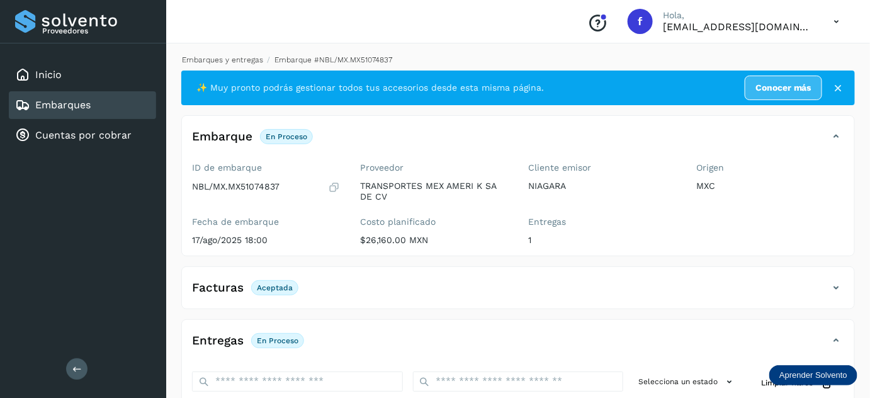
click at [230, 59] on link "Embarques y entregas" at bounding box center [222, 59] width 81 height 9
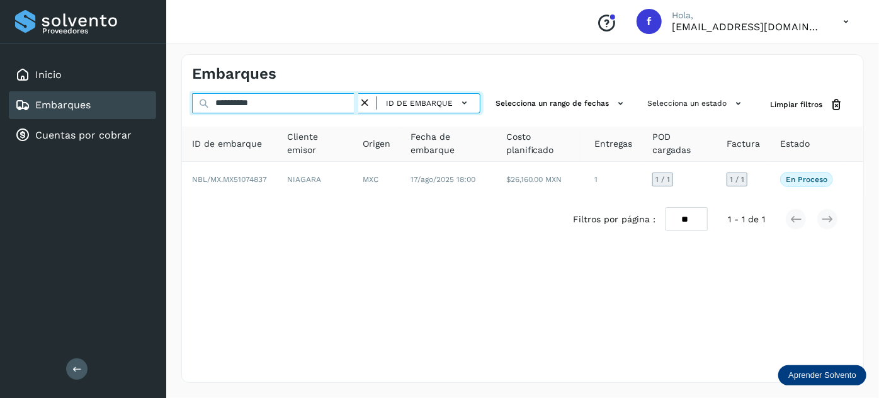
click at [253, 100] on input "**********" at bounding box center [275, 103] width 166 height 20
paste input "text"
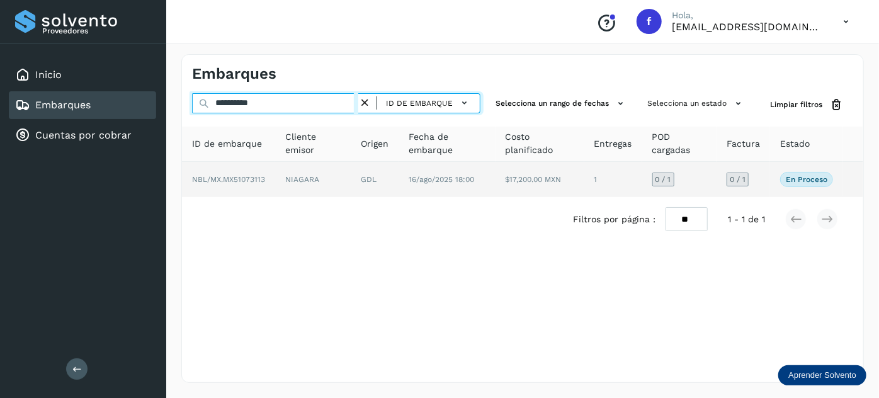
type input "**********"
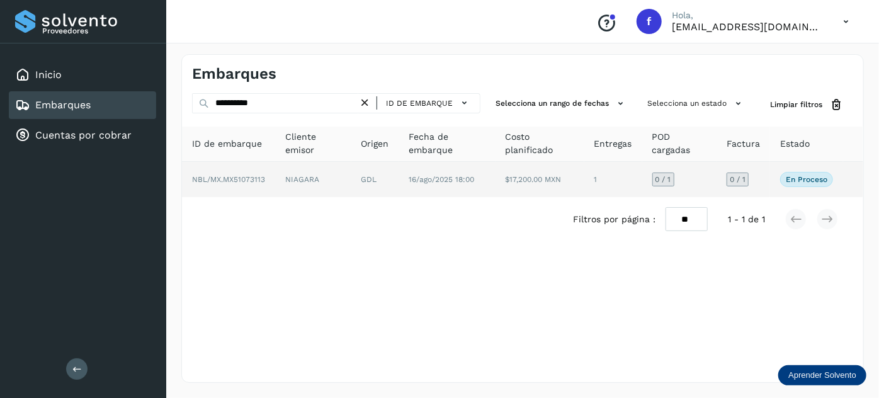
click at [445, 175] on span "16/ago/2025 18:00" at bounding box center [441, 179] width 65 height 9
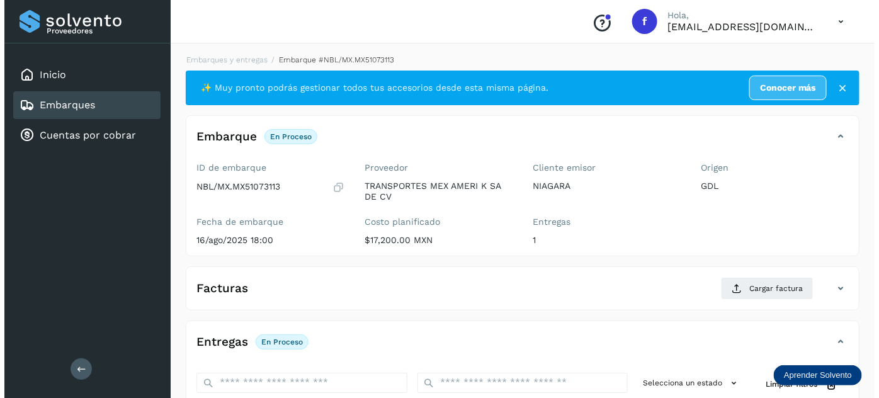
scroll to position [206, 0]
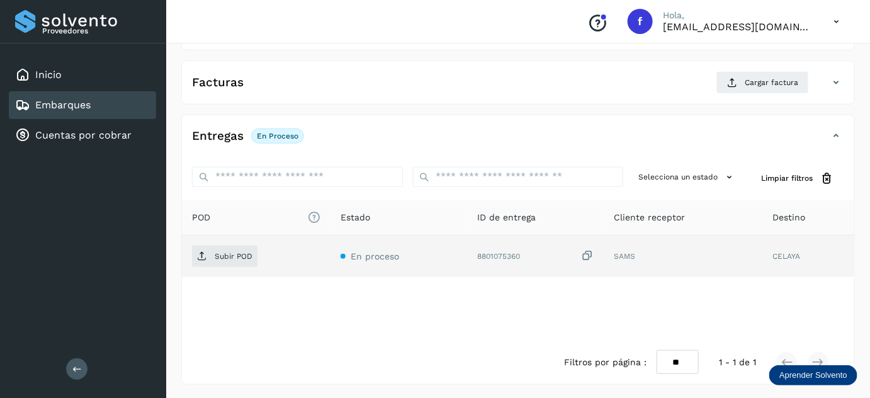
click at [587, 253] on icon at bounding box center [587, 255] width 13 height 13
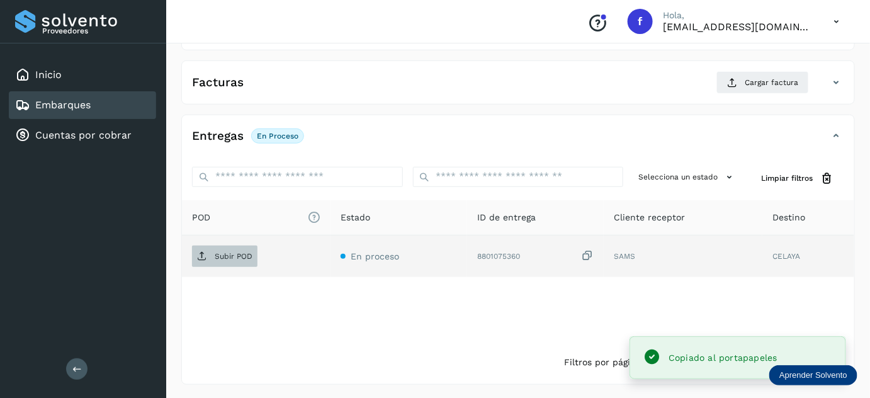
click at [230, 263] on span "Subir POD" at bounding box center [224, 256] width 65 height 20
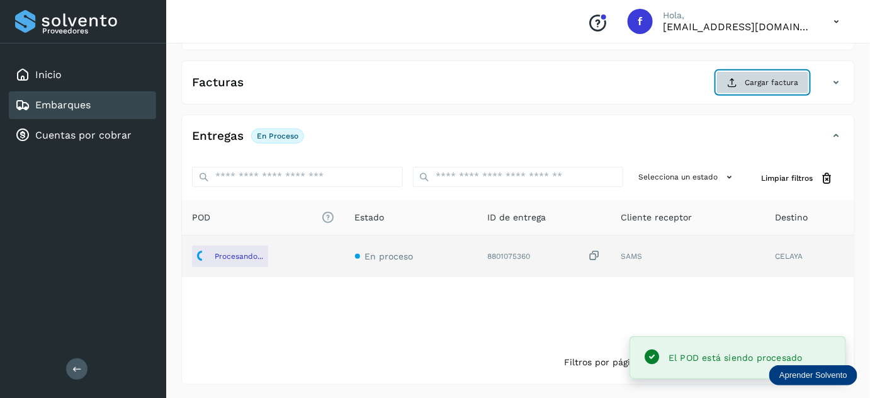
click at [767, 77] on span "Cargar factura" at bounding box center [772, 82] width 54 height 11
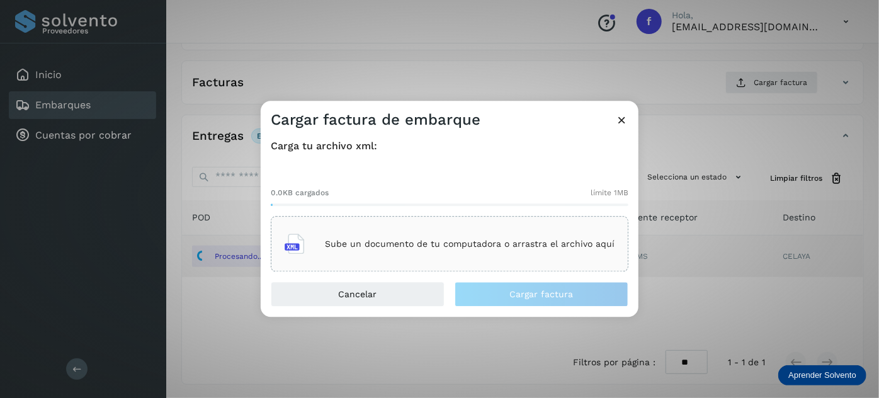
click at [467, 240] on p "Sube un documento de tu computadora o arrastra el archivo aquí" at bounding box center [470, 244] width 290 height 11
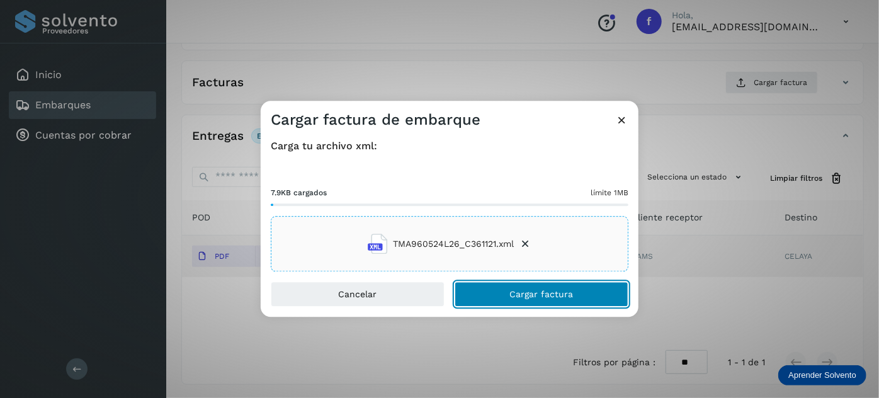
click at [528, 295] on span "Cargar factura" at bounding box center [542, 294] width 64 height 9
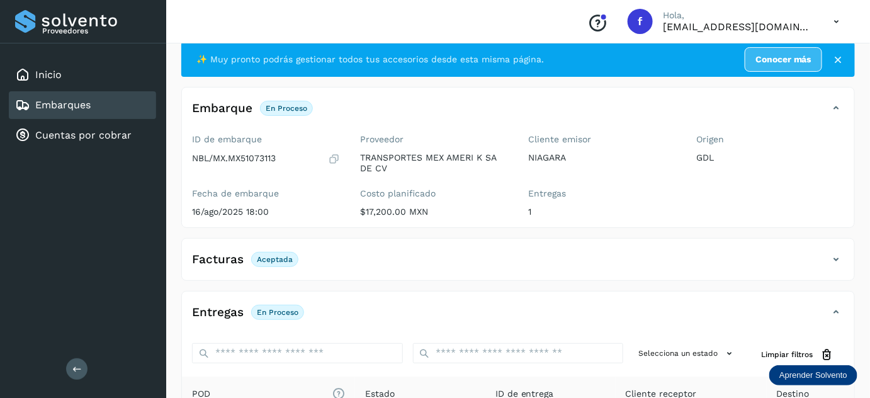
scroll to position [0, 0]
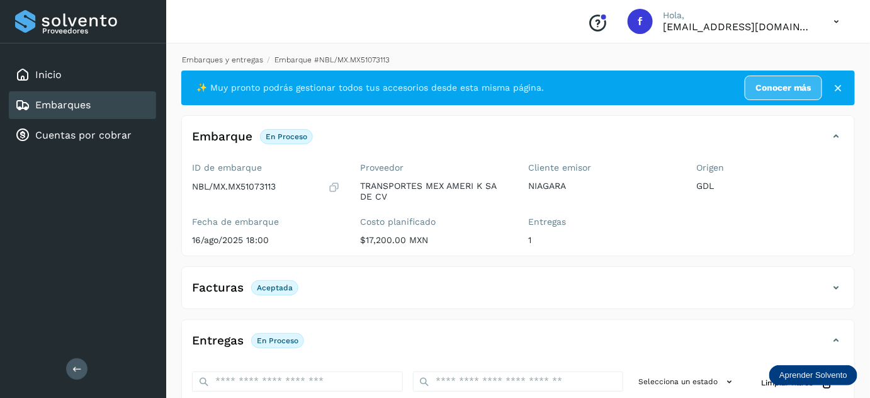
click at [222, 55] on link "Embarques y entregas" at bounding box center [222, 59] width 81 height 9
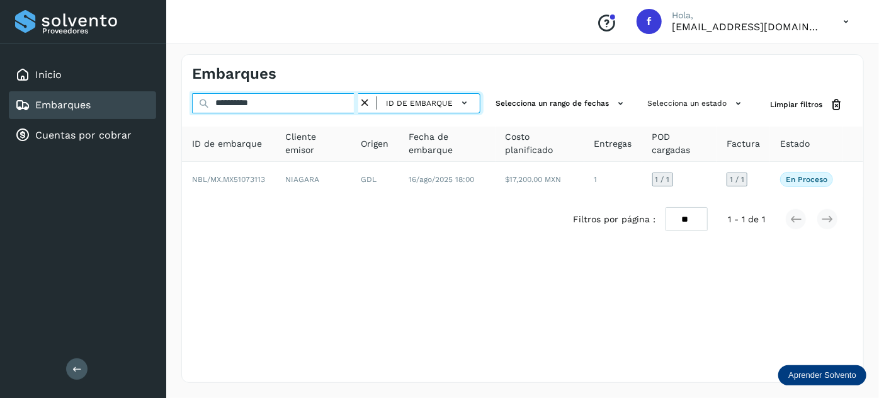
click at [246, 105] on input "**********" at bounding box center [275, 103] width 166 height 20
paste input "text"
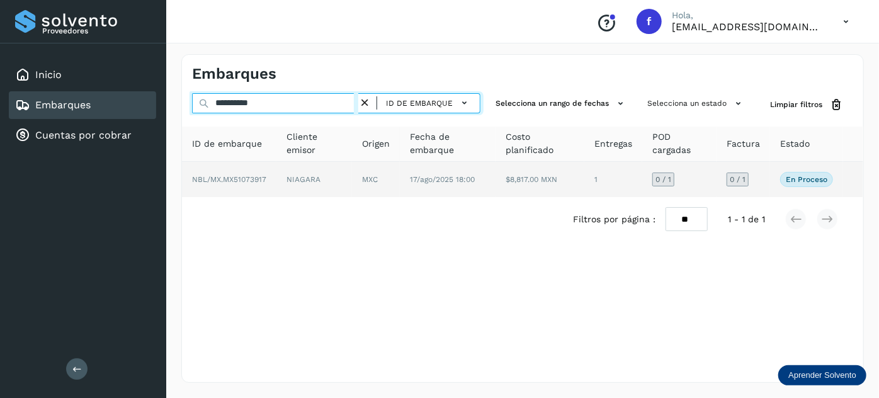
type input "**********"
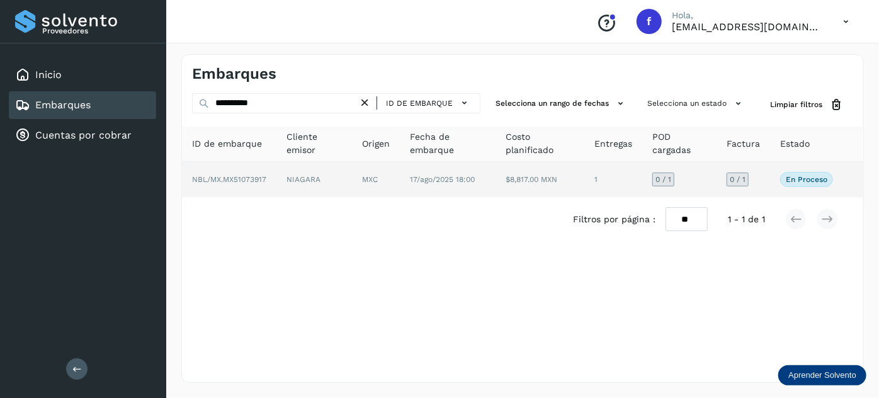
click at [425, 178] on span "17/ago/2025 18:00" at bounding box center [442, 179] width 65 height 9
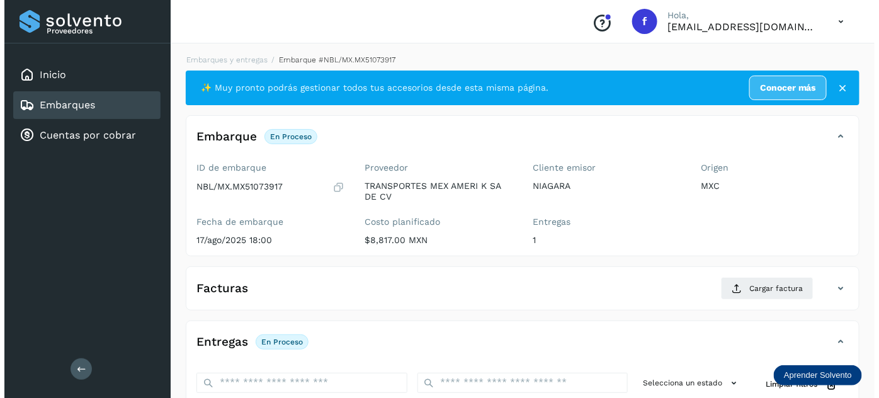
scroll to position [206, 0]
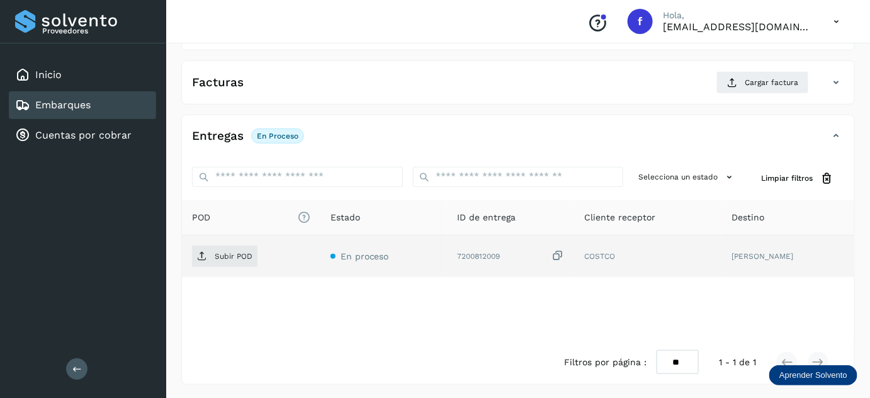
click at [560, 251] on icon at bounding box center [558, 255] width 13 height 13
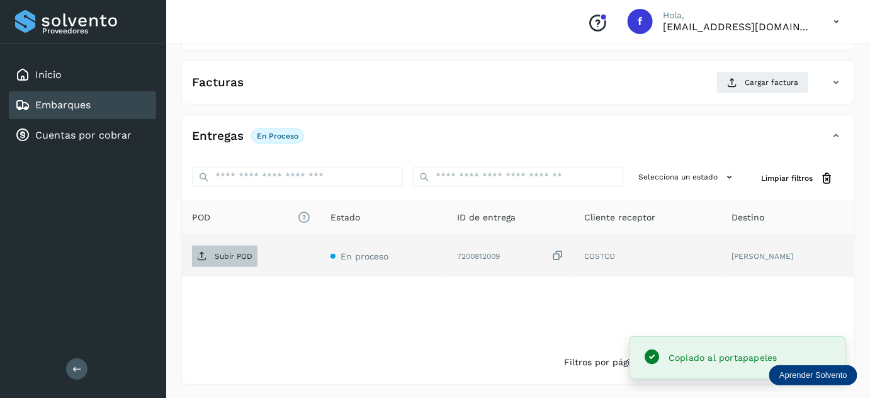
click at [239, 252] on p "Subir POD" at bounding box center [234, 256] width 38 height 9
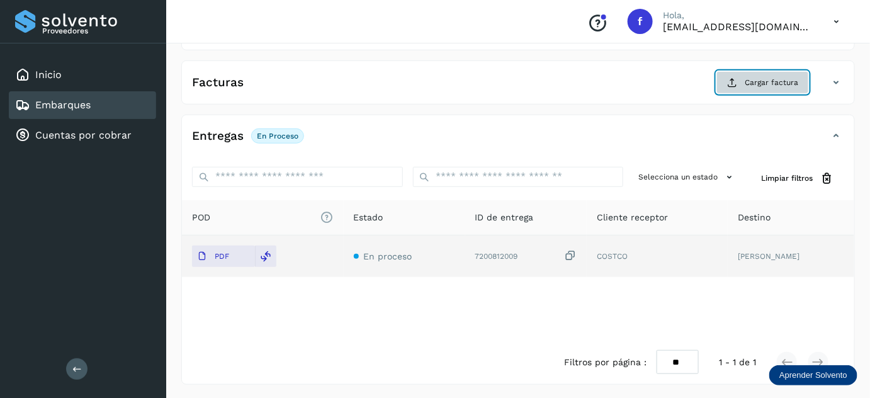
click at [749, 84] on span "Cargar factura" at bounding box center [772, 82] width 54 height 11
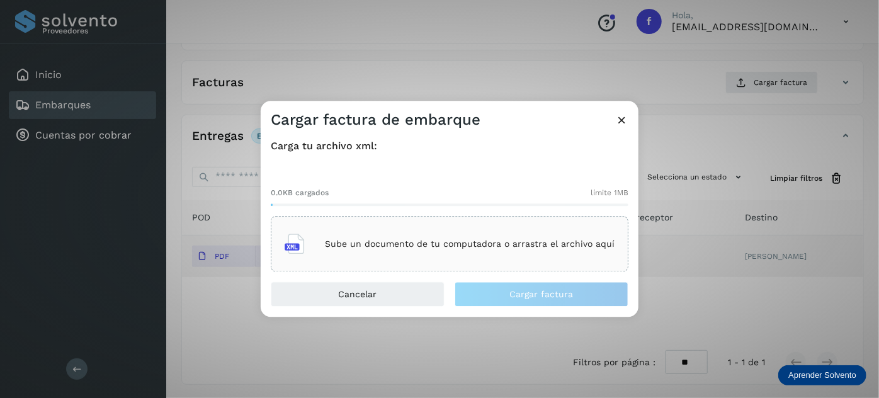
click at [455, 249] on p "Sube un documento de tu computadora o arrastra el archivo aquí" at bounding box center [470, 244] width 290 height 11
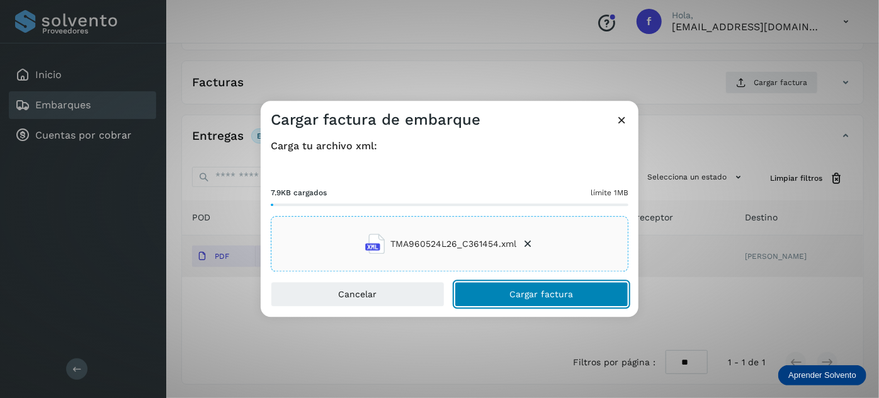
click at [509, 298] on button "Cargar factura" at bounding box center [542, 294] width 174 height 25
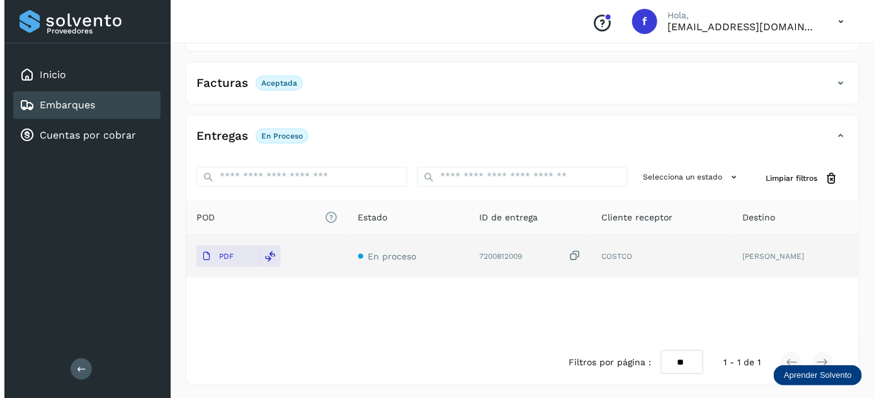
scroll to position [0, 0]
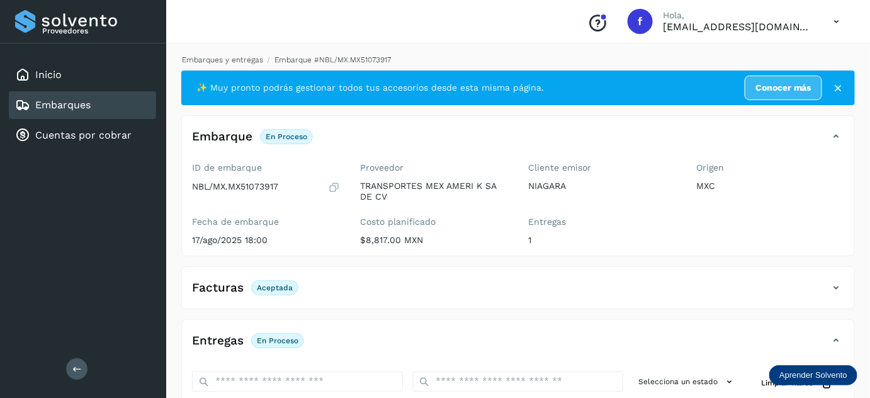
click at [205, 58] on link "Embarques y entregas" at bounding box center [222, 59] width 81 height 9
